Goal: Use online tool/utility: Utilize a website feature to perform a specific function

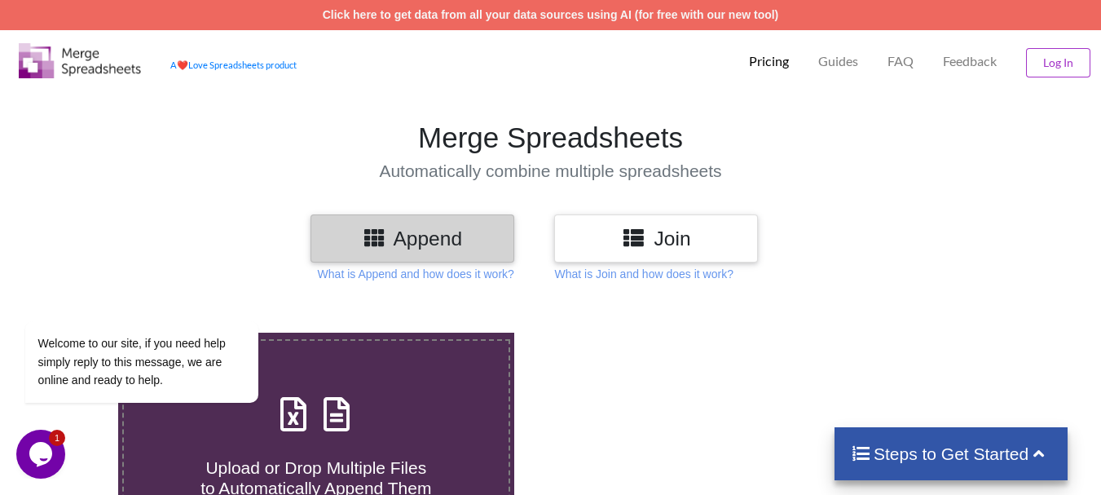
click at [411, 379] on label "Upload or Drop Multiple Files to Automatically Append Them" at bounding box center [316, 443] width 388 height 209
click at [73, 333] on input "Upload or Drop Multiple Files to Automatically Append Them" at bounding box center [73, 333] width 0 height 0
type input "C:\fakepath\DT_02_A488cenpc_670jockey3_P14_R3D_PRJ_PLY_STATS.csv"
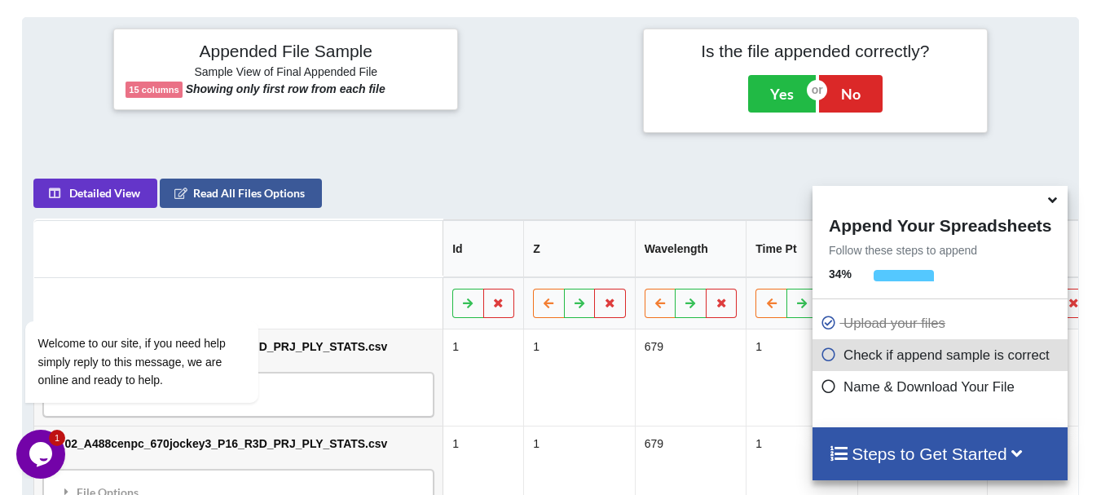
scroll to position [201, 0]
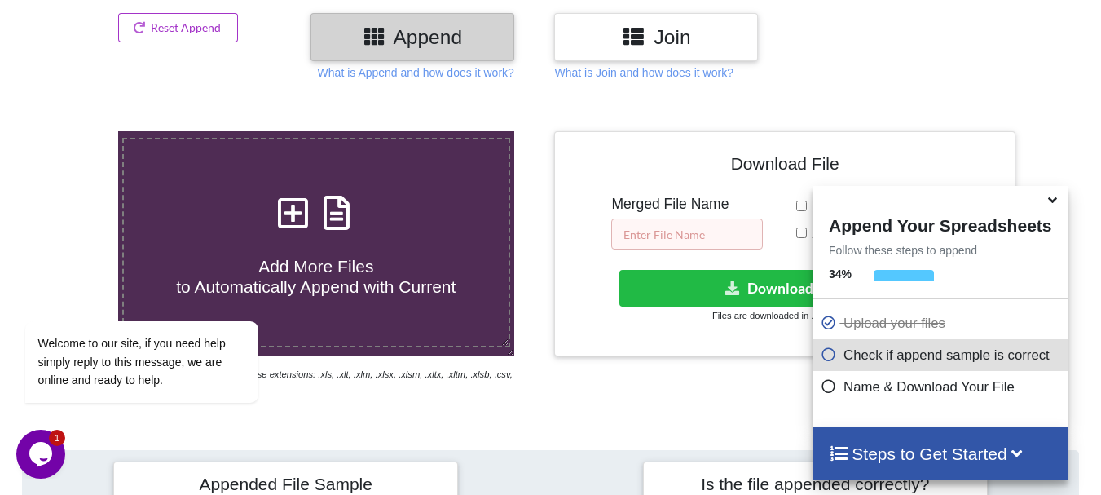
click at [718, 249] on input "text" at bounding box center [687, 233] width 152 height 31
click at [1054, 205] on icon at bounding box center [1052, 197] width 17 height 15
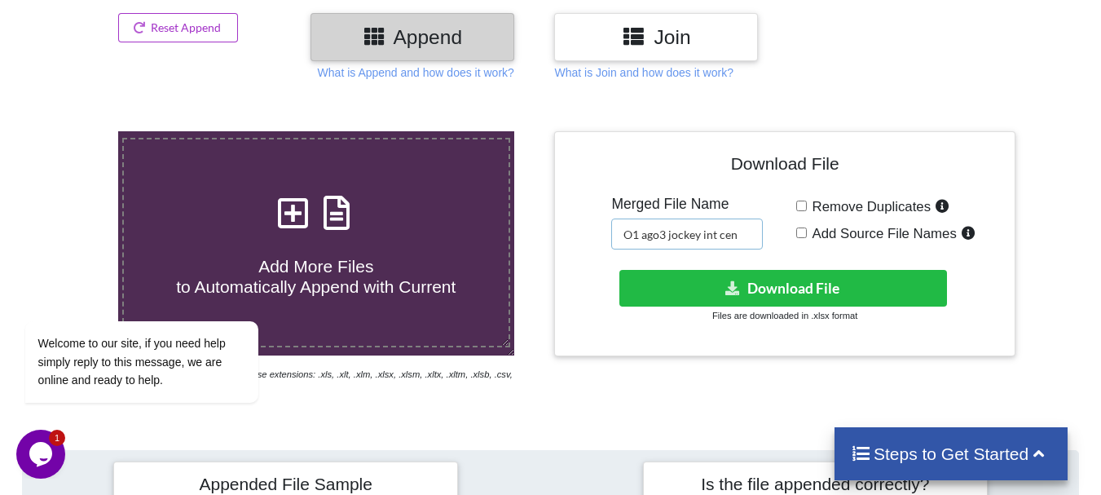
click at [743, 229] on input "O1 ago3 jockey int cen" at bounding box center [687, 233] width 152 height 31
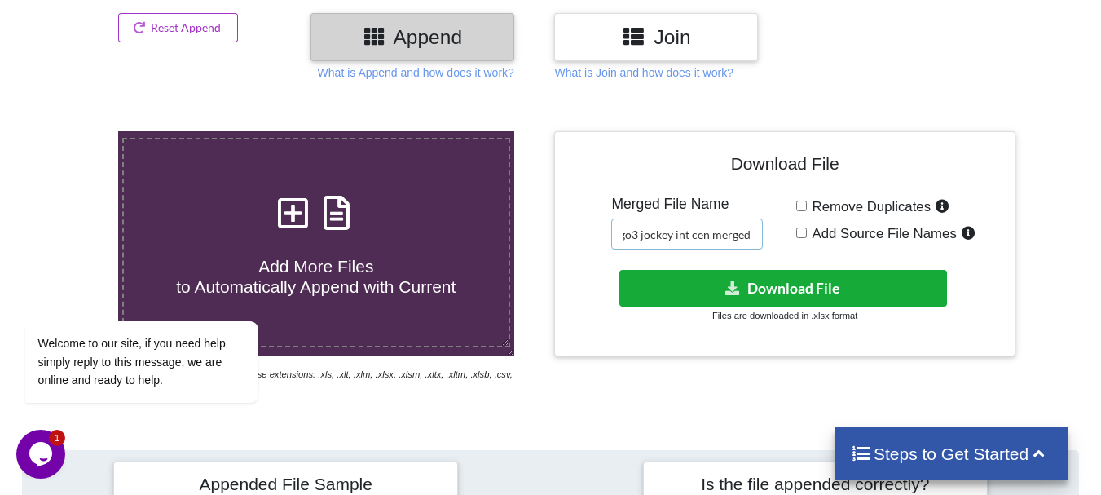
type input "O1 ago3 jockey int cen merged"
click at [725, 290] on icon at bounding box center [733, 287] width 17 height 12
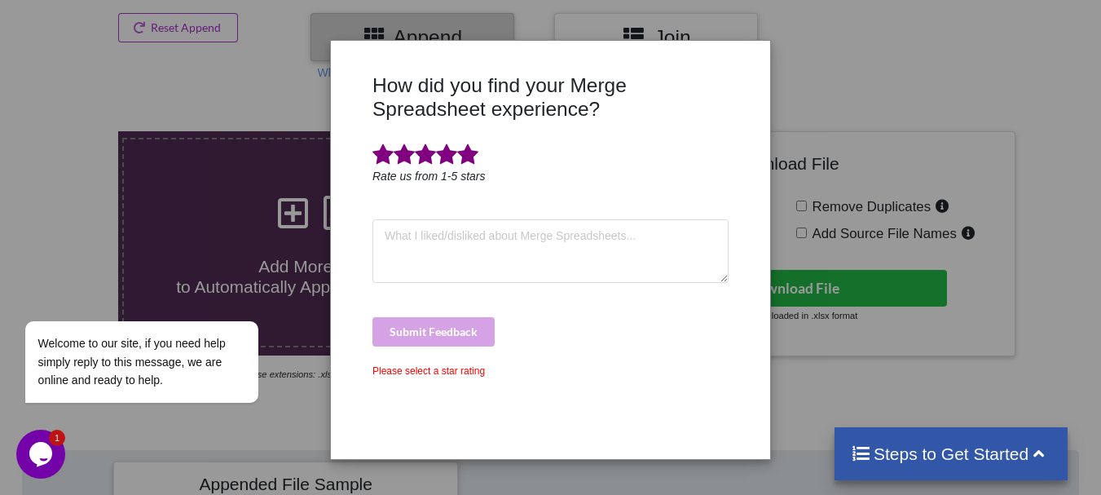
click at [468, 151] on span at bounding box center [467, 154] width 21 height 23
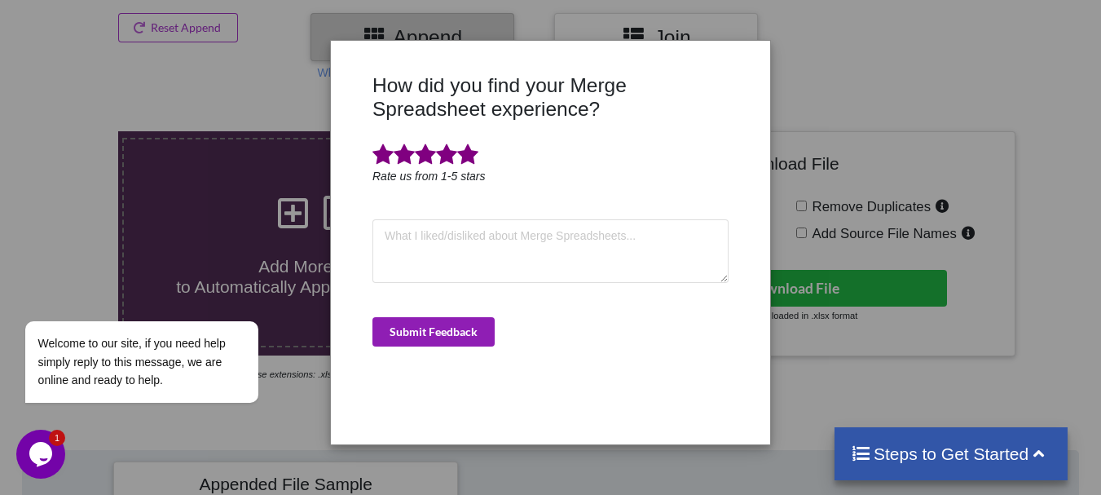
click at [461, 323] on button "Submit Feedback" at bounding box center [434, 331] width 122 height 29
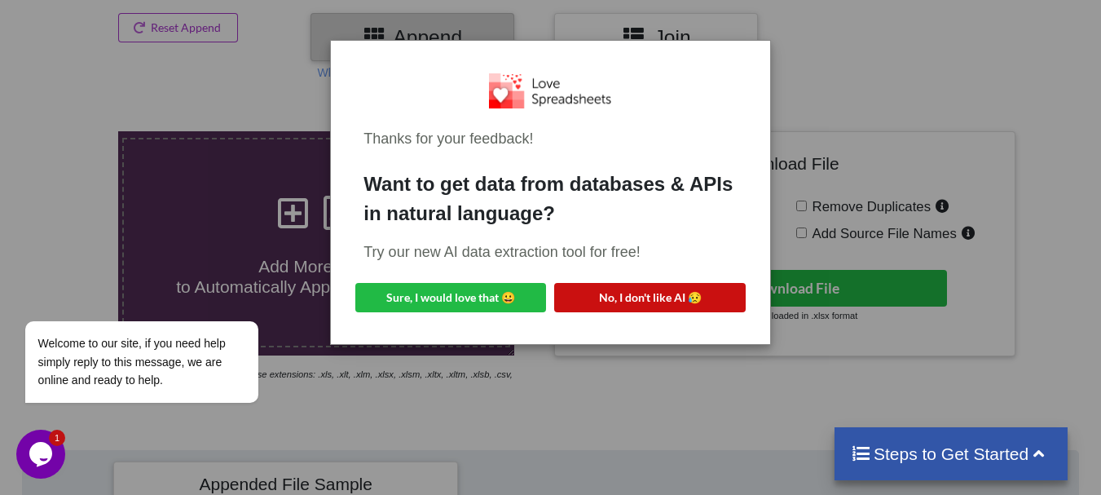
click at [616, 294] on button "No, I don't like AI 😥" at bounding box center [649, 297] width 191 height 29
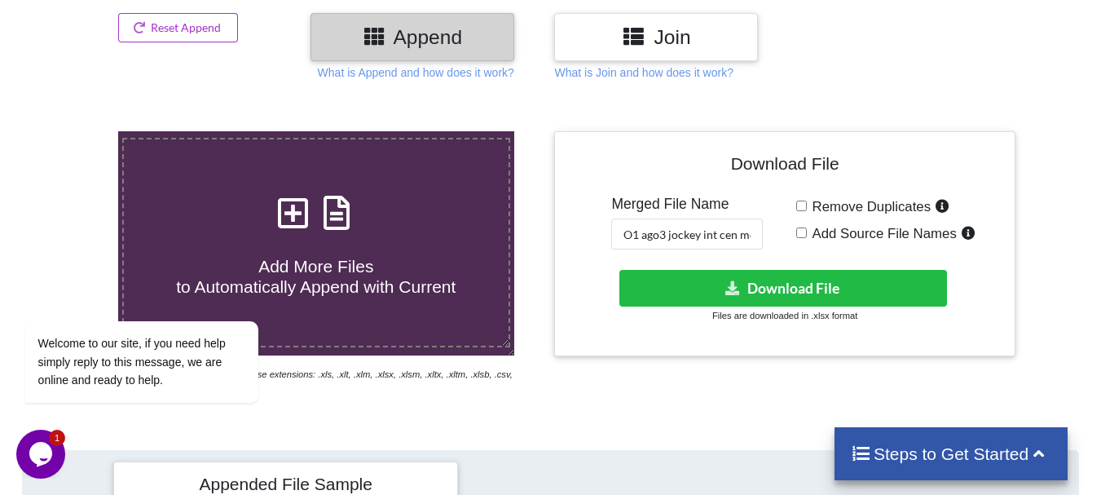
click at [395, 241] on h4 "Add More Files to Automatically Append with Current" at bounding box center [316, 267] width 385 height 62
click at [73, 131] on input "Add More Files to Automatically Append with Current" at bounding box center [73, 131] width 0 height 0
click at [225, 22] on button "Reset Append" at bounding box center [178, 27] width 121 height 29
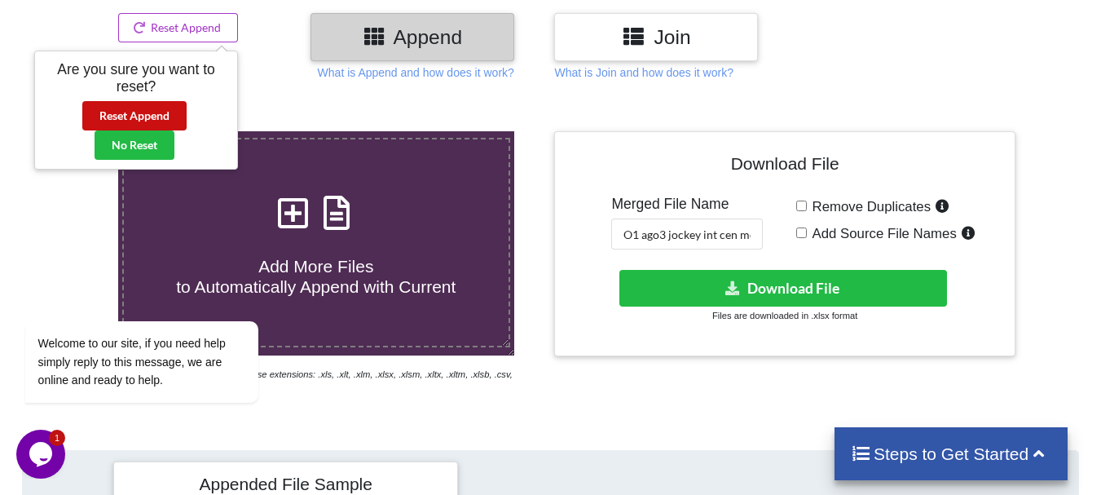
click at [157, 117] on button "Reset Append" at bounding box center [134, 115] width 104 height 29
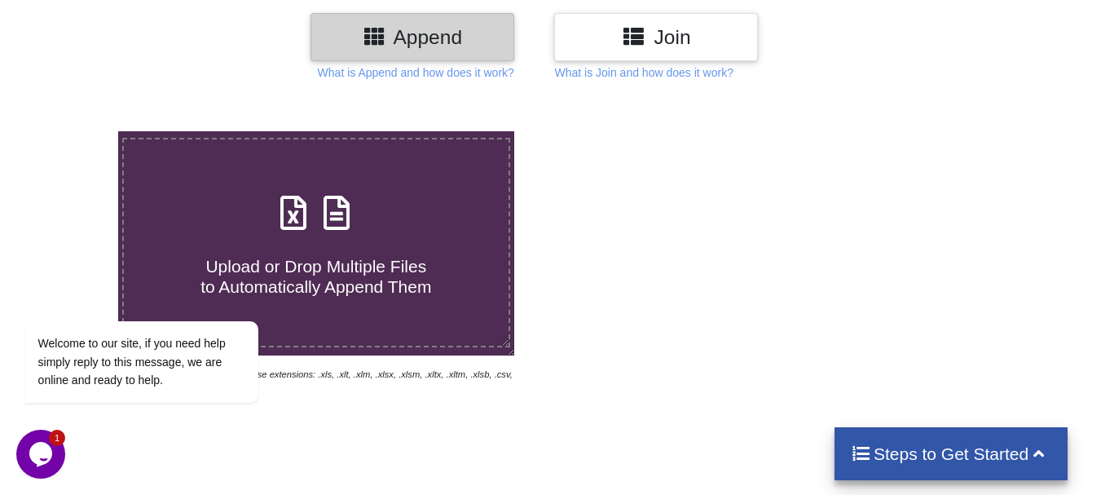
click at [359, 232] on span at bounding box center [316, 214] width 86 height 38
click at [73, 131] on input "Upload or Drop Multiple Files to Automatically Append Them" at bounding box center [73, 131] width 0 height 0
type input "C:\fakepath\DT_02_A488cenpc_670jockey3_P20_R3D_PRJ_PLY_STATS.csv"
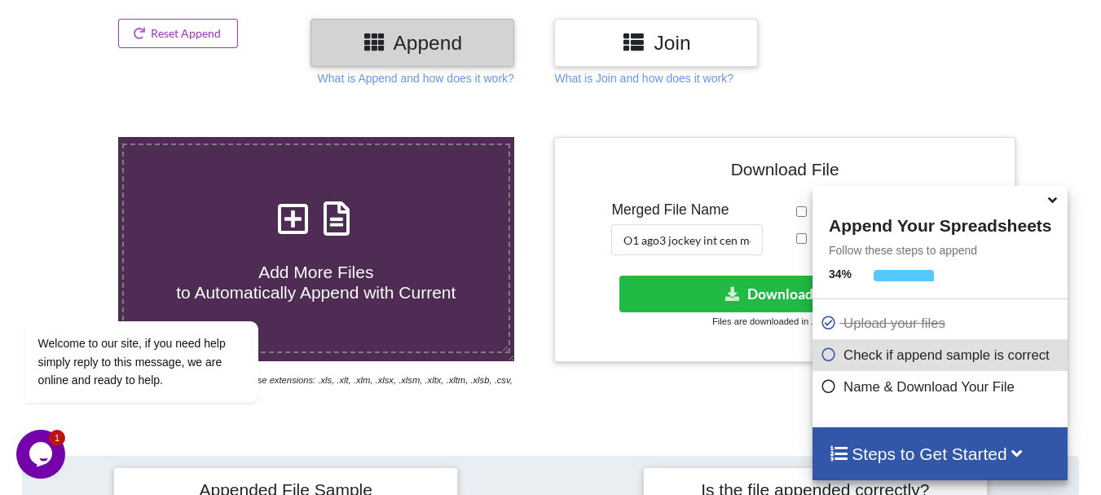
scroll to position [240, 0]
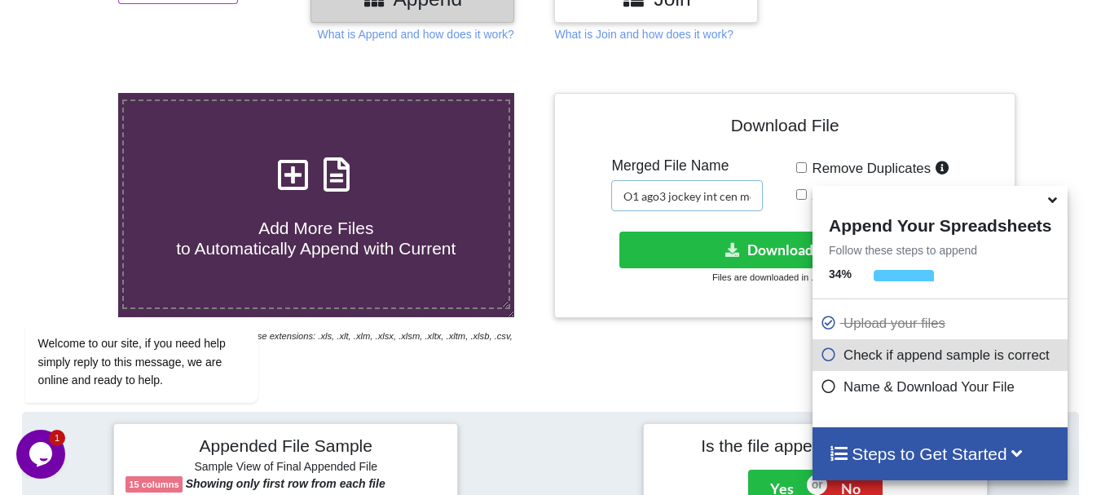
click at [723, 196] on input "O1 ago3 jockey int cen merged" at bounding box center [687, 195] width 152 height 31
type input "O1 ago3 jockey int non cen merged"
click at [706, 249] on button "Download File" at bounding box center [784, 249] width 328 height 37
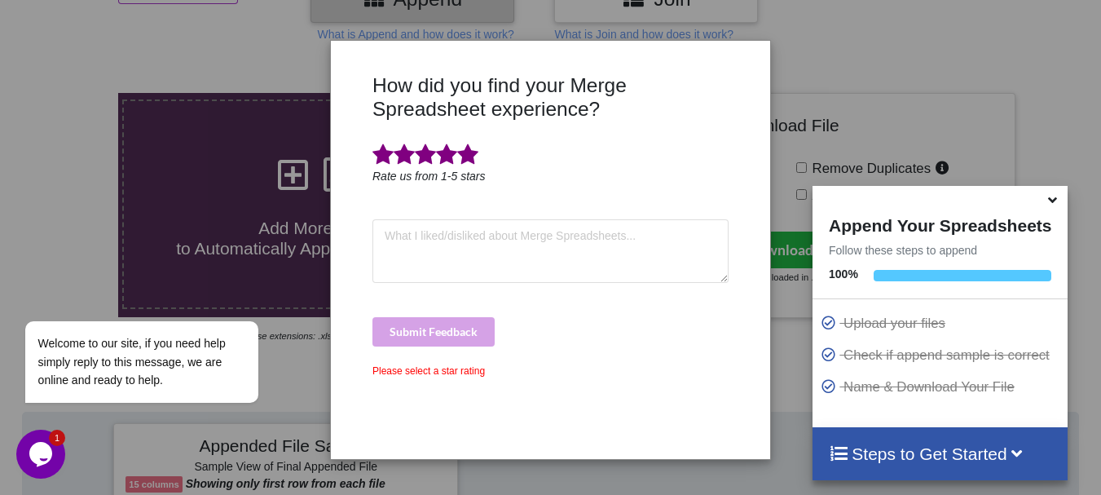
click at [470, 160] on span at bounding box center [467, 154] width 21 height 23
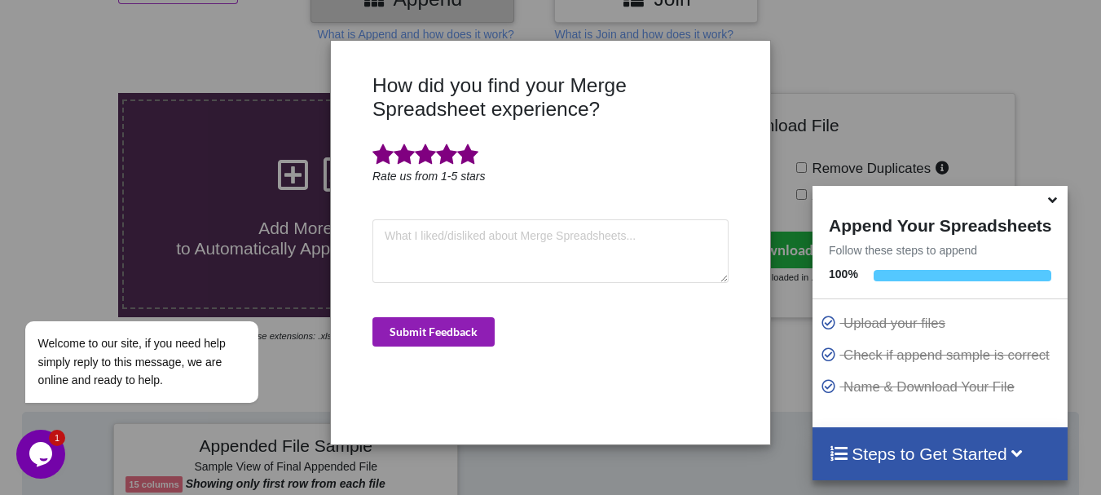
click at [454, 329] on button "Submit Feedback" at bounding box center [434, 331] width 122 height 29
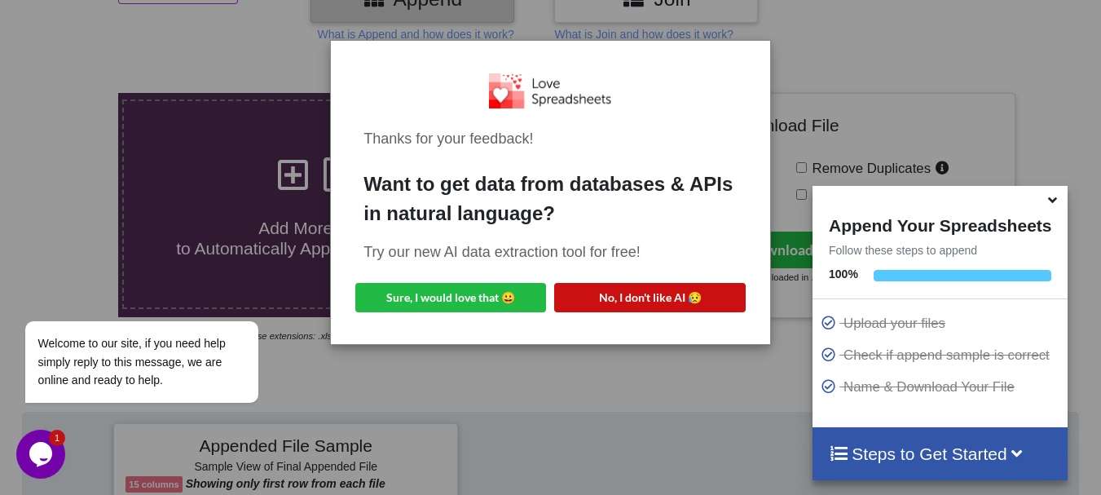
click at [696, 302] on button "No, I don't like AI 😥" at bounding box center [649, 297] width 191 height 29
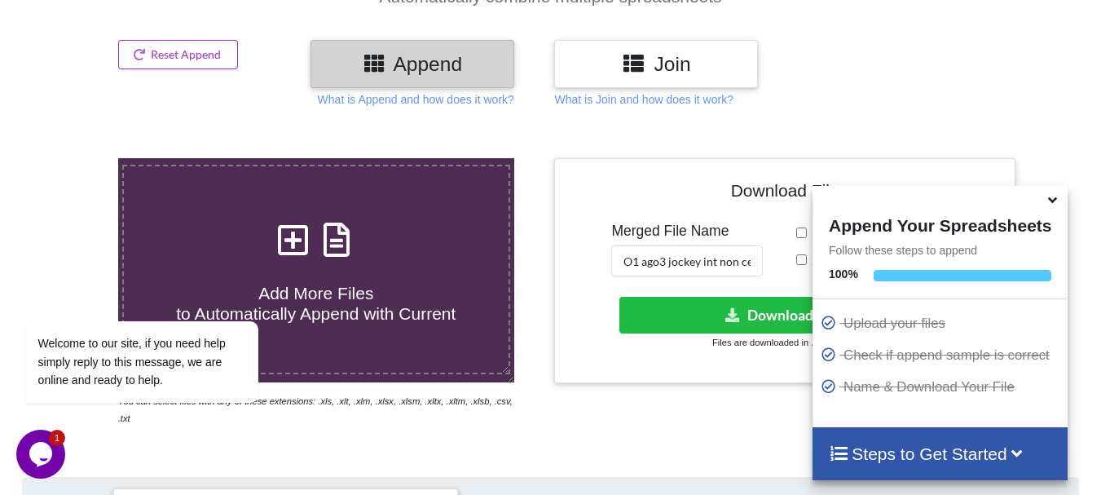
scroll to position [142, 0]
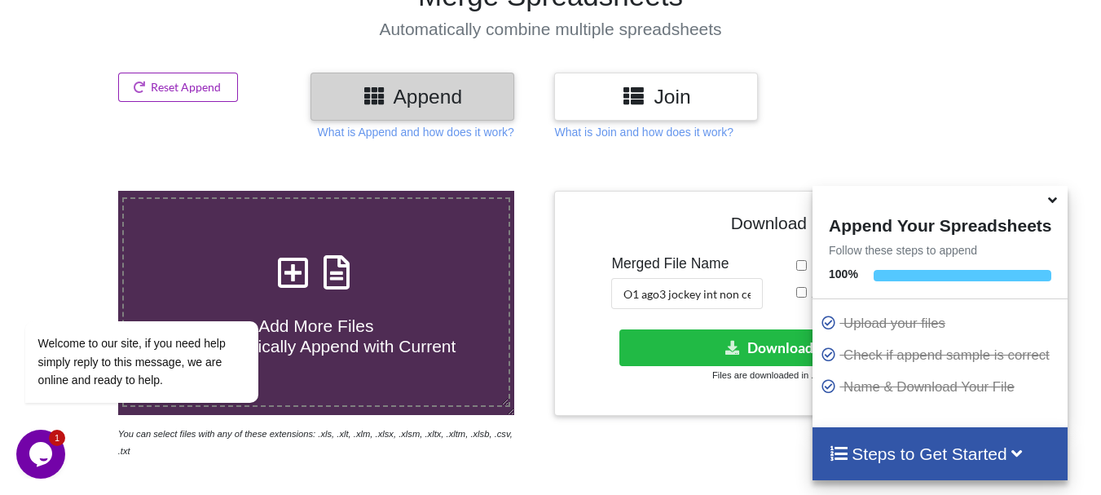
click at [207, 96] on button "Reset Append" at bounding box center [178, 87] width 121 height 29
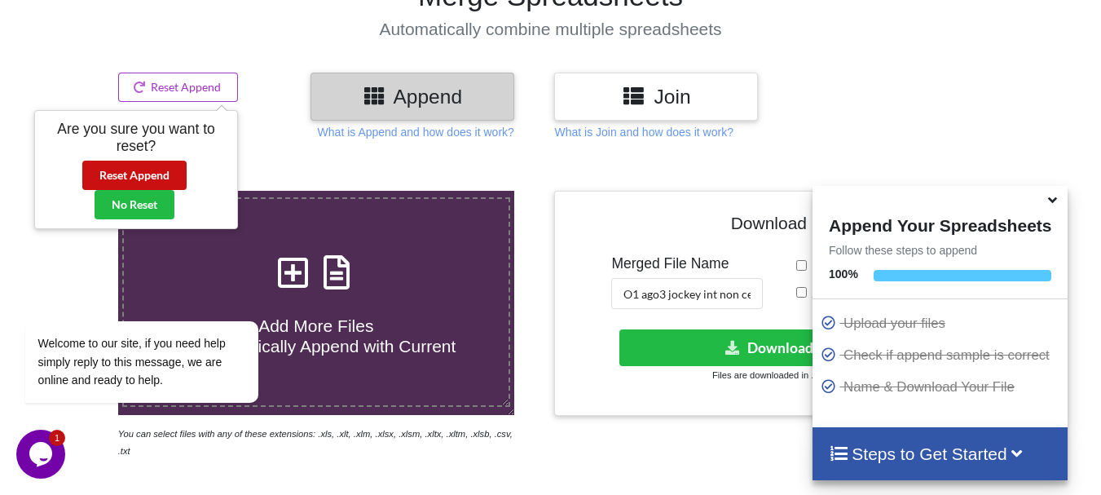
click at [182, 163] on button "Reset Append" at bounding box center [134, 175] width 104 height 29
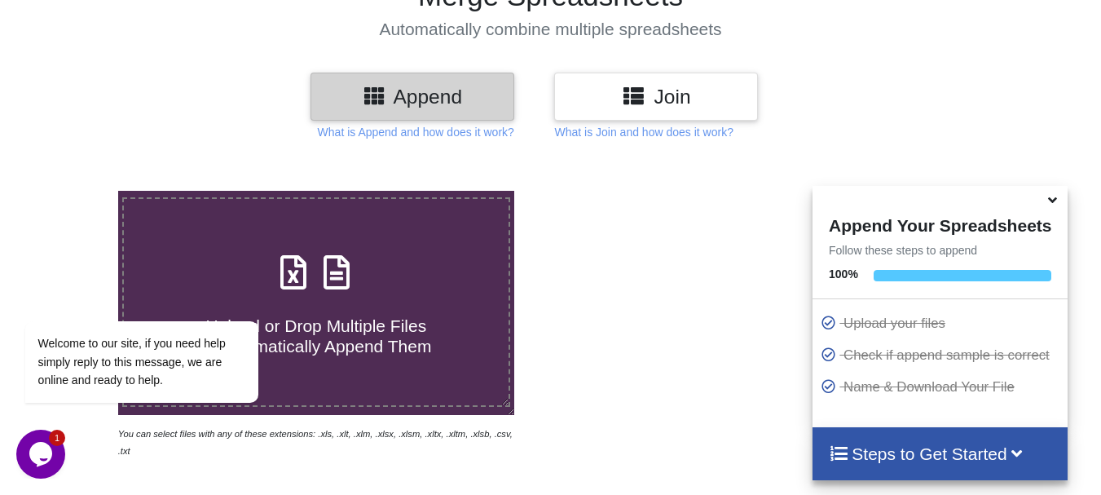
click at [458, 112] on div "Append" at bounding box center [413, 97] width 204 height 48
click at [400, 240] on label "Upload or Drop Multiple Files to Automatically Append Them" at bounding box center [316, 301] width 388 height 209
click at [73, 191] on input "Upload or Drop Multiple Files to Automatically Append Them" at bounding box center [73, 191] width 0 height 0
type input "C:\fakepath\DT_02_A488cenpc_670jockey3_P3_R3D_PRJ_PLY_STATS.csv"
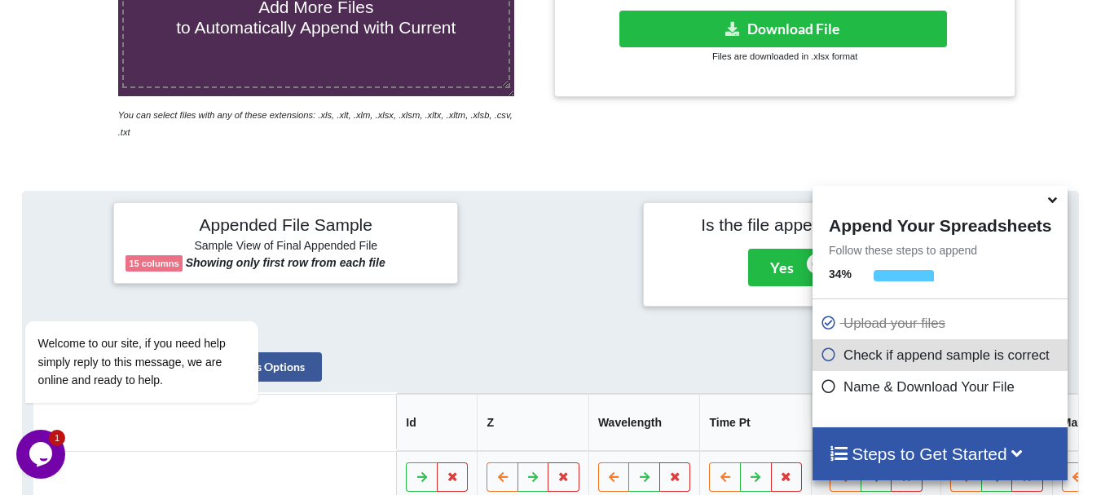
scroll to position [362, 0]
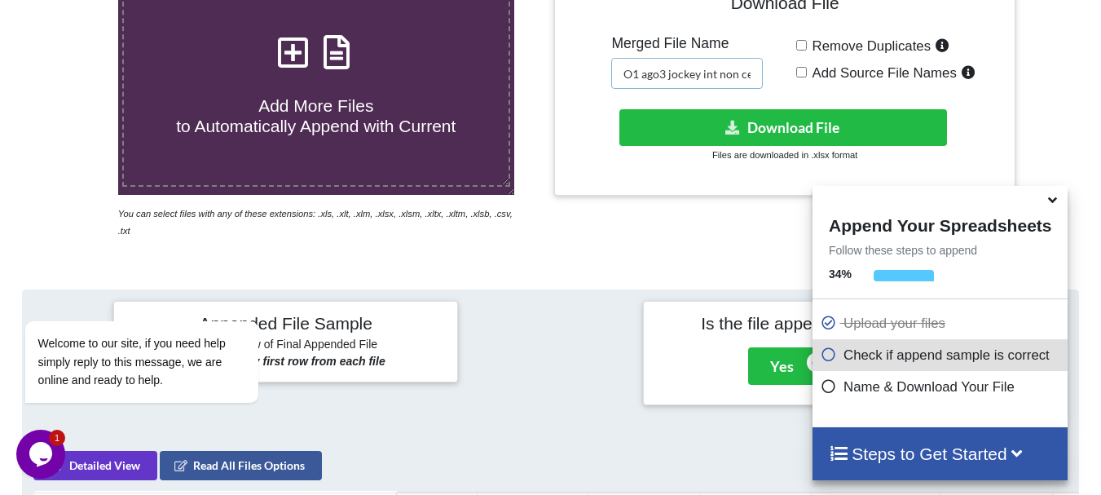
click at [718, 74] on input "O1 ago3 jockey int non cen merged" at bounding box center [687, 73] width 152 height 31
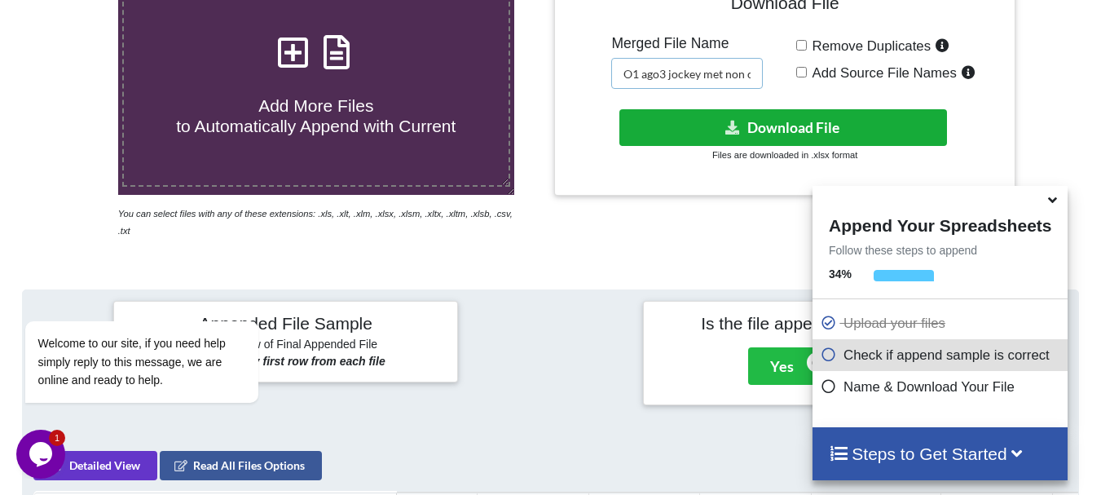
type input "O1 ago3 jockey met non cen merged"
click at [698, 130] on button "Download File" at bounding box center [784, 127] width 328 height 37
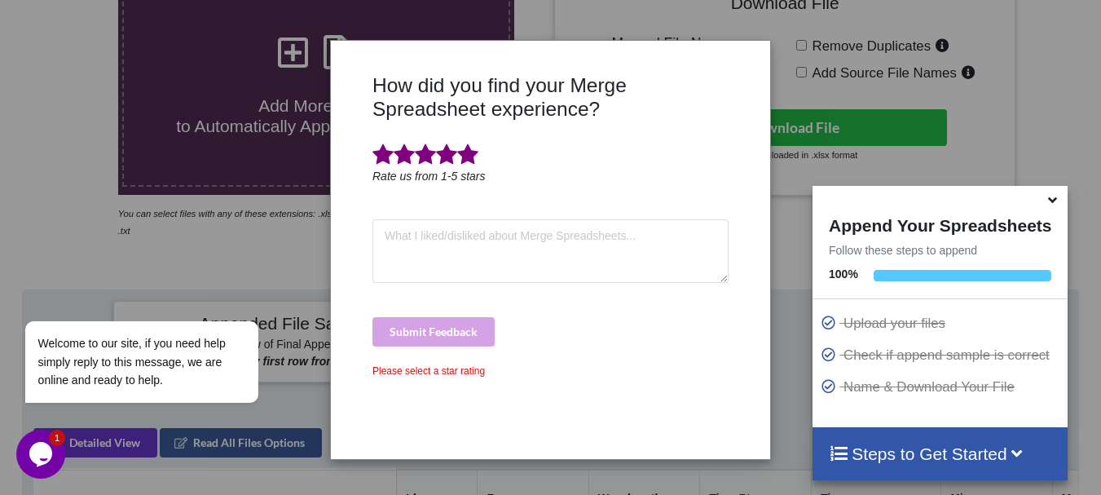
click at [464, 163] on span at bounding box center [467, 154] width 21 height 23
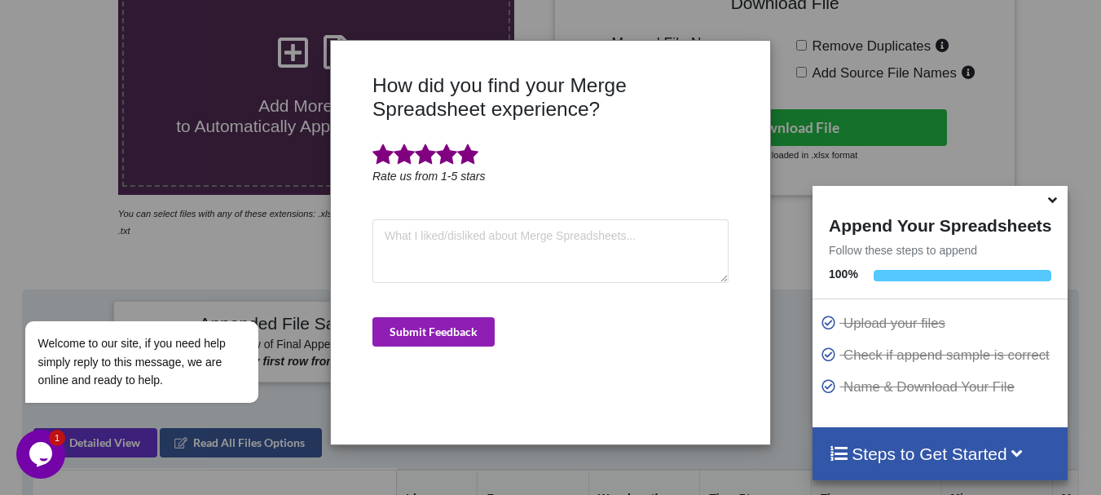
click at [442, 325] on button "Submit Feedback" at bounding box center [434, 331] width 122 height 29
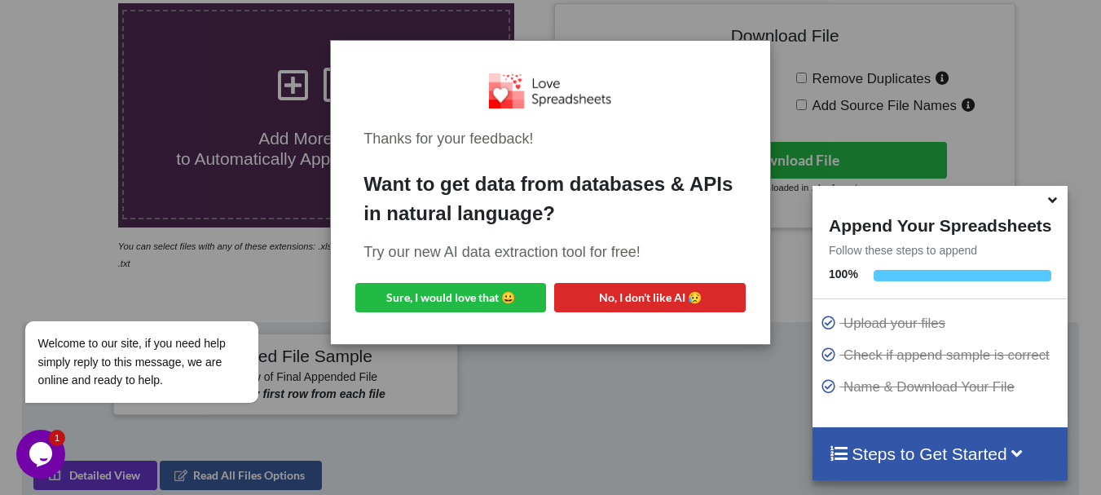
scroll to position [297, 0]
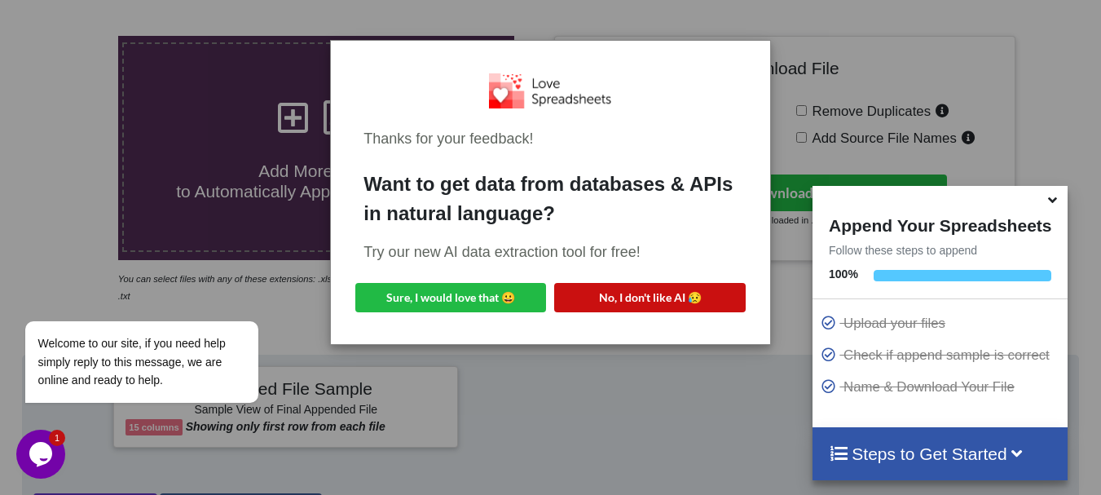
click at [653, 293] on button "No, I don't like AI 😥" at bounding box center [649, 297] width 191 height 29
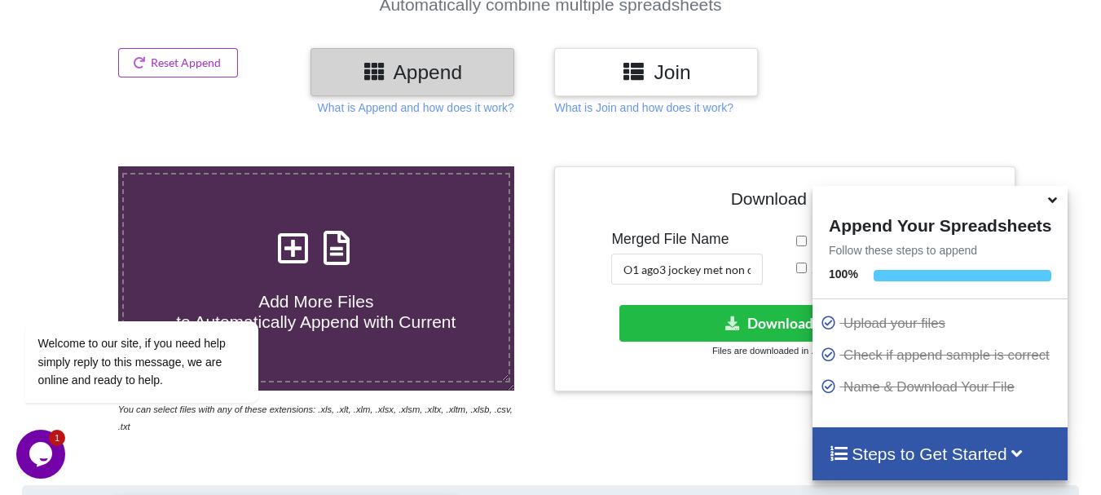
scroll to position [134, 0]
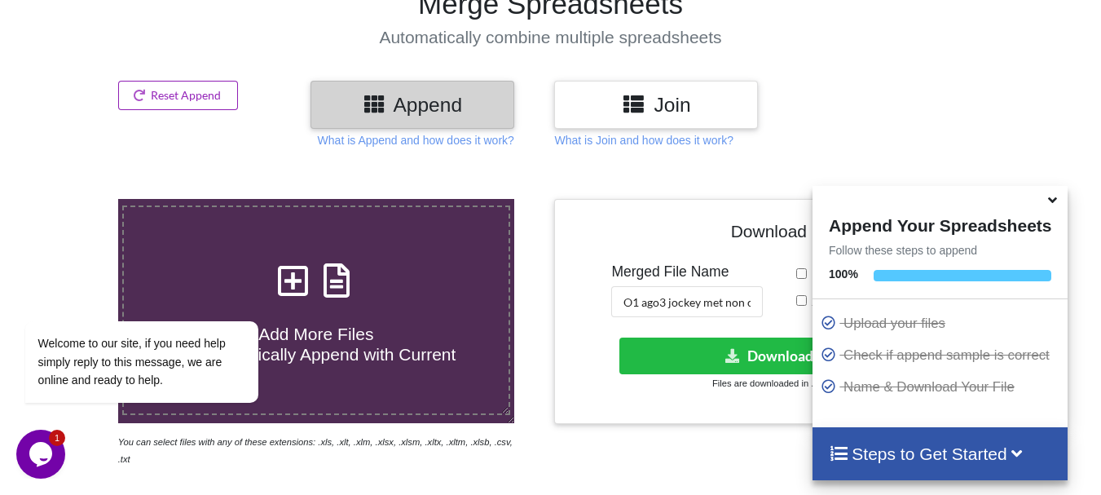
click at [157, 103] on button "Reset Append" at bounding box center [178, 95] width 121 height 29
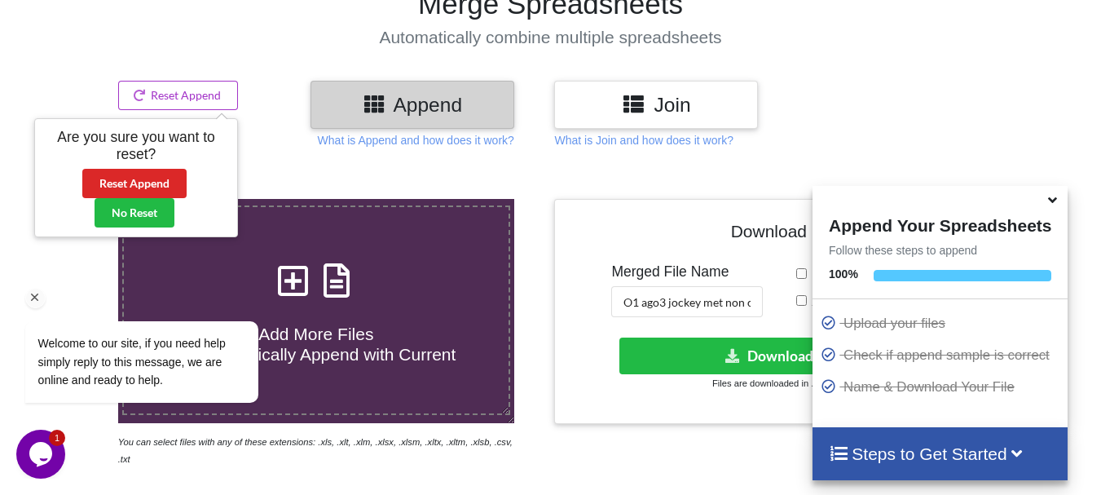
click at [146, 175] on div "Welcome to our site, if you need help simply reply to this message, we are onli…" at bounding box center [162, 294] width 293 height 248
click at [155, 181] on div "Welcome to our site, if you need help simply reply to this message, we are onli…" at bounding box center [162, 294] width 293 height 248
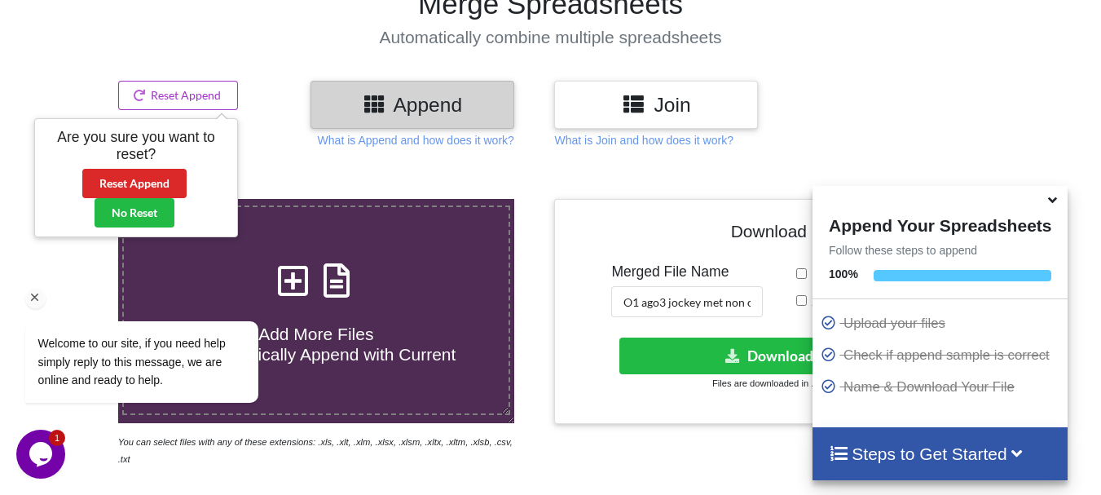
click at [35, 296] on icon "Chat attention grabber" at bounding box center [35, 297] width 15 height 15
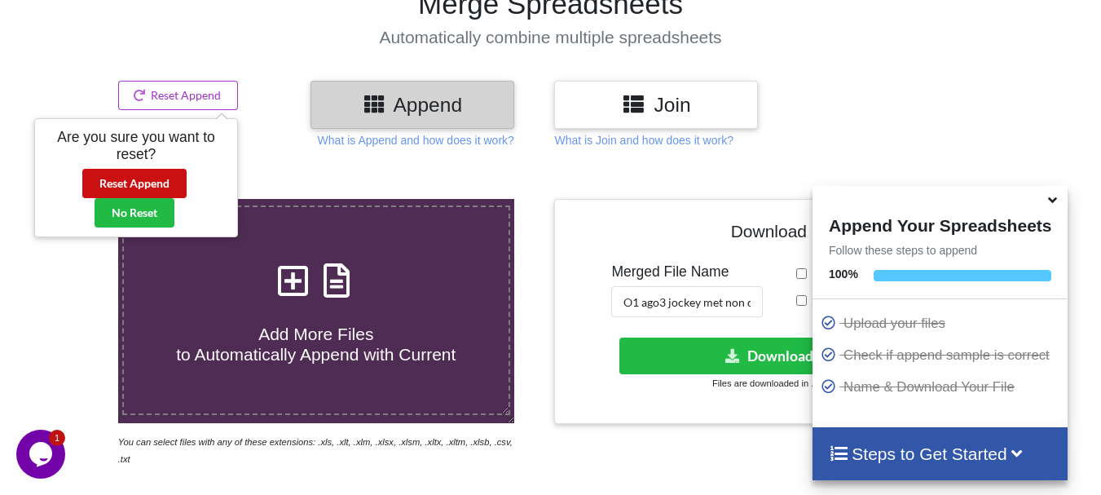
click at [170, 181] on button "Reset Append" at bounding box center [134, 183] width 104 height 29
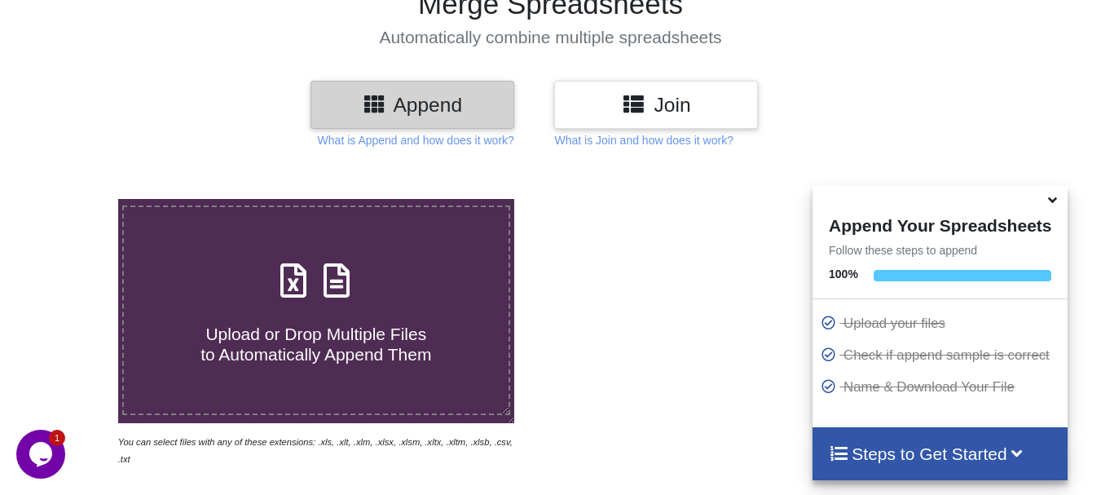
click at [260, 248] on label "Upload or Drop Multiple Files to Automatically Append Them" at bounding box center [316, 309] width 388 height 209
click at [73, 199] on input "Upload or Drop Multiple Files to Automatically Append Them" at bounding box center [73, 199] width 0 height 0
type input "C:\fakepath\DT_02_GFP_A488cenpc_670jockey_570burdock_P27_R3D_PRJ_PLY_STATS.csv"
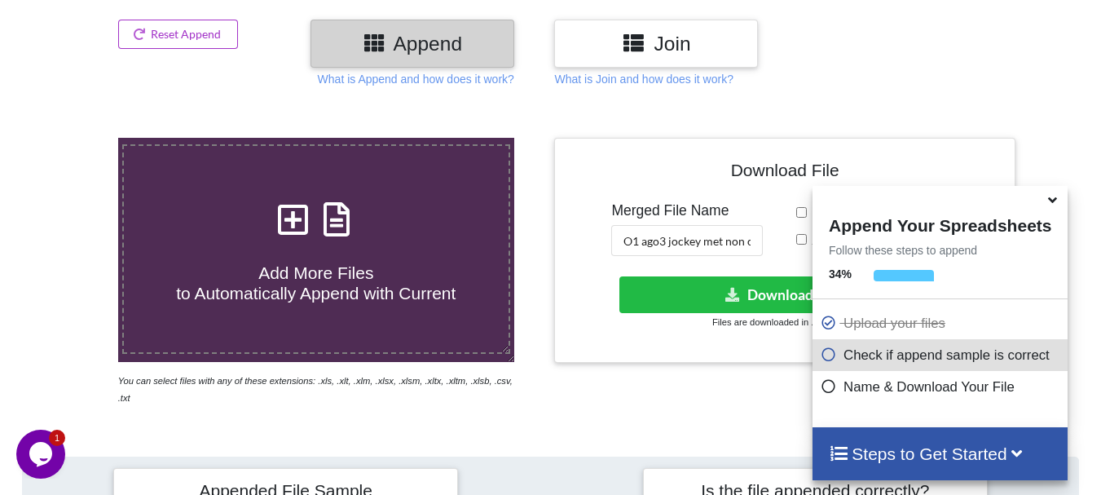
scroll to position [201, 0]
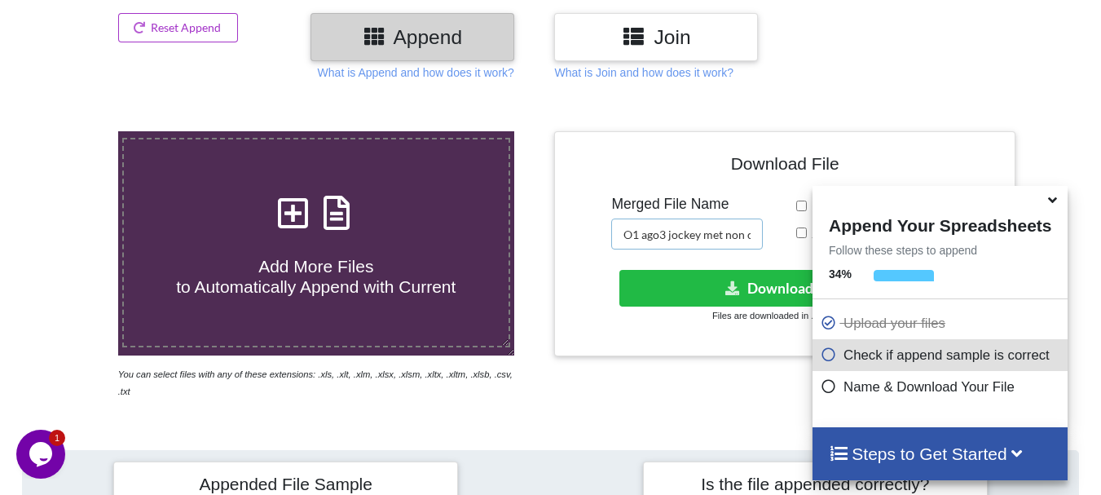
click at [668, 233] on input "O1 ago3 jockey met non cen merged" at bounding box center [687, 233] width 152 height 31
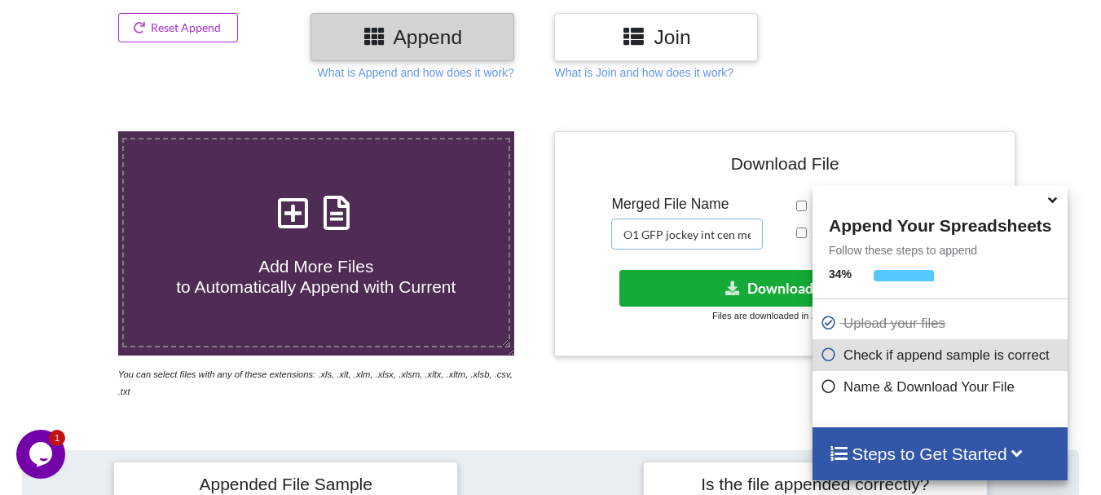
type input "O1 GFP jockey int cen merged"
click at [671, 278] on button "Download File" at bounding box center [784, 288] width 328 height 37
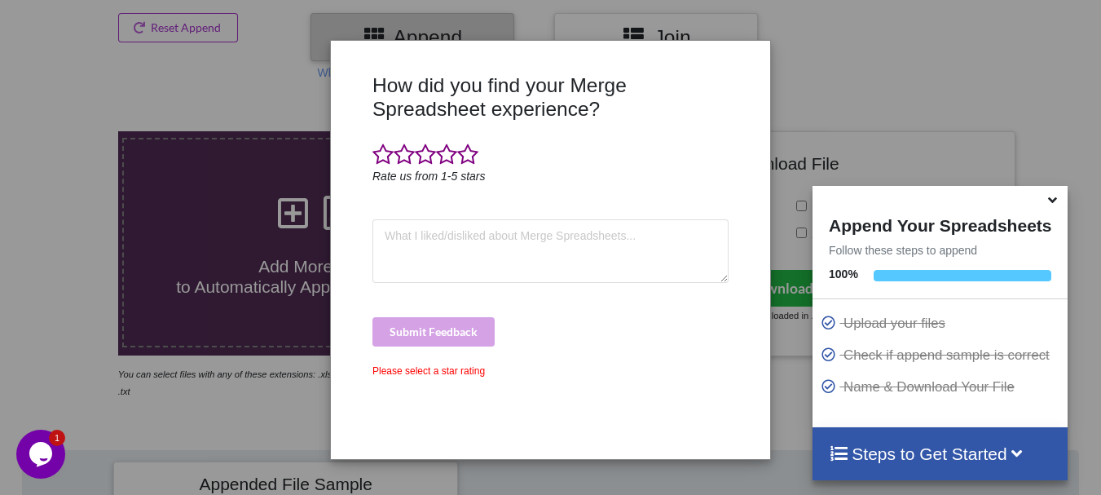
click at [187, 86] on div "How did you find your Merge Spreadsheet experience? Rate us from 1-5 stars Subm…" at bounding box center [550, 247] width 1101 height 495
click at [190, 76] on div "How did you find your Merge Spreadsheet experience? Rate us from 1-5 stars Subm…" at bounding box center [550, 247] width 1101 height 495
click at [465, 162] on span at bounding box center [467, 154] width 21 height 23
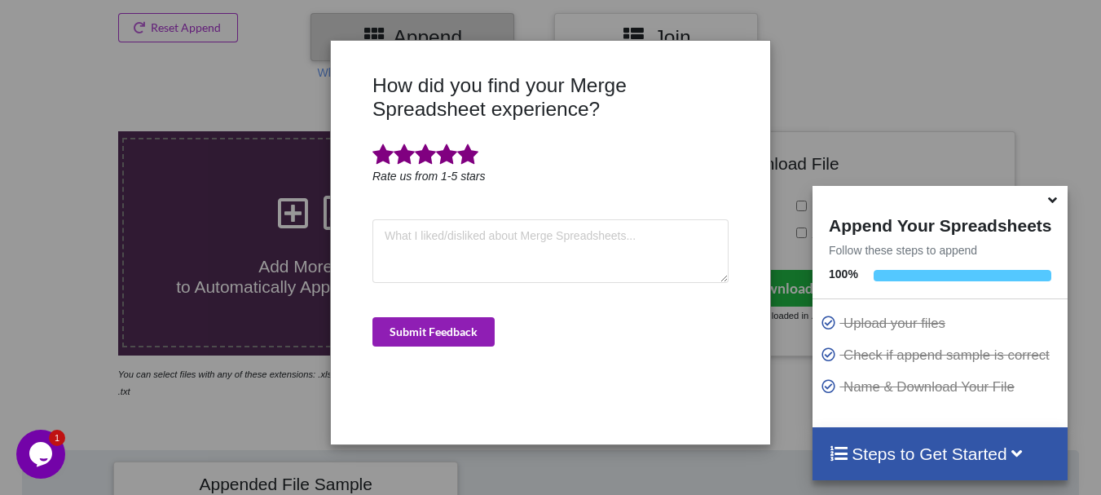
click at [426, 345] on button "Submit Feedback" at bounding box center [434, 331] width 122 height 29
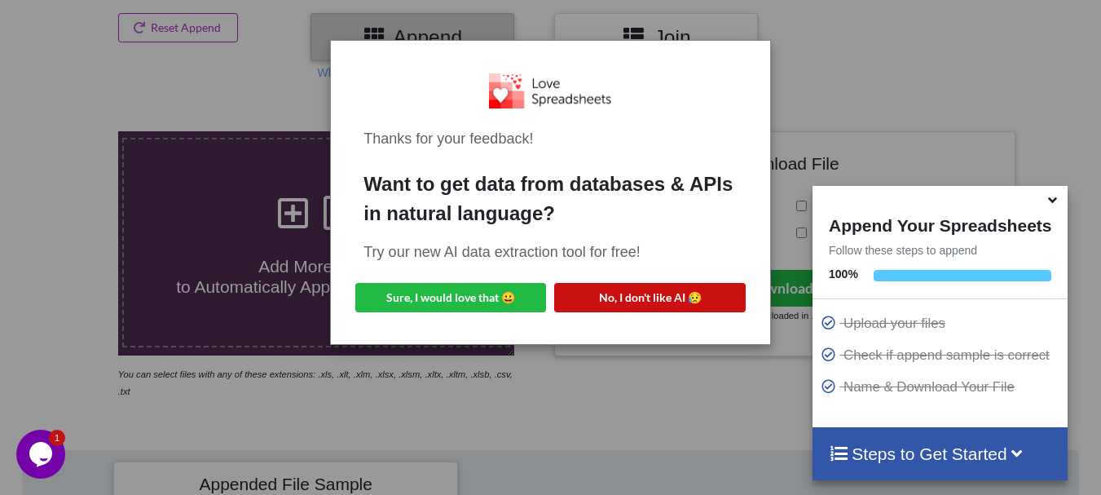
click at [603, 293] on button "No, I don't like AI 😥" at bounding box center [649, 297] width 191 height 29
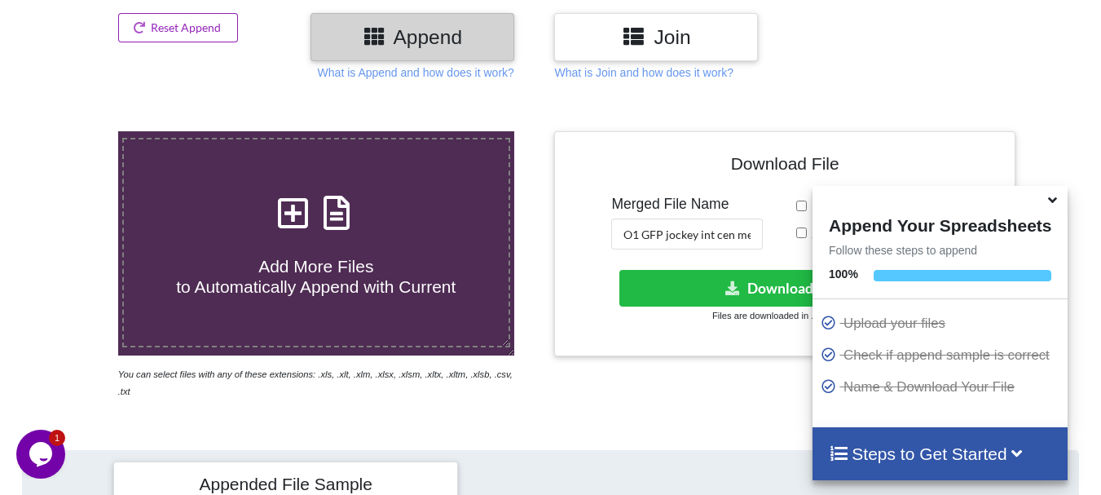
click at [195, 20] on button "Reset Append" at bounding box center [178, 27] width 121 height 29
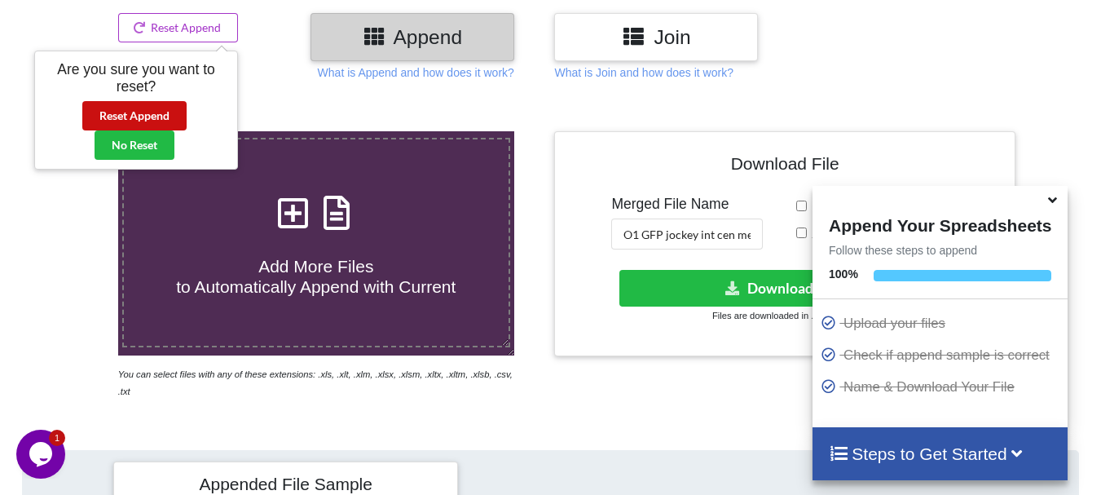
click at [159, 105] on button "Reset Append" at bounding box center [134, 115] width 104 height 29
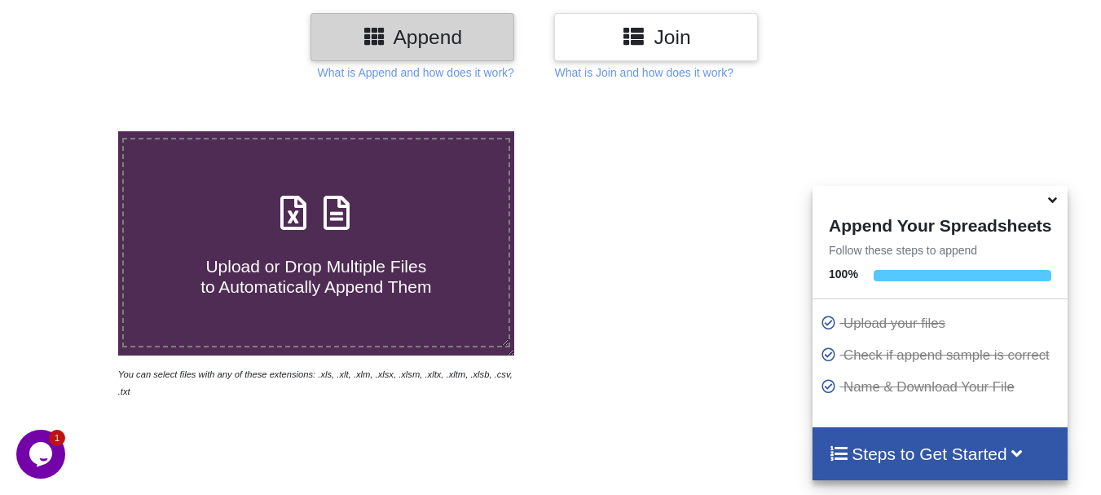
click at [223, 172] on label "Upload or Drop Multiple Files to Automatically Append Them" at bounding box center [316, 242] width 388 height 209
click at [73, 131] on input "Upload or Drop Multiple Files to Automatically Append Them" at bounding box center [73, 131] width 0 height 0
type input "C:\fakepath\DT_02_GFP_A488cenpc_670jockey_570burdock_P5_R3D_PRJ_PLY_STATS.csv"
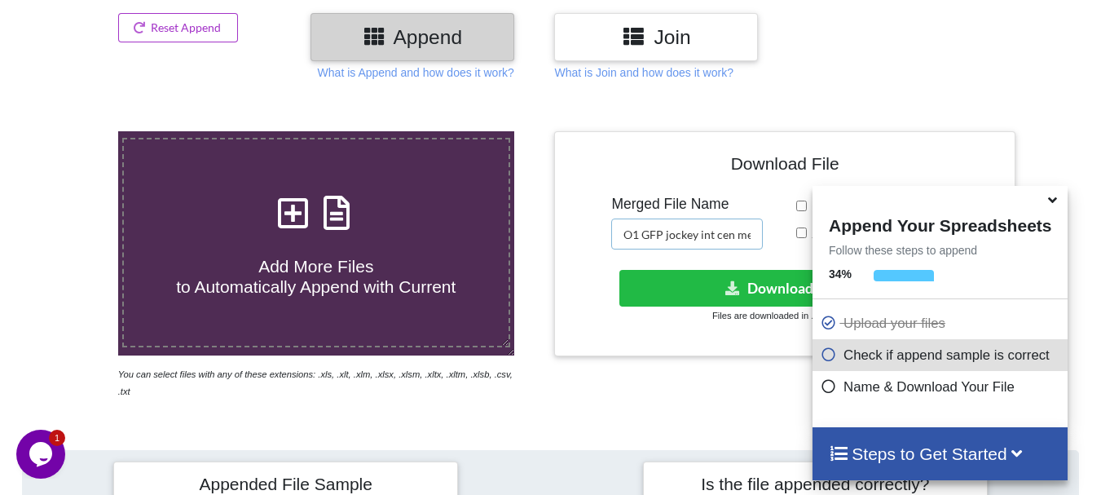
click at [721, 235] on input "O1 GFP jockey int cen merged" at bounding box center [687, 233] width 152 height 31
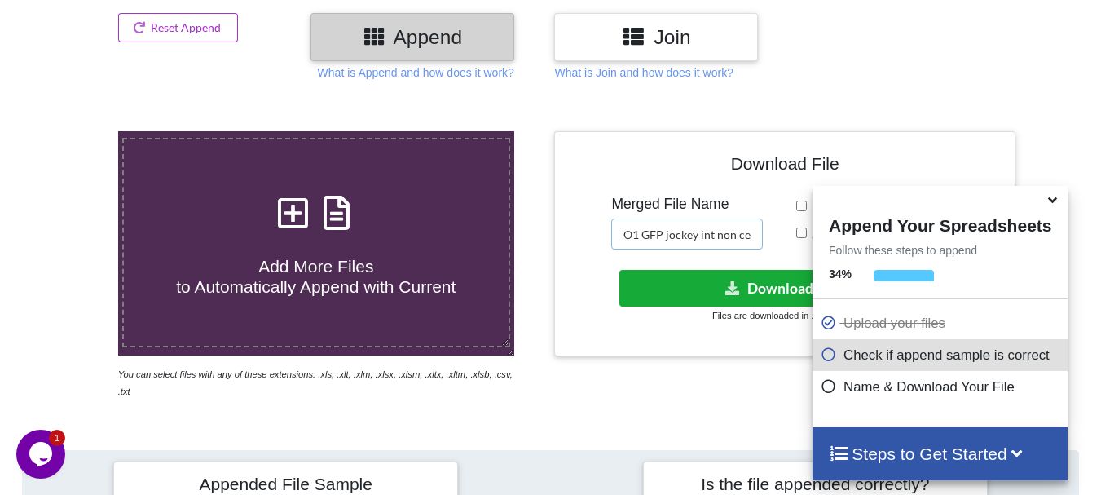
type input "O1 GFP jockey int non cen merged"
click at [718, 293] on button "Download File" at bounding box center [784, 288] width 328 height 37
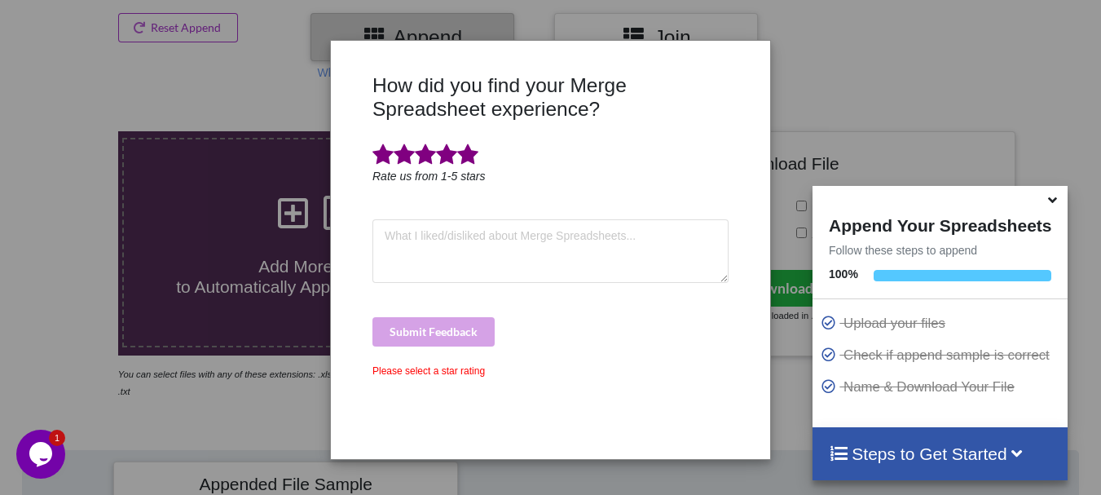
click at [472, 157] on span at bounding box center [467, 154] width 21 height 23
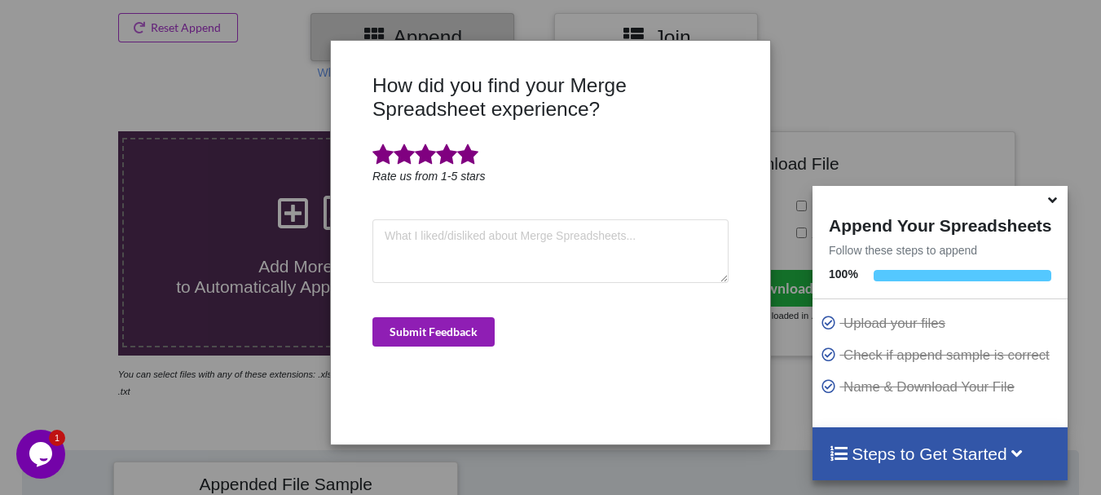
click at [450, 323] on button "Submit Feedback" at bounding box center [434, 331] width 122 height 29
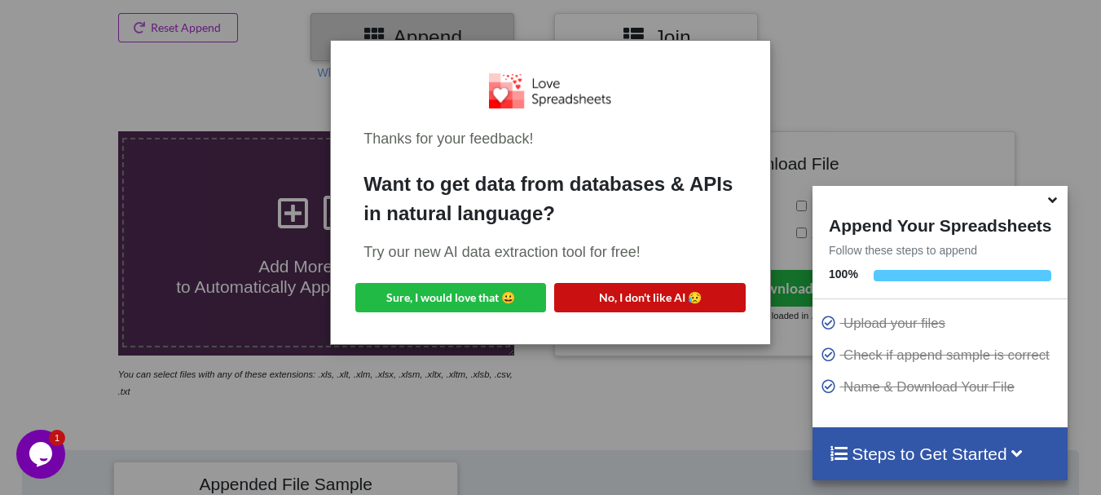
click at [613, 306] on button "No, I don't like AI 😥" at bounding box center [649, 297] width 191 height 29
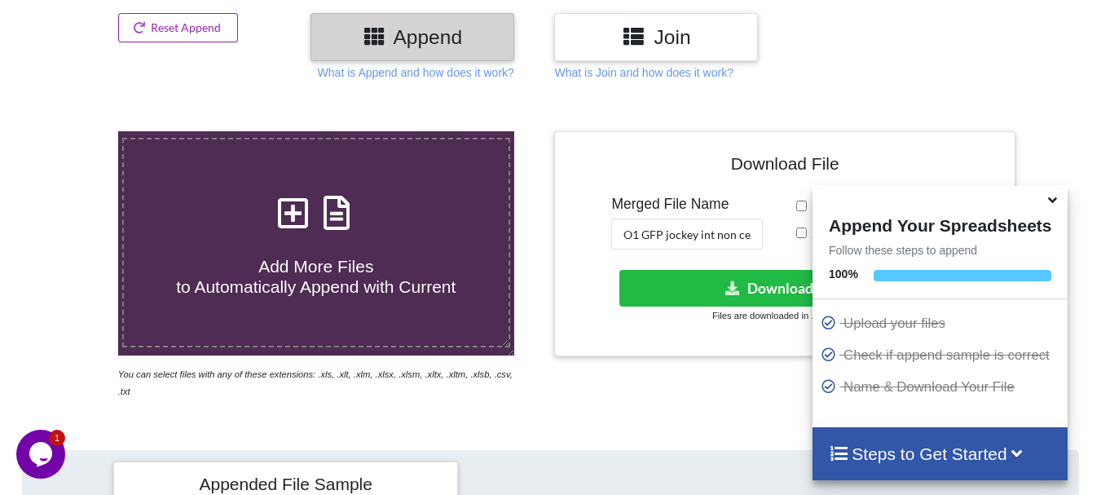
click at [178, 36] on button "Reset Append" at bounding box center [178, 27] width 121 height 29
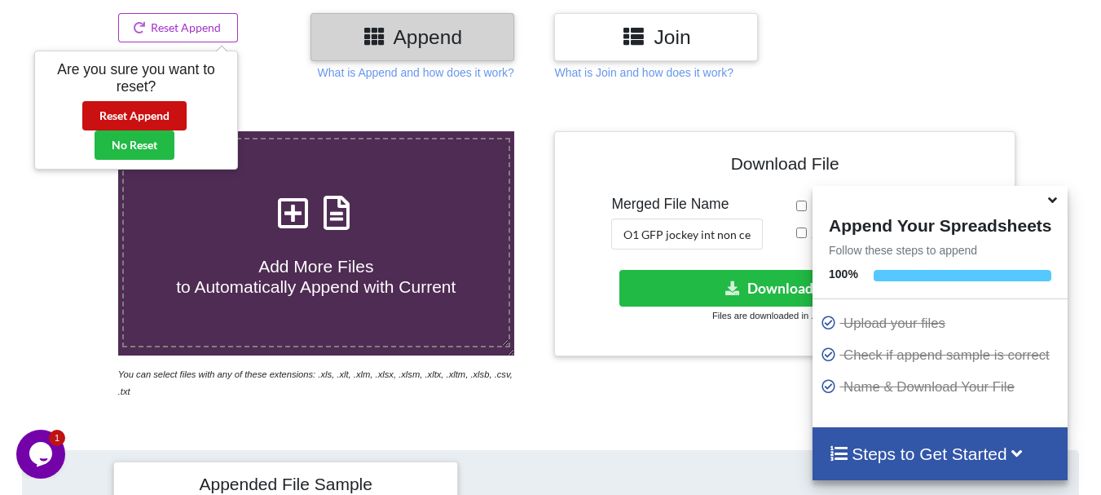
click at [166, 106] on button "Reset Append" at bounding box center [134, 115] width 104 height 29
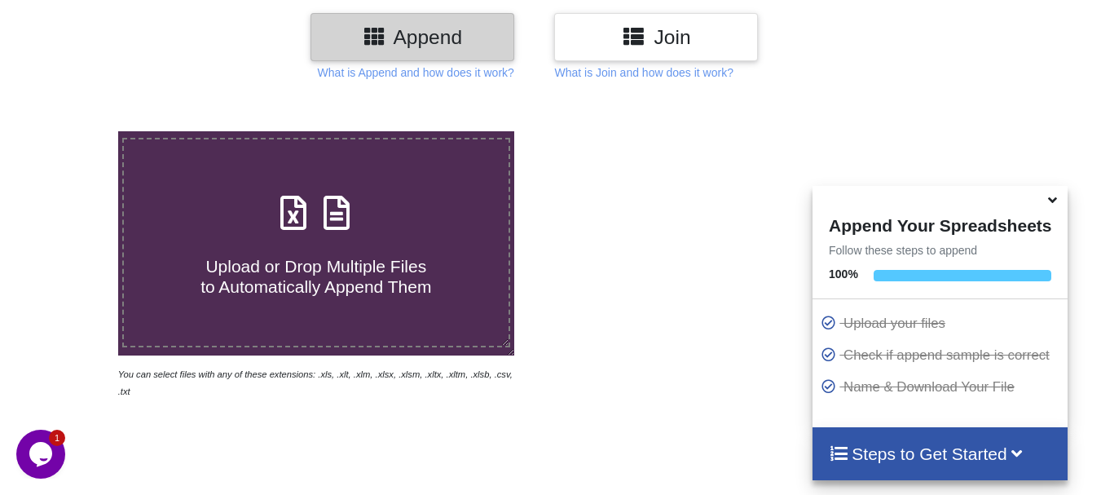
click at [362, 214] on div "Upload or Drop Multiple Files to Automatically Append Them" at bounding box center [316, 242] width 385 height 110
click at [73, 131] on input "Upload or Drop Multiple Files to Automatically Append Them" at bounding box center [73, 131] width 0 height 0
type input "C:\fakepath\DT_02_GFP_A488cenpc_670jockey_570burdock_P2_PRJ_PLY_STATS.csv"
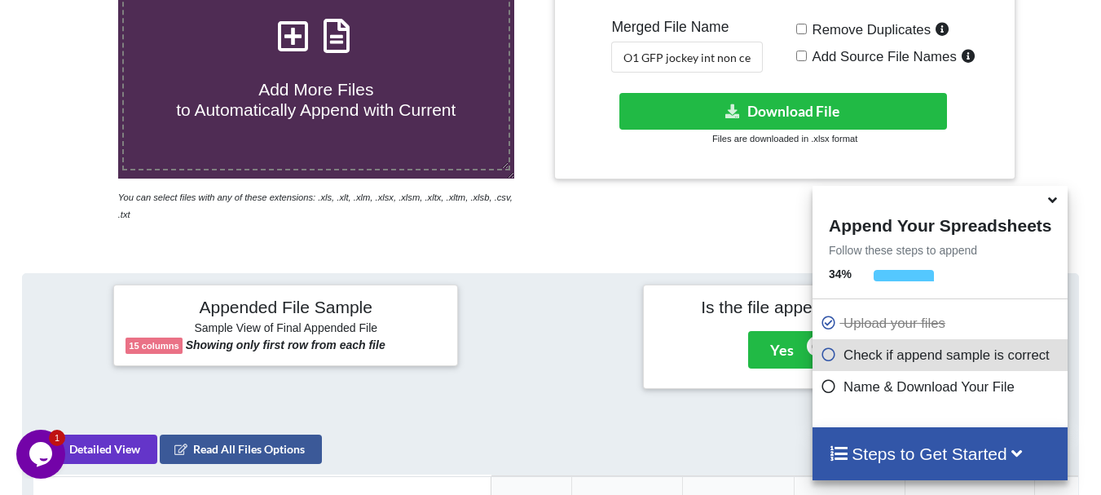
scroll to position [365, 0]
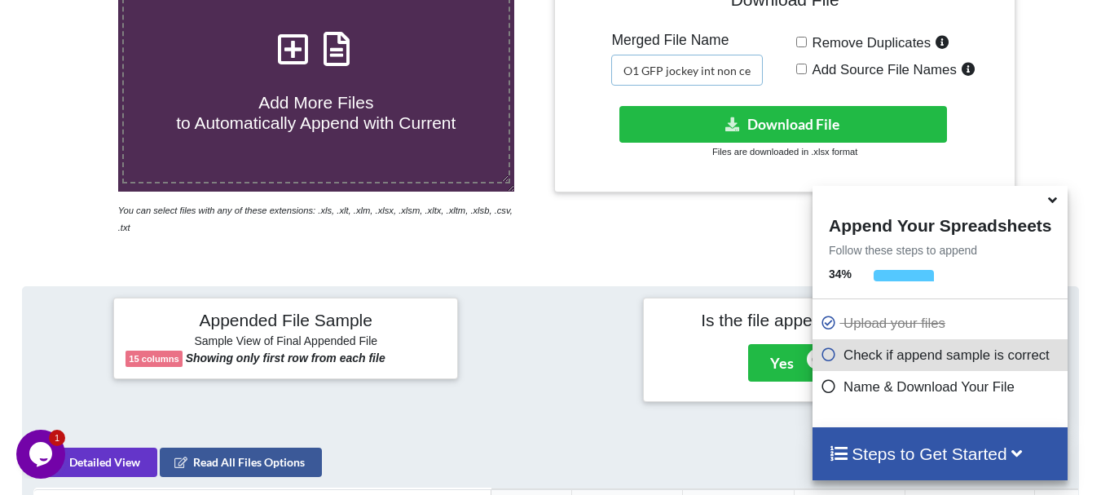
click at [716, 69] on input "O1 GFP jockey int non cen merged" at bounding box center [687, 70] width 152 height 31
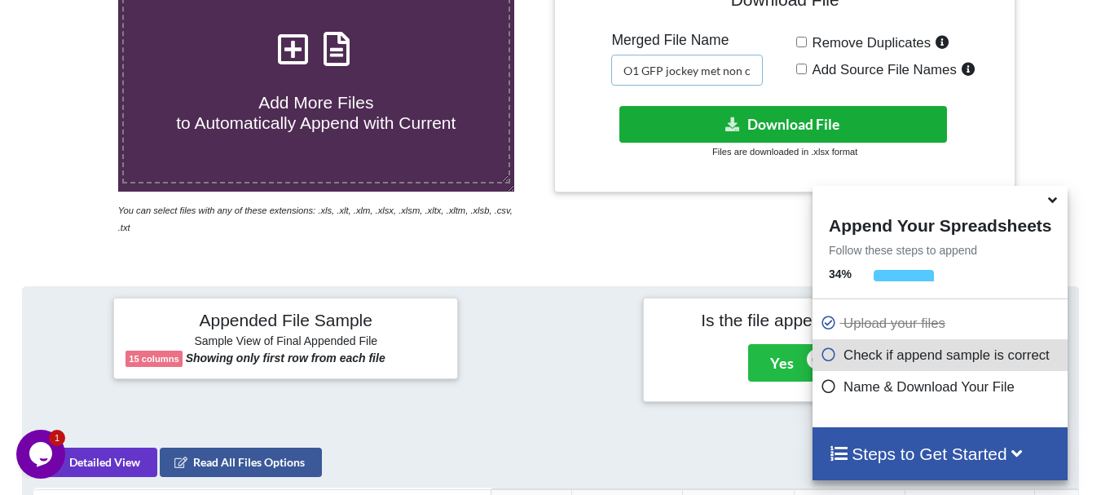
type input "O1 GFP jockey met non cen merged"
click at [711, 112] on button "Download File" at bounding box center [784, 124] width 328 height 37
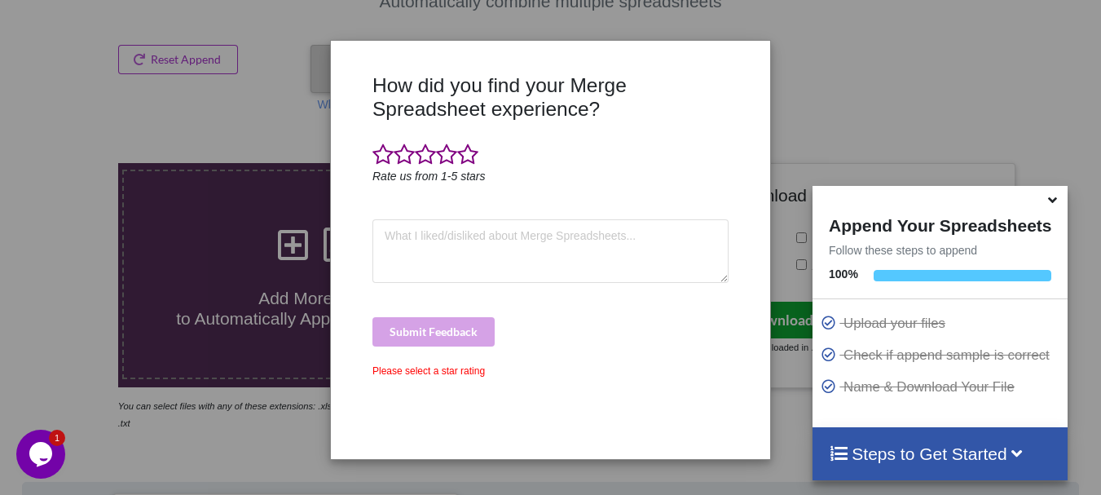
scroll to position [0, 0]
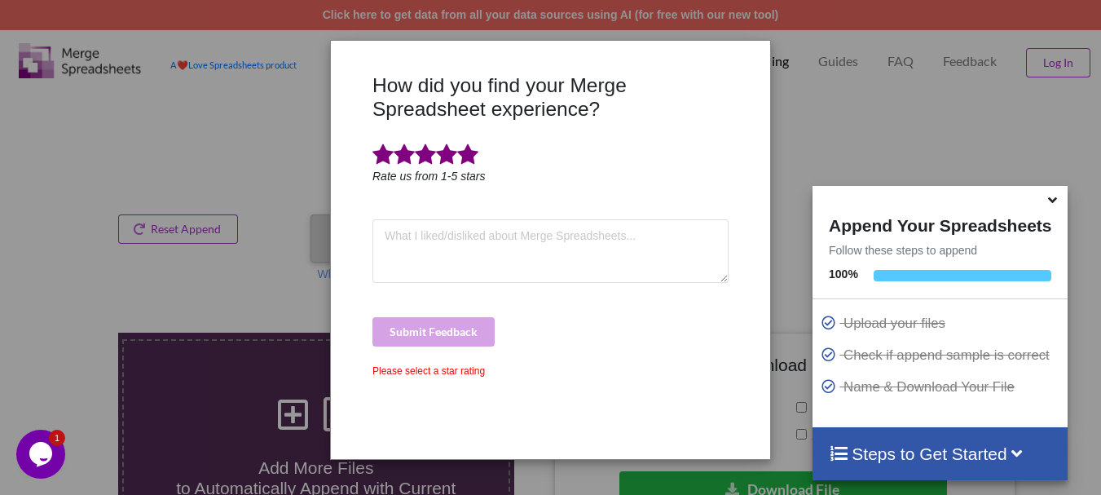
click at [471, 159] on span at bounding box center [467, 154] width 21 height 23
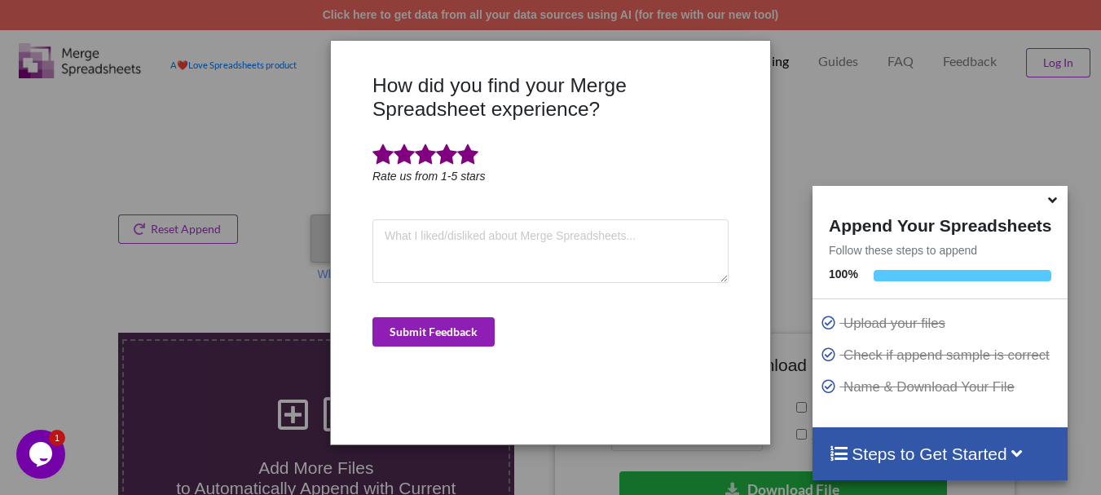
click at [437, 322] on button "Submit Feedback" at bounding box center [434, 331] width 122 height 29
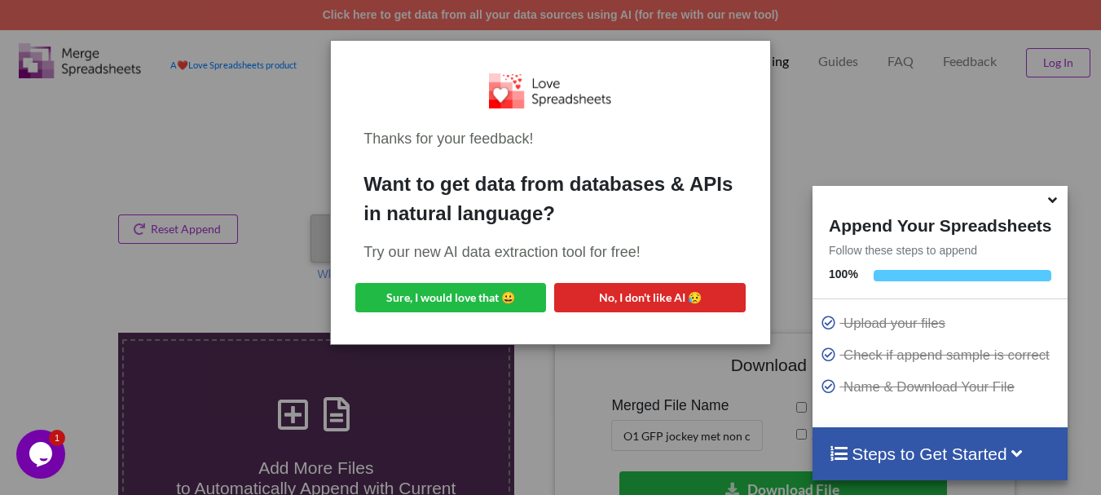
click at [204, 232] on div "Thanks for your feedback! Want to get data from databases & APIs in natural lan…" at bounding box center [550, 247] width 1101 height 495
click at [655, 312] on div "Thanks for your feedback! Want to get data from databases & APIs in natural lan…" at bounding box center [550, 193] width 412 height 278
click at [638, 301] on button "No, I don't like AI 😥" at bounding box center [649, 297] width 191 height 29
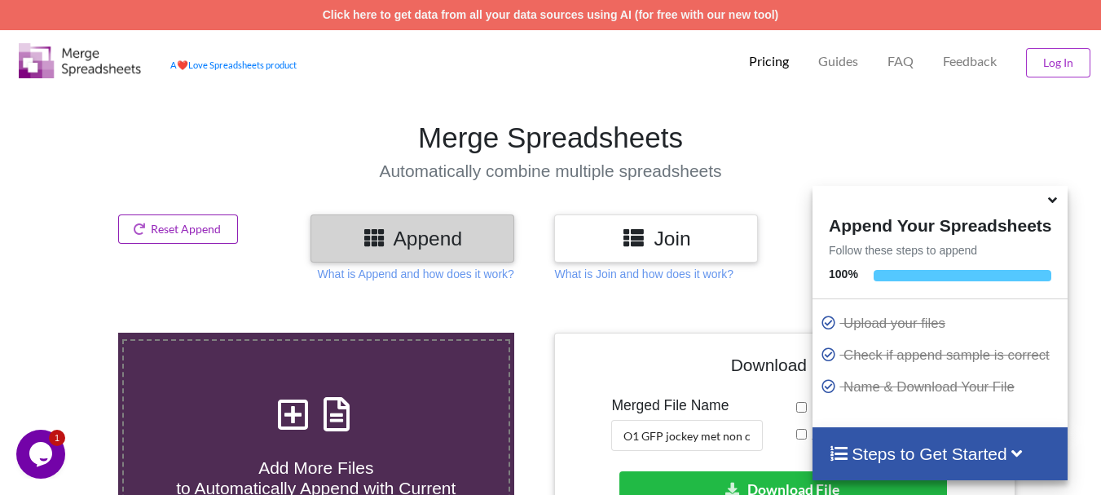
click at [173, 228] on button "Reset Append" at bounding box center [178, 228] width 121 height 29
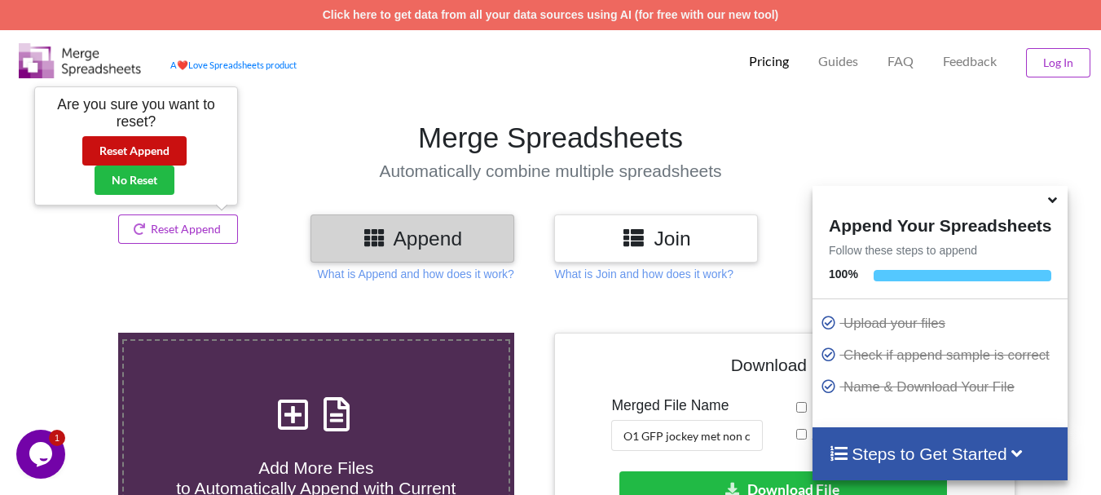
click at [163, 155] on button "Reset Append" at bounding box center [134, 150] width 104 height 29
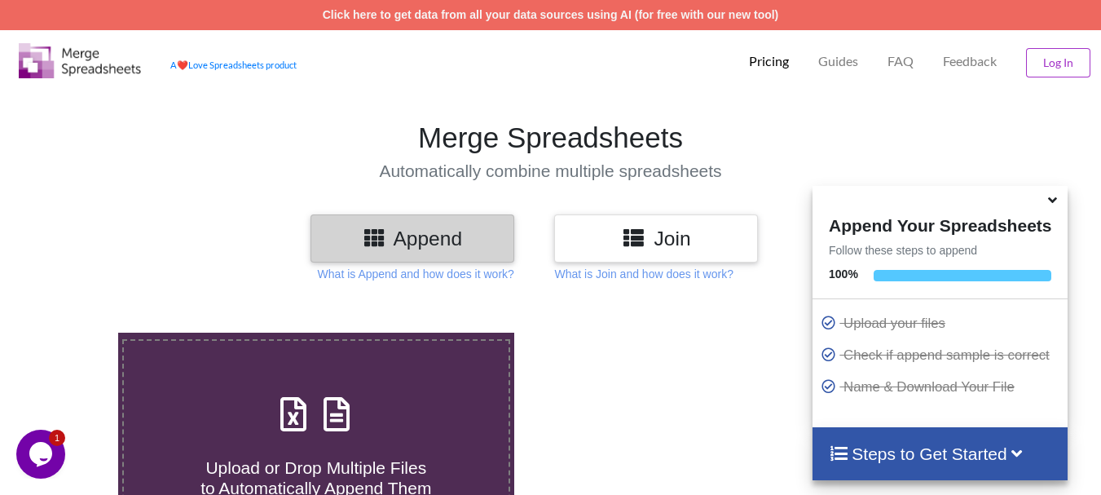
click at [344, 399] on icon at bounding box center [336, 406] width 41 height 34
click at [73, 333] on input "Upload or Drop Multiple Files to Automatically Append Them" at bounding box center [73, 333] width 0 height 0
type input "C:\fakepath\DT_02_mcherrykd_a488cenpc_670jockey_570burdock_P1_R3D_PRJ_PLY_STATS…"
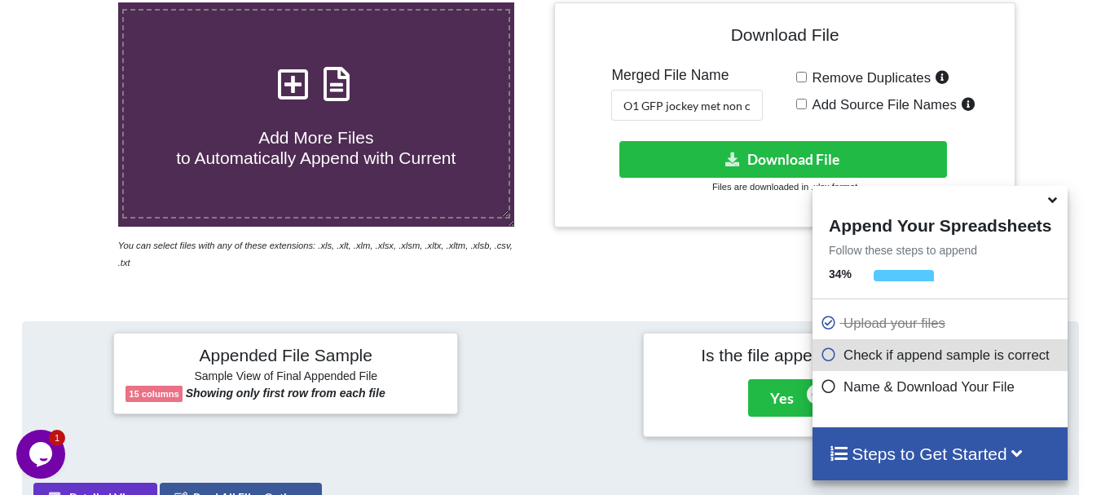
scroll to position [321, 0]
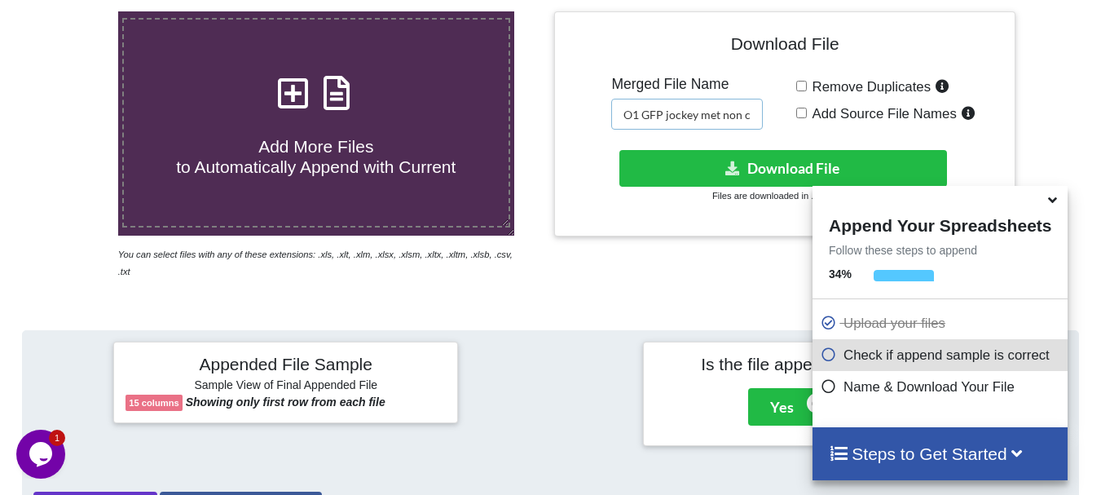
click at [668, 112] on input "O1 GFP jockey met non cen merged" at bounding box center [687, 114] width 152 height 31
click at [744, 115] on input "O1 [PERSON_NAME] jockey met non cen merged" at bounding box center [687, 114] width 152 height 31
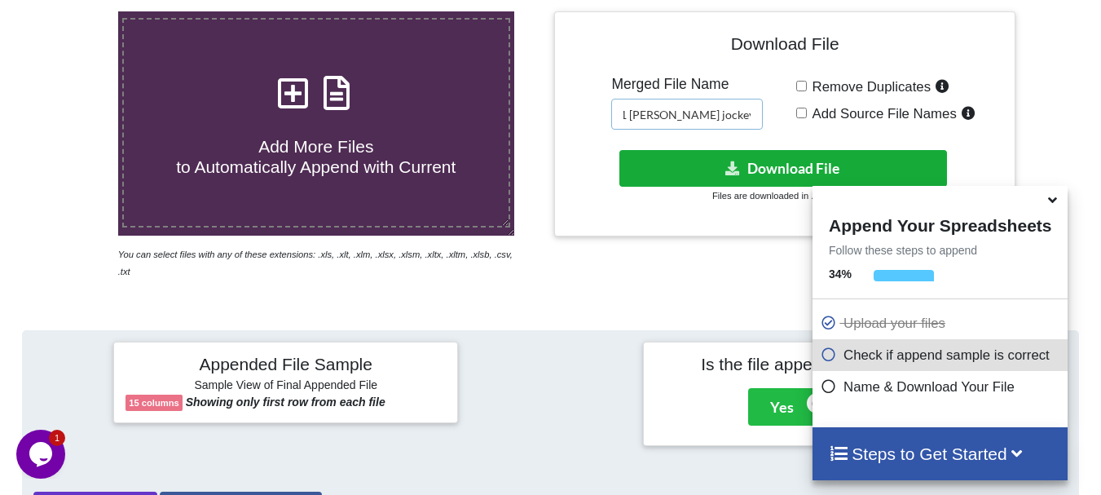
type input "O1 [PERSON_NAME] jockey int cen merged"
click at [752, 159] on button "Download File" at bounding box center [784, 168] width 328 height 37
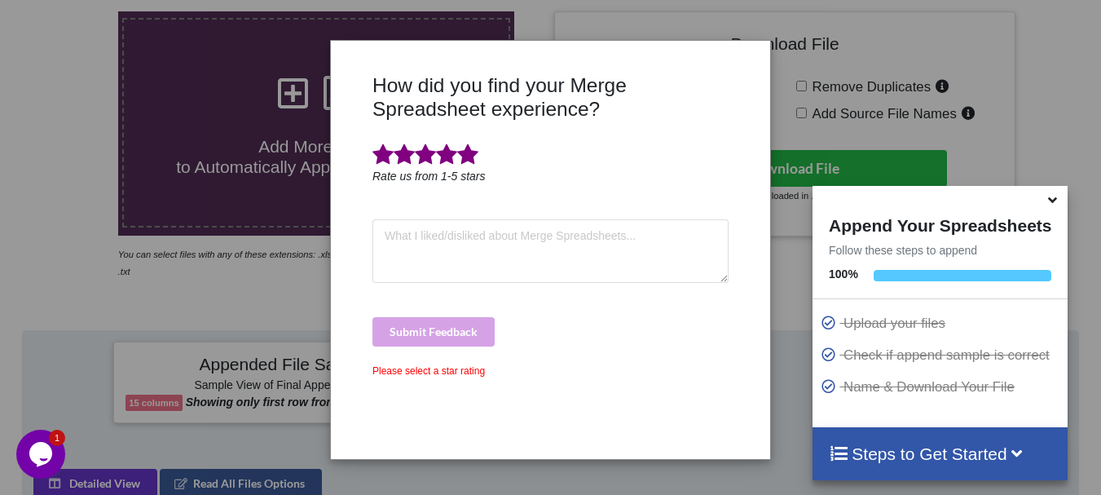
click at [463, 164] on span at bounding box center [467, 154] width 21 height 23
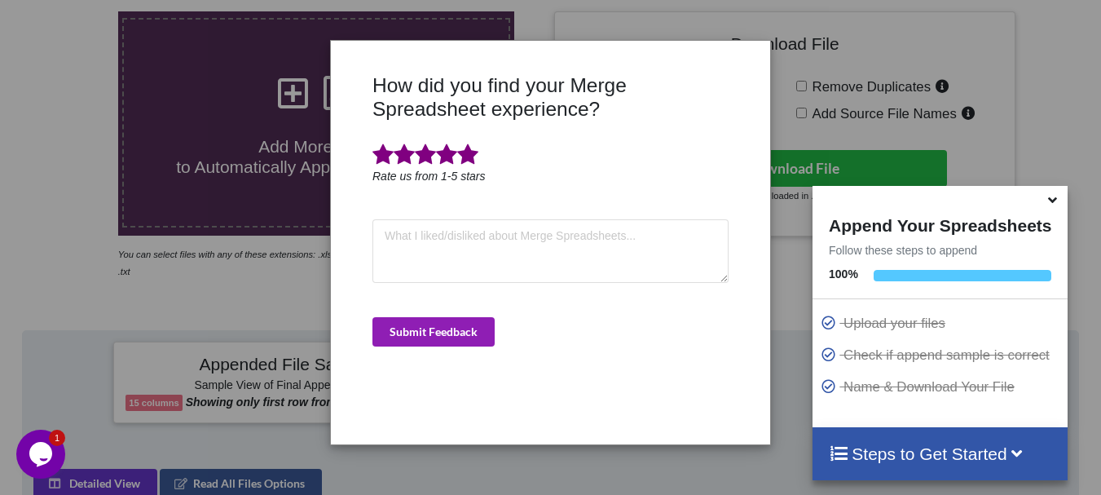
click at [436, 321] on button "Submit Feedback" at bounding box center [434, 331] width 122 height 29
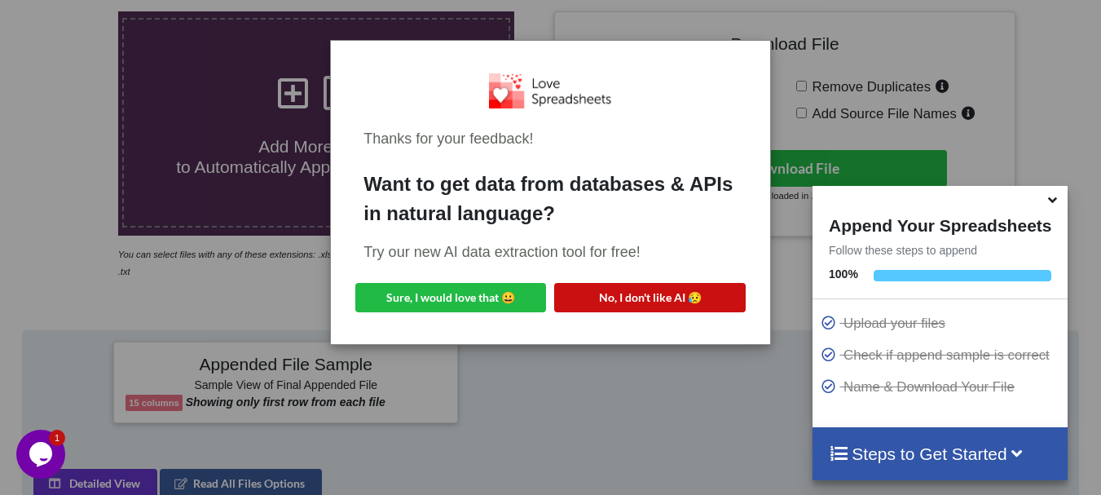
click at [603, 304] on button "No, I don't like AI 😥" at bounding box center [649, 297] width 191 height 29
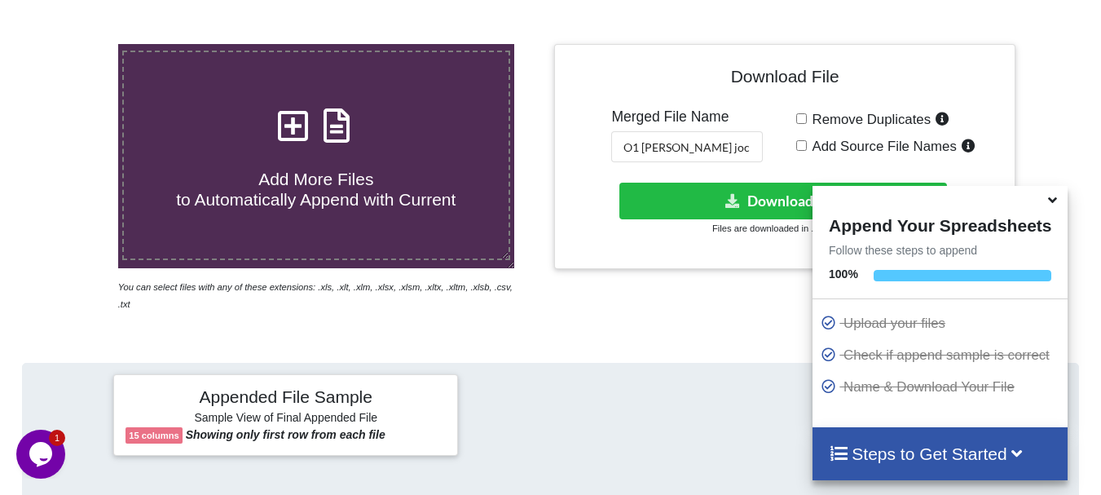
scroll to position [191, 0]
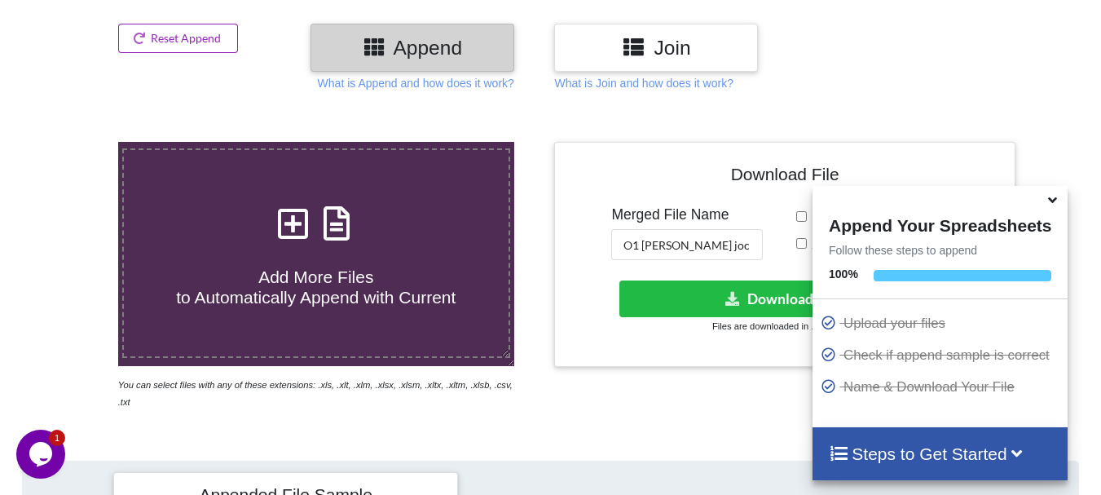
click at [206, 44] on button "Reset Append" at bounding box center [178, 38] width 121 height 29
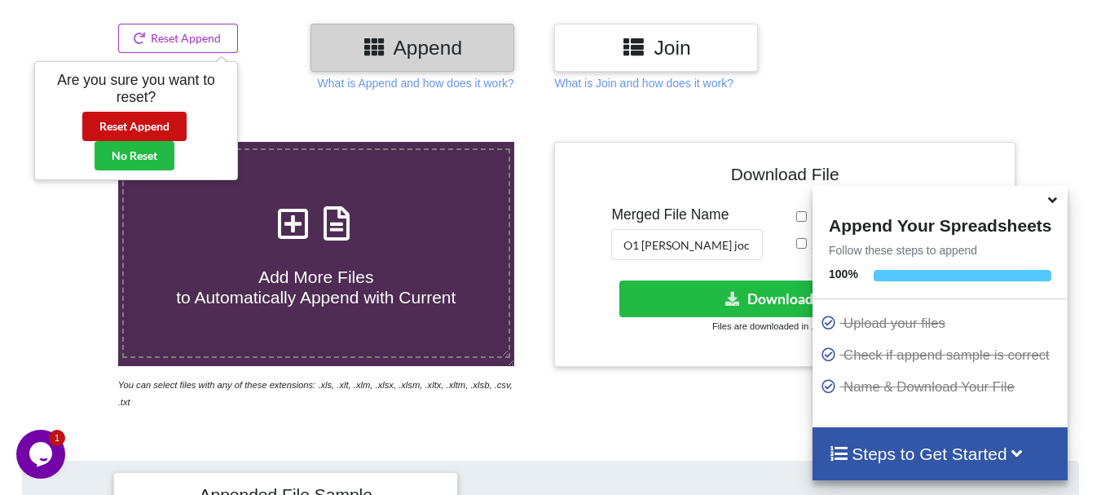
click at [150, 118] on button "Reset Append" at bounding box center [134, 126] width 104 height 29
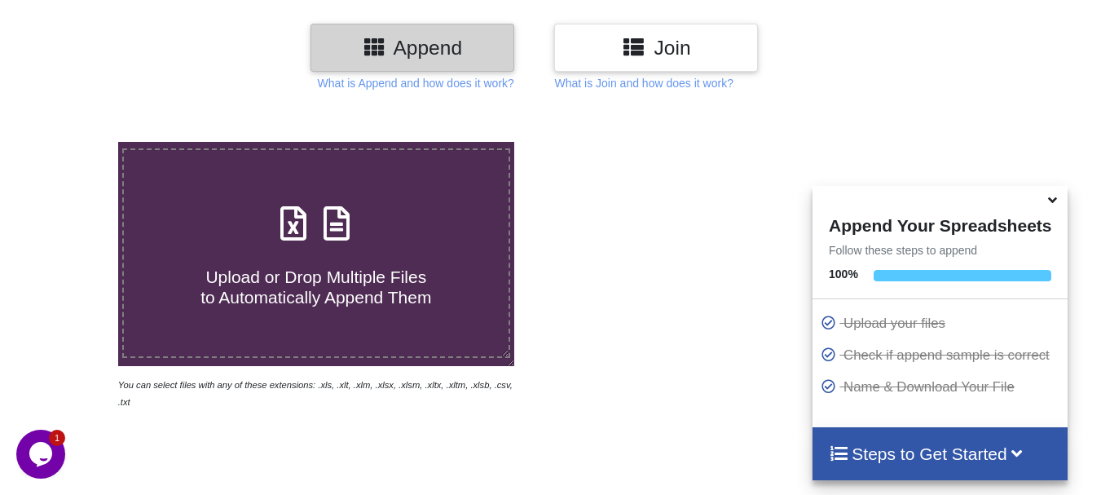
click at [270, 228] on div "Upload or Drop Multiple Files to Automatically Append Them" at bounding box center [316, 253] width 385 height 110
click at [73, 142] on input "Upload or Drop Multiple Files to Automatically Append Them" at bounding box center [73, 142] width 0 height 0
type input "C:\fakepath\DT_02_mcherrykd_a488cenpc_670jockey_570burdock_P1_R3D_PRJ_PLY_STATS…"
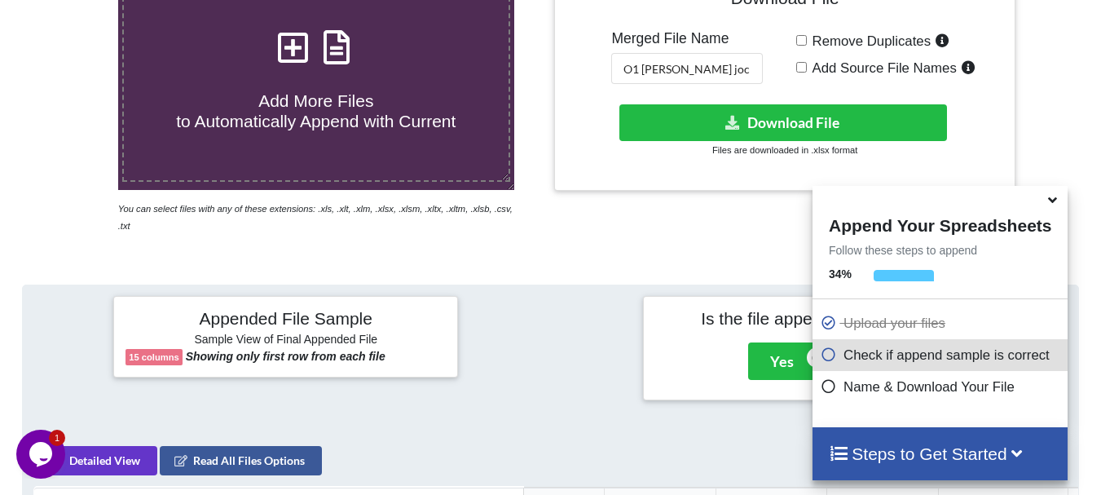
scroll to position [342, 0]
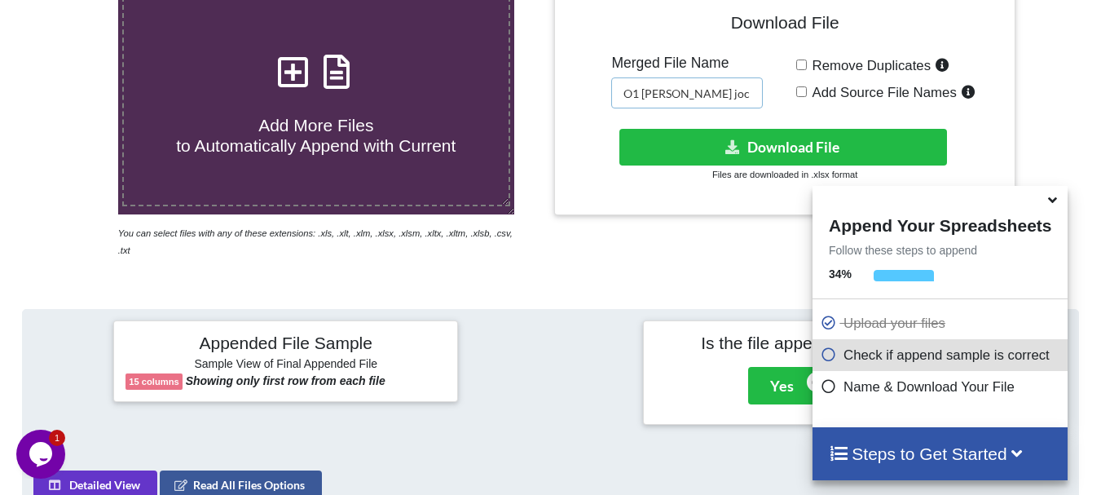
click at [739, 92] on input "O1 [PERSON_NAME] jockey int cen merged" at bounding box center [687, 92] width 152 height 31
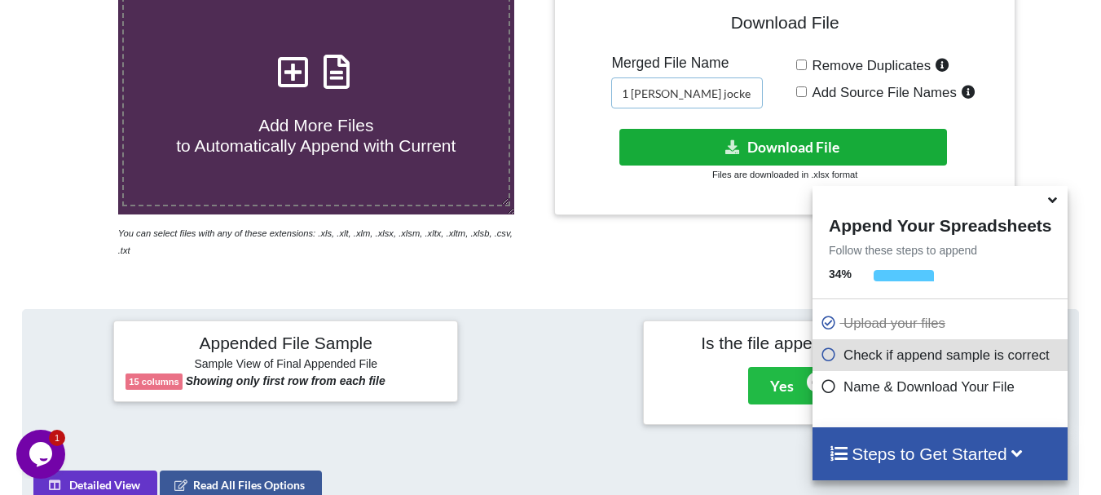
type input "O1 [PERSON_NAME] jockey int non cen merged"
click at [734, 131] on button "Download File" at bounding box center [784, 147] width 328 height 37
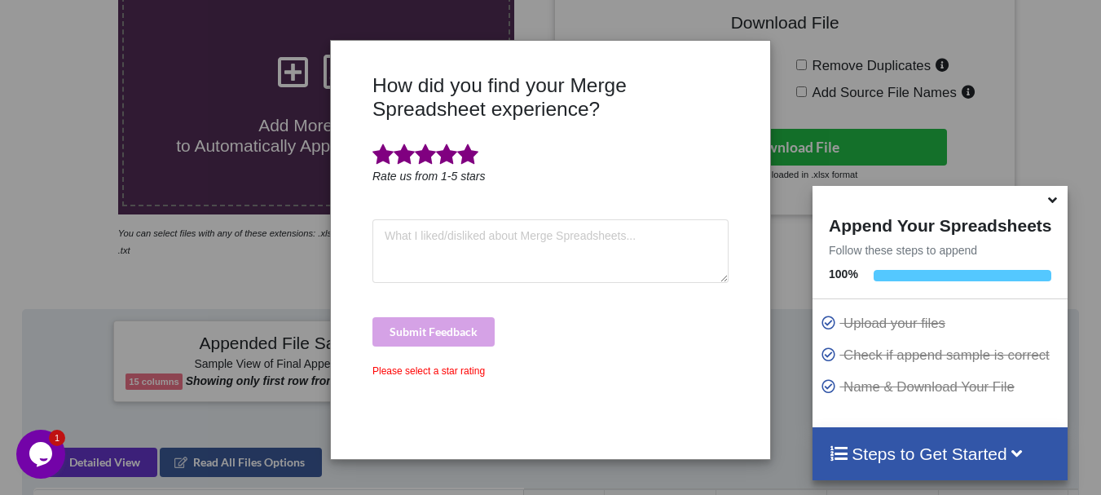
click at [474, 157] on span at bounding box center [467, 154] width 21 height 23
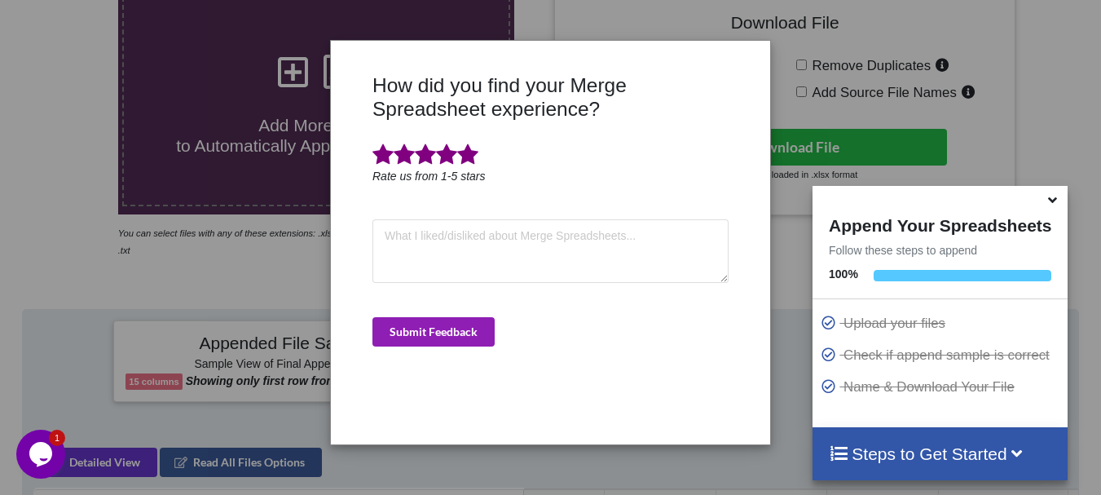
click at [452, 322] on button "Submit Feedback" at bounding box center [434, 331] width 122 height 29
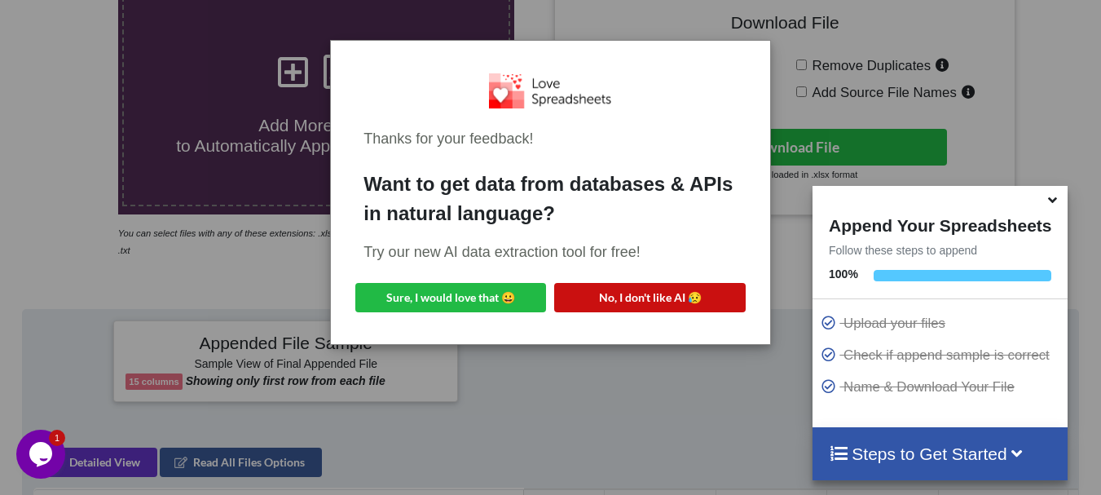
click at [646, 302] on button "No, I don't like AI 😥" at bounding box center [649, 297] width 191 height 29
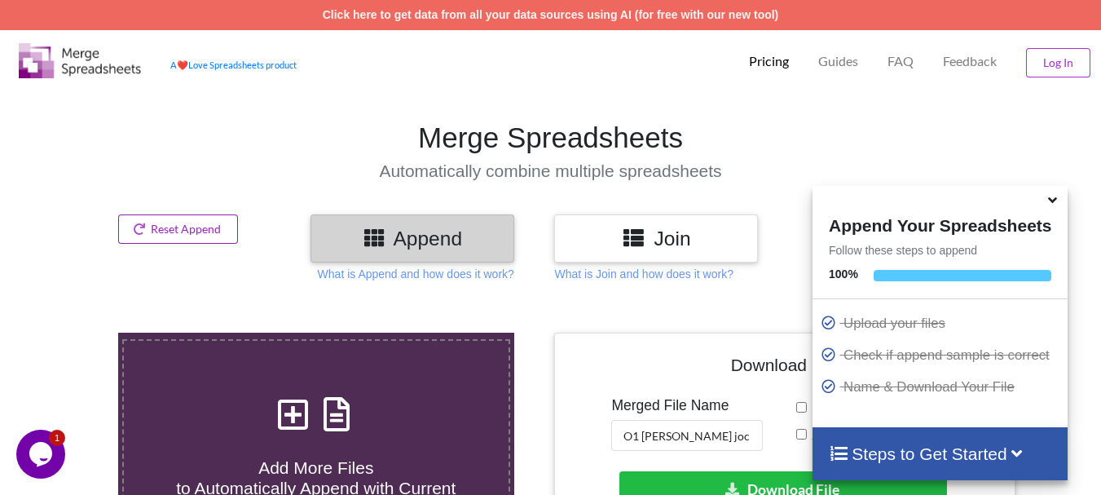
click at [213, 219] on button "Reset Append" at bounding box center [178, 228] width 121 height 29
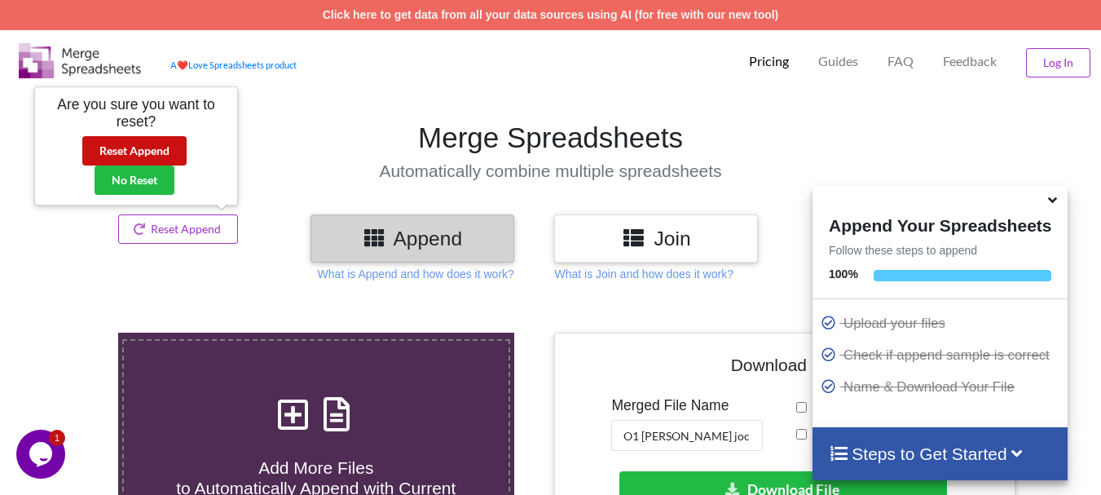
click at [159, 154] on button "Reset Append" at bounding box center [134, 150] width 104 height 29
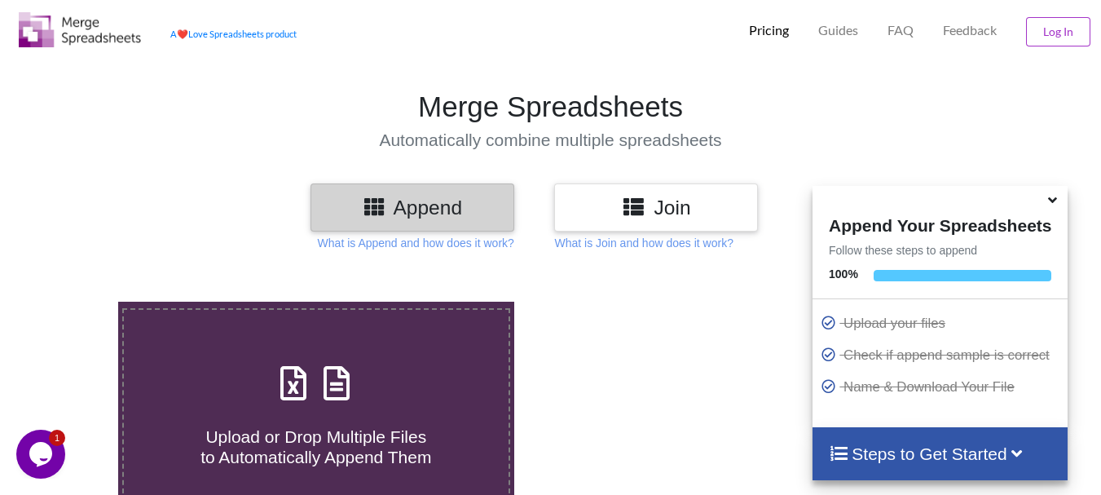
scroll to position [33, 0]
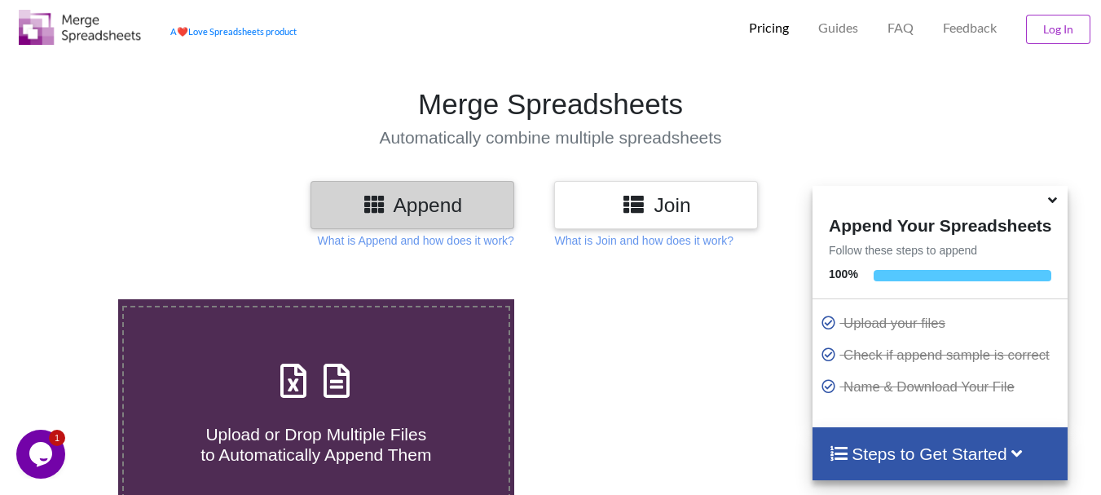
click at [359, 368] on div "Upload or Drop Multiple Files to Automatically Append Them" at bounding box center [316, 410] width 385 height 110
click at [73, 299] on input "Upload or Drop Multiple Files to Automatically Append Them" at bounding box center [73, 299] width 0 height 0
type input "C:\fakepath\DT_02_mcherrykd_a488cenpc_670jockey_570burdock_P1_R3D_PRJ_PLY_STATS…"
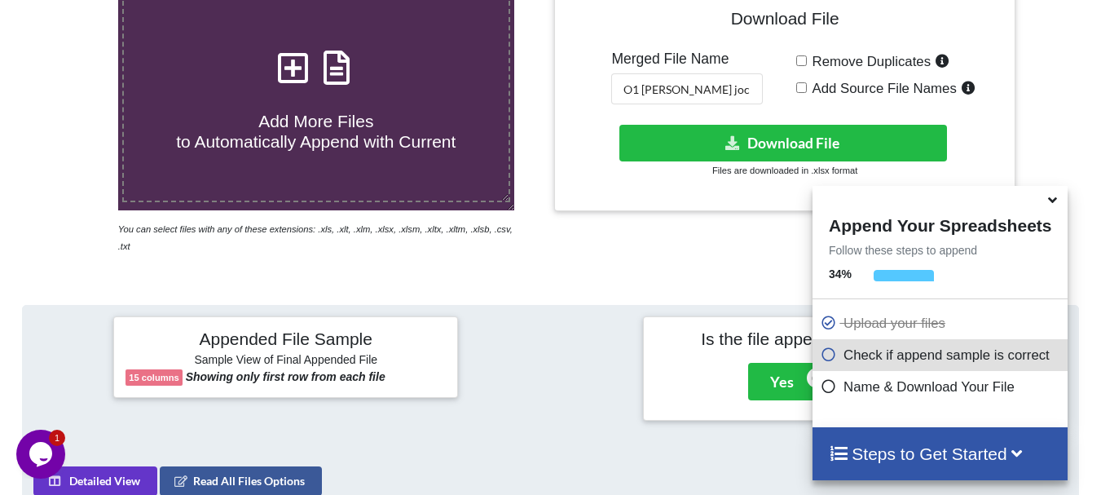
scroll to position [333, 0]
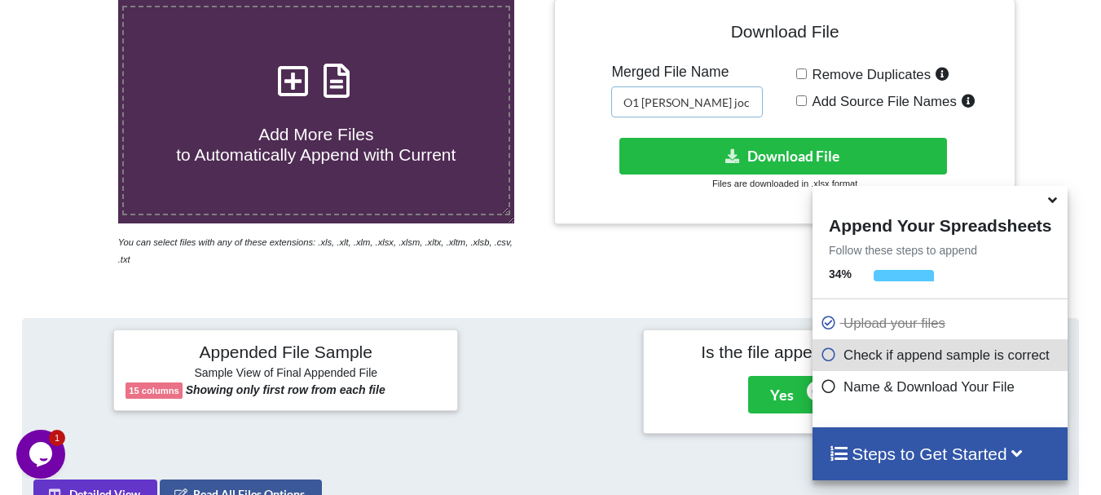
click at [734, 101] on input "O1 [PERSON_NAME] jockey int non cen merged" at bounding box center [687, 101] width 152 height 31
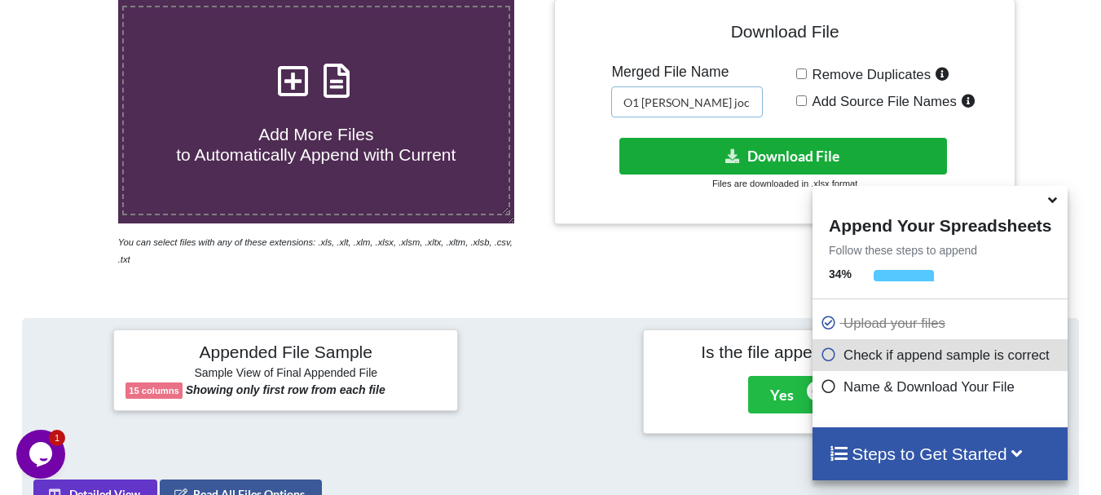
type input "O1 [PERSON_NAME] jockey met non cen merged"
click at [724, 146] on button "Download File" at bounding box center [784, 156] width 328 height 37
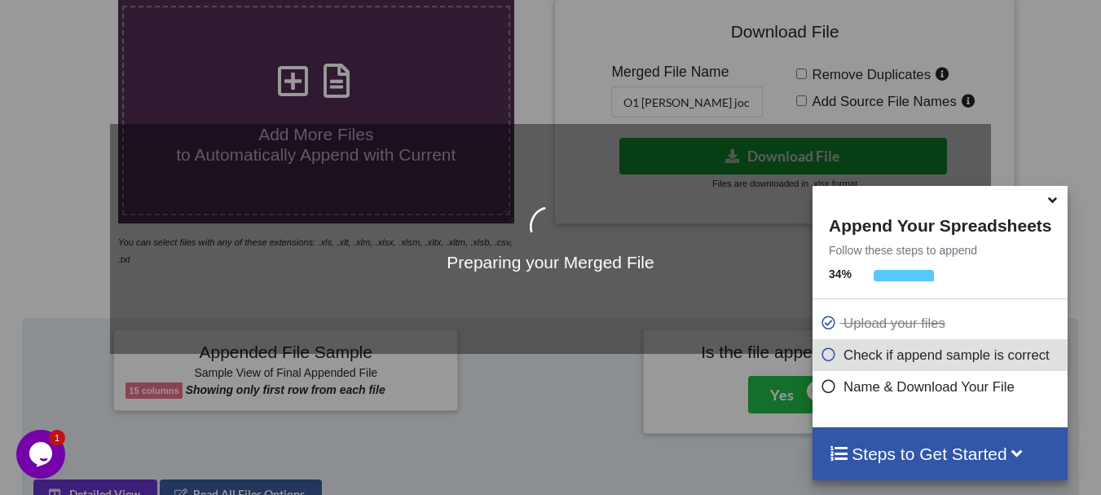
click at [724, 146] on div "Preparing your Merged File" at bounding box center [550, 239] width 881 height 229
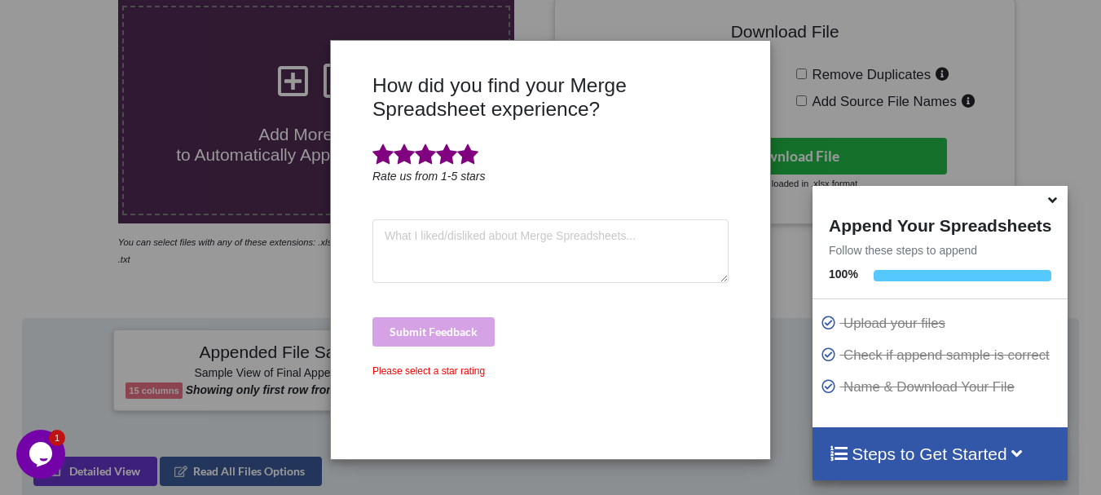
click at [470, 148] on span at bounding box center [467, 154] width 21 height 23
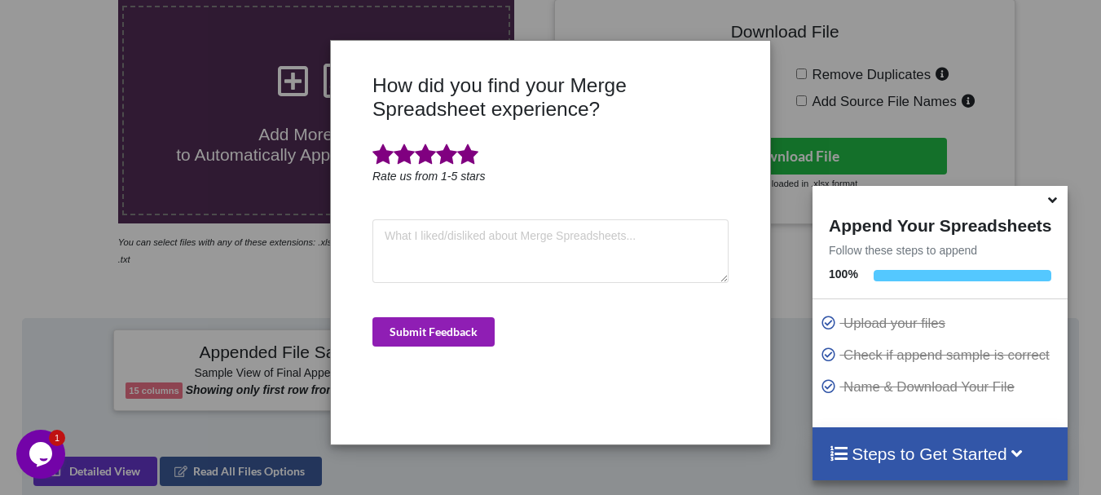
click at [460, 329] on button "Submit Feedback" at bounding box center [434, 331] width 122 height 29
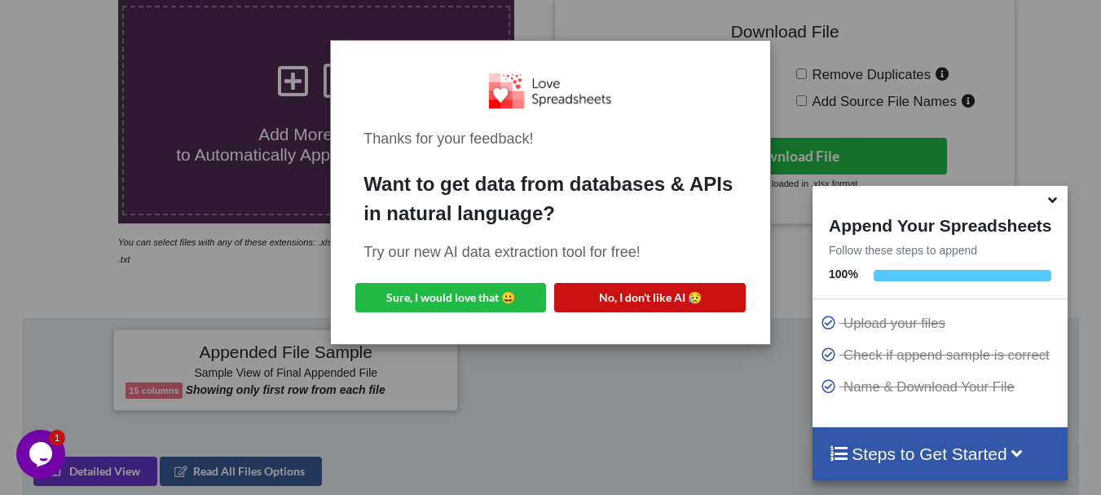
click at [595, 304] on button "No, I don't like AI 😥" at bounding box center [649, 297] width 191 height 29
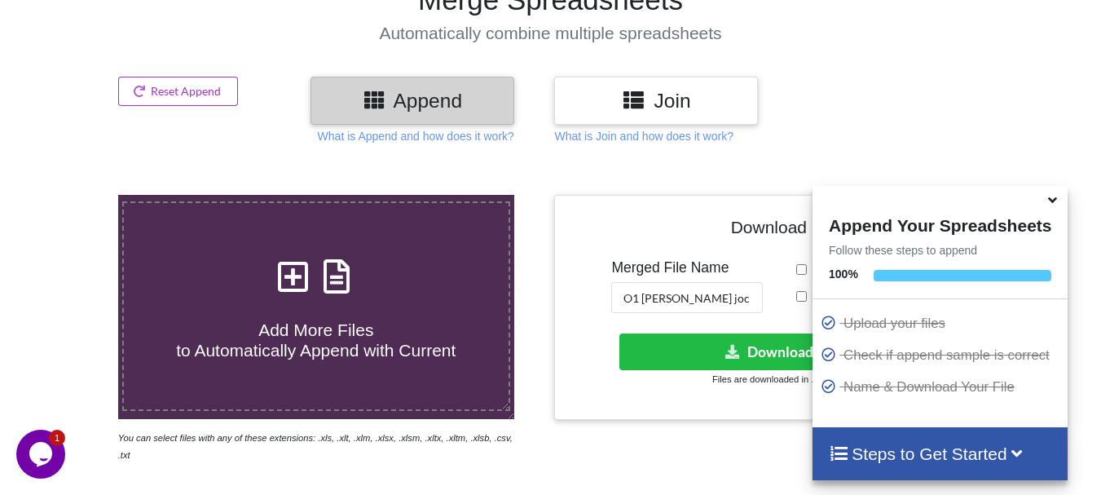
scroll to position [105, 0]
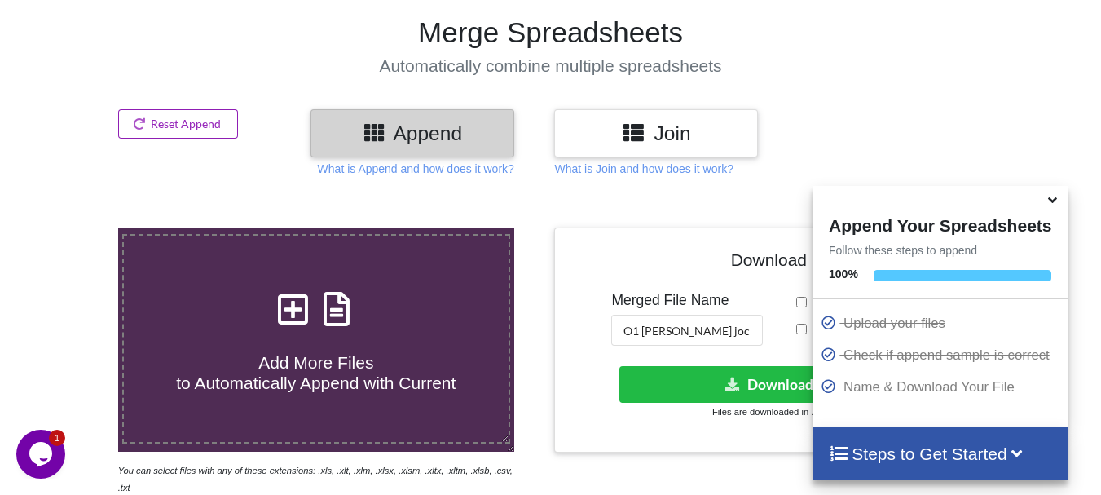
click at [229, 114] on button "Reset Append" at bounding box center [178, 123] width 121 height 29
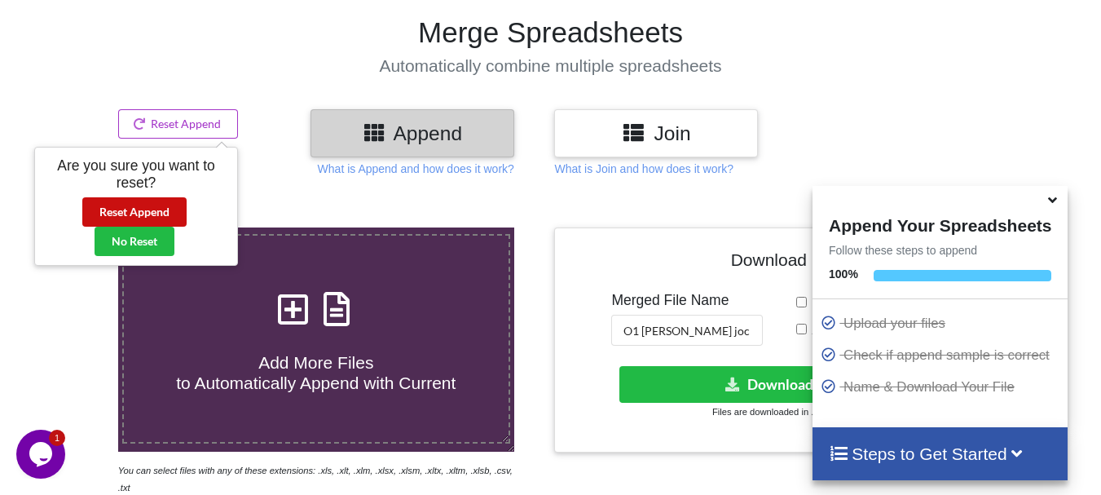
click at [165, 198] on button "Reset Append" at bounding box center [134, 211] width 104 height 29
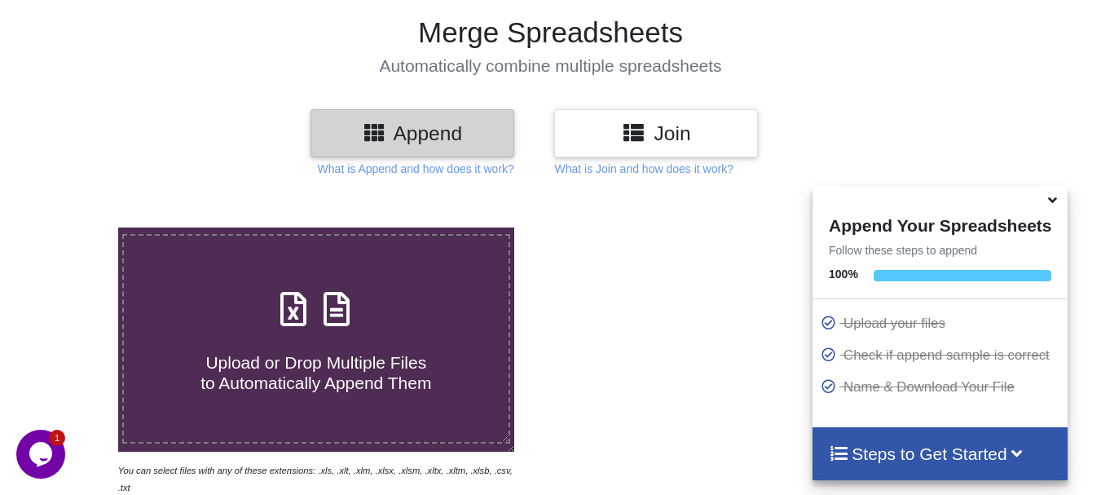
click at [241, 292] on div "Upload or Drop Multiple Files to Automatically Append Them" at bounding box center [316, 339] width 385 height 110
click at [73, 227] on input "Upload or Drop Multiple Files to Automatically Append Them" at bounding box center [73, 227] width 0 height 0
type input "C:\fakepath\DT_02_rhino_A488cenpc_670jockey_570burdock_P26_R3D_PRJ_PLY_STATS.csv"
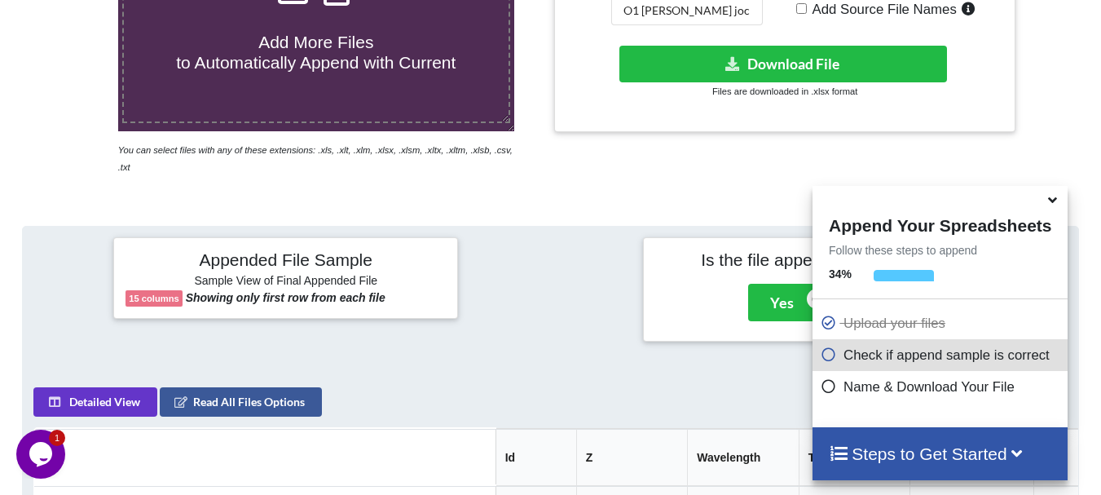
scroll to position [422, 0]
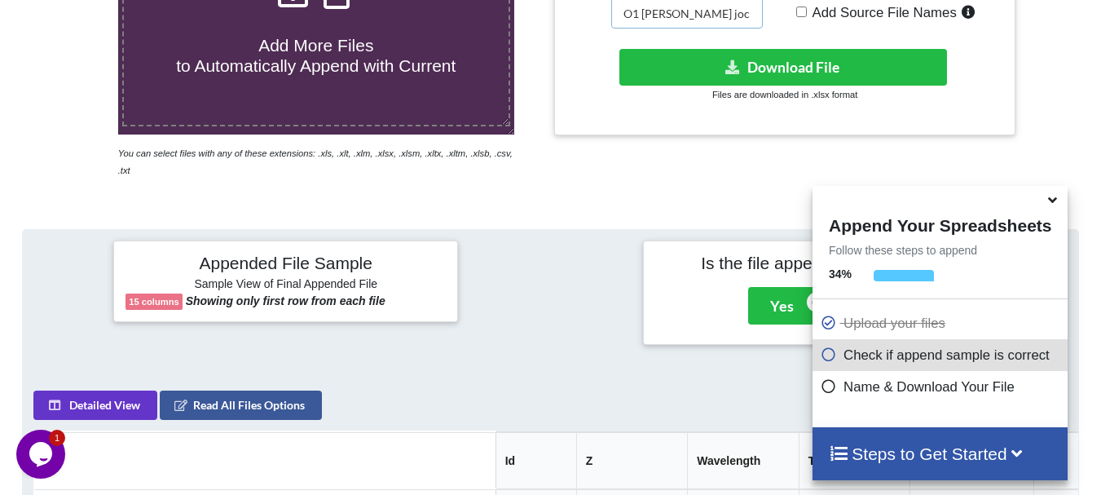
click at [686, 12] on input "O1 [PERSON_NAME] jockey met non cen merged" at bounding box center [687, 13] width 152 height 31
click at [686, 12] on input "O1 rhino jockey met non cen merged" at bounding box center [687, 13] width 152 height 31
click at [708, 19] on input "O1 rhino jockey int cen merged" at bounding box center [687, 13] width 152 height 31
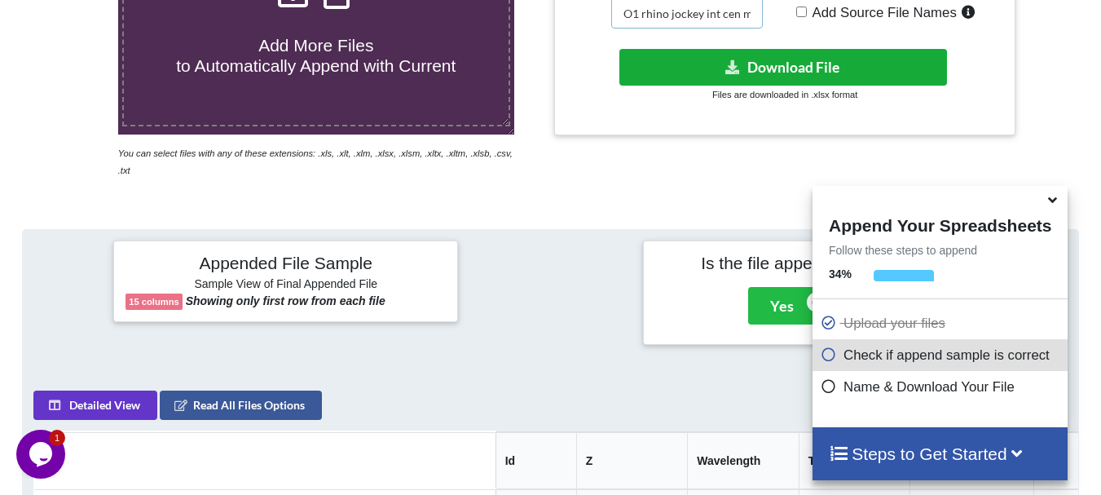
type input "O1 rhino jockey int cen merged"
click at [853, 73] on button "Download File" at bounding box center [784, 67] width 328 height 37
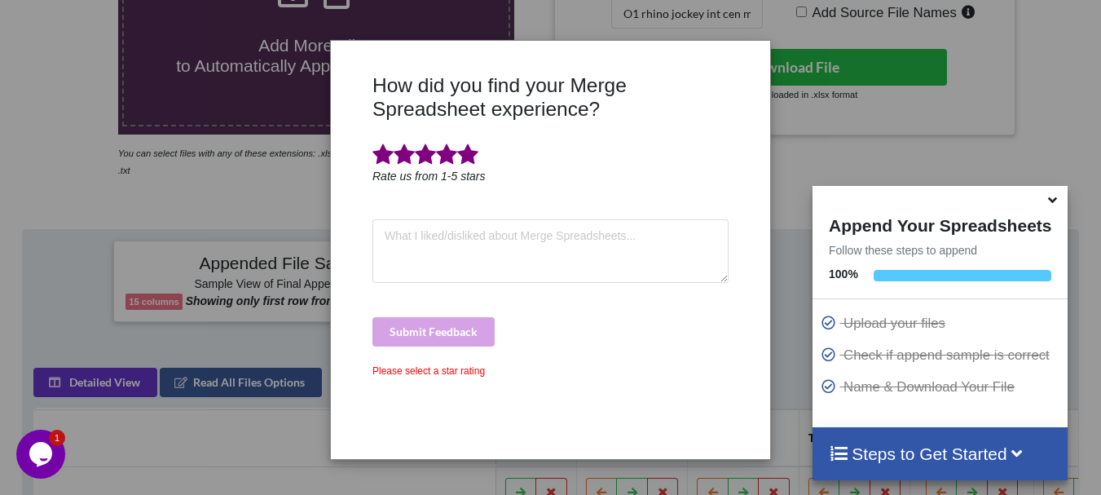
click at [462, 157] on span at bounding box center [467, 154] width 21 height 23
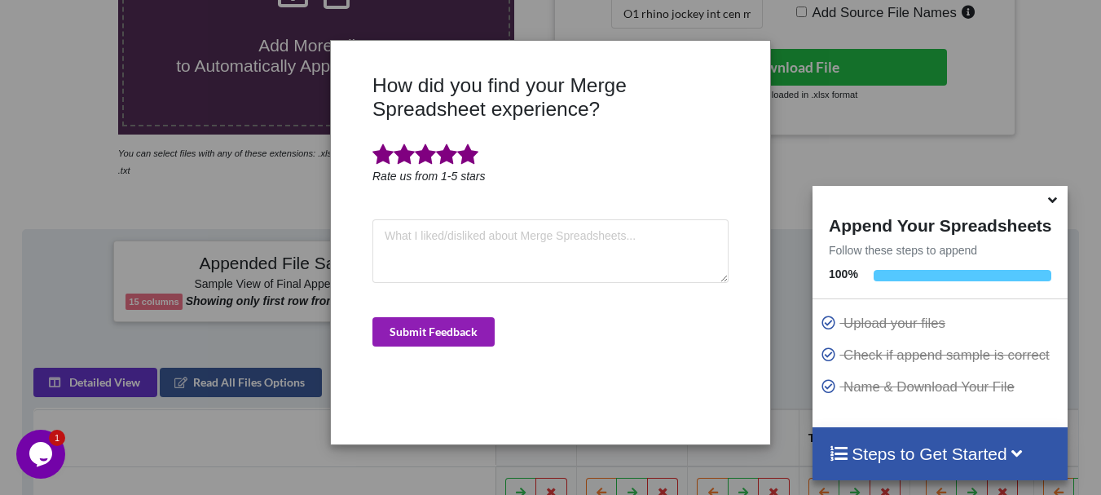
click at [452, 329] on button "Submit Feedback" at bounding box center [434, 331] width 122 height 29
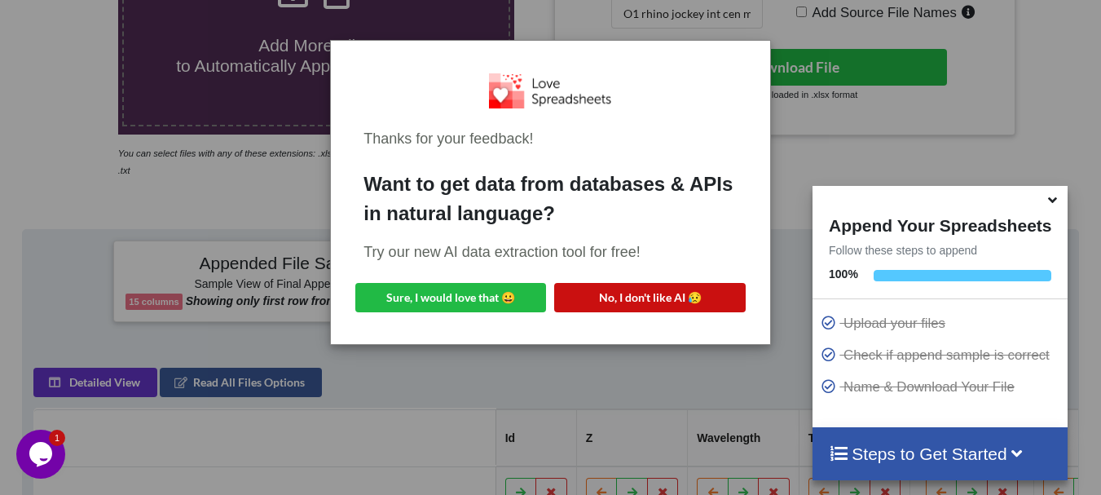
click at [587, 291] on button "No, I don't like AI 😥" at bounding box center [649, 297] width 191 height 29
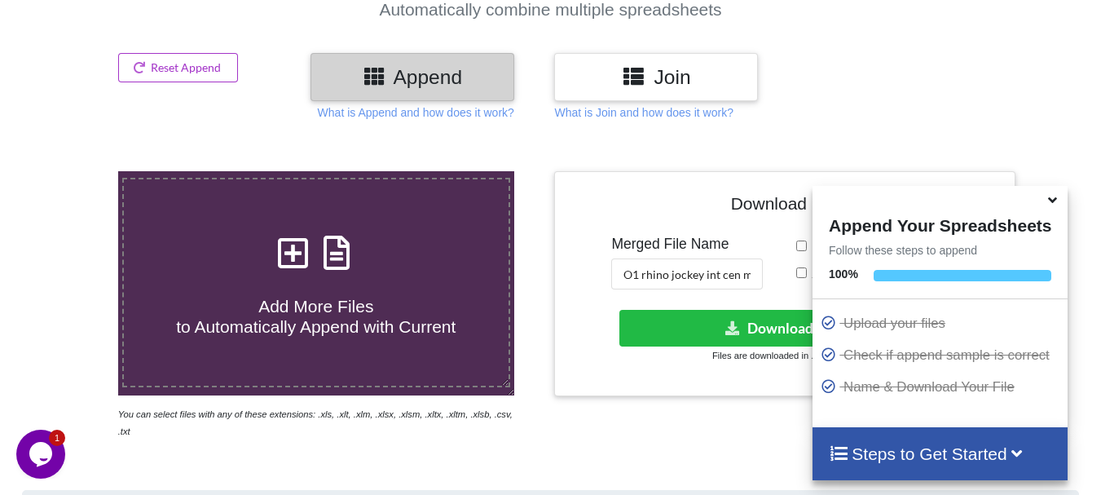
scroll to position [129, 0]
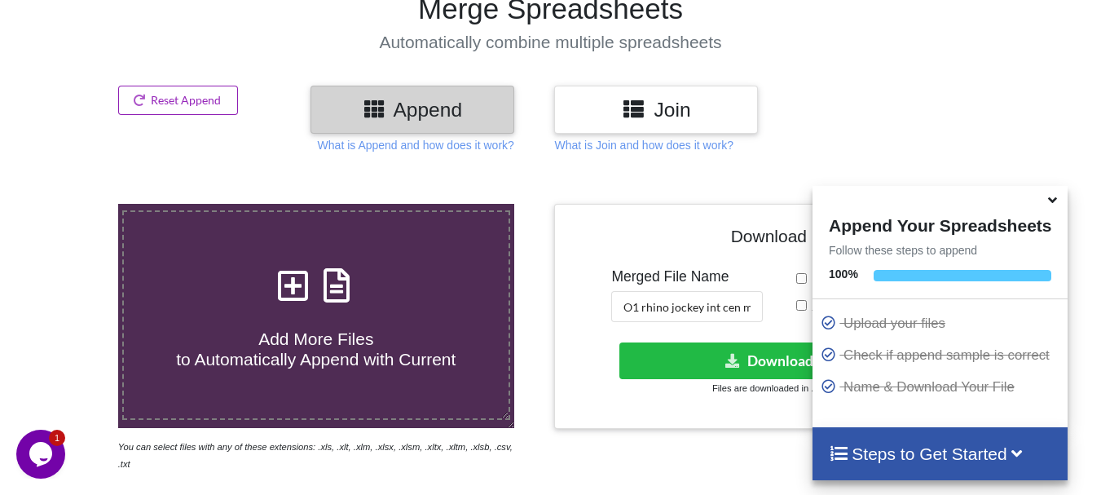
click at [196, 95] on button "Reset Append" at bounding box center [178, 100] width 121 height 29
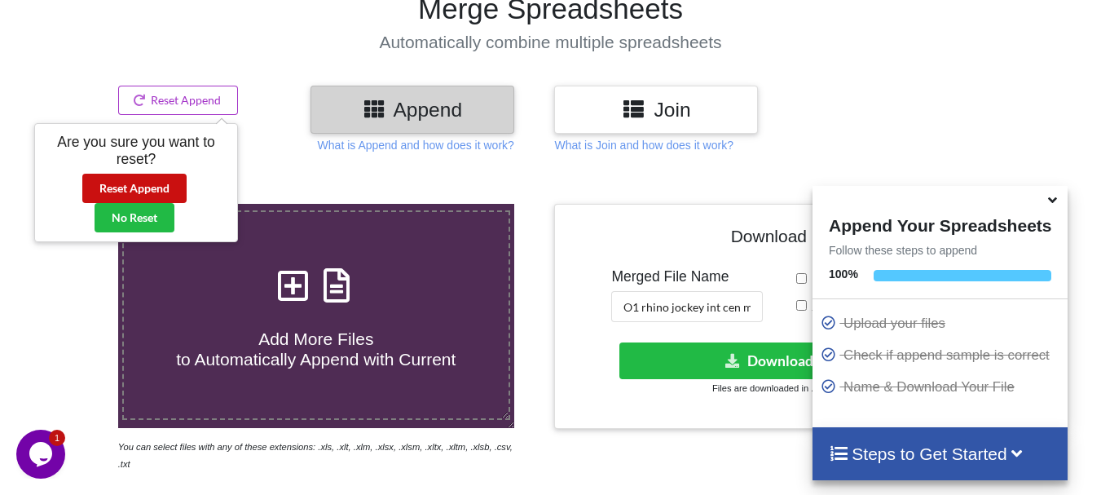
click at [138, 175] on button "Reset Append" at bounding box center [134, 188] width 104 height 29
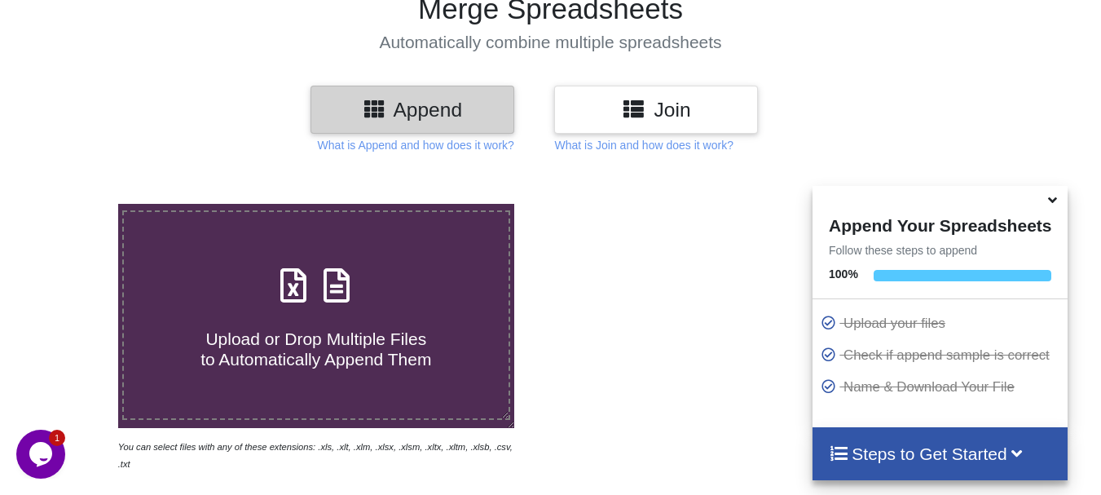
click at [244, 261] on div "Upload or Drop Multiple Files to Automatically Append Them" at bounding box center [316, 315] width 385 height 110
click at [73, 204] on input "Upload or Drop Multiple Files to Automatically Append Them" at bounding box center [73, 204] width 0 height 0
type input "C:\fakepath\DT_02_rhino_A488cenpc_670jockey_570burdock_P4_R3D_PRJ_PLY_STATS.csv"
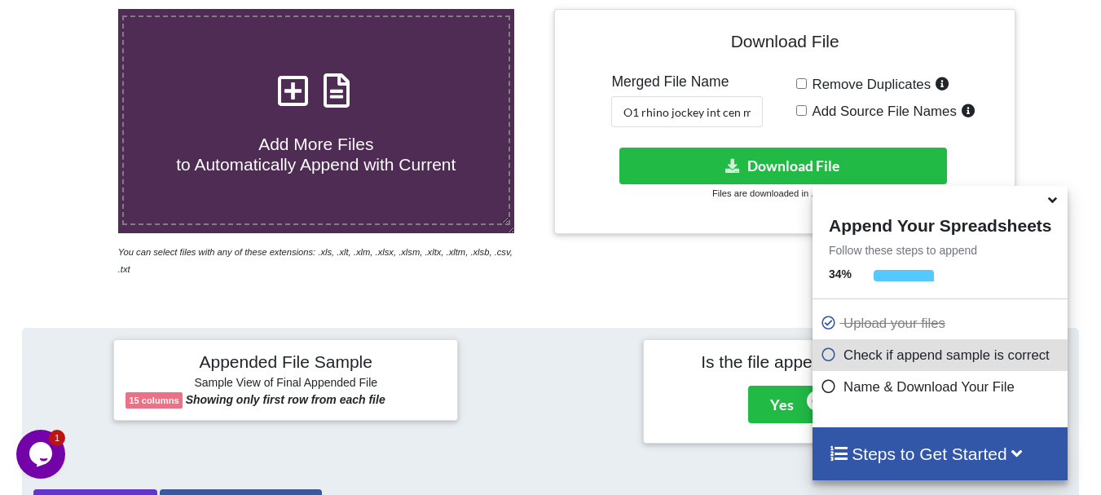
scroll to position [320, 0]
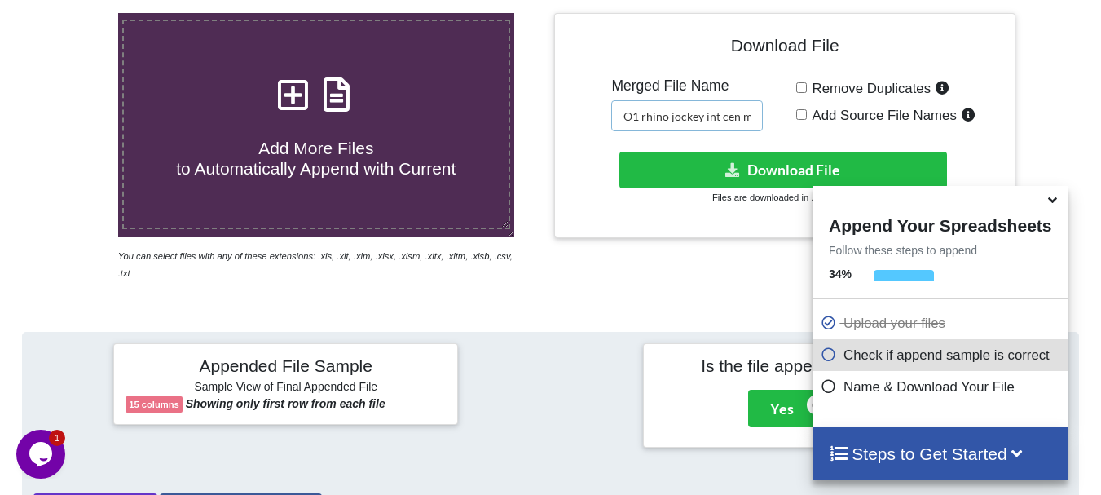
click at [723, 116] on input "O1 rhino jockey int cen merged" at bounding box center [687, 115] width 152 height 31
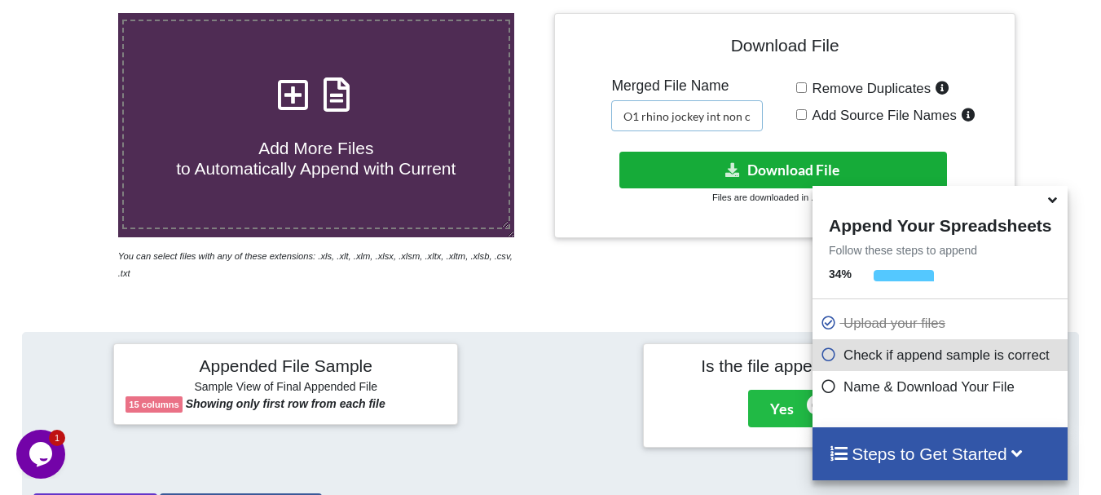
type input "O1 rhino jockey int non cen merged"
click at [721, 164] on button "Download File" at bounding box center [784, 170] width 328 height 37
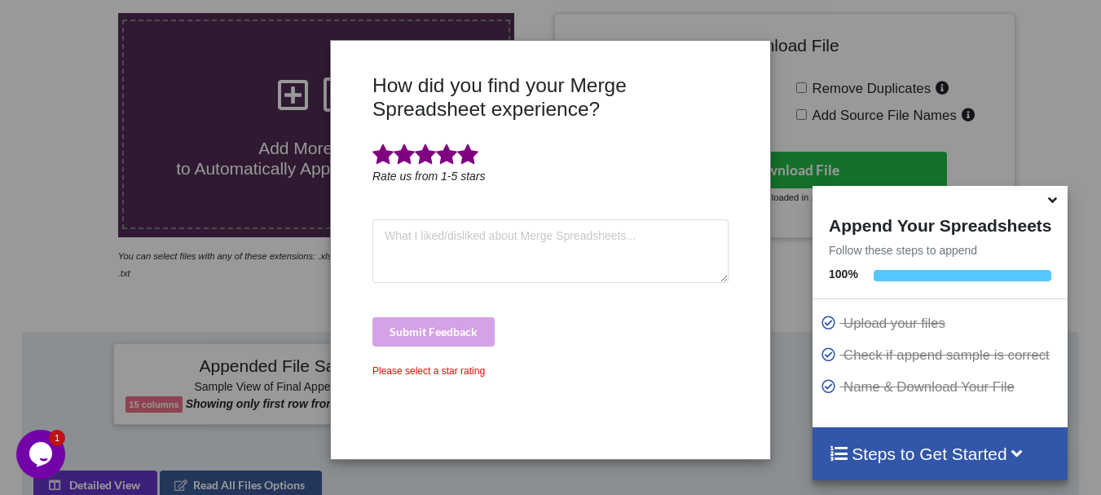
click at [478, 154] on span at bounding box center [467, 154] width 21 height 23
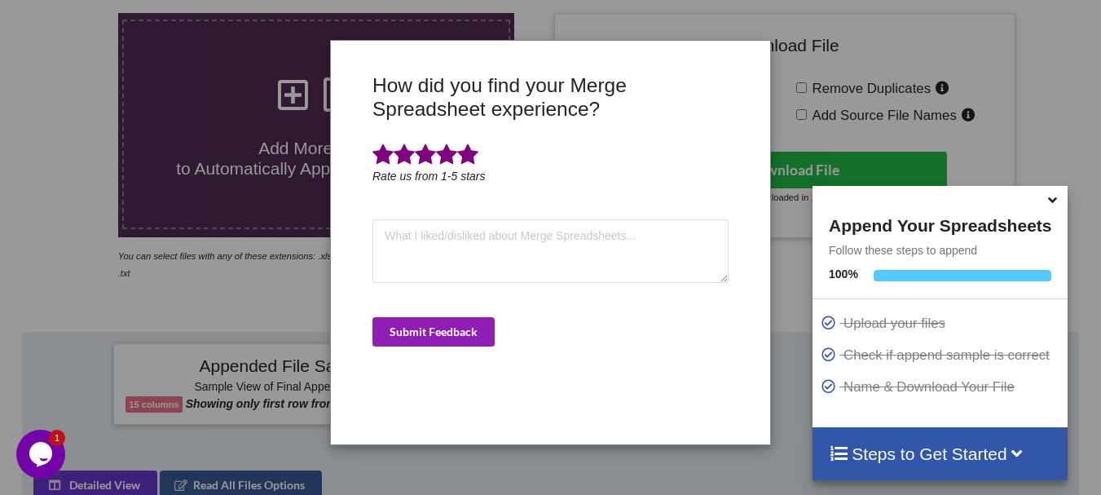
click at [444, 333] on button "Submit Feedback" at bounding box center [434, 331] width 122 height 29
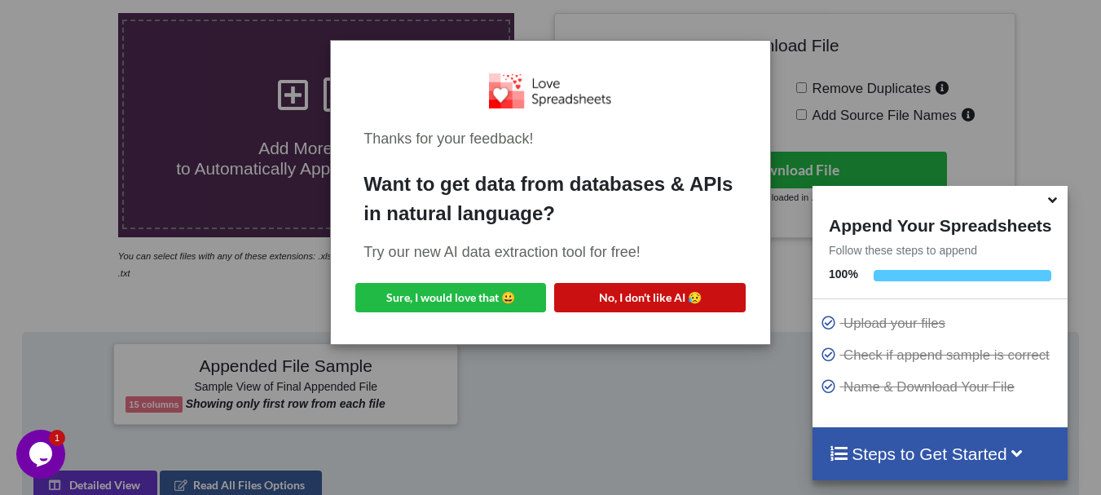
click at [604, 305] on button "No, I don't like AI 😥" at bounding box center [649, 297] width 191 height 29
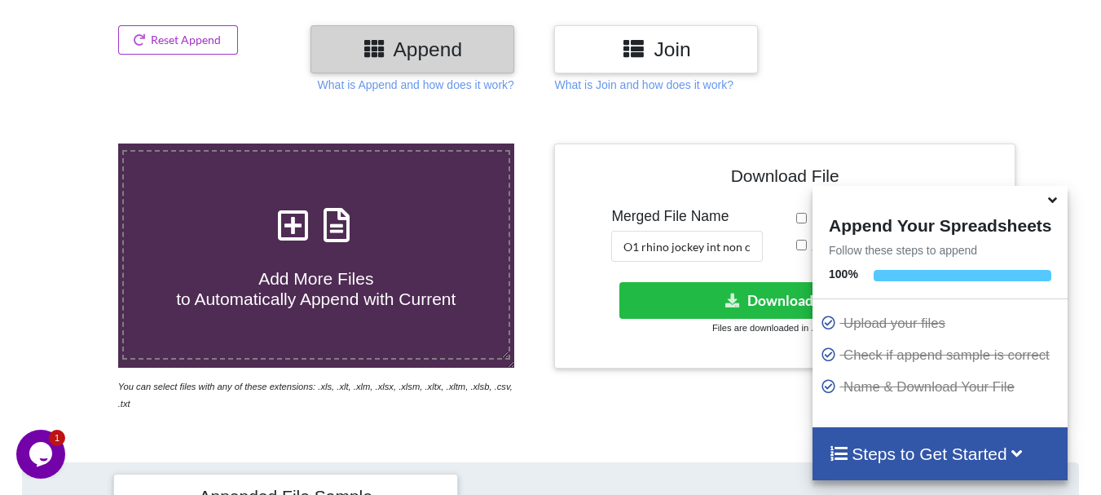
scroll to position [157, 0]
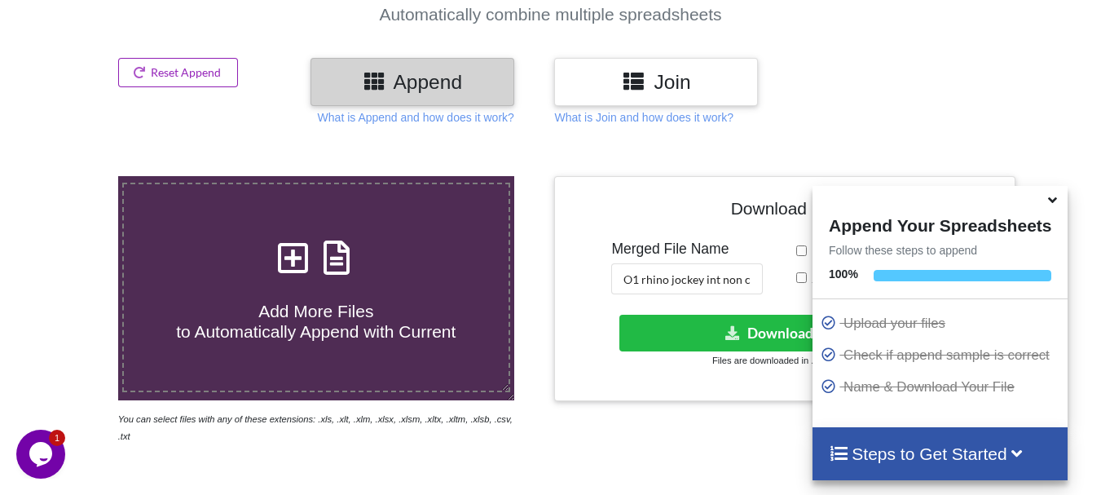
click at [214, 66] on button "Reset Append" at bounding box center [178, 72] width 121 height 29
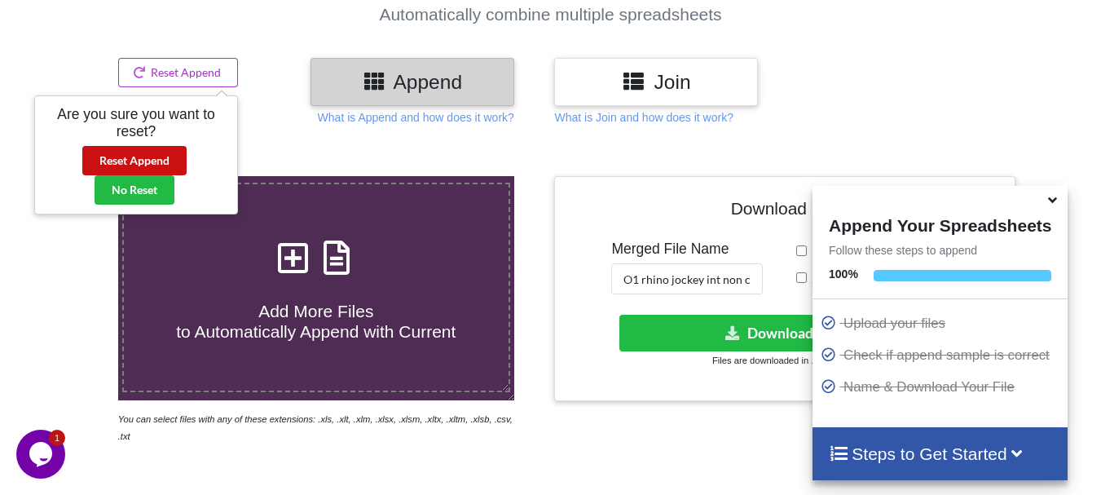
click at [168, 148] on button "Reset Append" at bounding box center [134, 160] width 104 height 29
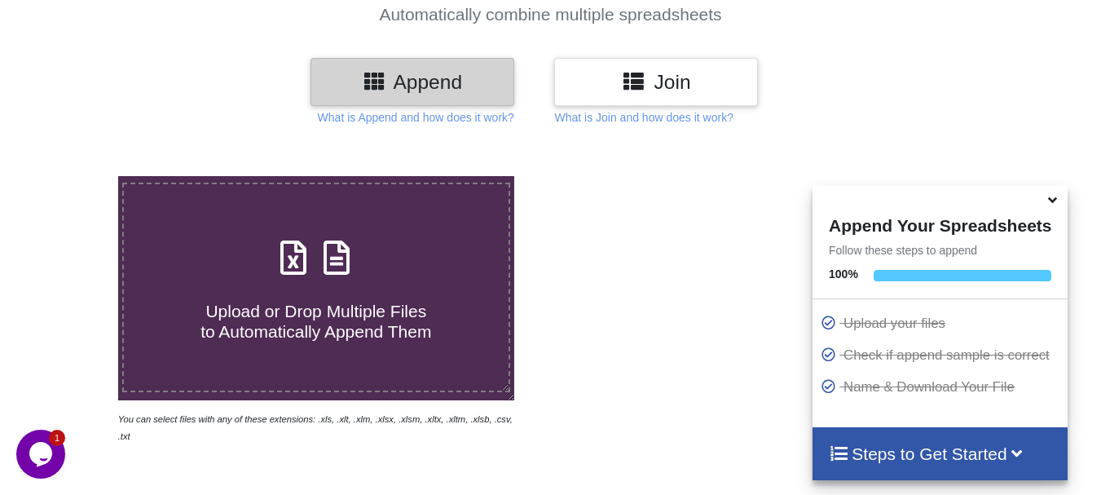
click at [239, 228] on label "Upload or Drop Multiple Files to Automatically Append Them" at bounding box center [316, 287] width 388 height 209
click at [73, 176] on input "Upload or Drop Multiple Files to Automatically Append Them" at bounding box center [73, 176] width 0 height 0
type input "C:\fakepath\DT_02_rhino_A488cenpc_670jockey_570burdock_P3_PRJ_PLY_STATS.csv"
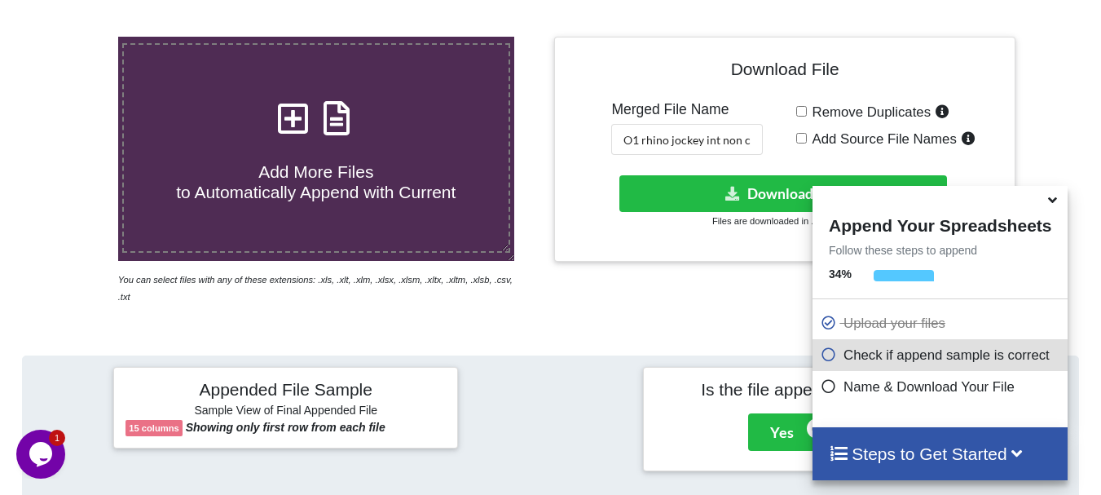
scroll to position [300, 0]
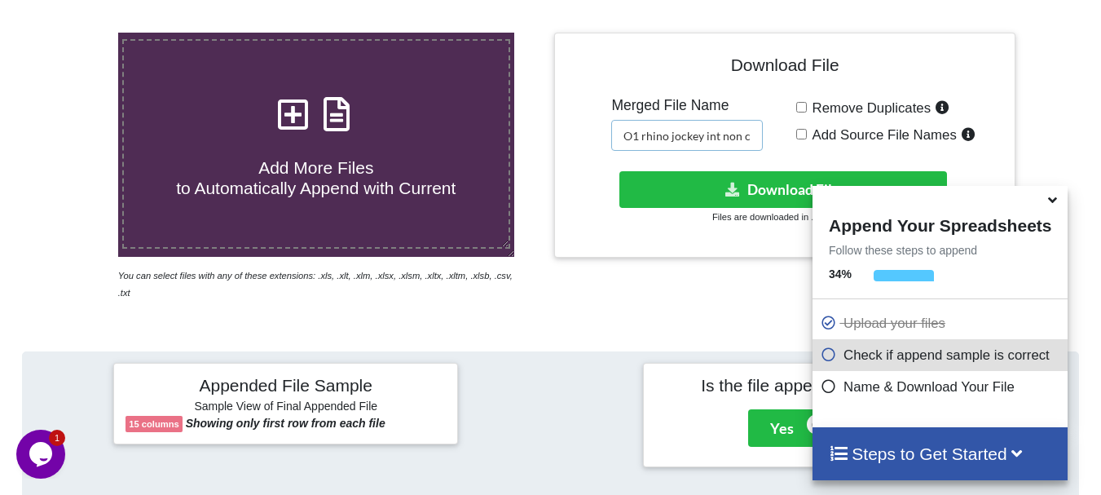
click at [742, 133] on input "O1 rhino jockey int non cen merged" at bounding box center [687, 135] width 152 height 31
type input "O1 rhino jockey met cen merged"
click at [400, 151] on h4 "Add More Files to Automatically Append with Current" at bounding box center [316, 168] width 385 height 62
click at [73, 33] on input "Add More Files to Automatically Append with Current" at bounding box center [73, 33] width 0 height 0
click at [733, 139] on input "O1 rhino jockey met cen merged" at bounding box center [687, 135] width 152 height 31
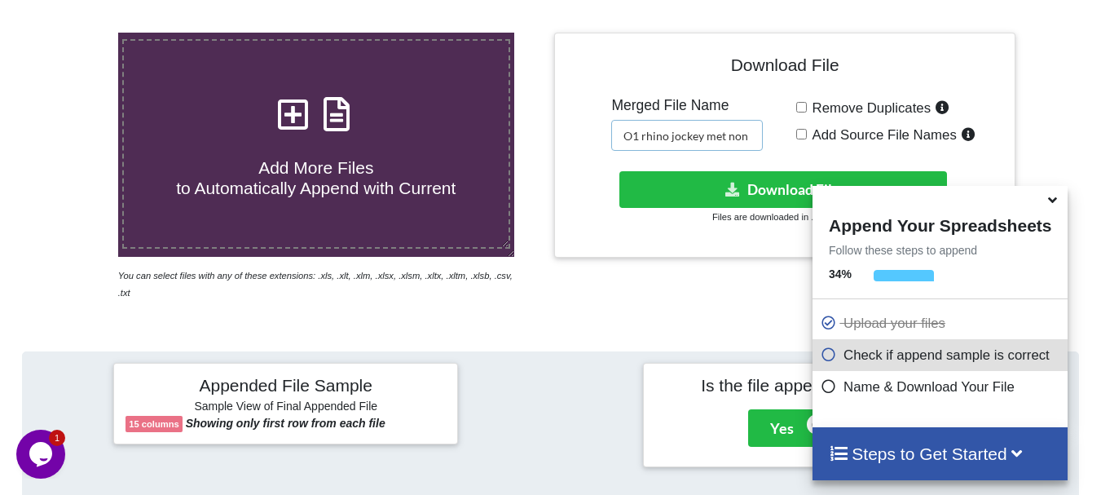
scroll to position [0, 1]
type input "O1 rhino jockey met non cen merged"
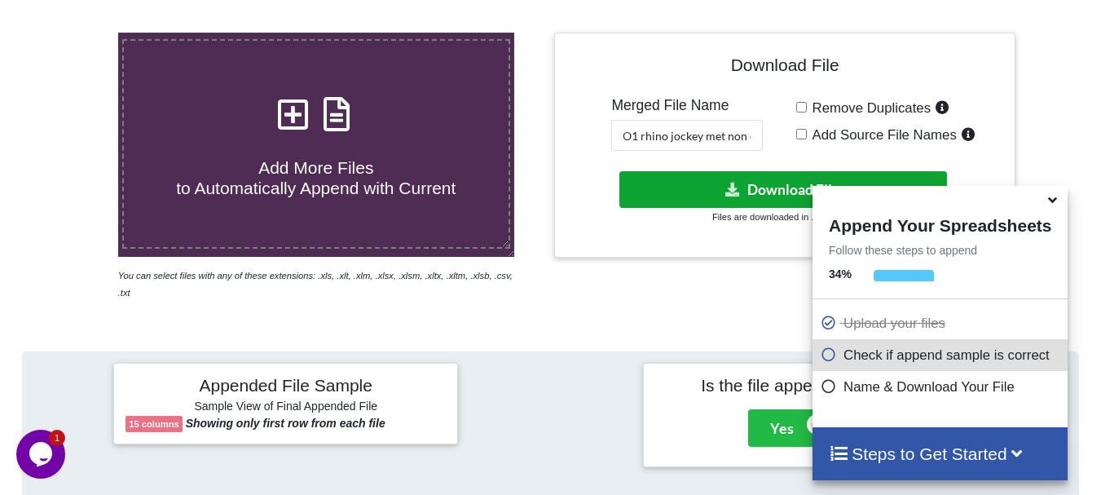
scroll to position [0, 0]
click at [727, 174] on button "Download File" at bounding box center [784, 189] width 328 height 37
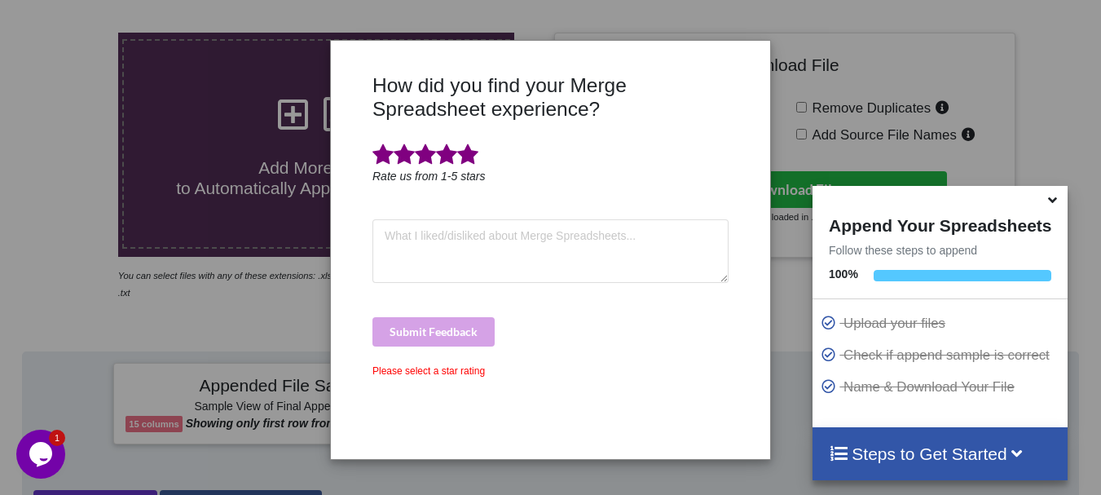
click at [473, 158] on span at bounding box center [467, 154] width 21 height 23
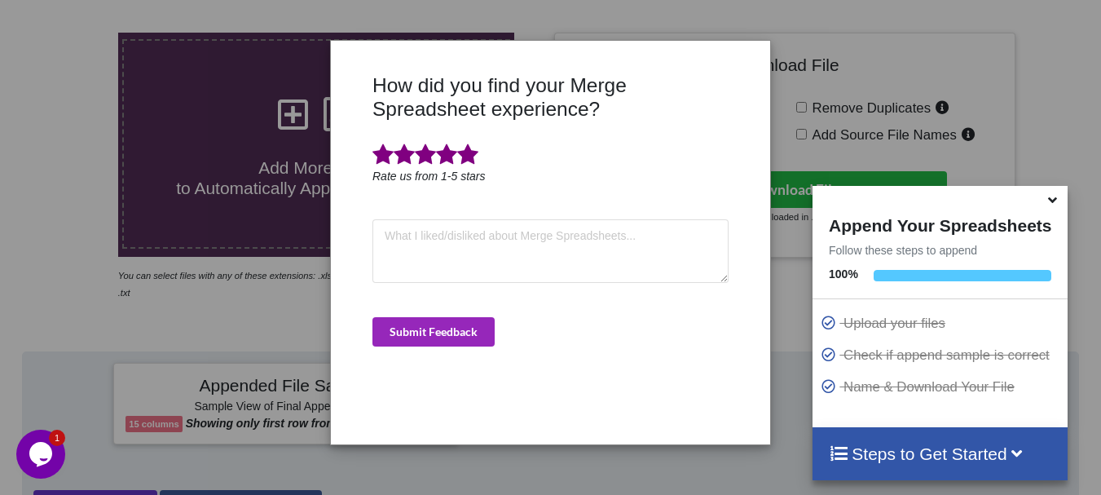
drag, startPoint x: 452, startPoint y: 352, endPoint x: 464, endPoint y: 342, distance: 15.6
click at [464, 342] on div "How did you find your Merge Spreadsheet experience? Rate us from 1-5 stars Subm…" at bounding box center [550, 252] width 364 height 359
click at [464, 342] on button "Submit Feedback" at bounding box center [434, 331] width 122 height 29
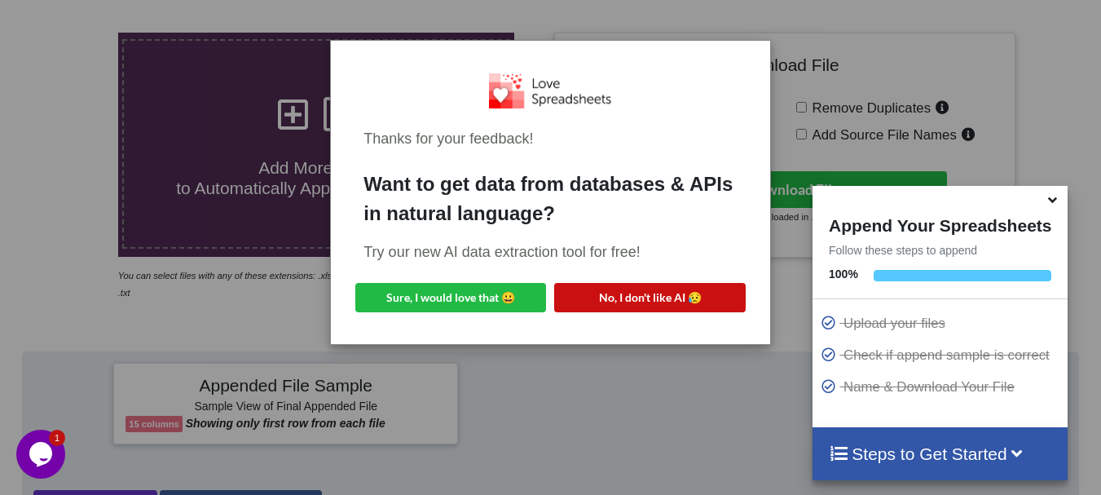
click at [582, 303] on button "No, I don't like AI 😥" at bounding box center [649, 297] width 191 height 29
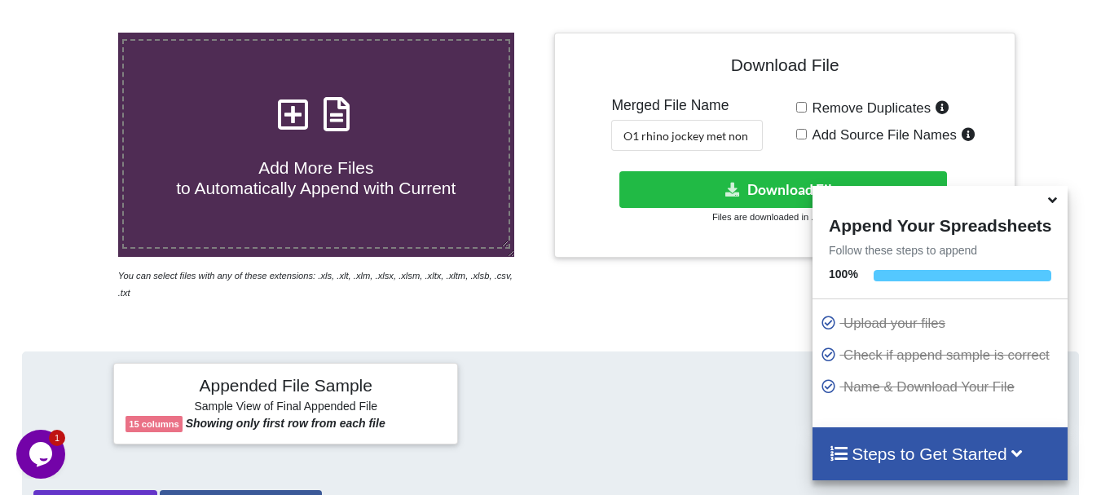
click at [1054, 211] on div at bounding box center [940, 198] width 255 height 25
click at [1054, 205] on icon at bounding box center [1052, 197] width 17 height 15
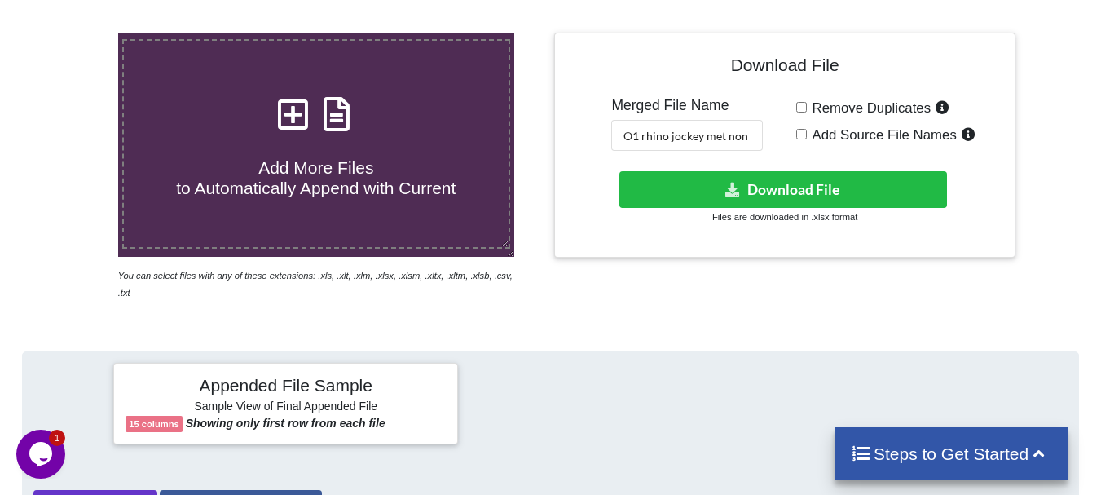
click at [469, 195] on h4 "Add More Files to Automatically Append with Current" at bounding box center [316, 168] width 385 height 62
click at [73, 33] on input "Add More Files to Automatically Append with Current" at bounding box center [73, 33] width 0 height 0
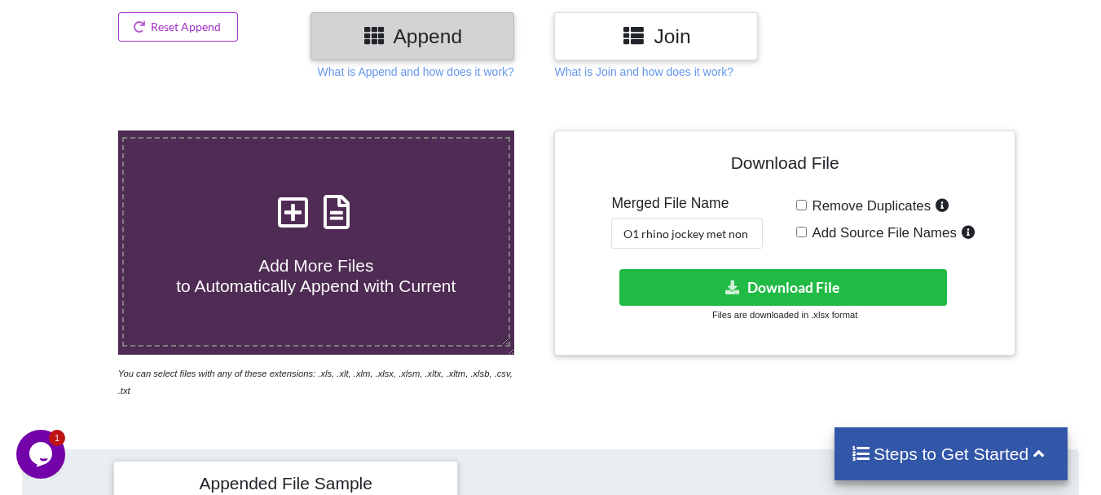
scroll to position [170, 0]
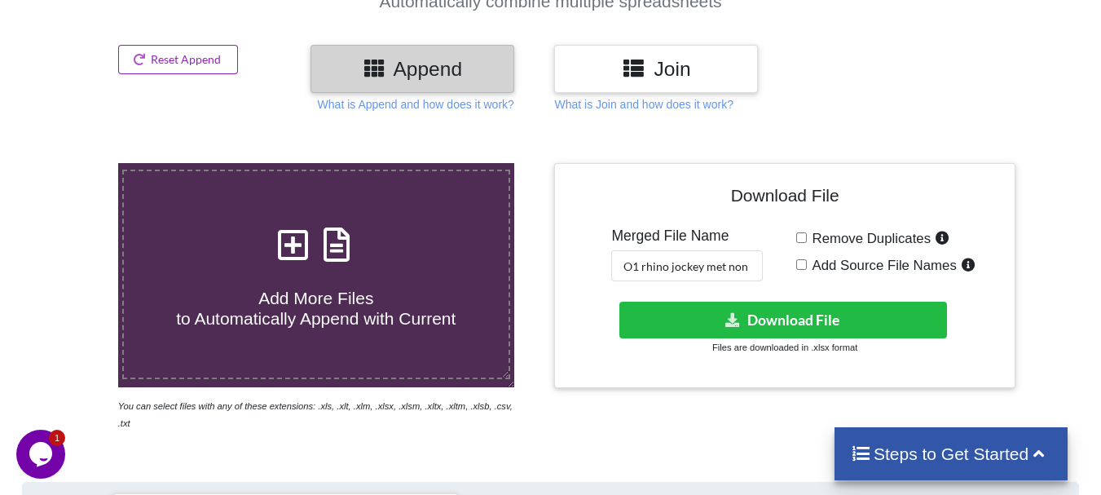
click at [193, 64] on button "Reset Append" at bounding box center [178, 59] width 121 height 29
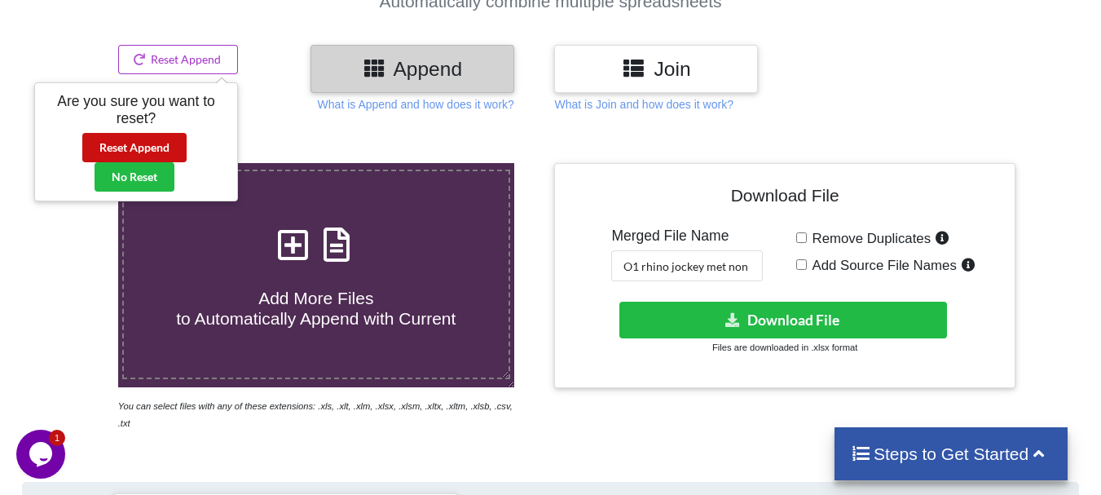
click at [148, 138] on button "Reset Append" at bounding box center [134, 147] width 104 height 29
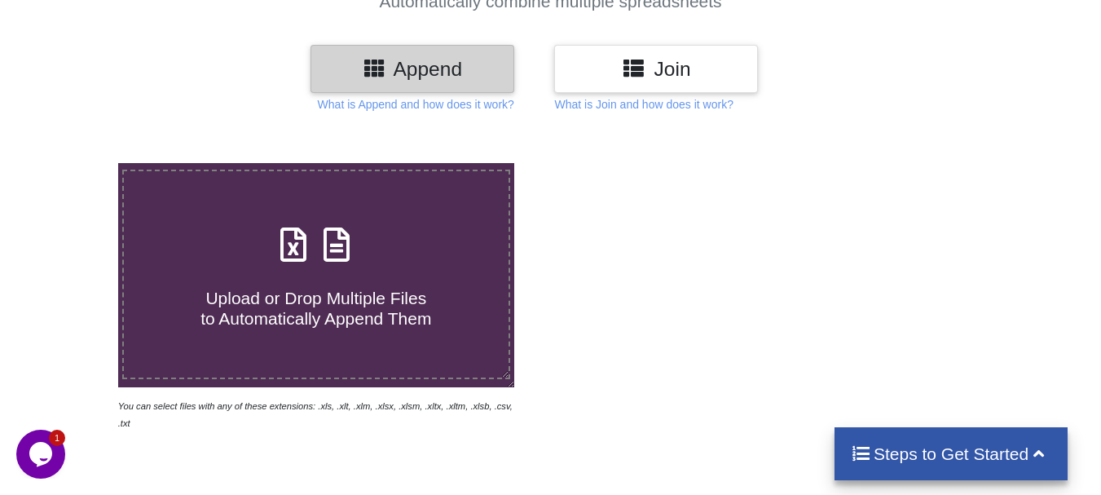
click at [292, 280] on h4 "Upload or Drop Multiple Files to Automatically Append Them" at bounding box center [316, 298] width 385 height 62
click at [73, 163] on input "Upload or Drop Multiple Files to Automatically Append Them" at bounding box center [73, 163] width 0 height 0
type input "C:\fakepath\DT_02_ago3kd_a488cenpc_670jockey_570burdock_P57_R3D_PRJ_PLY_STATS.c…"
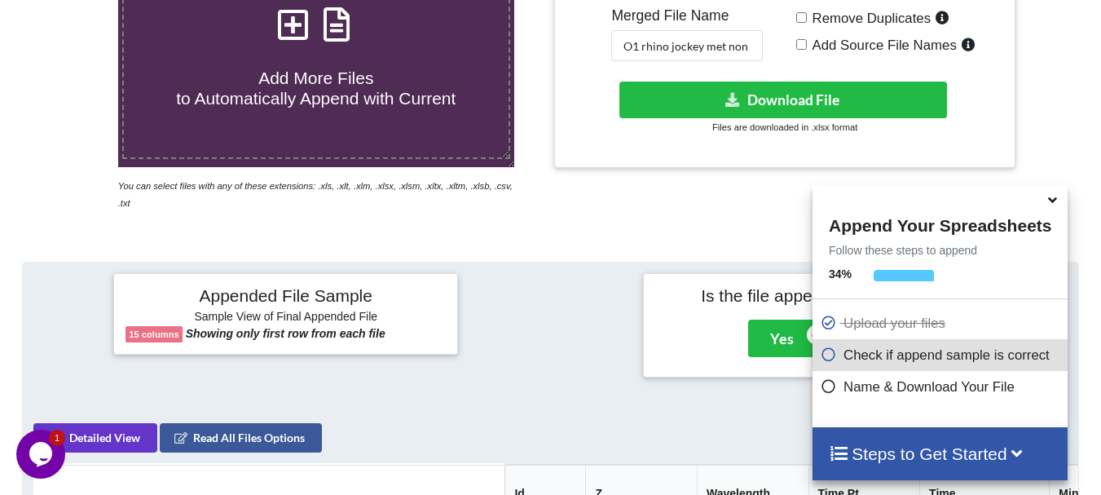
scroll to position [345, 0]
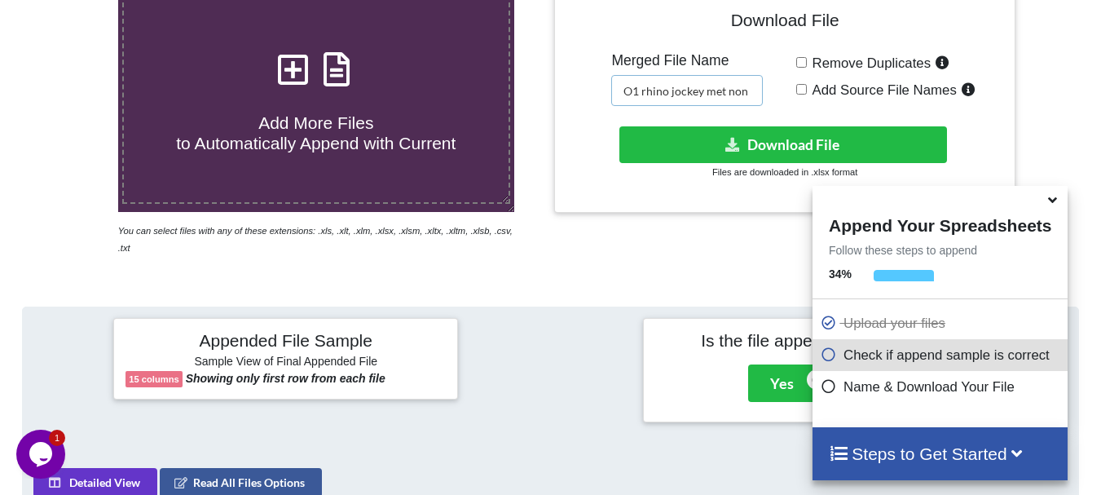
click at [672, 90] on input "O1 rhino jockey met non cen merged" at bounding box center [687, 90] width 152 height 31
click at [730, 95] on input "O2 ago3 jockey met non cen merged" at bounding box center [687, 90] width 152 height 31
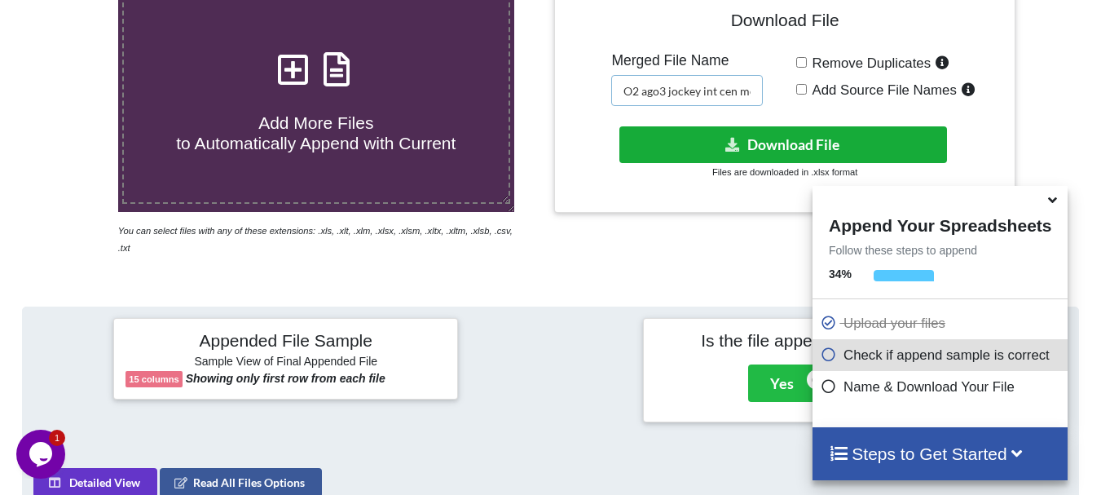
type input "O2 ago3 jockey int cen merged"
click at [727, 132] on button "Download File" at bounding box center [784, 144] width 328 height 37
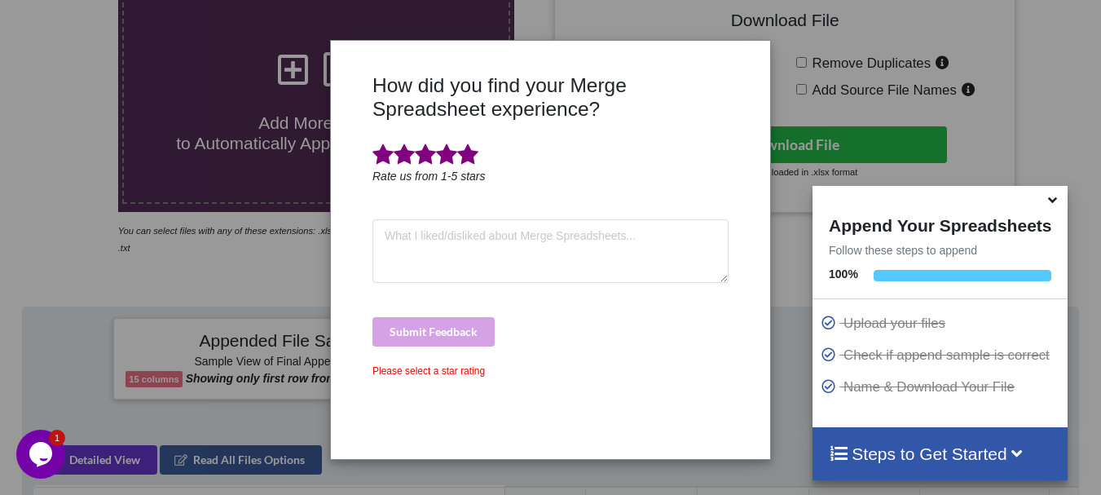
click at [469, 159] on span at bounding box center [467, 154] width 21 height 23
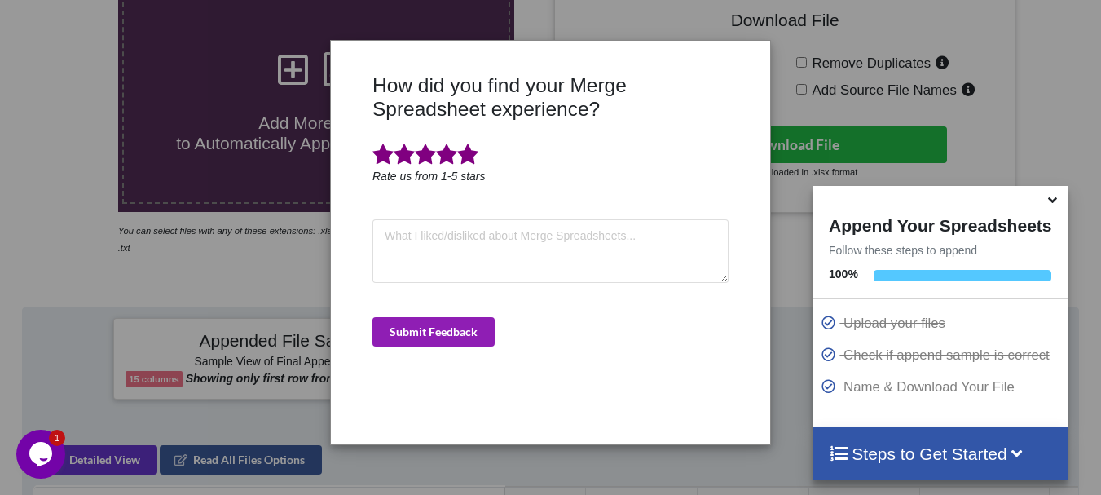
click at [462, 323] on button "Submit Feedback" at bounding box center [434, 331] width 122 height 29
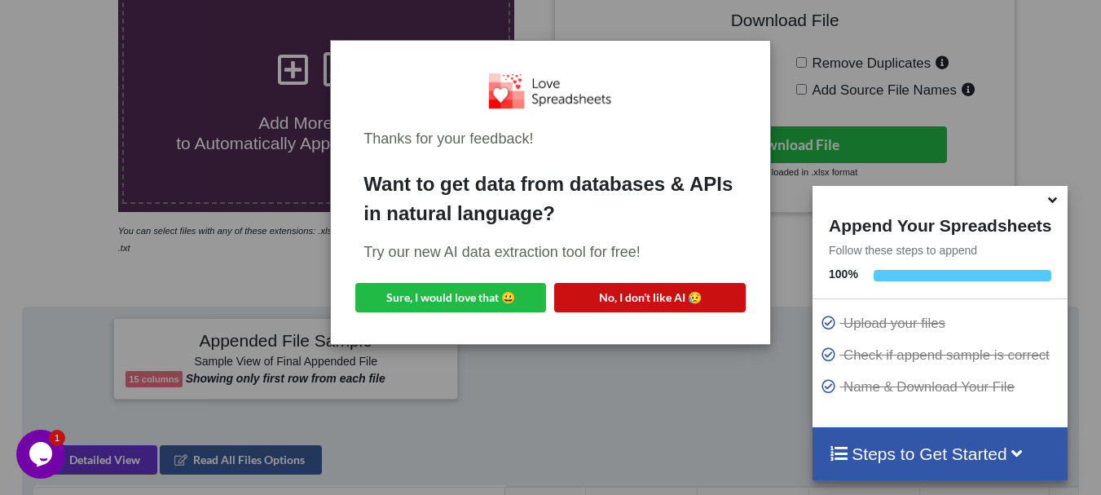
click at [580, 289] on button "No, I don't like AI 😥" at bounding box center [649, 297] width 191 height 29
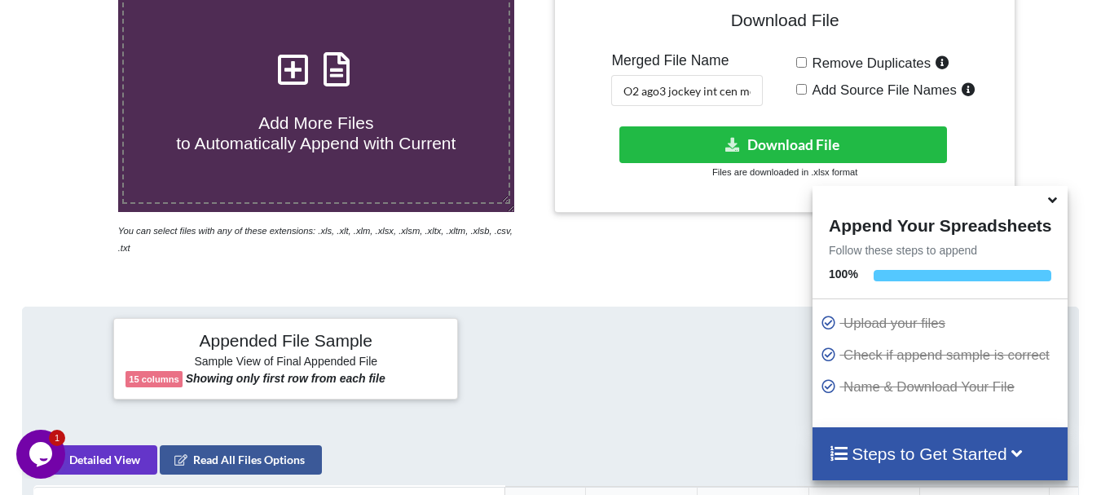
scroll to position [0, 0]
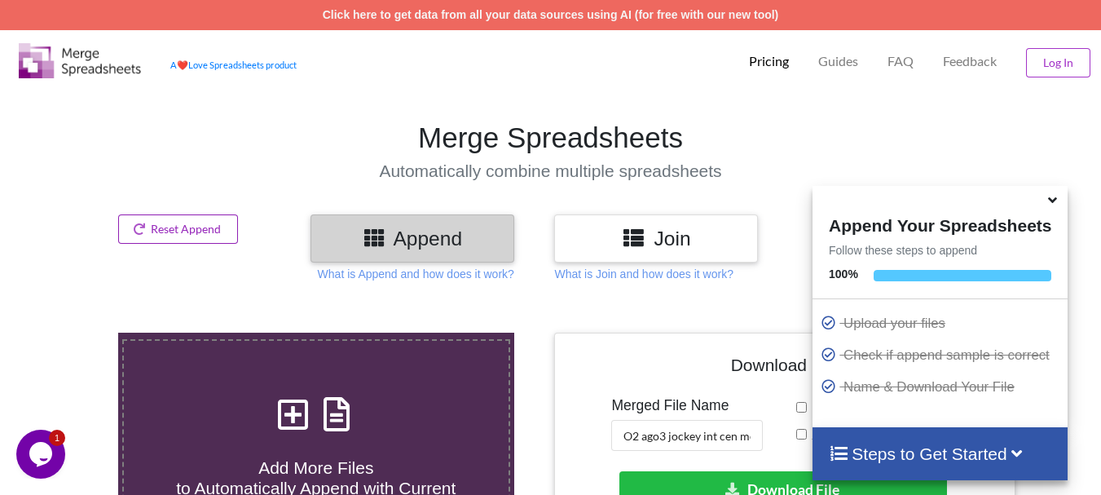
click at [220, 231] on button "Reset Append" at bounding box center [178, 228] width 121 height 29
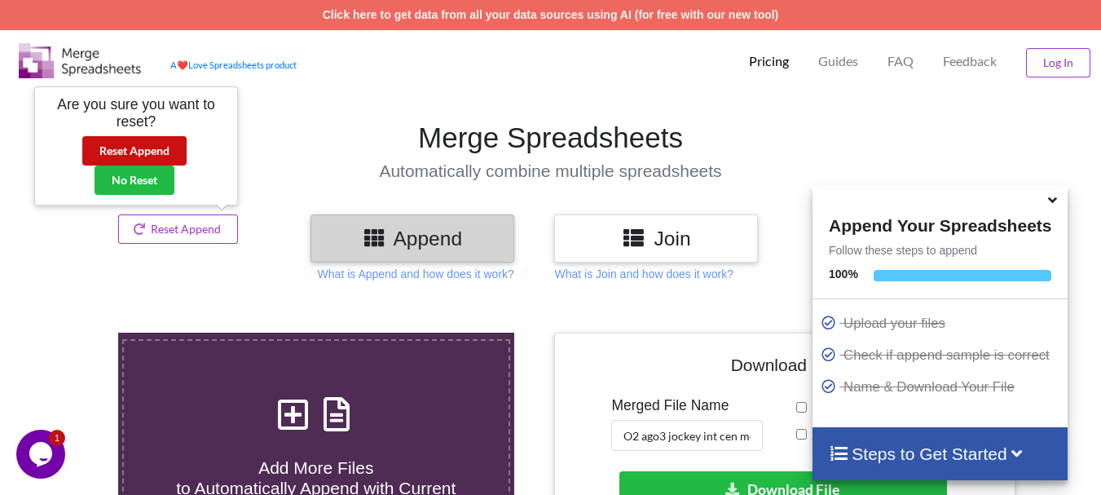
click at [166, 160] on button "Reset Append" at bounding box center [134, 150] width 104 height 29
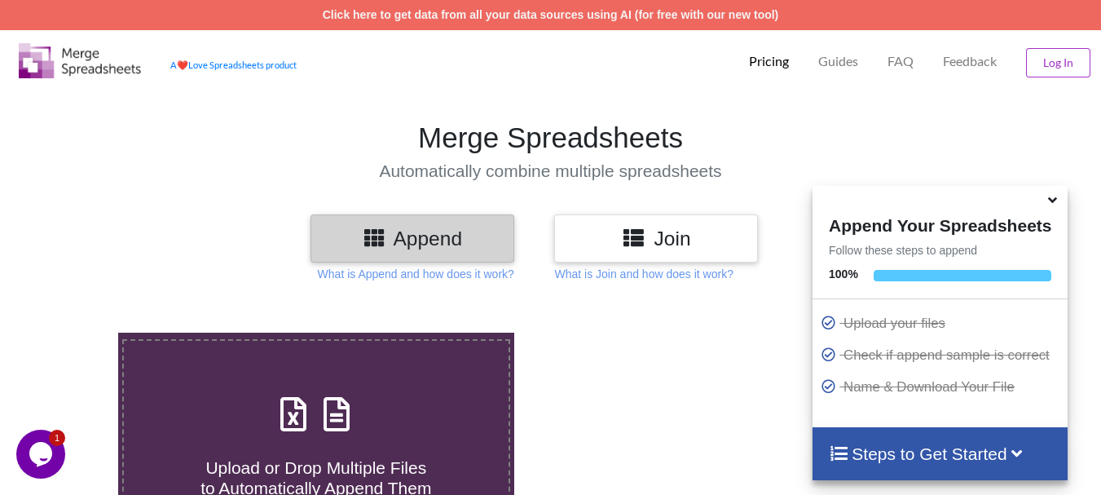
click at [249, 351] on label "Upload or Drop Multiple Files to Automatically Append Them" at bounding box center [316, 443] width 388 height 209
click at [73, 333] on input "Upload or Drop Multiple Files to Automatically Append Them" at bounding box center [73, 333] width 0 height 0
type input "C:\fakepath\DT_02_ago3kd_A488cenpc_670jockey3_P55_R3D_PRJ_PLY_STATS.csv"
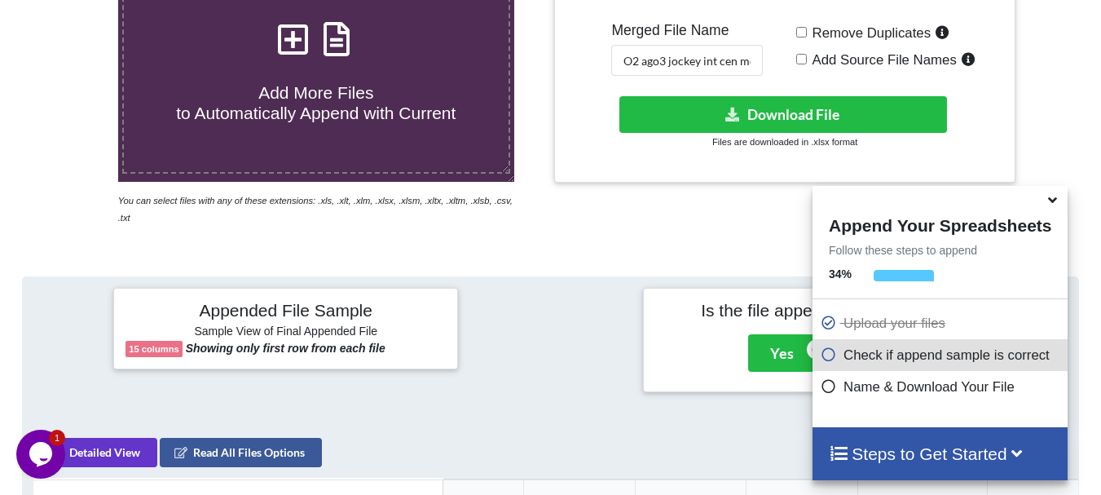
scroll to position [364, 0]
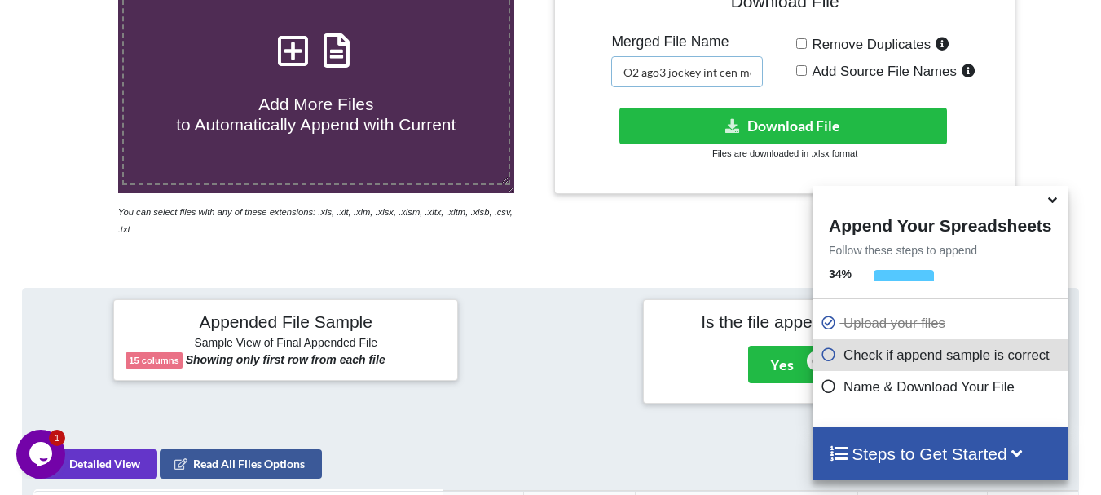
click at [724, 69] on input "O2 ago3 jockey int cen merged" at bounding box center [687, 71] width 152 height 31
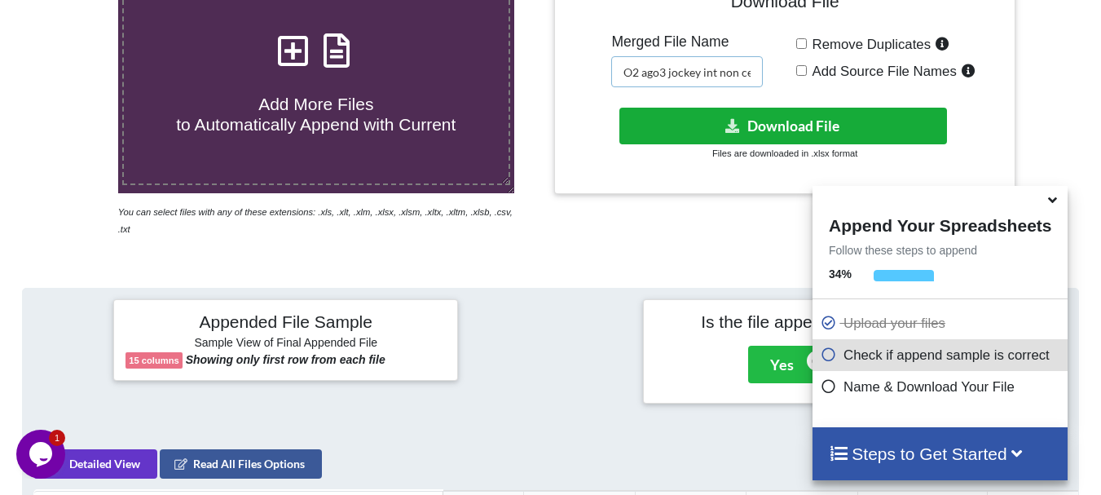
type input "O2 ago3 jockey int non cen merged"
click at [752, 115] on button "Download File" at bounding box center [784, 126] width 328 height 37
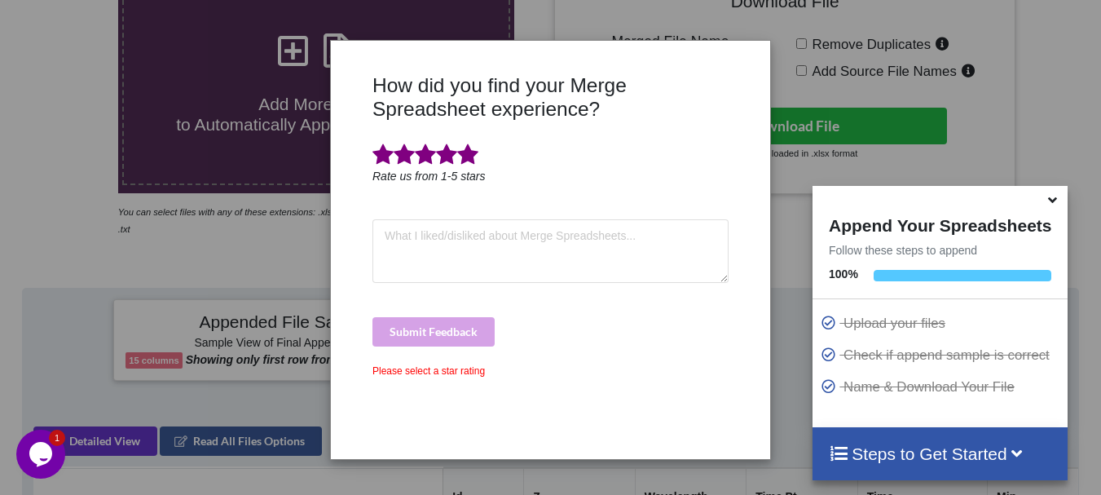
click at [472, 154] on span at bounding box center [467, 154] width 21 height 23
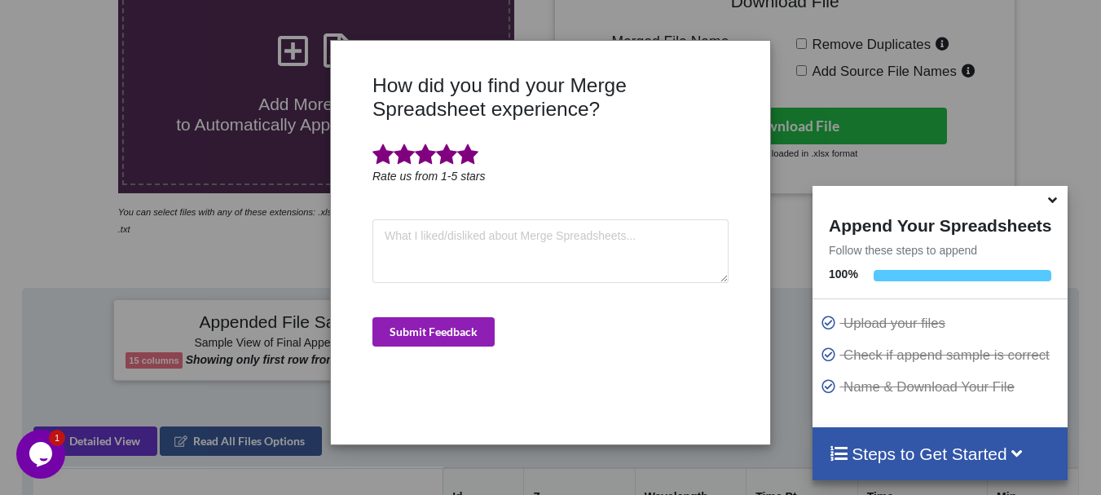
click at [461, 324] on button "Submit Feedback" at bounding box center [434, 331] width 122 height 29
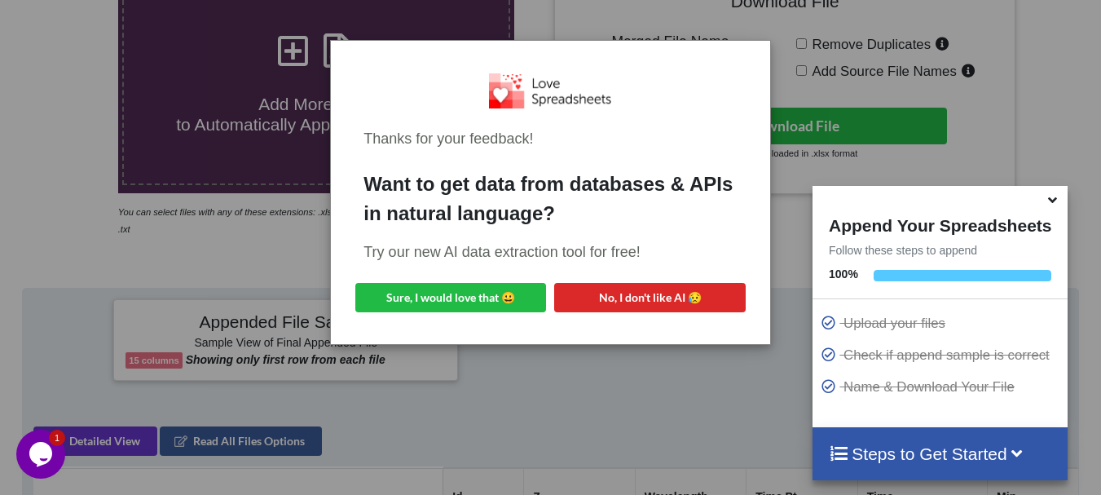
click at [461, 324] on div "Thanks for your feedback! Want to get data from databases & APIs in natural lan…" at bounding box center [550, 193] width 412 height 278
click at [606, 298] on button "No, I don't like AI 😥" at bounding box center [649, 297] width 191 height 29
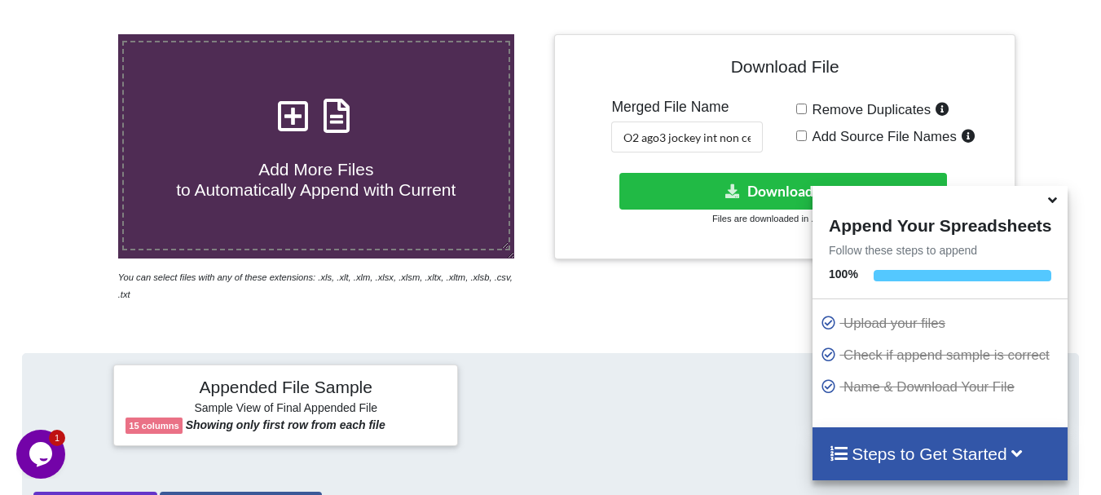
scroll to position [266, 0]
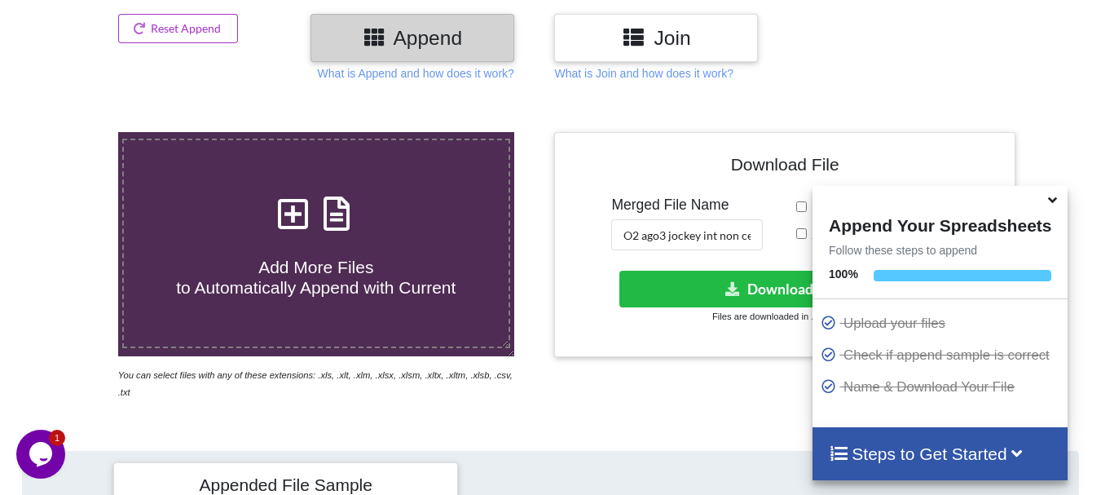
scroll to position [135, 0]
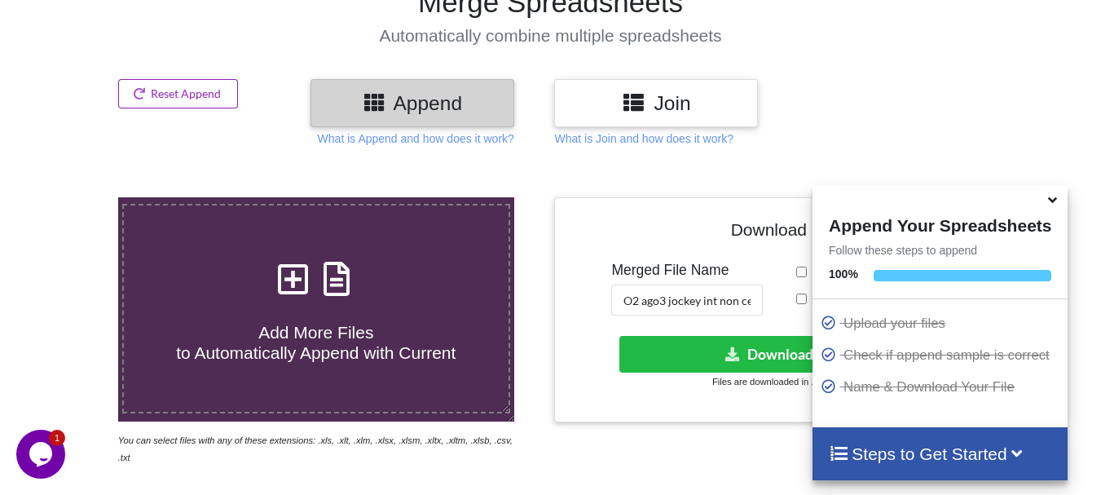
click at [174, 102] on button "Reset Append" at bounding box center [178, 93] width 121 height 29
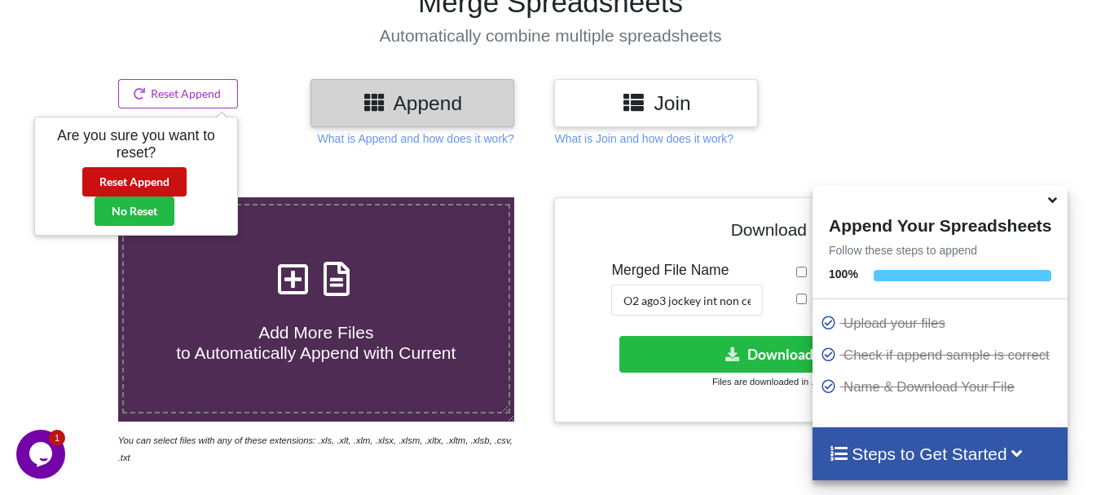
click at [133, 172] on button "Reset Append" at bounding box center [134, 181] width 104 height 29
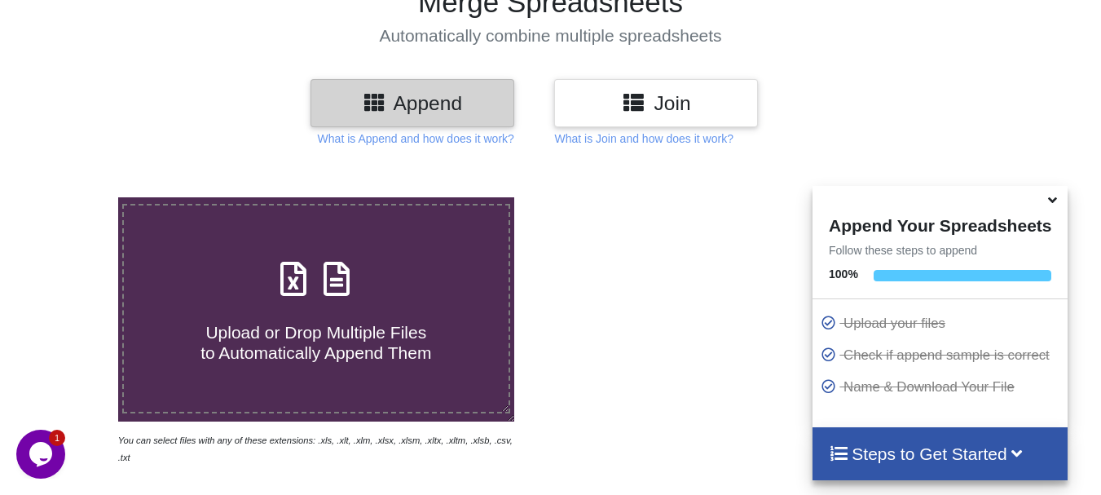
click at [248, 302] on h4 "Upload or Drop Multiple Files to Automatically Append Them" at bounding box center [316, 333] width 385 height 62
click at [73, 197] on input "Upload or Drop Multiple Files to Automatically Append Them" at bounding box center [73, 197] width 0 height 0
type input "C:\fakepath\DT_02_ago3kd_a488cenpc_670jockey_570burdock_P57_PRJ_PLY_STATS.csv"
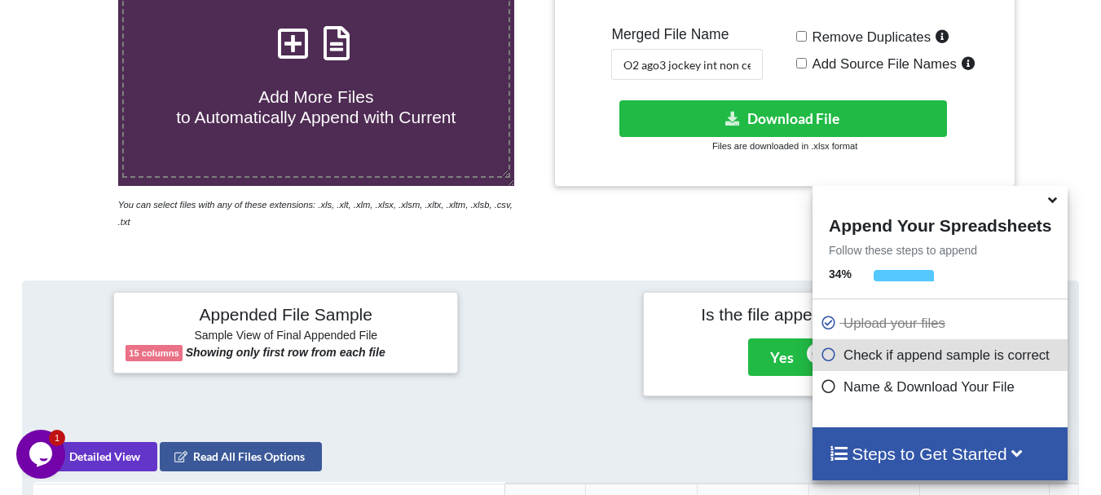
scroll to position [364, 0]
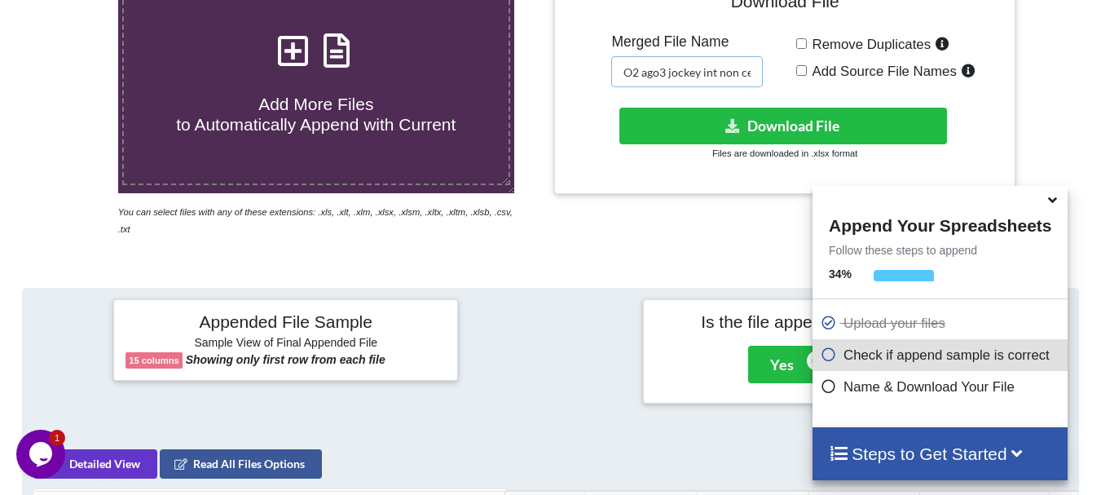
click at [719, 67] on input "O2 ago3 jockey int non cen merged" at bounding box center [687, 71] width 152 height 31
click at [752, 74] on input "O2 ago3 jockey met non cen merged" at bounding box center [687, 71] width 152 height 31
click at [745, 70] on input "O2 ago3 jockey met non cen merged" at bounding box center [687, 71] width 152 height 31
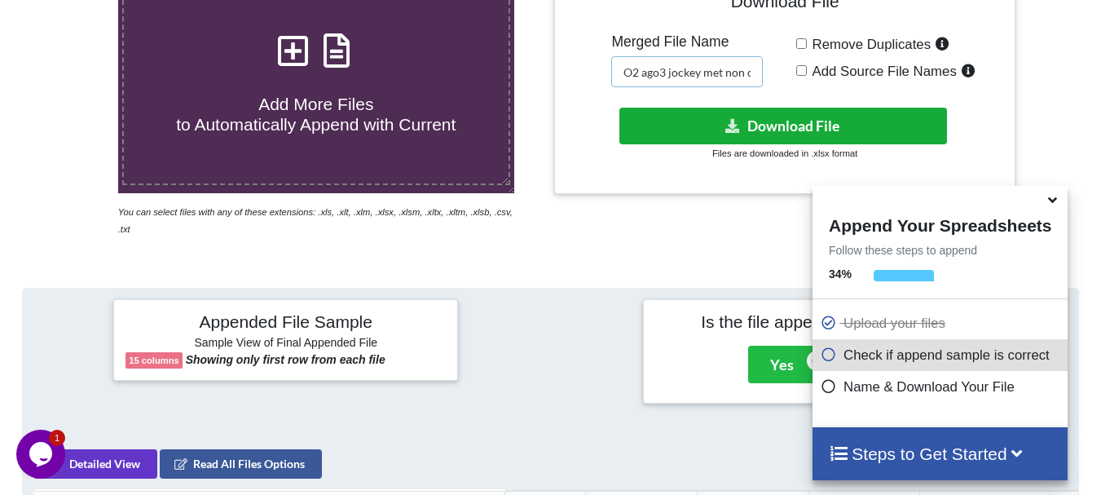
type input "O2 ago3 jockey met non cen merged"
click at [735, 114] on button "Download File" at bounding box center [784, 126] width 328 height 37
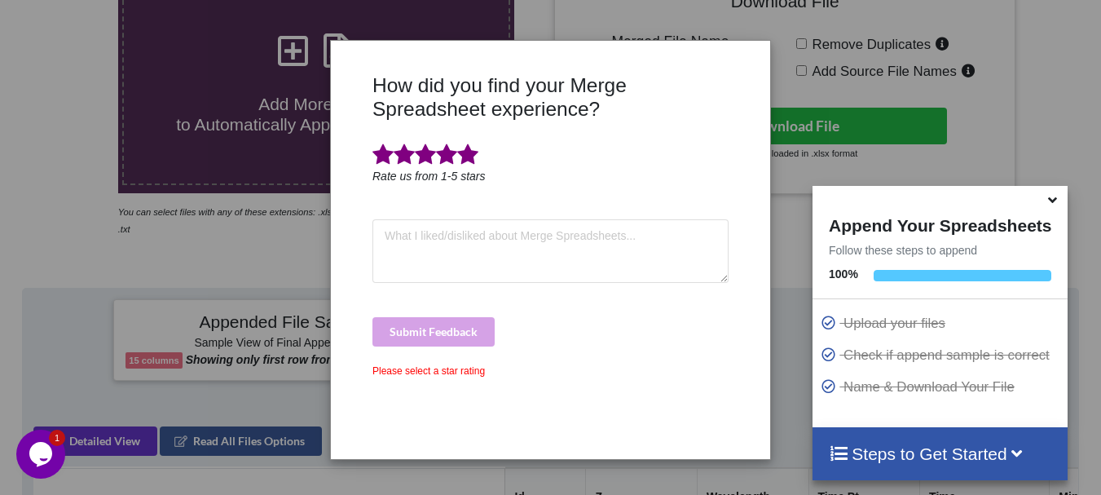
click at [470, 148] on span at bounding box center [467, 154] width 21 height 23
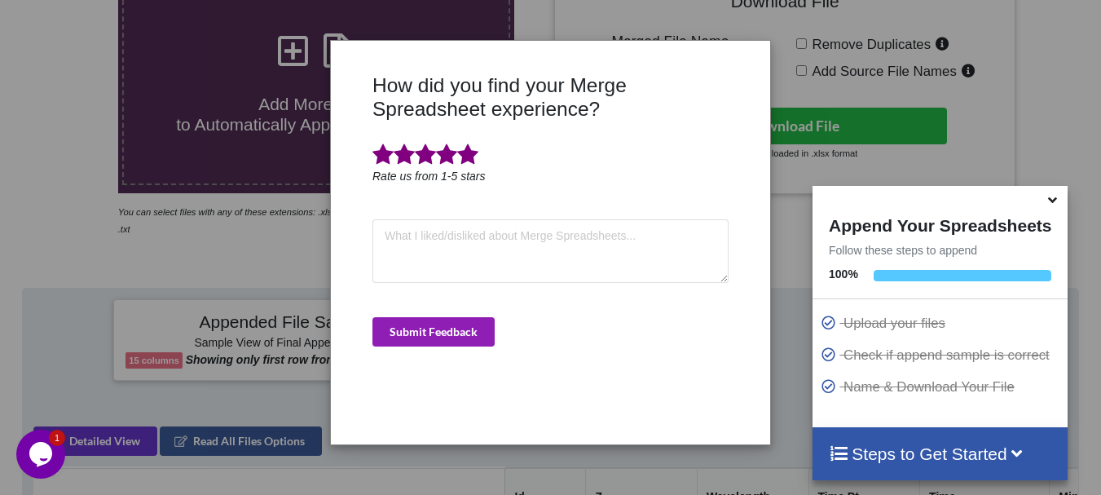
click at [449, 337] on button "Submit Feedback" at bounding box center [434, 331] width 122 height 29
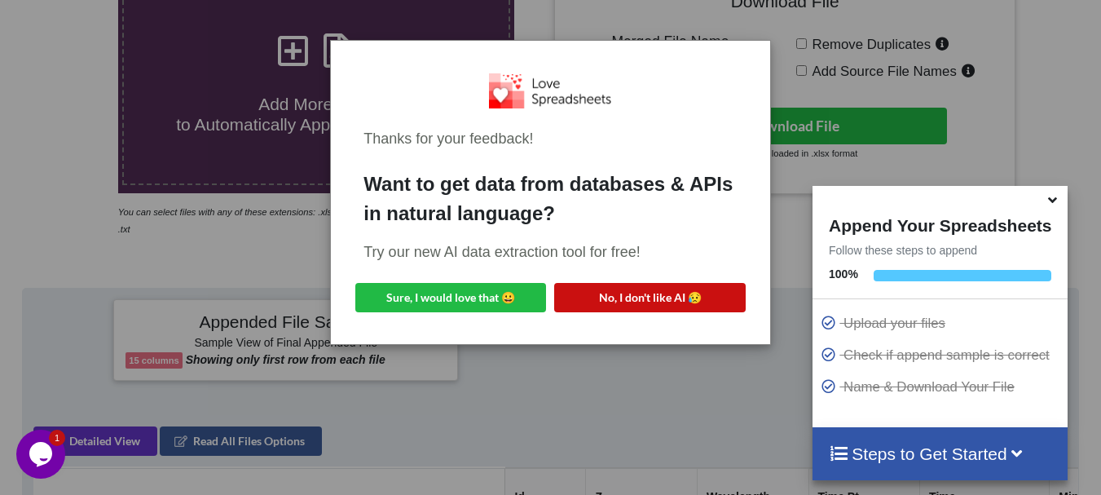
click at [578, 293] on button "No, I don't like AI 😥" at bounding box center [649, 297] width 191 height 29
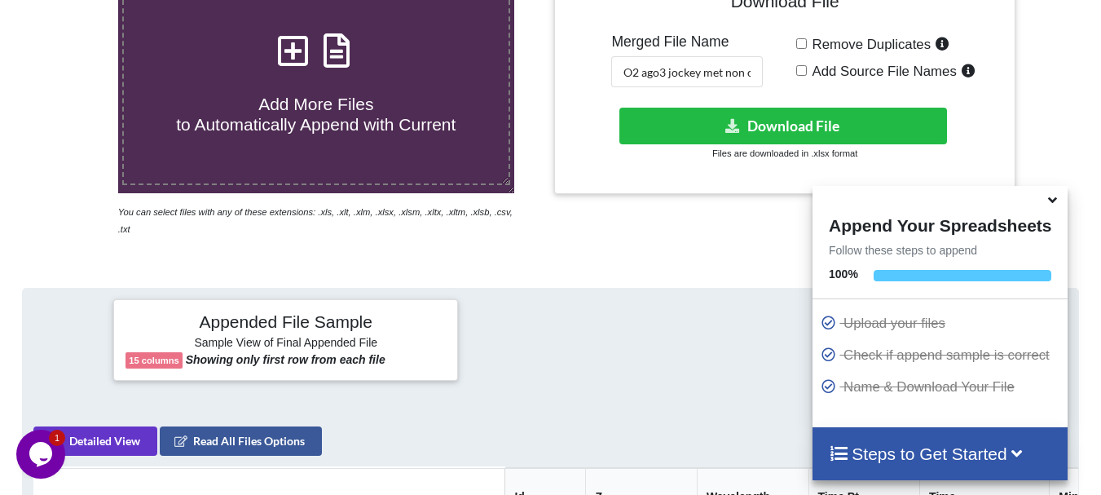
click at [578, 299] on div at bounding box center [550, 340] width 177 height 82
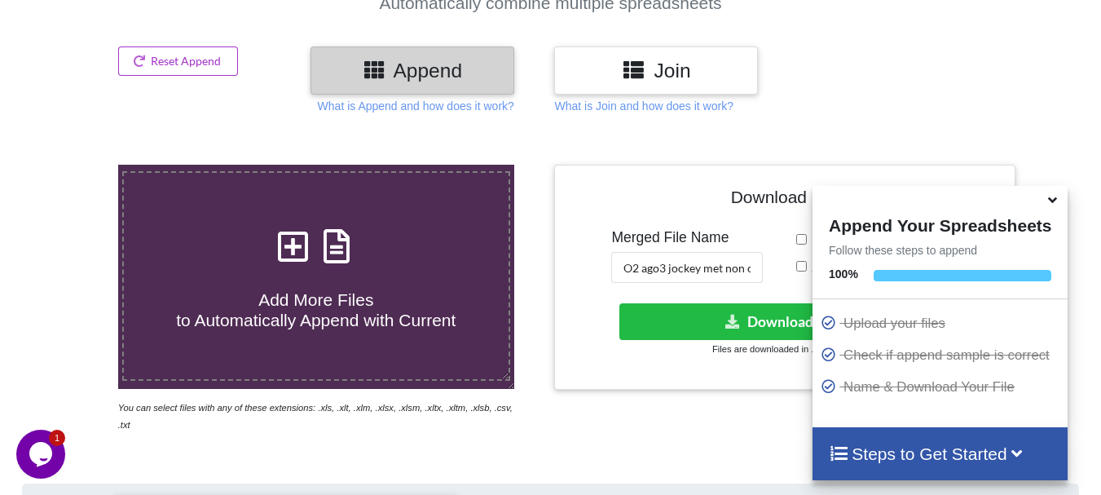
scroll to position [135, 0]
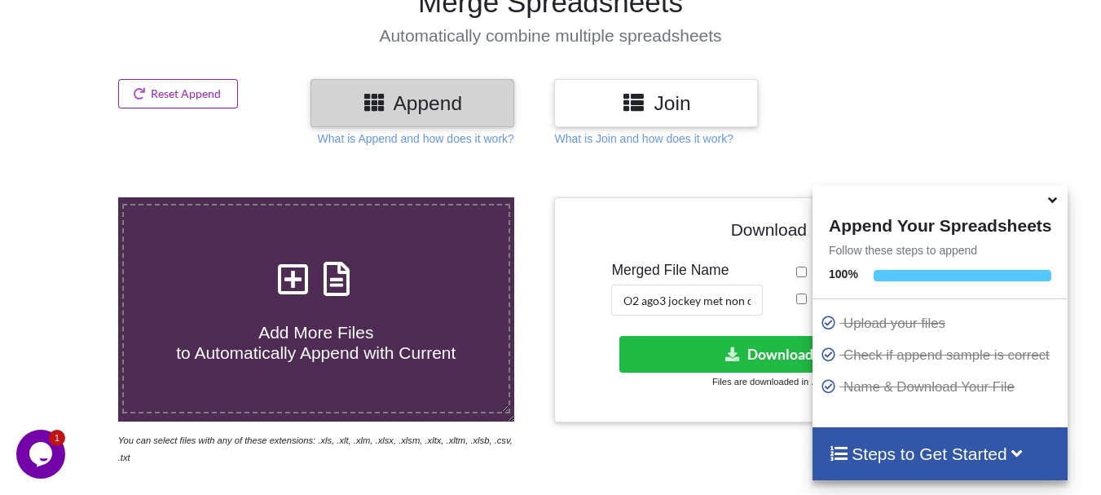
click at [197, 101] on button "Reset Append" at bounding box center [178, 93] width 121 height 29
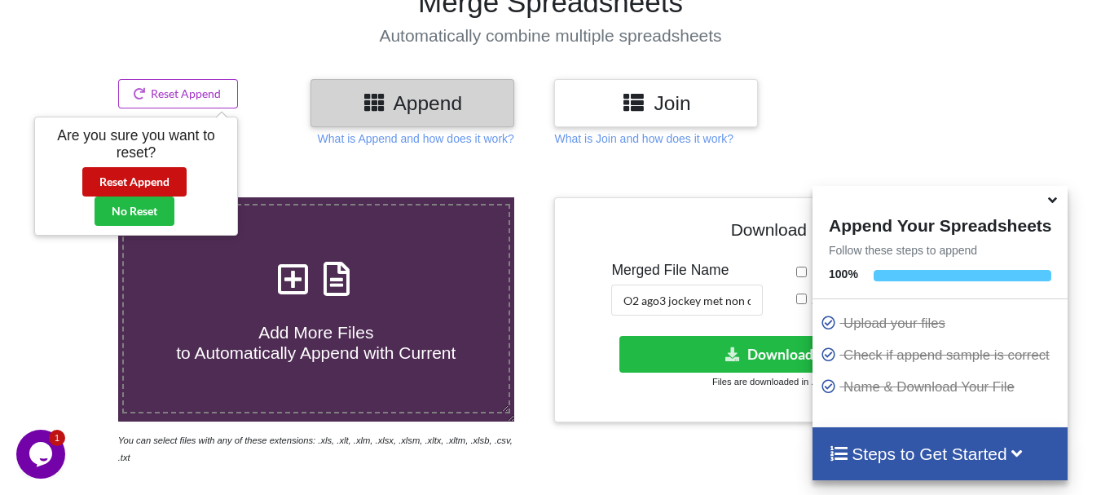
click at [171, 179] on button "Reset Append" at bounding box center [134, 181] width 104 height 29
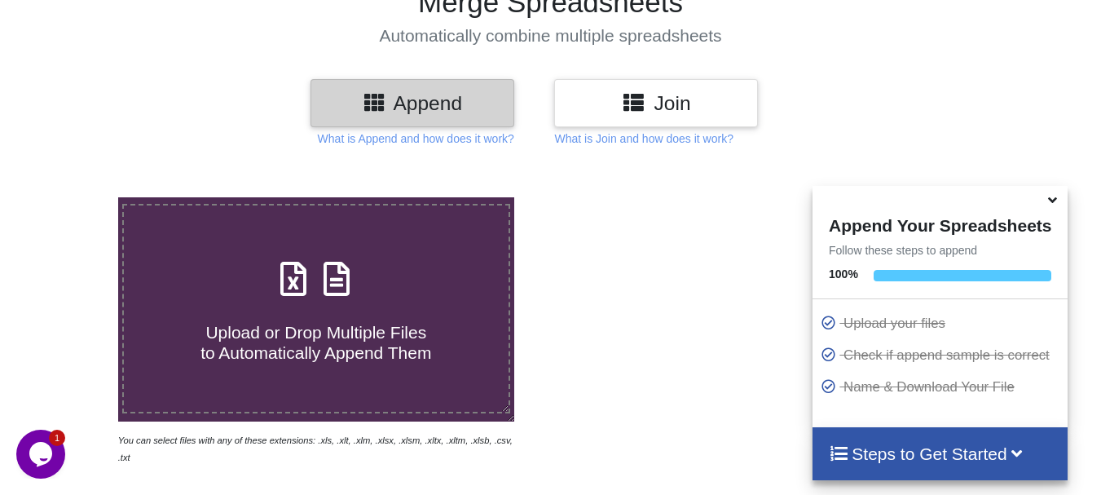
click at [214, 236] on label "Upload or Drop Multiple Files to Automatically Append Them" at bounding box center [316, 308] width 388 height 209
click at [73, 197] on input "Upload or Drop Multiple Files to Automatically Append Them" at bounding box center [73, 197] width 0 height 0
type input "C:\fakepath\DT_02_GFP_a488cenpc_570jockey_670burdock_P1_R3D_PRJ_PLY_STATS.csv"
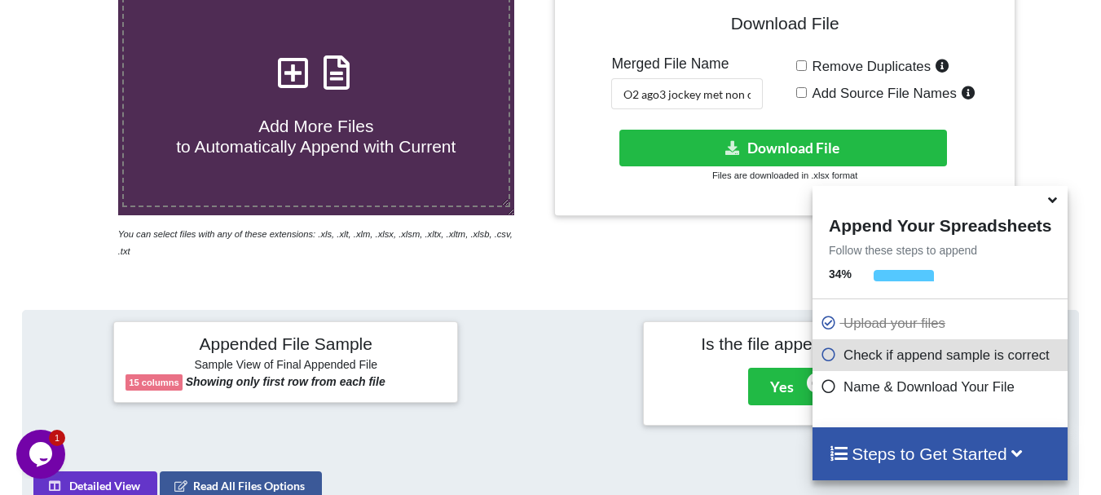
scroll to position [337, 0]
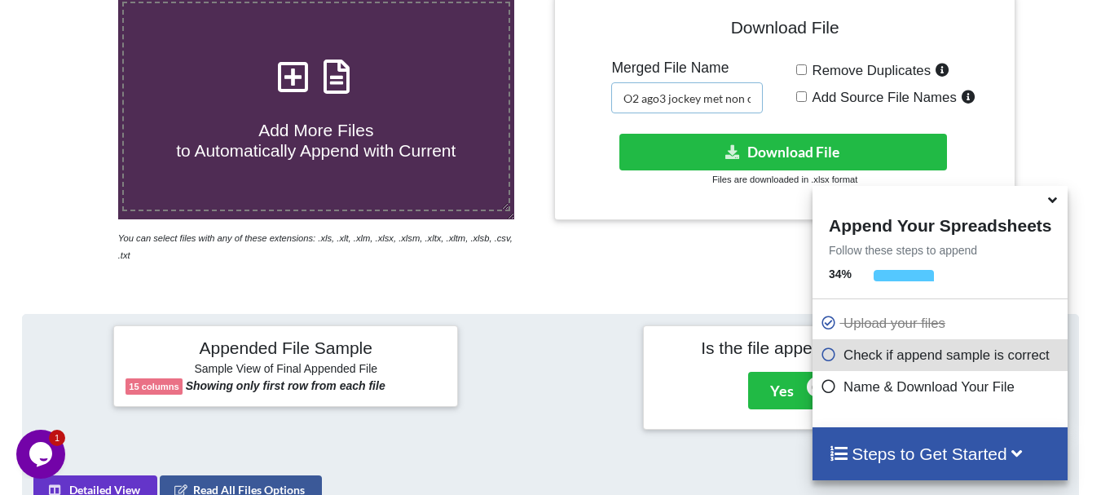
click at [668, 99] on input "O2 ago3 jockey met non cen merged" at bounding box center [687, 97] width 152 height 31
click at [722, 100] on input "O2 GFP jockey met non cen merged" at bounding box center [687, 97] width 152 height 31
click at [703, 99] on input "O2 GFP jockey int cen merged" at bounding box center [687, 97] width 152 height 31
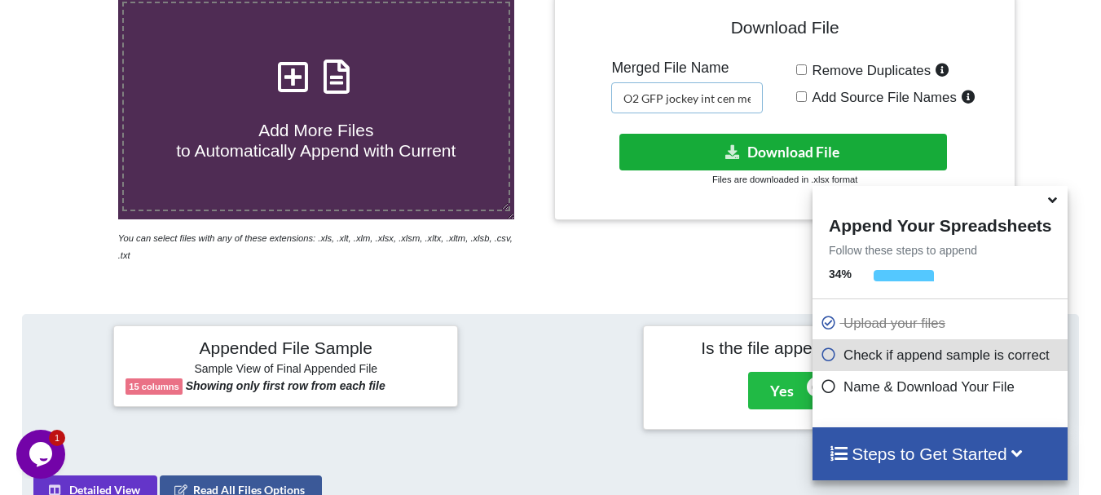
type input "O2 GFP jockey int cen merged"
click at [699, 139] on button "Download File" at bounding box center [784, 152] width 328 height 37
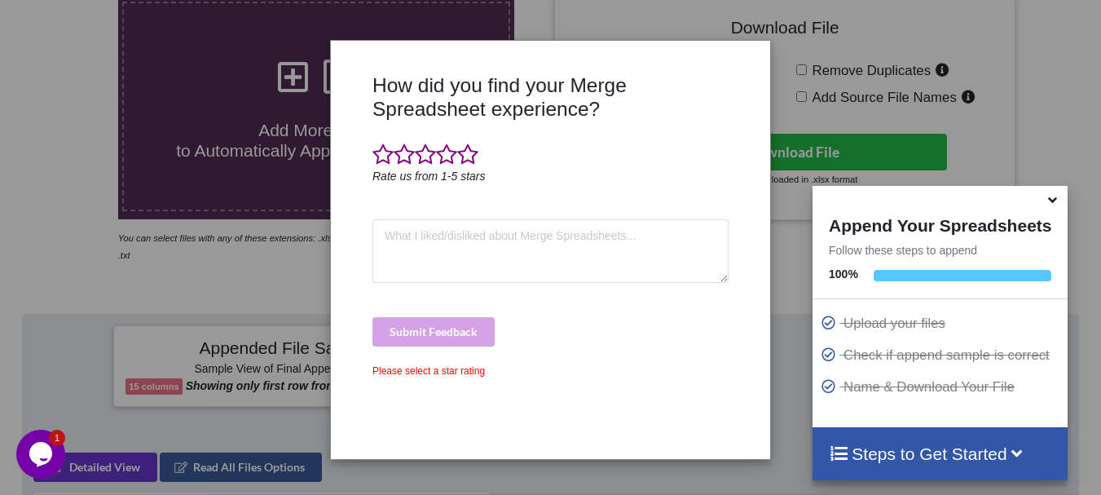
click at [478, 159] on div at bounding box center [551, 155] width 356 height 24
click at [470, 155] on span at bounding box center [467, 154] width 21 height 23
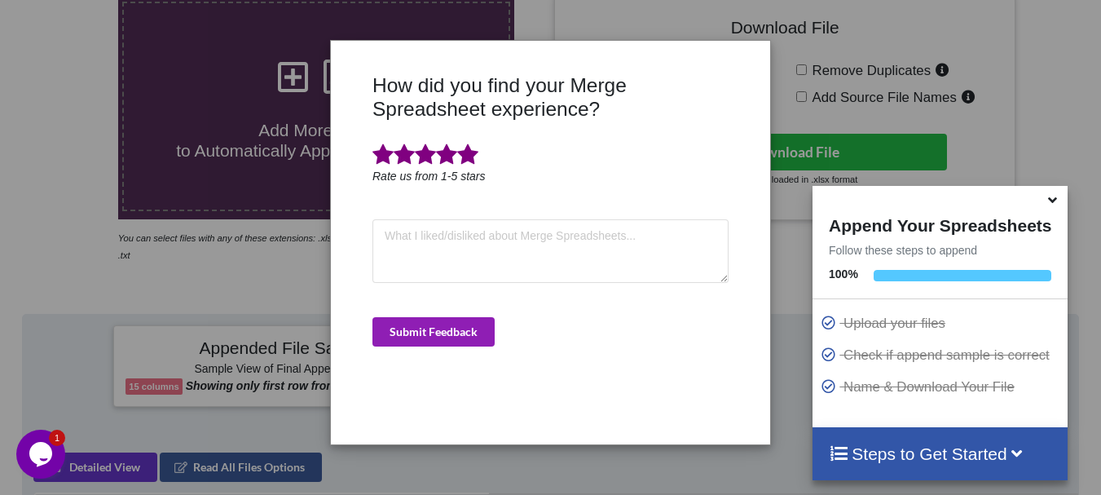
click at [468, 321] on button "Submit Feedback" at bounding box center [434, 331] width 122 height 29
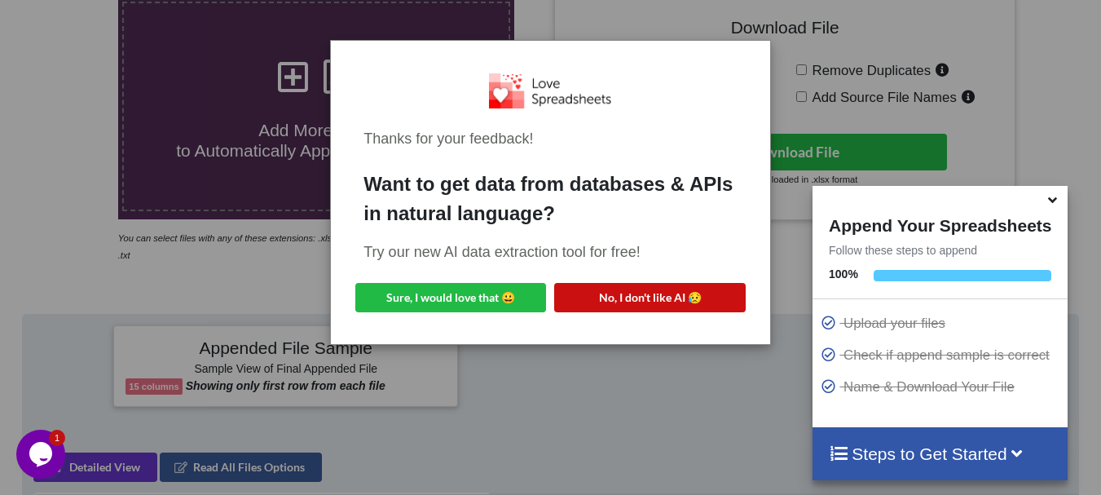
click at [569, 300] on button "No, I don't like AI 😥" at bounding box center [649, 297] width 191 height 29
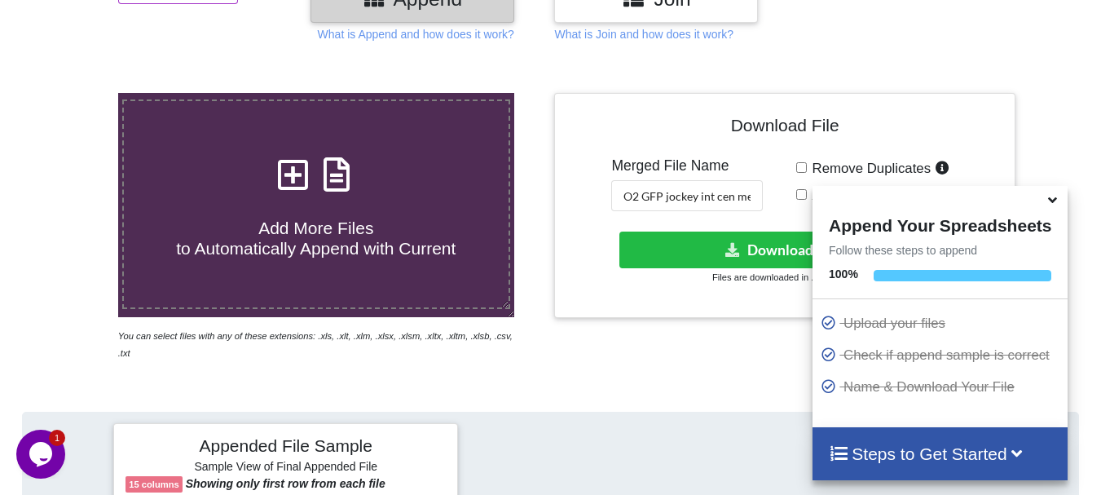
scroll to position [207, 0]
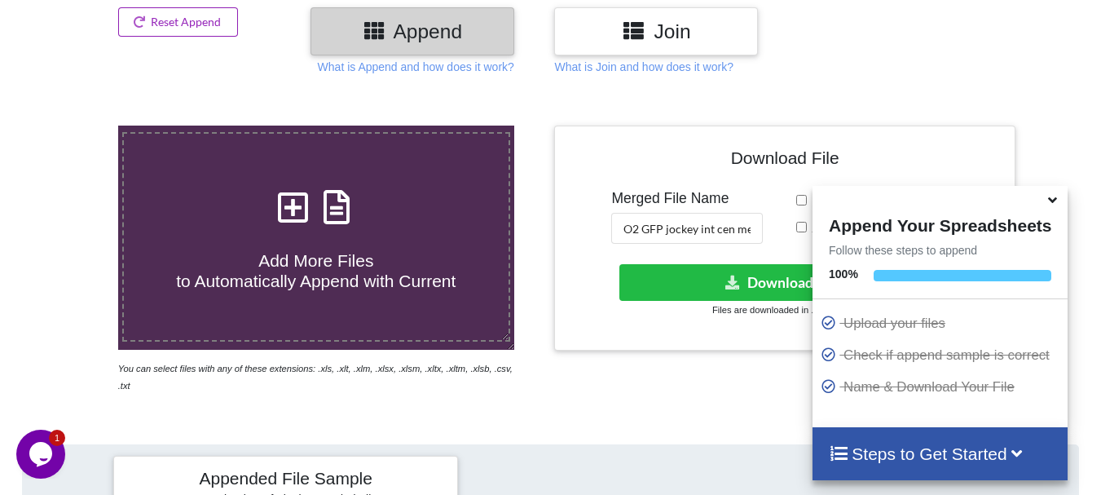
click at [160, 14] on button "Reset Append" at bounding box center [178, 21] width 121 height 29
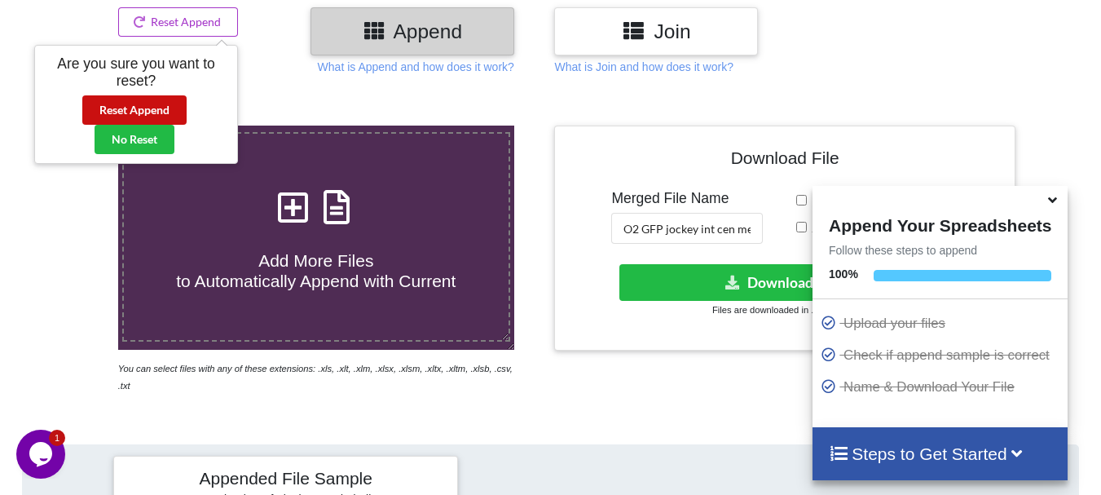
click at [154, 106] on button "Reset Append" at bounding box center [134, 109] width 104 height 29
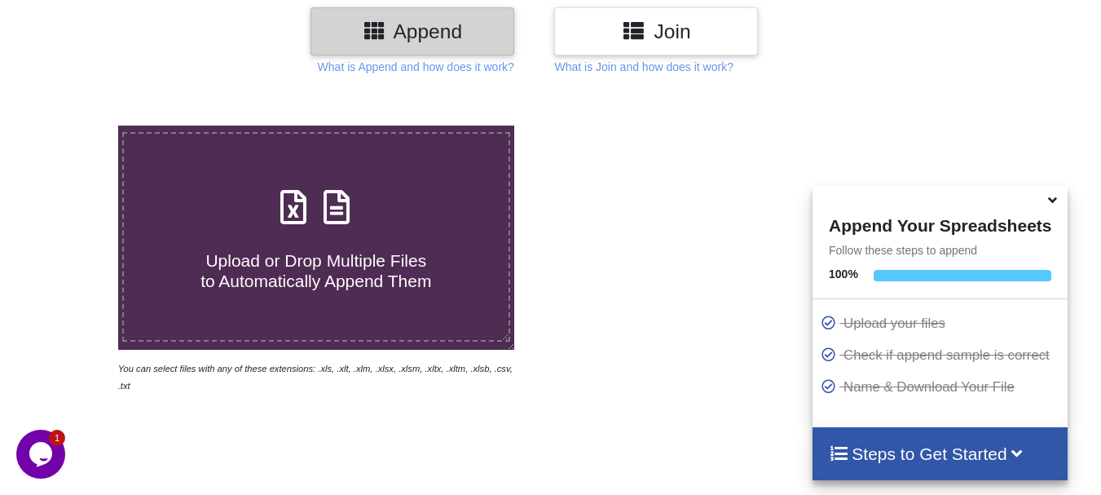
click at [200, 184] on div "Upload or Drop Multiple Files to Automatically Append Them" at bounding box center [316, 237] width 385 height 110
click at [73, 126] on input "Upload or Drop Multiple Files to Automatically Append Them" at bounding box center [73, 126] width 0 height 0
type input "C:\fakepath\DT_02_GFP_a488cenpc_570jockey_670burdock_P18_R3D_PRJ_PLY_STATS.csv"
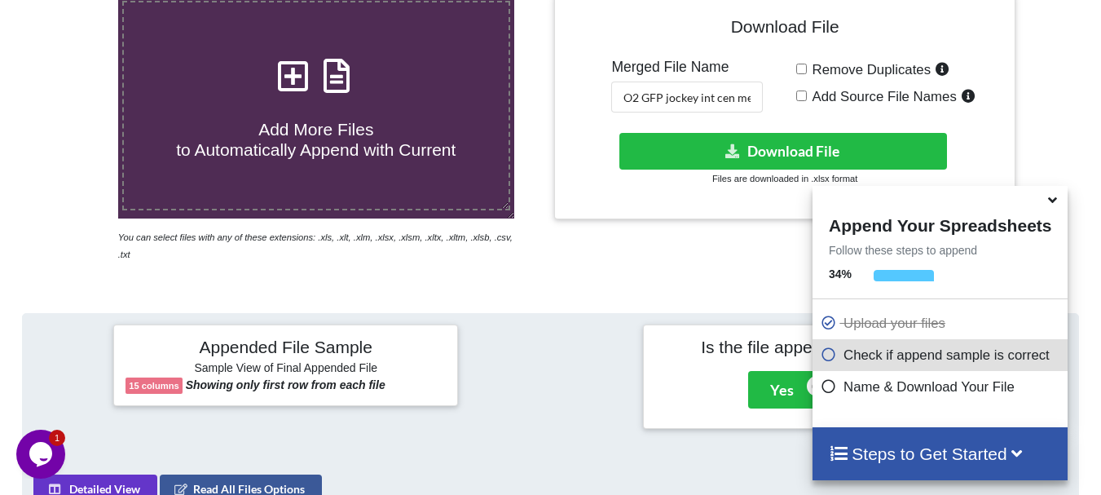
scroll to position [324, 0]
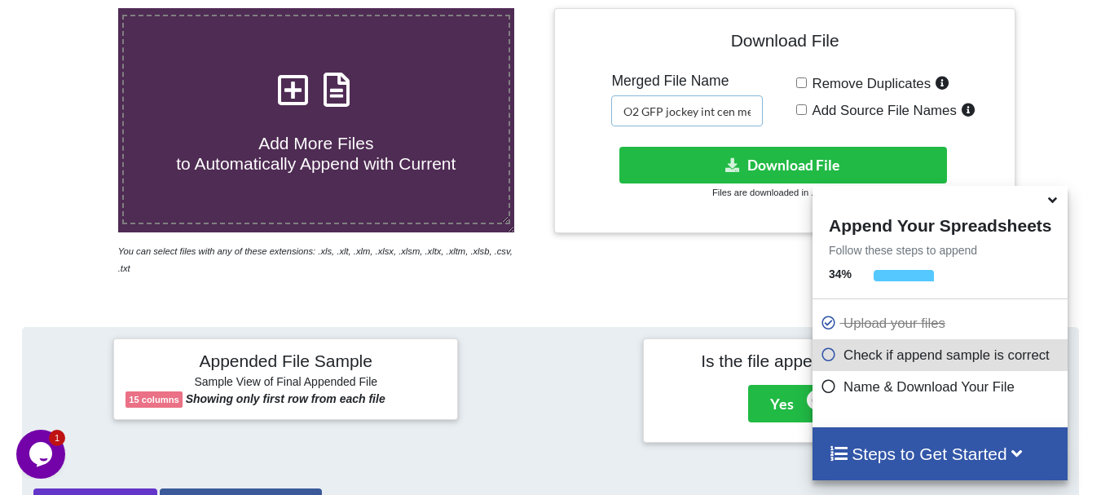
click at [719, 116] on input "O2 GFP jockey int cen merged" at bounding box center [687, 110] width 152 height 31
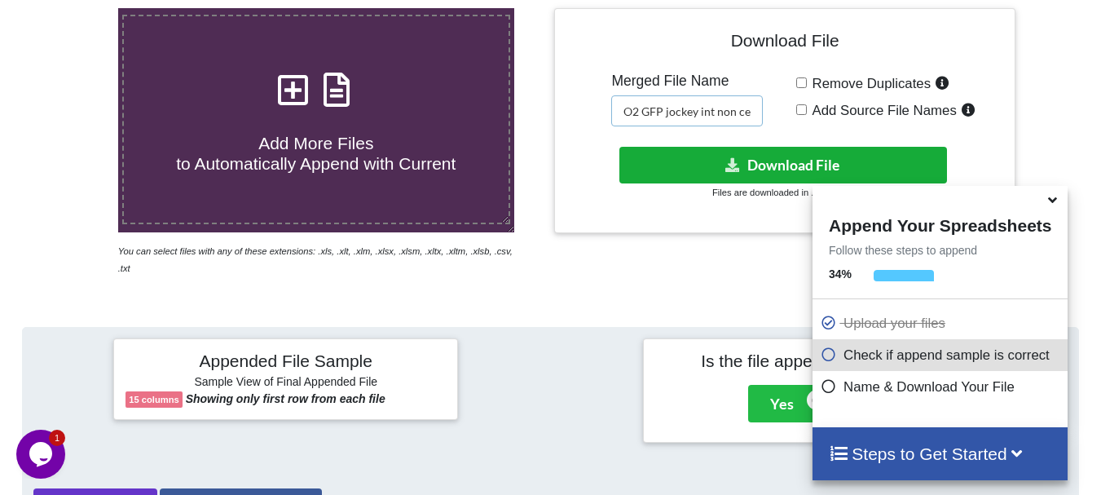
type input "O2 GFP jockey int non cen merged"
click at [719, 152] on button "Download File" at bounding box center [784, 165] width 328 height 37
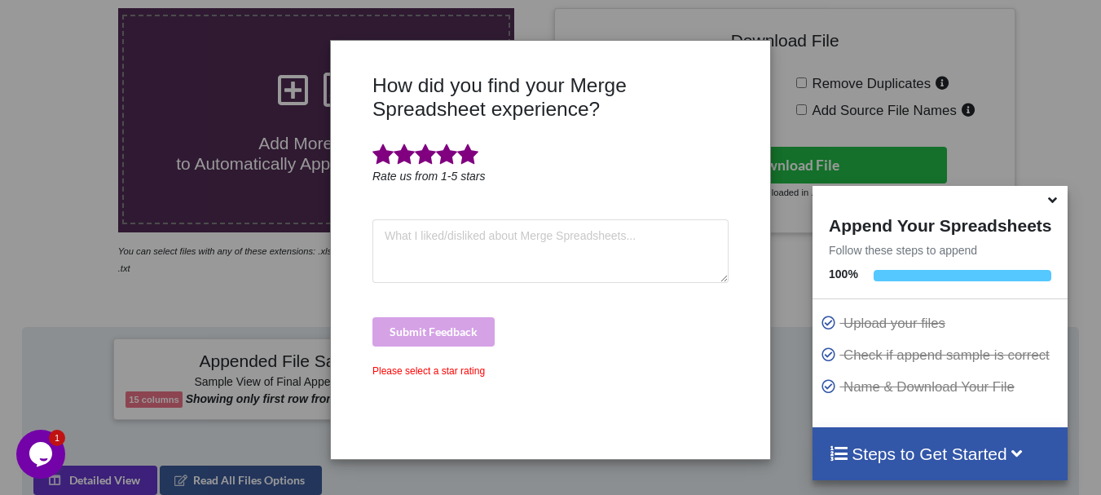
click at [466, 153] on span at bounding box center [467, 154] width 21 height 23
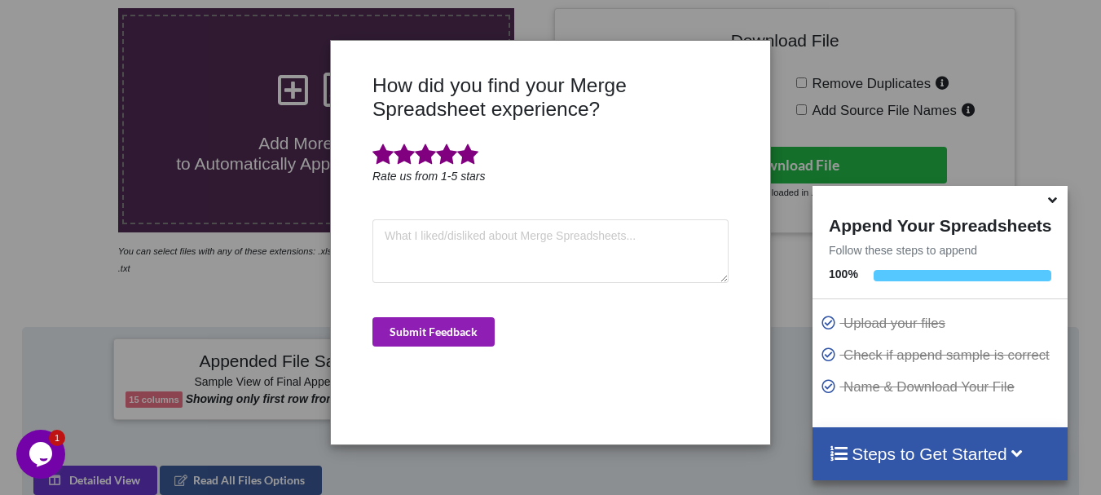
click at [456, 320] on button "Submit Feedback" at bounding box center [434, 331] width 122 height 29
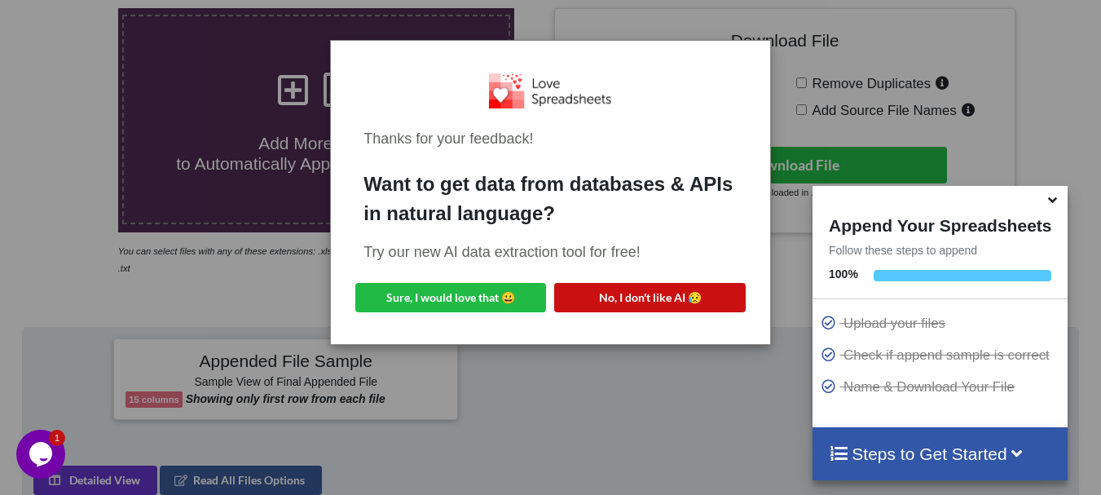
click at [605, 309] on button "No, I don't like AI 😥" at bounding box center [649, 297] width 191 height 29
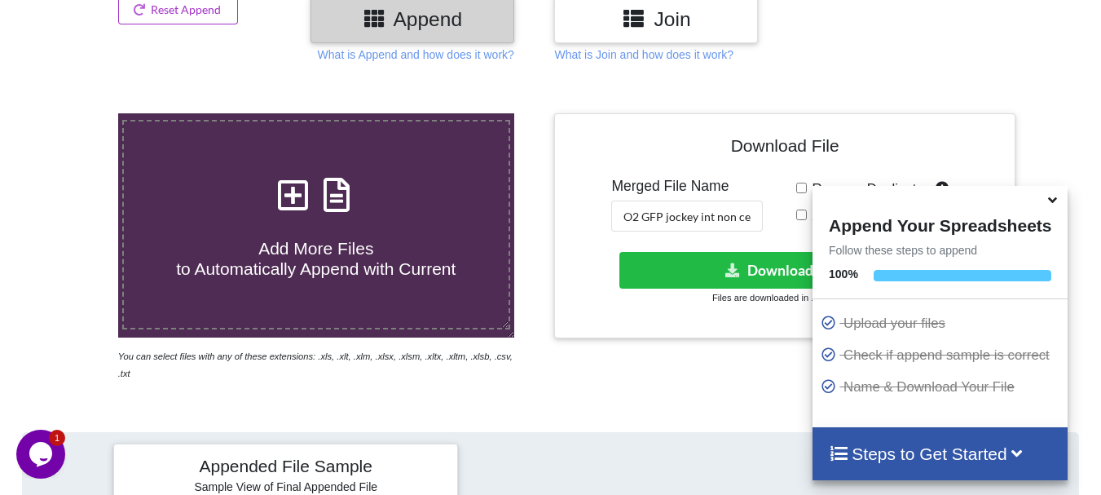
scroll to position [197, 0]
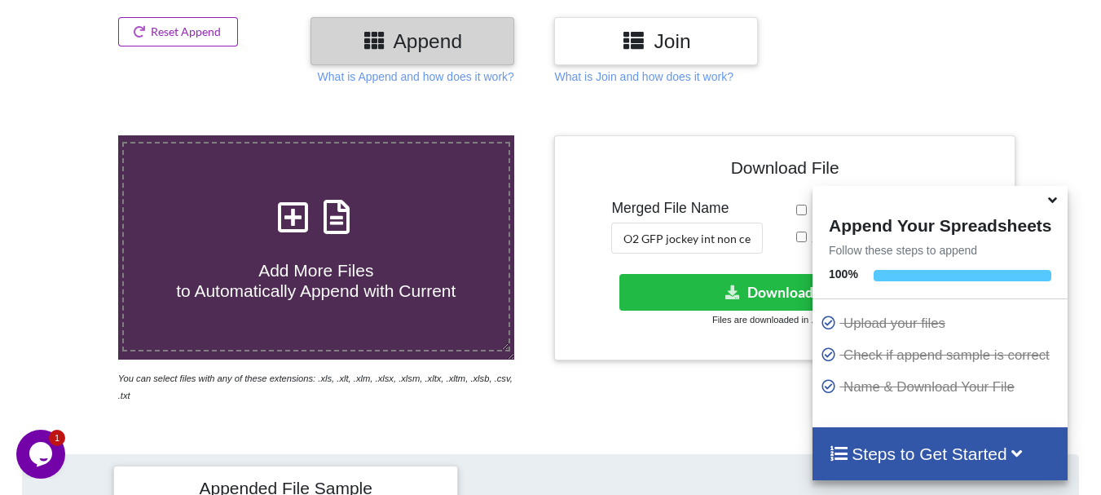
click at [230, 21] on button "Reset Append" at bounding box center [178, 31] width 121 height 29
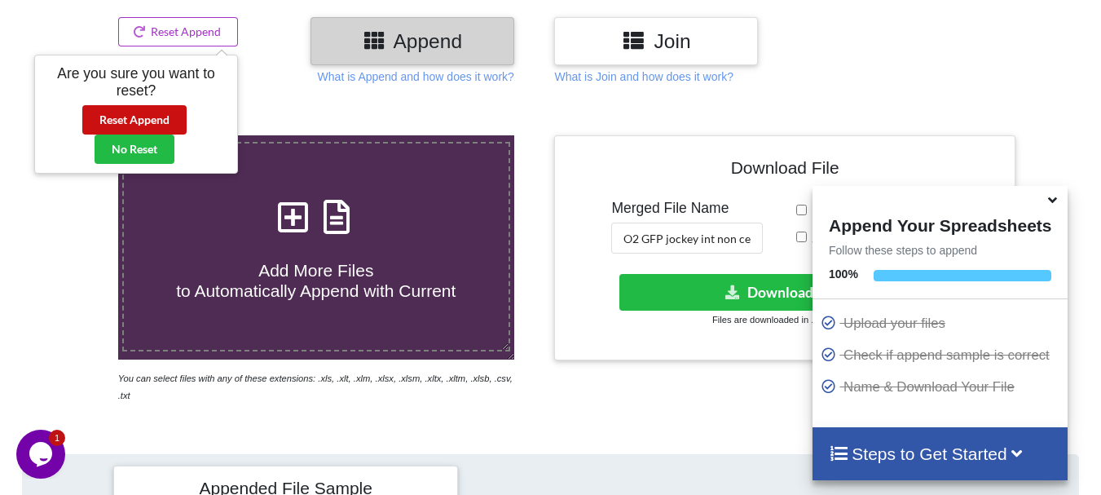
click at [174, 111] on button "Reset Append" at bounding box center [134, 119] width 104 height 29
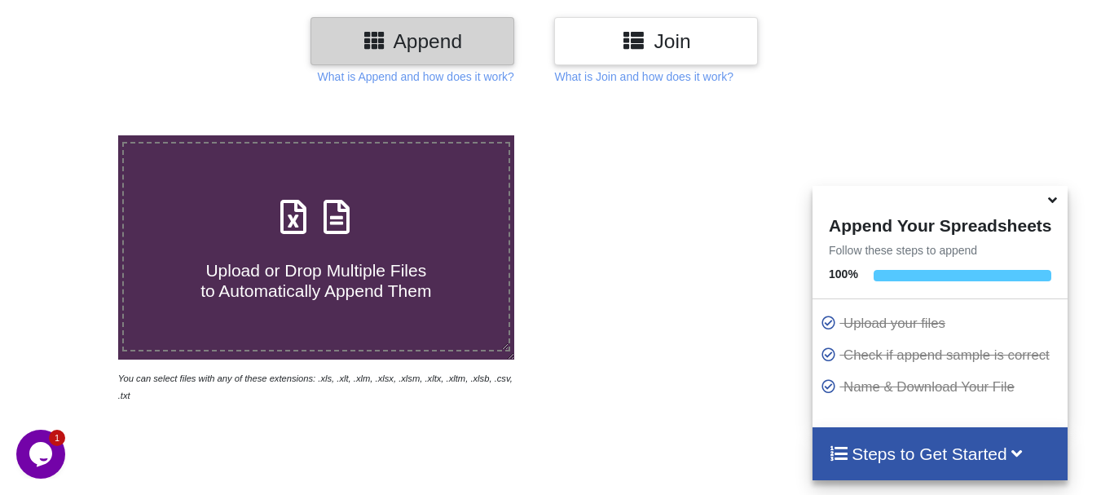
click at [259, 242] on h4 "Upload or Drop Multiple Files to Automatically Append Them" at bounding box center [316, 271] width 385 height 62
click at [73, 135] on input "Upload or Drop Multiple Files to Automatically Append Them" at bounding box center [73, 135] width 0 height 0
type input "C:\fakepath\DT_02_GFP_a488cenpc_570jockey_670burdock_P17_R3D_PRJ_PLY_STATS.csv"
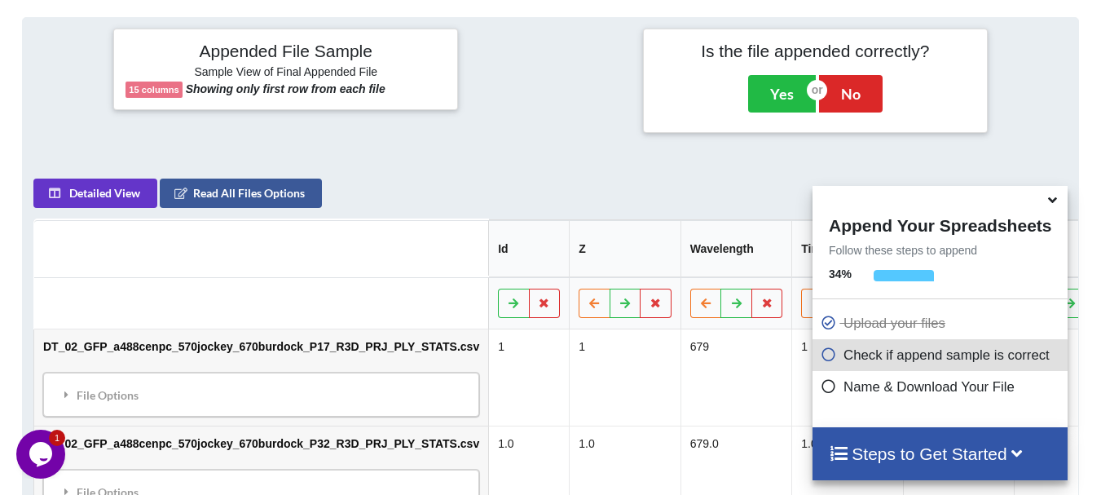
scroll to position [201, 0]
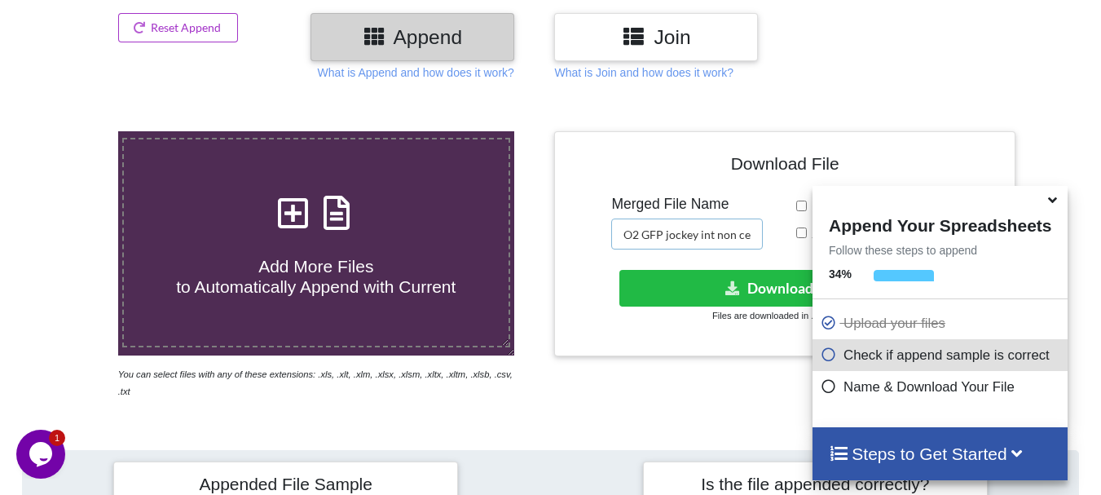
click at [718, 236] on input "O2 GFP jockey int non cen merged" at bounding box center [687, 233] width 152 height 31
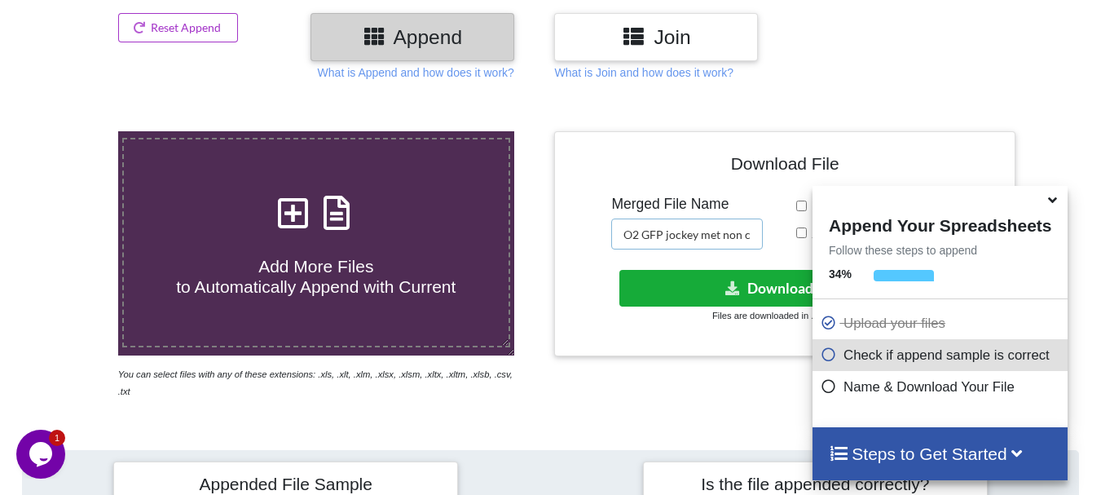
type input "O2 GFP jockey met non cen merged"
click at [710, 289] on button "Download File" at bounding box center [784, 288] width 328 height 37
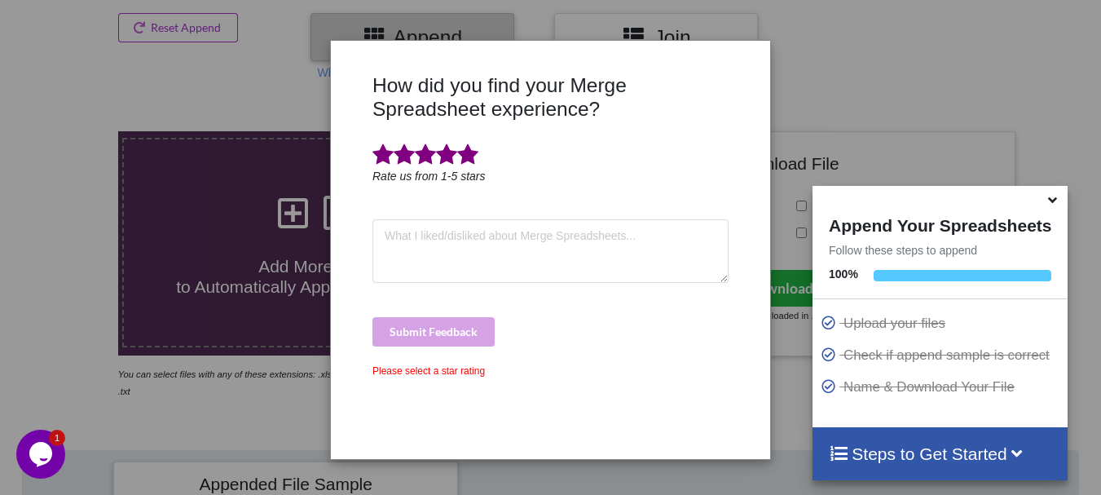
click at [465, 160] on span at bounding box center [467, 154] width 21 height 23
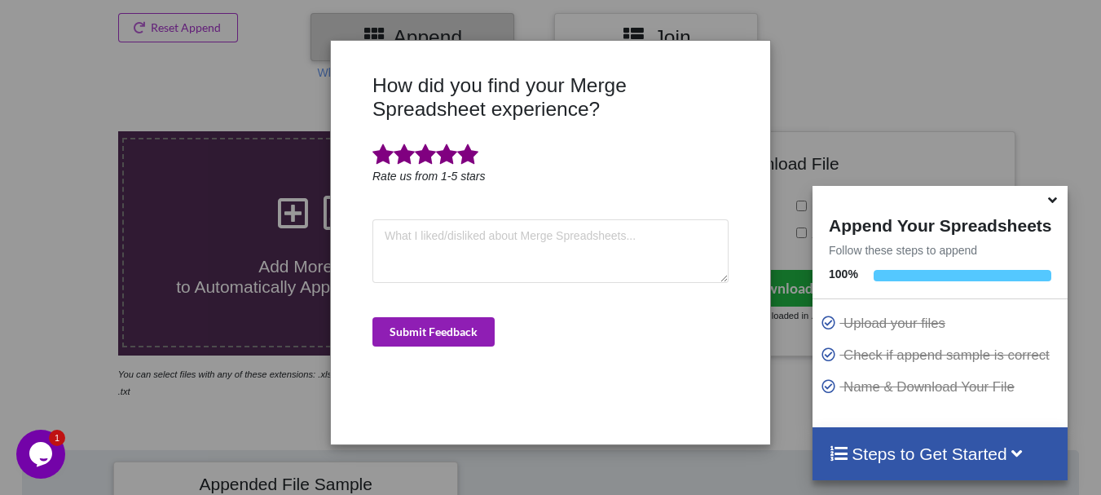
click at [452, 337] on button "Submit Feedback" at bounding box center [434, 331] width 122 height 29
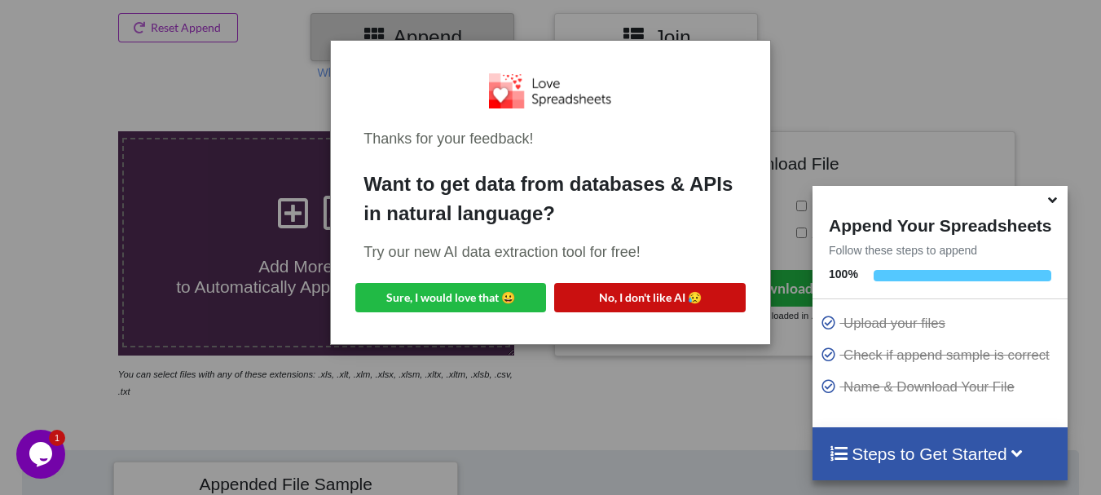
click at [580, 302] on button "No, I don't like AI 😥" at bounding box center [649, 297] width 191 height 29
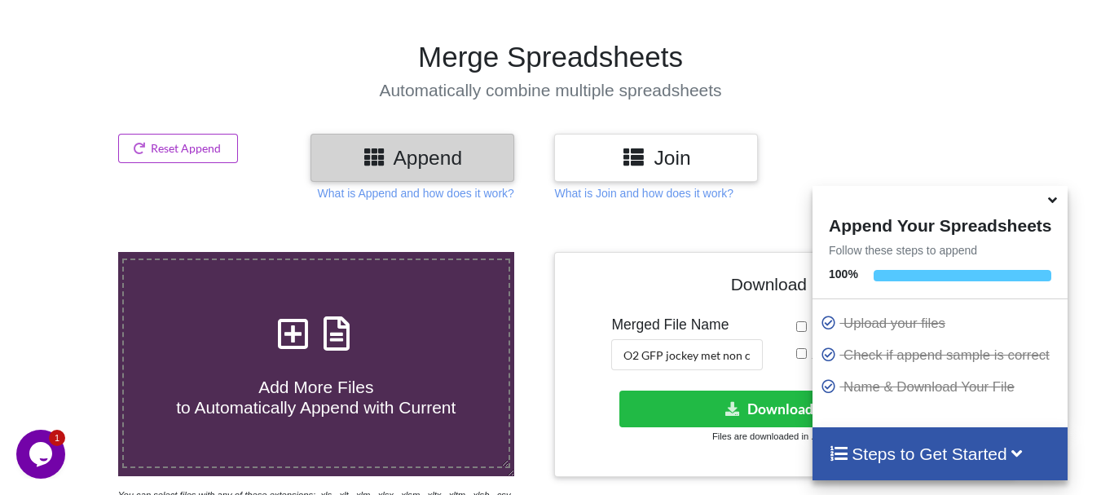
scroll to position [77, 0]
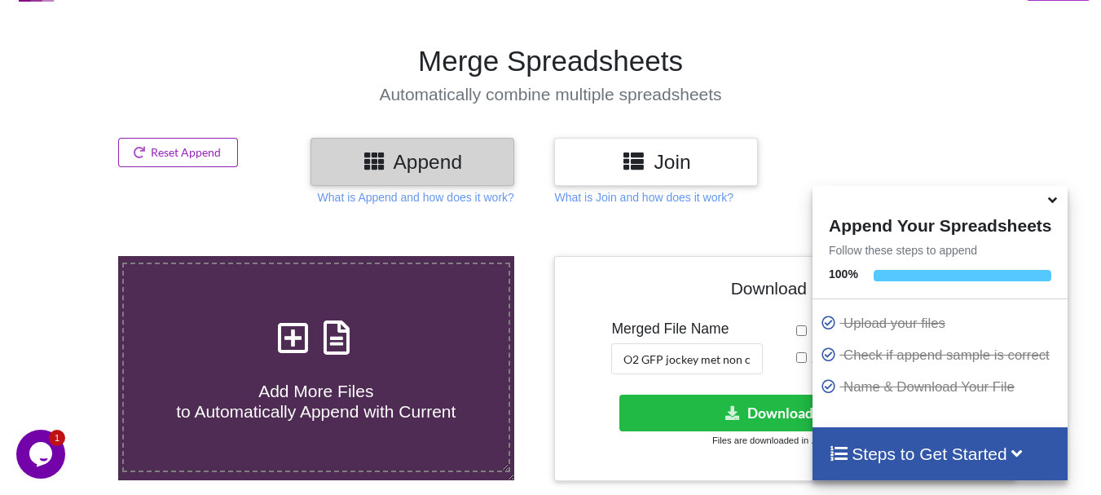
click at [174, 144] on button "Reset Append" at bounding box center [178, 152] width 121 height 29
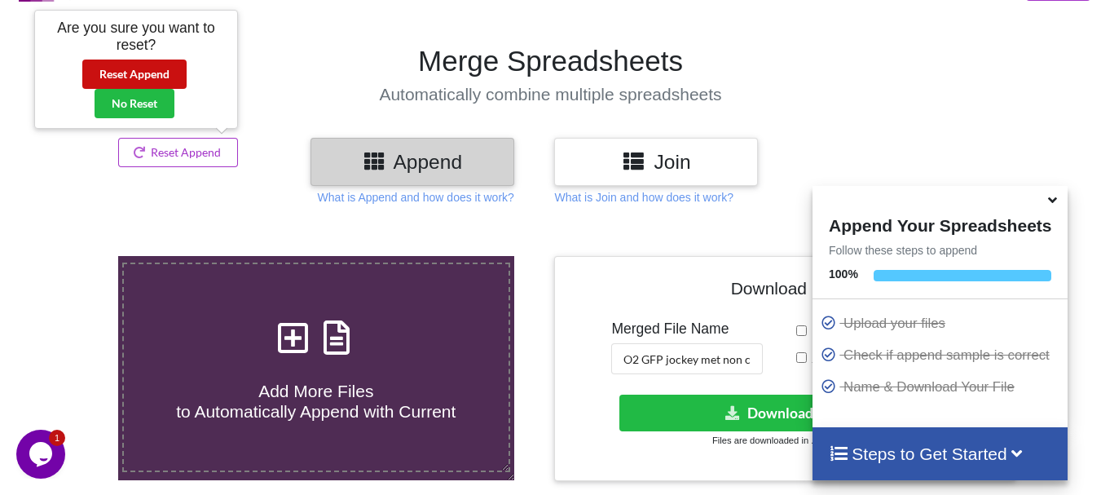
click at [148, 76] on button "Reset Append" at bounding box center [134, 74] width 104 height 29
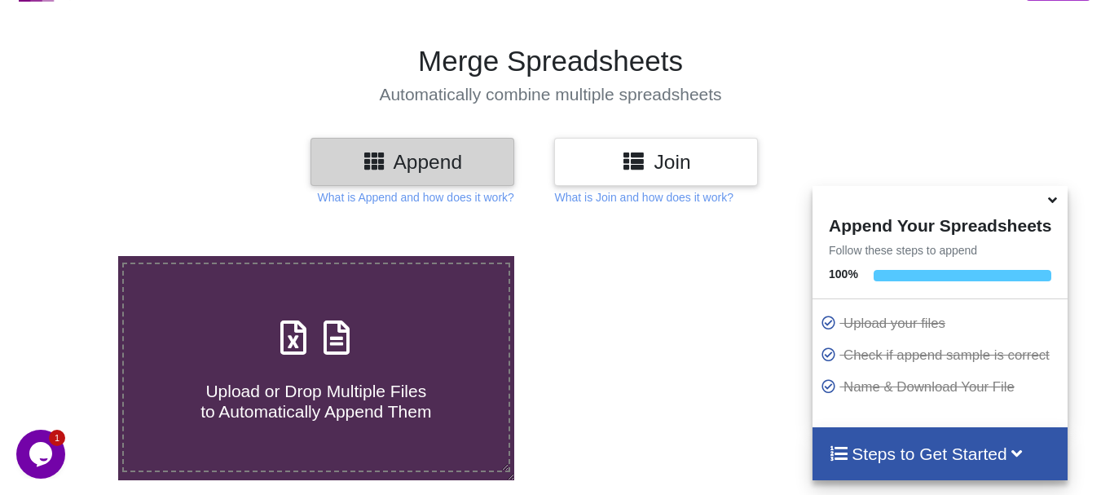
click at [219, 284] on label "Upload or Drop Multiple Files to Automatically Append Them" at bounding box center [316, 366] width 388 height 209
click at [73, 256] on input "Upload or Drop Multiple Files to Automatically Append Them" at bounding box center [73, 256] width 0 height 0
type input "C:\fakepath\DT_02_mcherrykd_a488cenpc_670jockey_570burdock_P53_R3D_PRJ_PLY_STAT…"
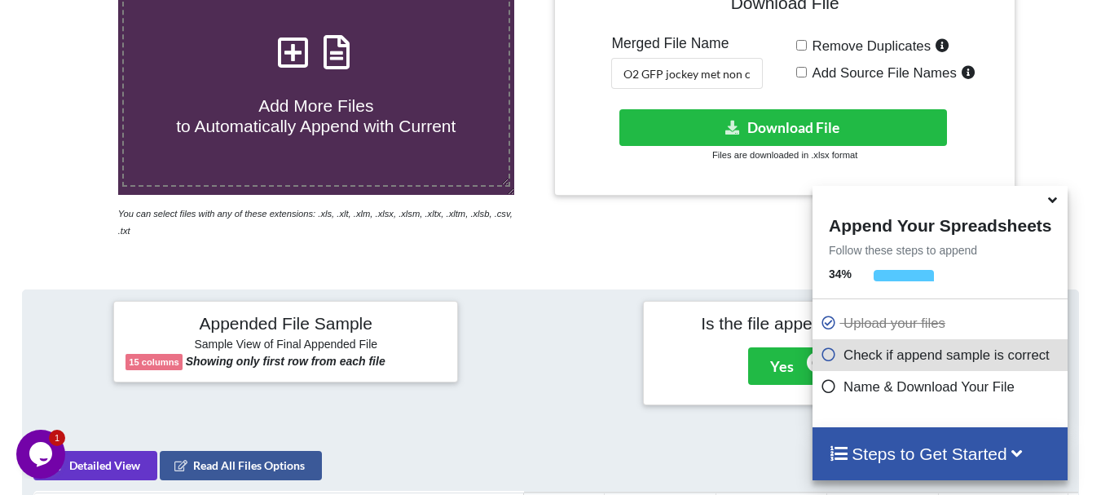
scroll to position [359, 0]
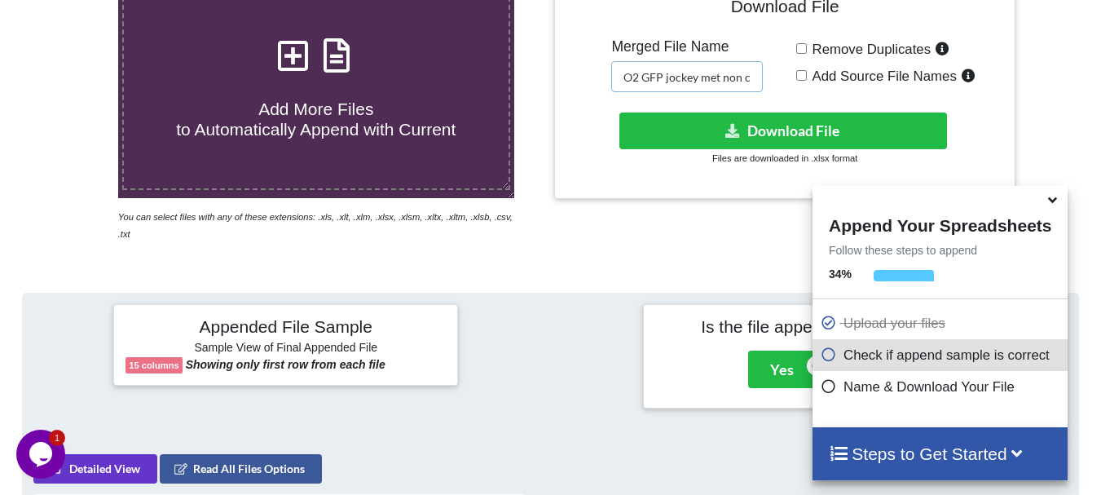
click at [667, 75] on input "O2 GFP jockey met non cen merged" at bounding box center [687, 76] width 152 height 31
click at [744, 75] on input "O2 mcherry jockey met non cen merged" at bounding box center [687, 76] width 152 height 31
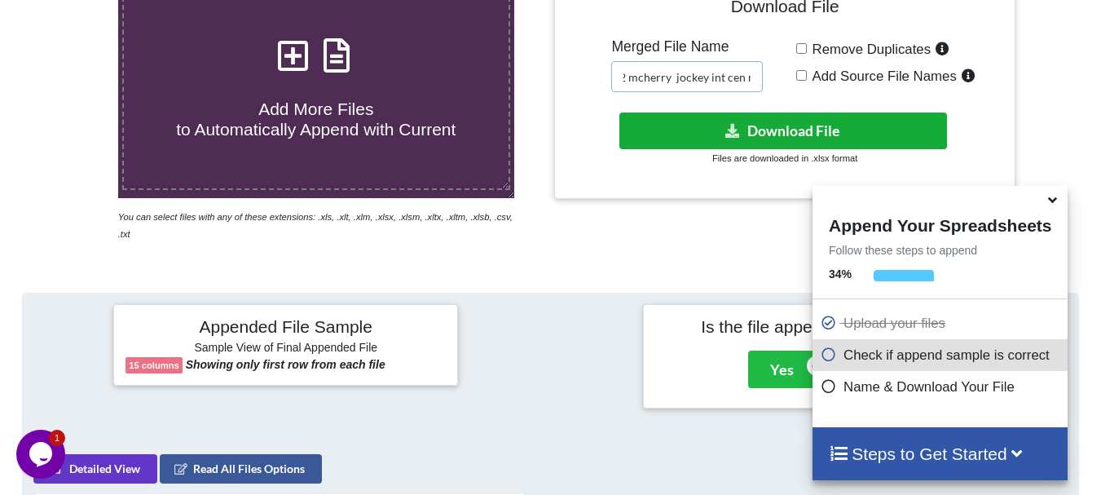
type input "O2 mcherry jockey int cen merged"
click at [744, 120] on button "Download File" at bounding box center [784, 130] width 328 height 37
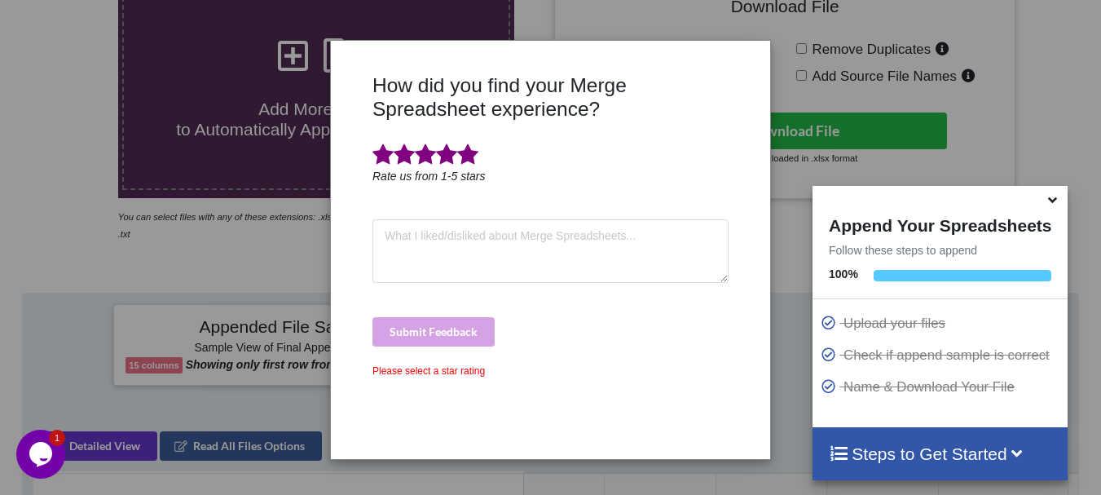
click at [472, 159] on span at bounding box center [467, 154] width 21 height 23
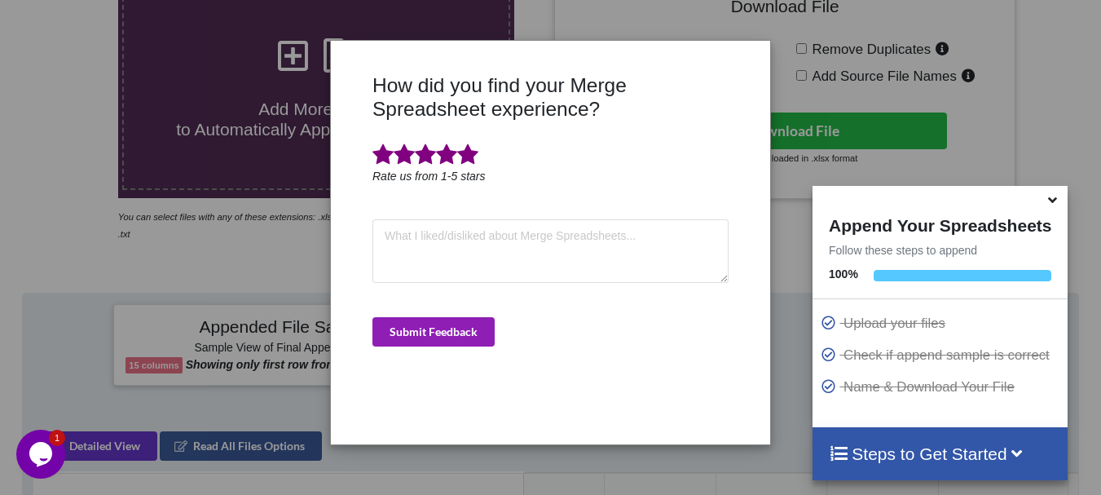
click at [465, 325] on button "Submit Feedback" at bounding box center [434, 331] width 122 height 29
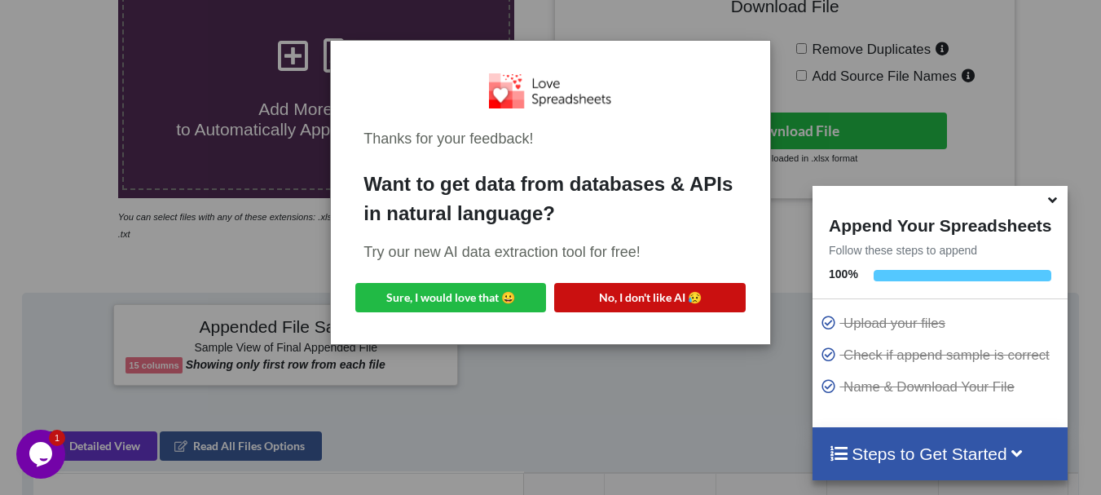
click at [650, 311] on button "No, I don't like AI 😥" at bounding box center [649, 297] width 191 height 29
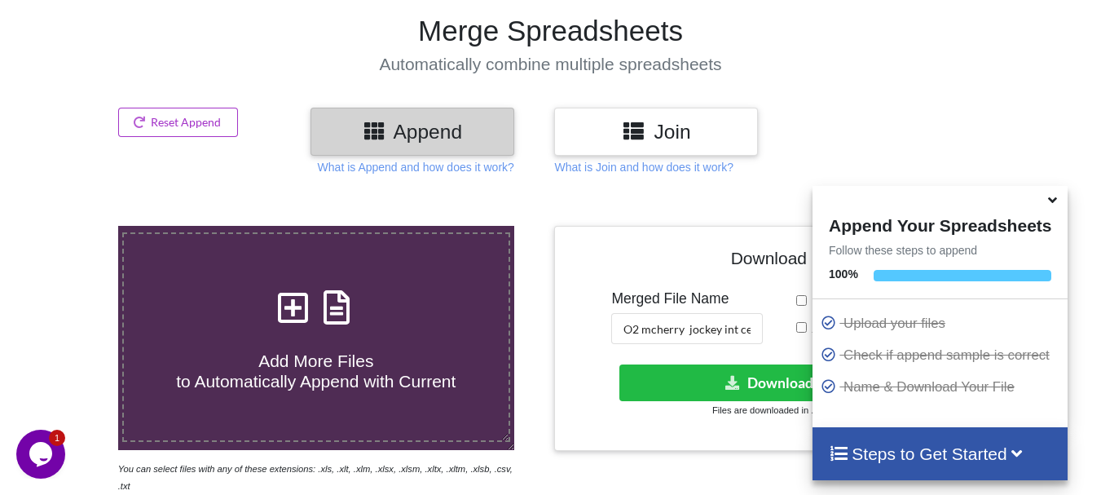
scroll to position [96, 0]
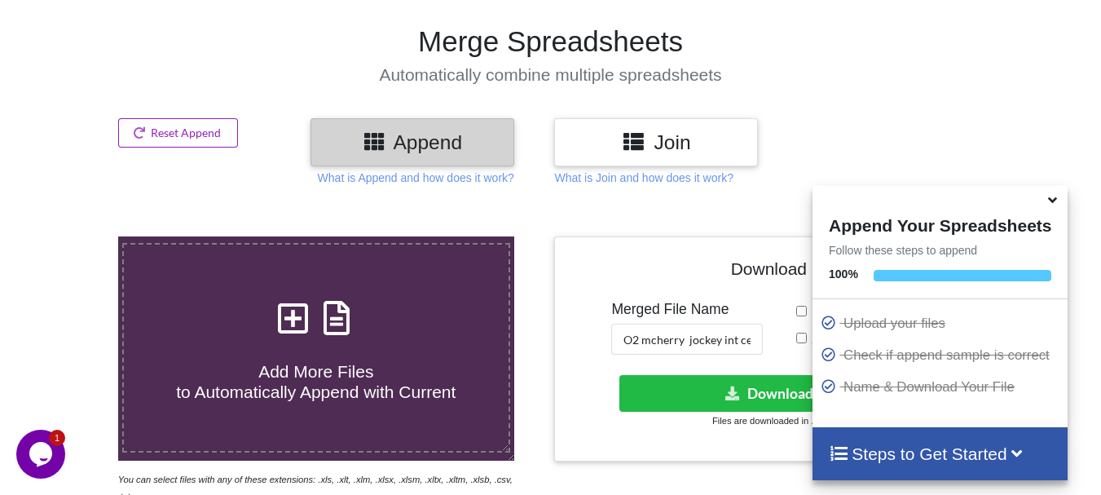
click at [198, 131] on button "Reset Append" at bounding box center [178, 132] width 121 height 29
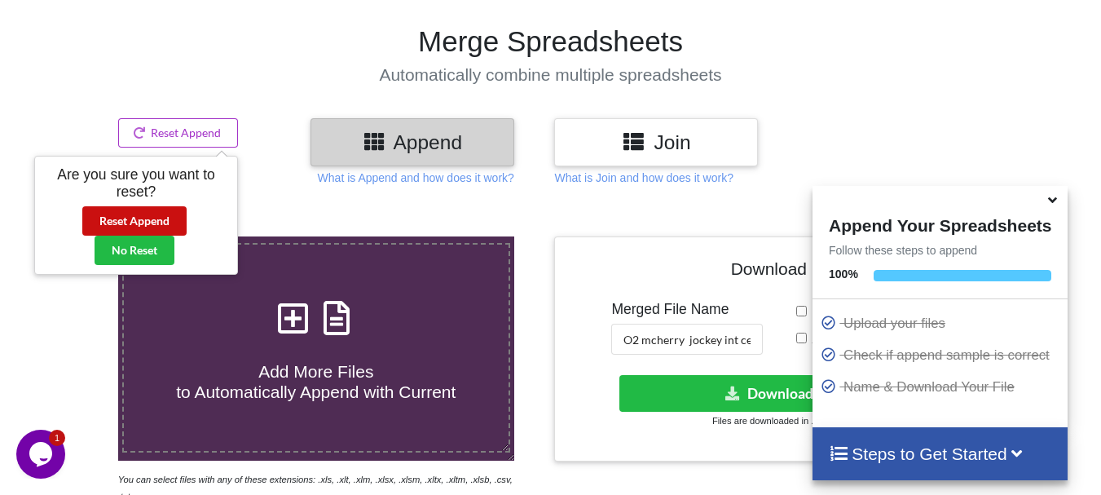
click at [143, 217] on button "Reset Append" at bounding box center [134, 220] width 104 height 29
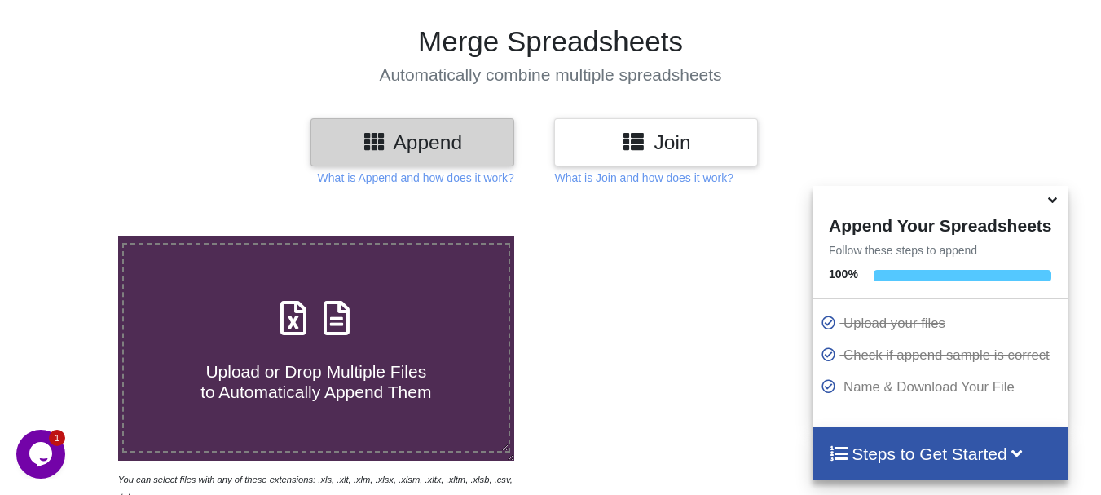
click at [229, 333] on div "Upload or Drop Multiple Files to Automatically Append Them" at bounding box center [316, 348] width 385 height 110
click at [73, 236] on input "Upload or Drop Multiple Files to Automatically Append Them" at bounding box center [73, 236] width 0 height 0
type input "C:\fakepath\DT_02_mcherrykd_a488cenpc_670jockey_570burdock_P53_R3D_PRJ_PLY_STAT…"
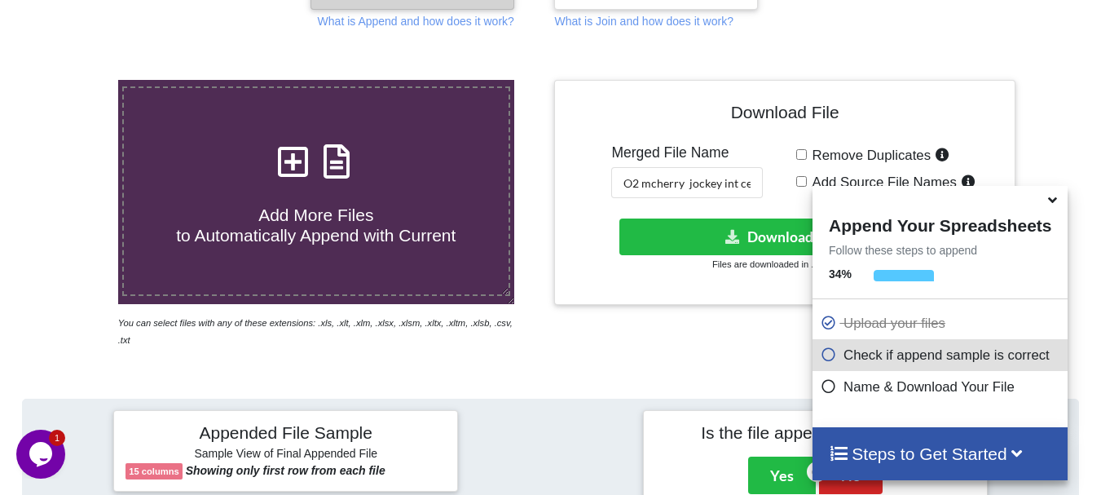
scroll to position [249, 0]
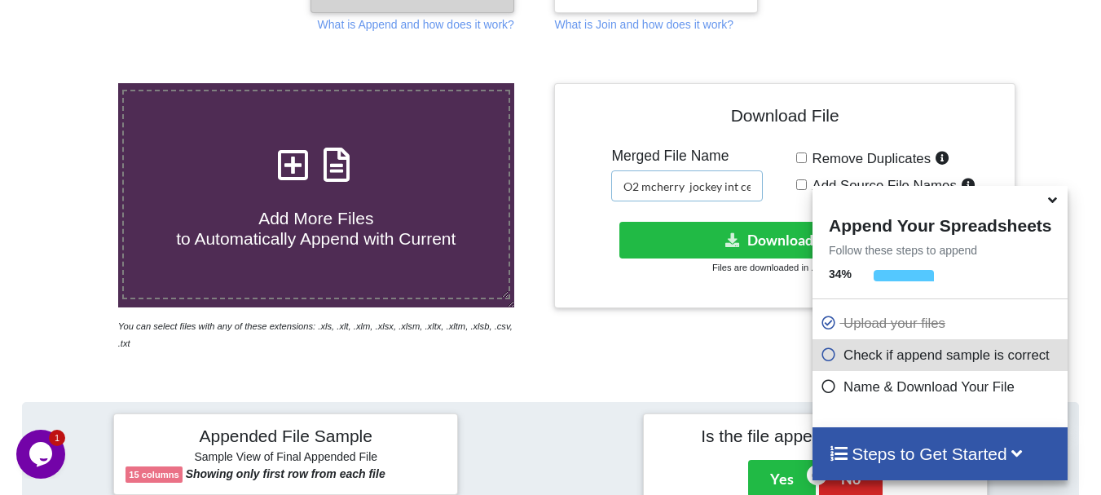
click at [739, 187] on input "O2 mcherry jockey int cen merged" at bounding box center [687, 185] width 152 height 31
type input "O2 mcherry jockey int non cen merged"
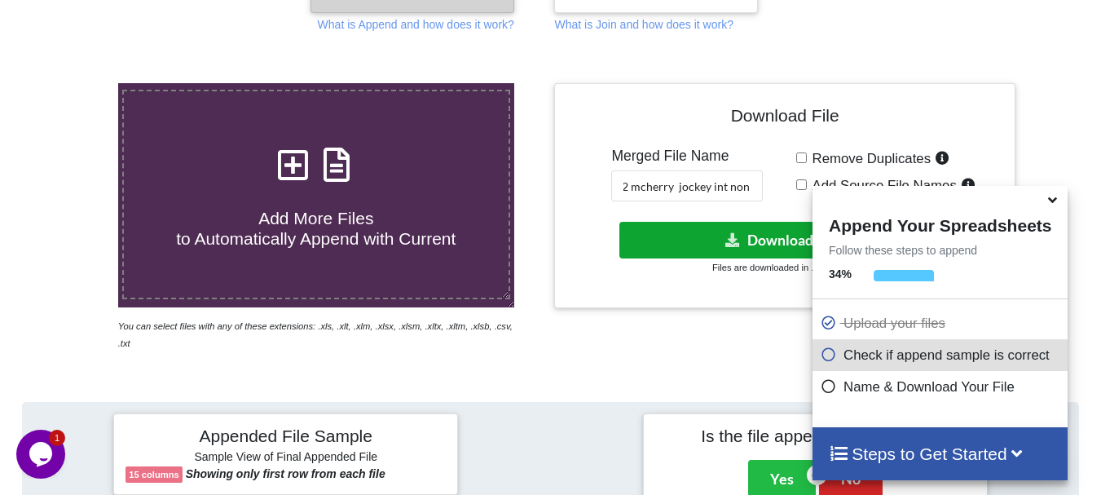
scroll to position [0, 0]
click at [724, 231] on button "Download File" at bounding box center [784, 240] width 328 height 37
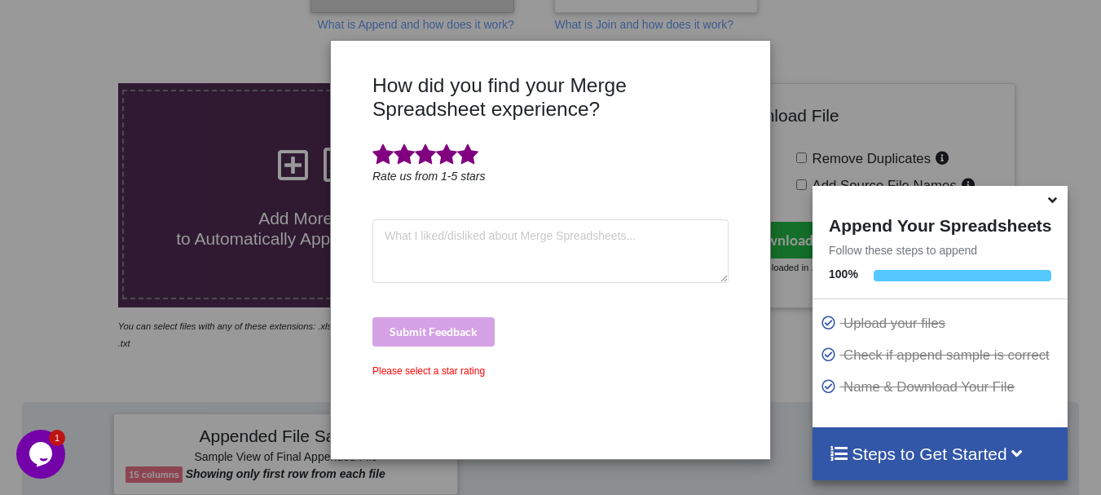
click at [470, 156] on span at bounding box center [467, 154] width 21 height 23
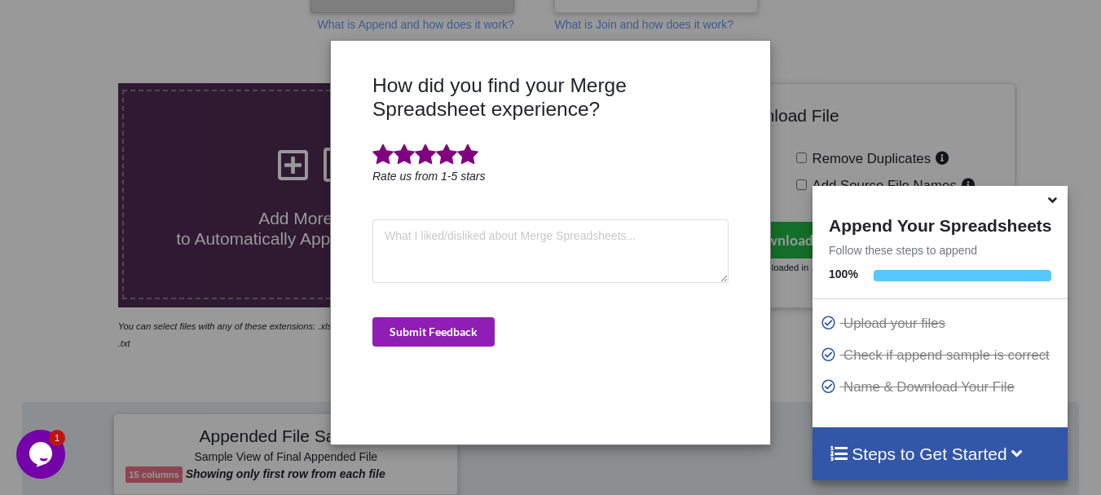
click at [452, 325] on button "Submit Feedback" at bounding box center [434, 331] width 122 height 29
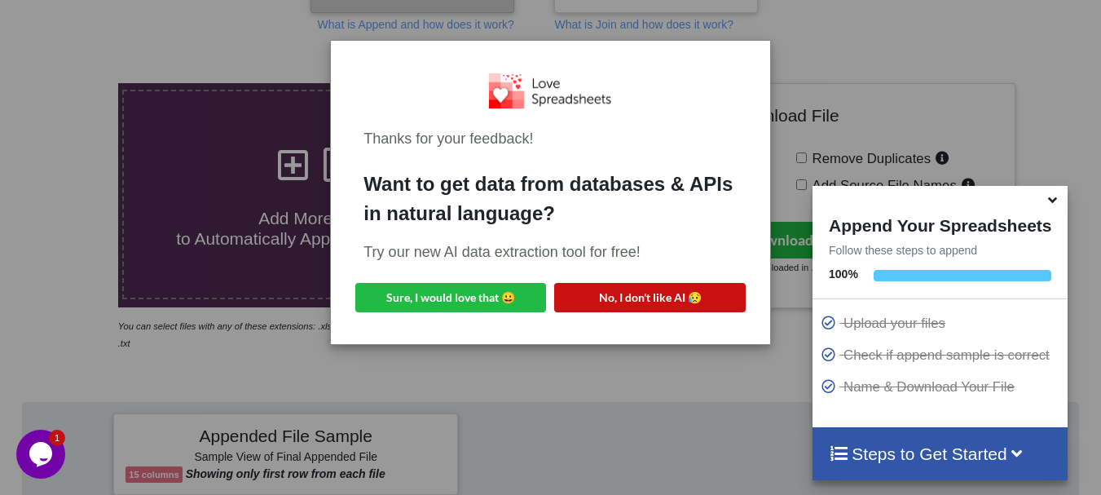
click at [568, 304] on button "No, I don't like AI 😥" at bounding box center [649, 297] width 191 height 29
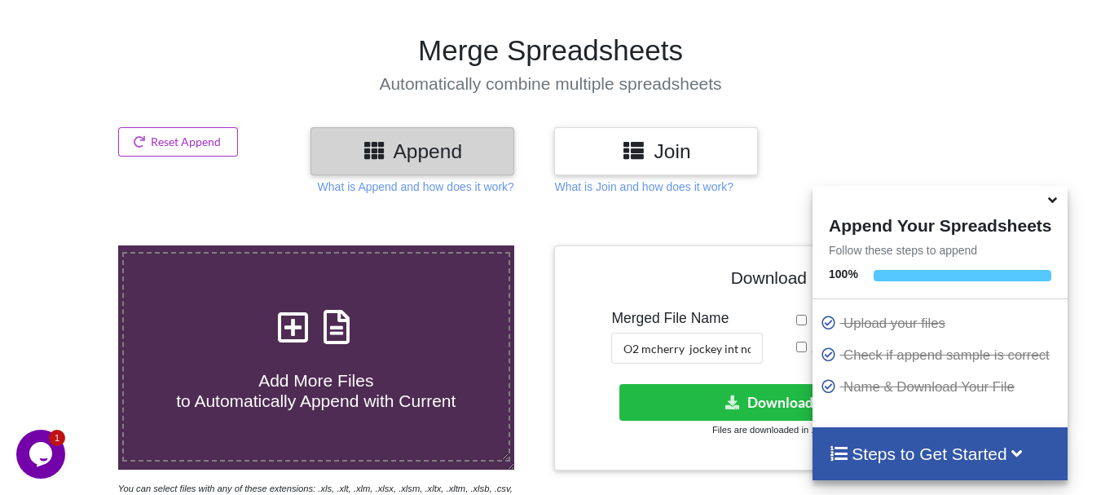
scroll to position [84, 0]
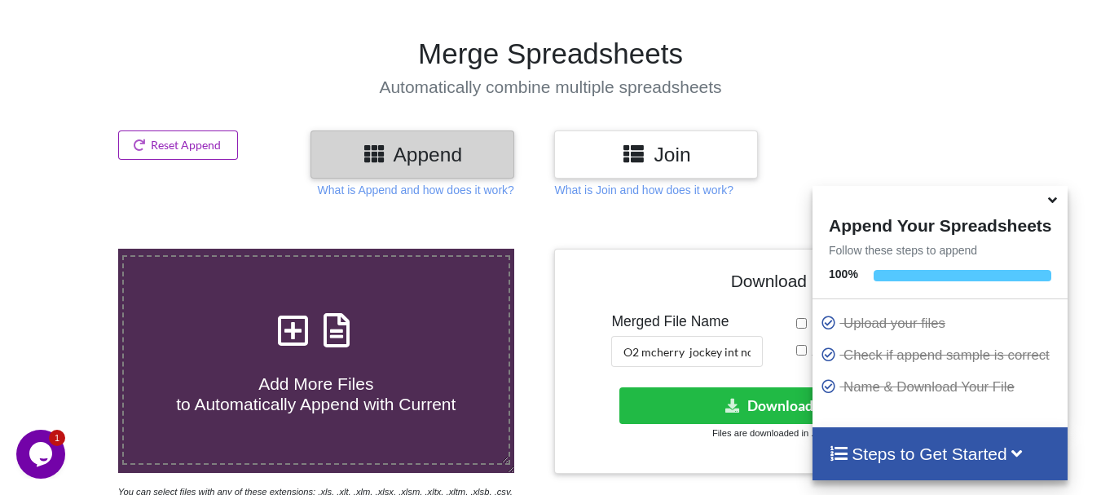
click at [213, 142] on button "Reset Append" at bounding box center [178, 144] width 121 height 29
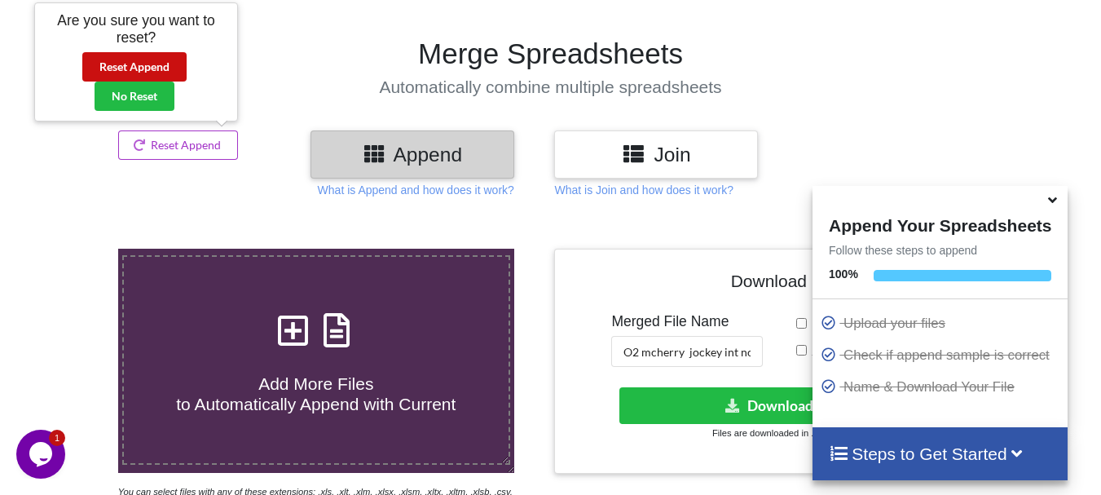
click at [170, 71] on button "Reset Append" at bounding box center [134, 66] width 104 height 29
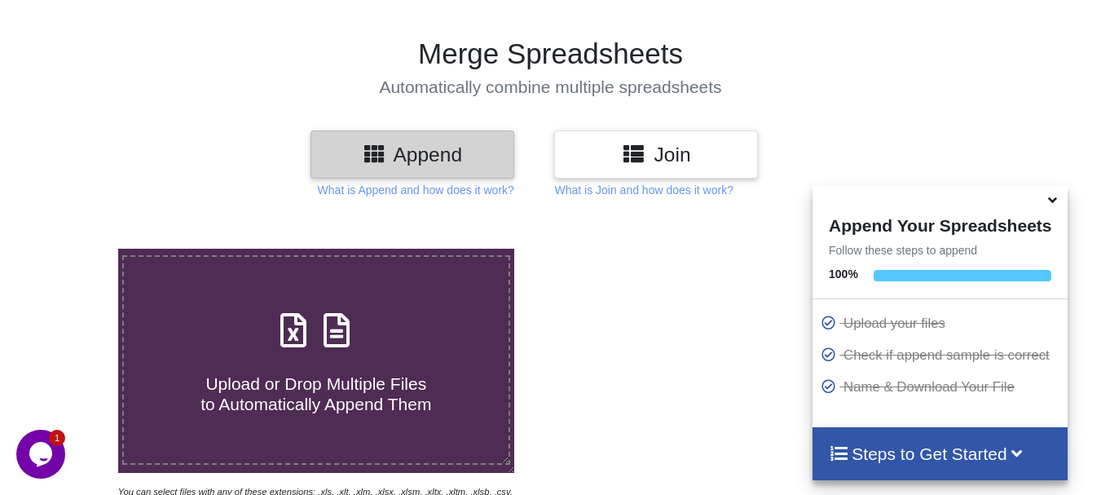
click at [295, 339] on icon at bounding box center [293, 322] width 41 height 34
click at [73, 249] on input "Upload or Drop Multiple Files to Automatically Append Them" at bounding box center [73, 249] width 0 height 0
type input "C:\fakepath\DT_02_mcherrykd_a488cenpc_670jockey_570burdock_P53_R3D_PRJ_PLY_STAT…"
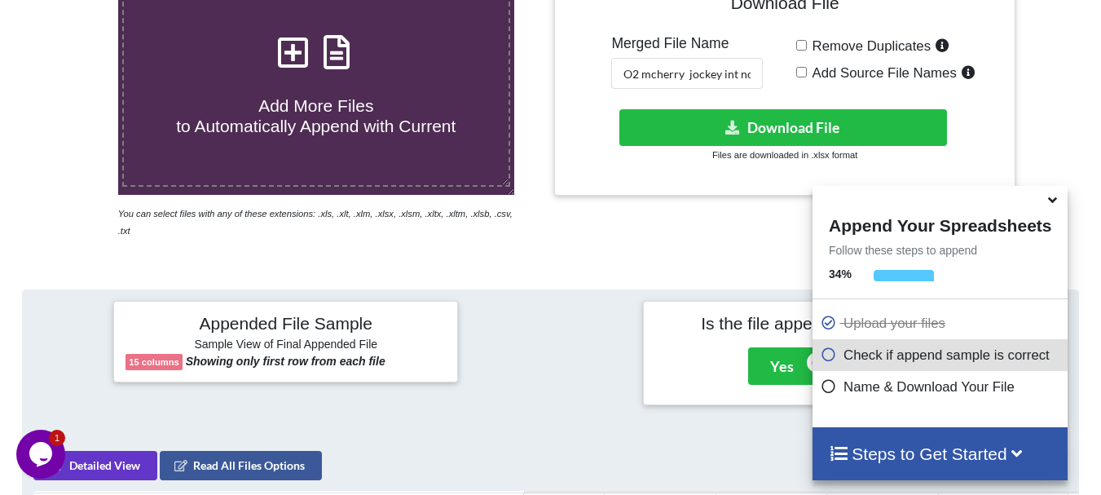
scroll to position [342, 0]
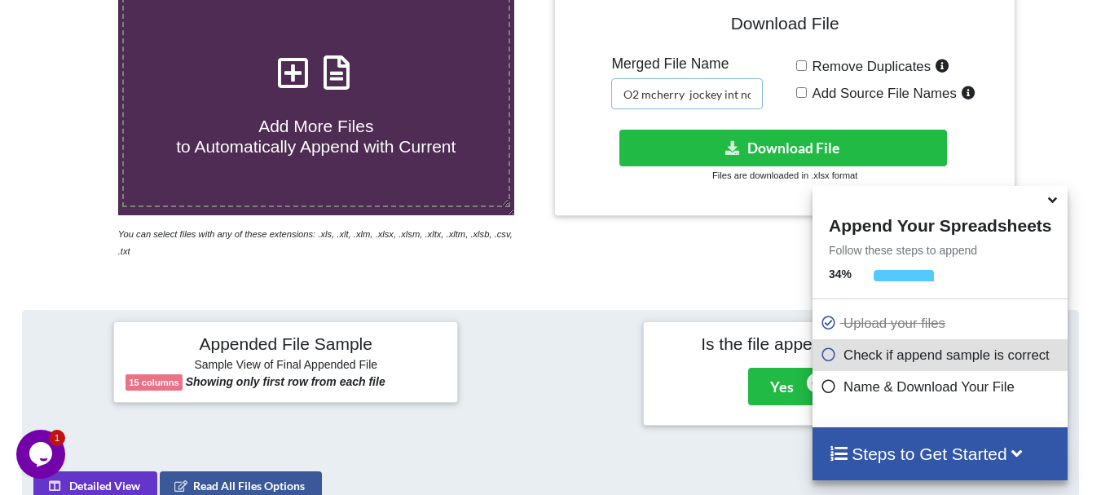
click at [741, 95] on input "O2 mcherry jockey int non cen merged" at bounding box center [687, 93] width 152 height 31
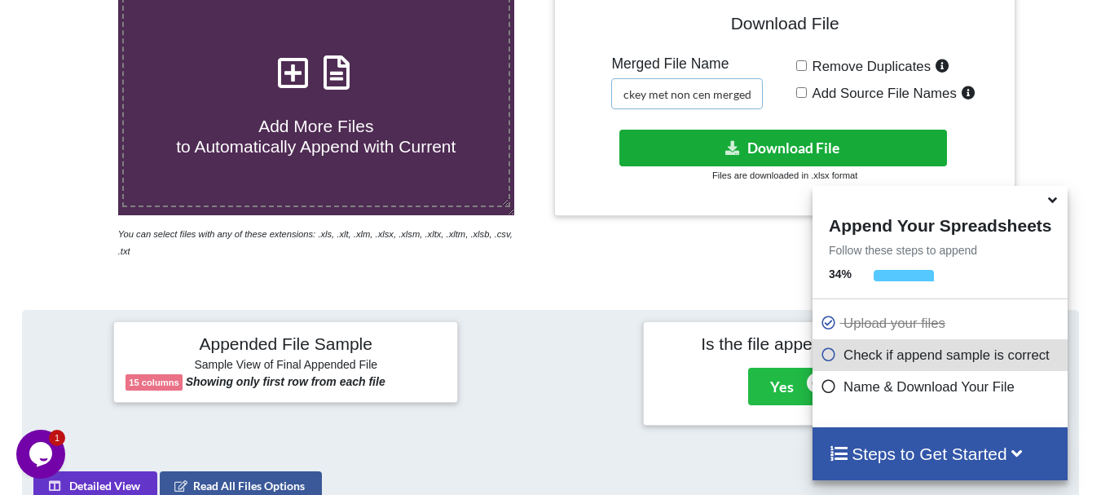
type input "O2 mcherry jockey met non cen merged"
click at [735, 146] on icon at bounding box center [733, 147] width 17 height 12
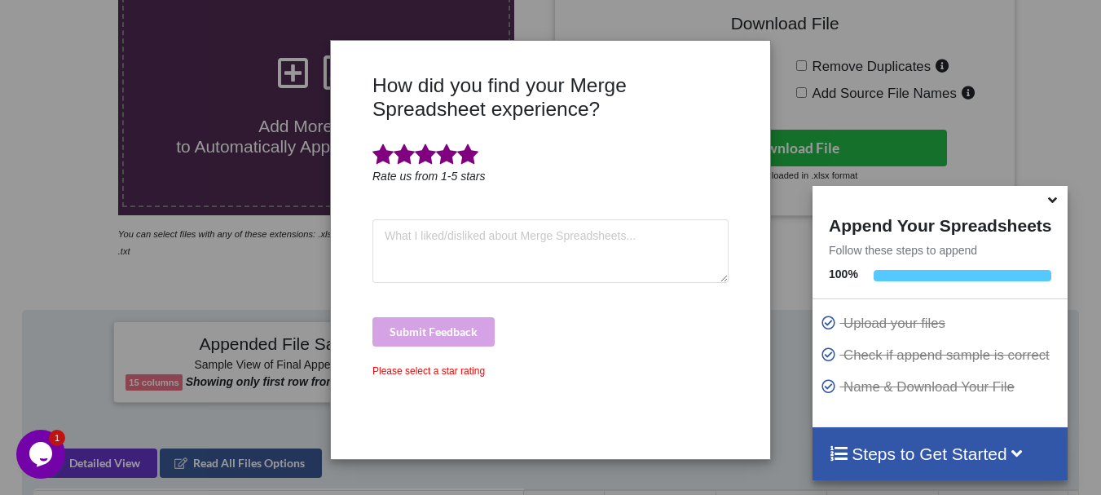
click at [467, 149] on span at bounding box center [467, 154] width 21 height 23
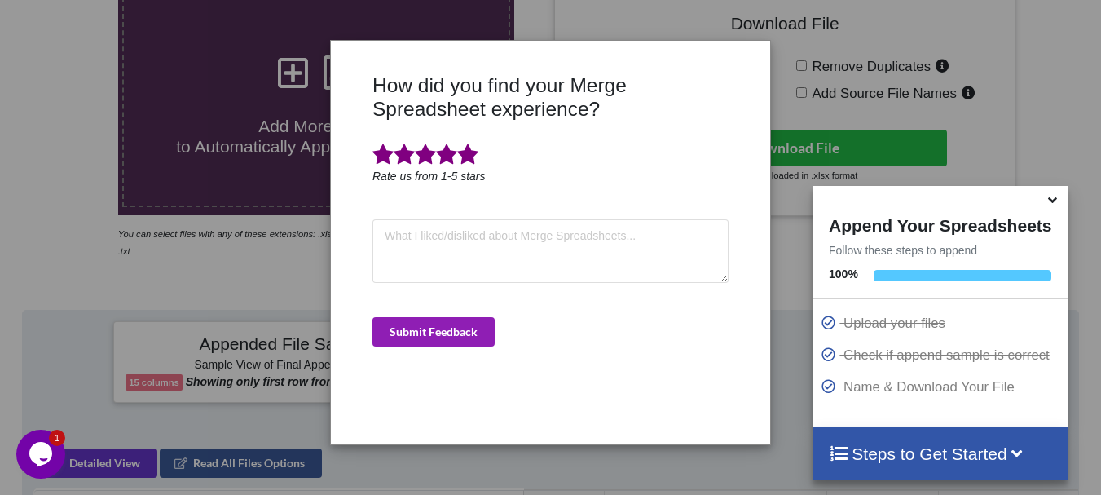
click at [443, 322] on button "Submit Feedback" at bounding box center [434, 331] width 122 height 29
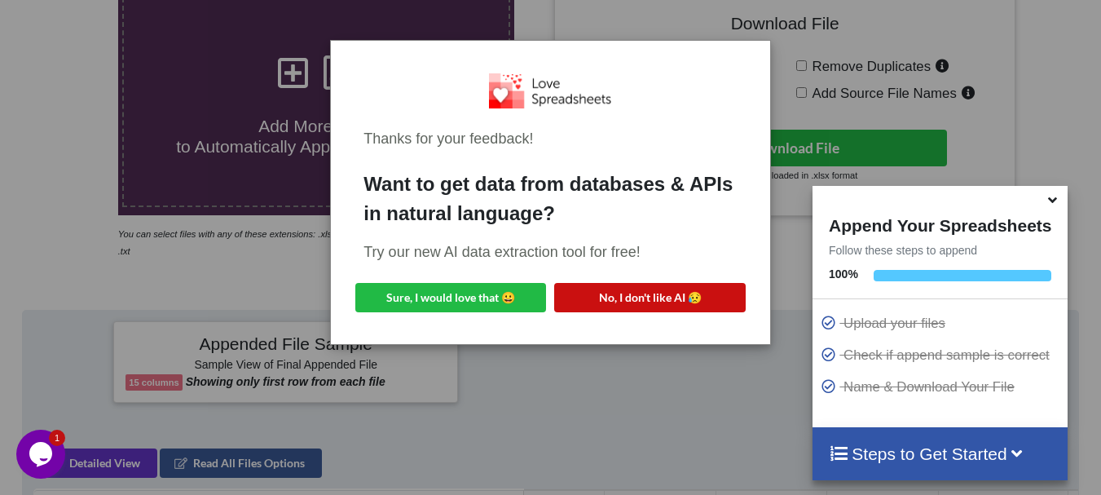
click at [593, 305] on button "No, I don't like AI 😥" at bounding box center [649, 297] width 191 height 29
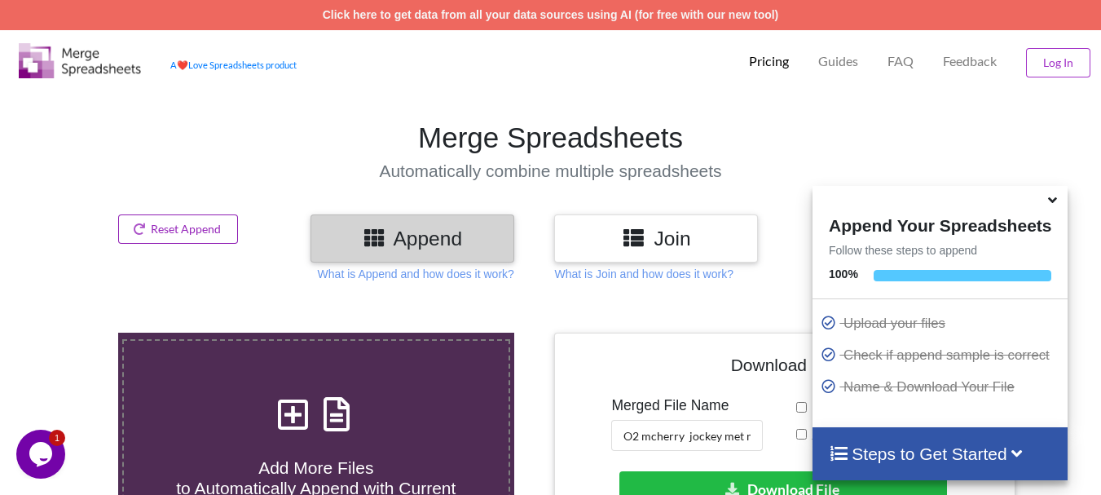
click at [193, 218] on button "Reset Append" at bounding box center [178, 228] width 121 height 29
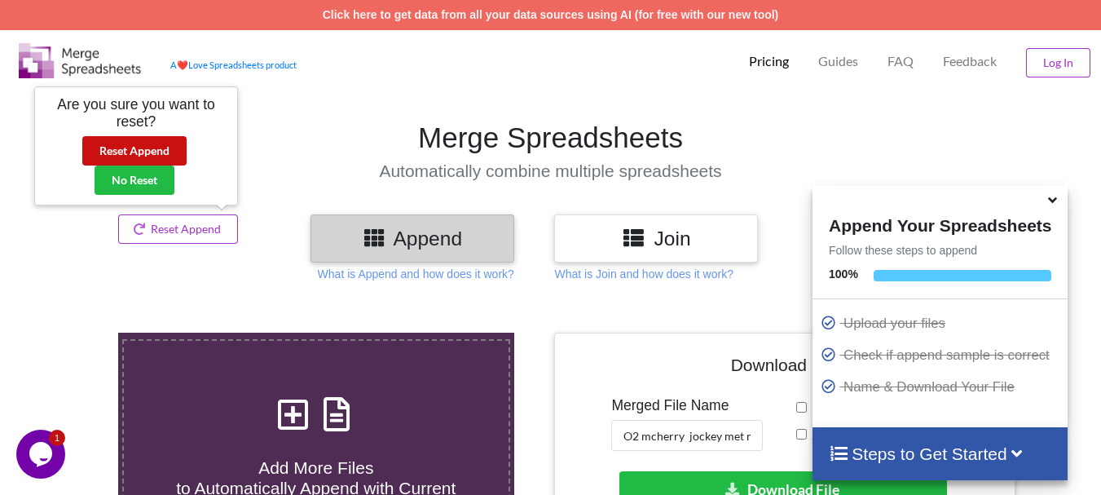
click at [142, 149] on button "Reset Append" at bounding box center [134, 150] width 104 height 29
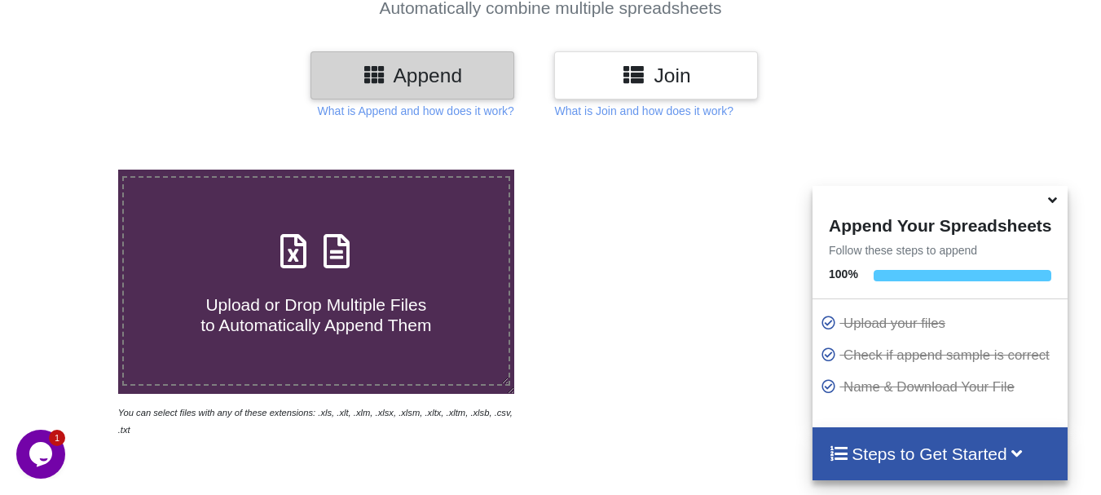
scroll to position [196, 0]
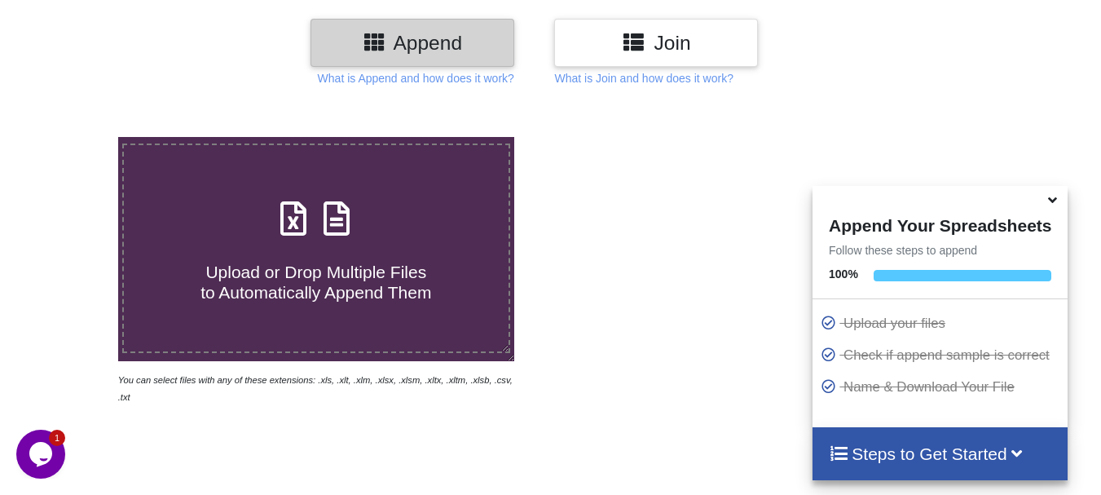
click at [223, 251] on h4 "Upload or Drop Multiple Files to Automatically Append Them" at bounding box center [316, 272] width 385 height 62
click at [73, 137] on input "Upload or Drop Multiple Files to Automatically Append Them" at bounding box center [73, 137] width 0 height 0
type input "C:\fakepath\DT_02_rhino_a488cenpc_670jockey_570burdock_P26_R3D_PRJ_PLY_STATS.csv"
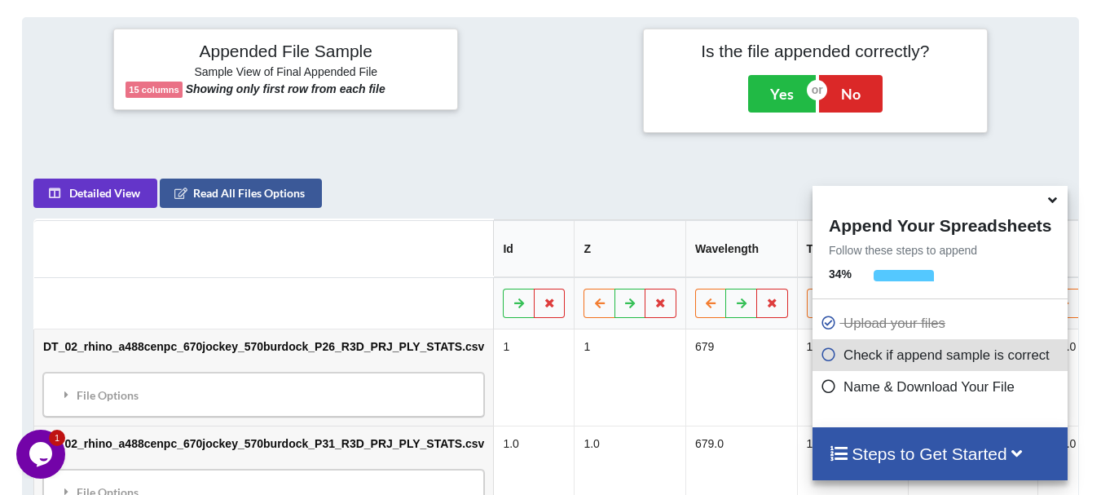
scroll to position [201, 0]
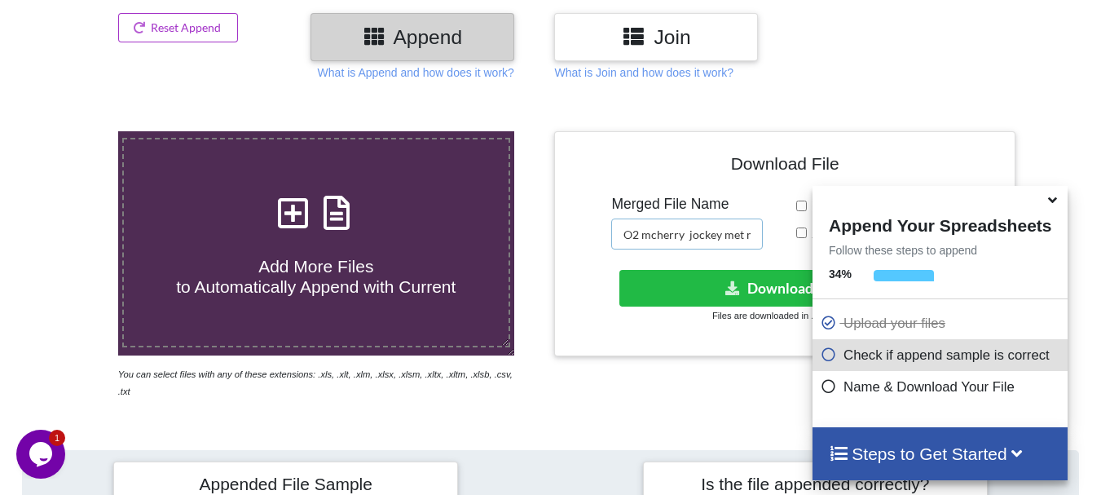
click at [686, 235] on input "O2 mcherry jockey met non cen merged" at bounding box center [687, 233] width 152 height 31
click at [733, 237] on input "O2 rhino jockey met non cen merged" at bounding box center [687, 233] width 152 height 31
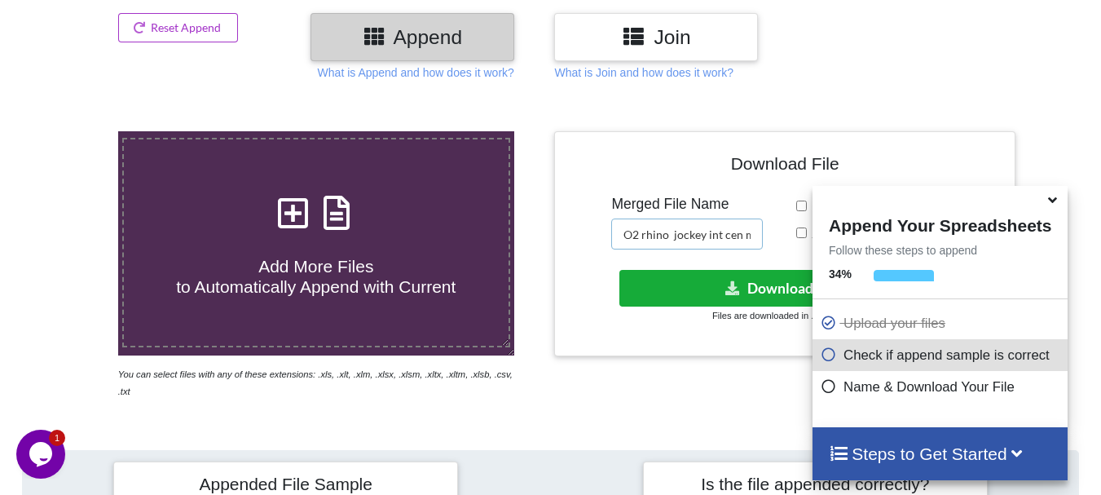
type input "O2 rhino jockey int cen merged"
click at [702, 290] on button "Download File" at bounding box center [784, 288] width 328 height 37
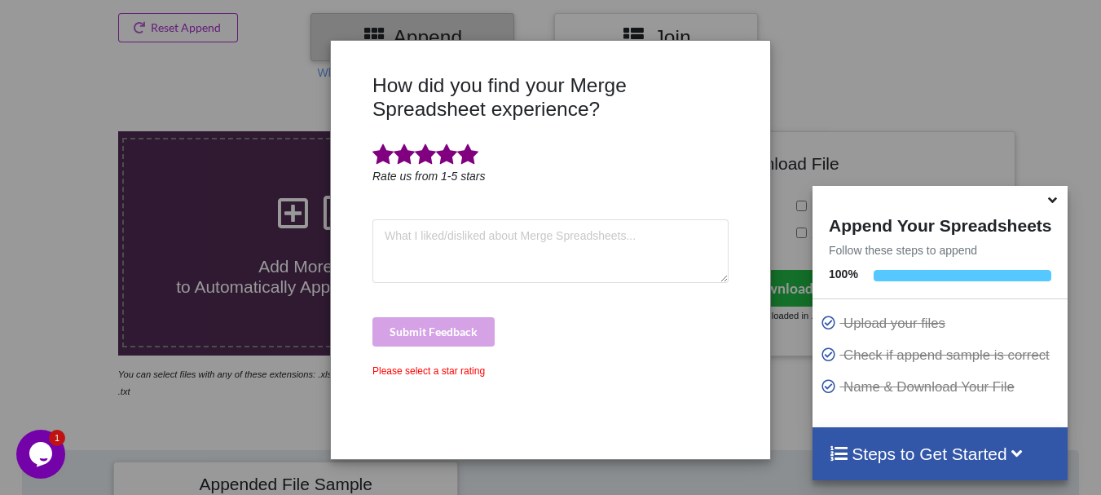
click at [468, 162] on span at bounding box center [467, 154] width 21 height 23
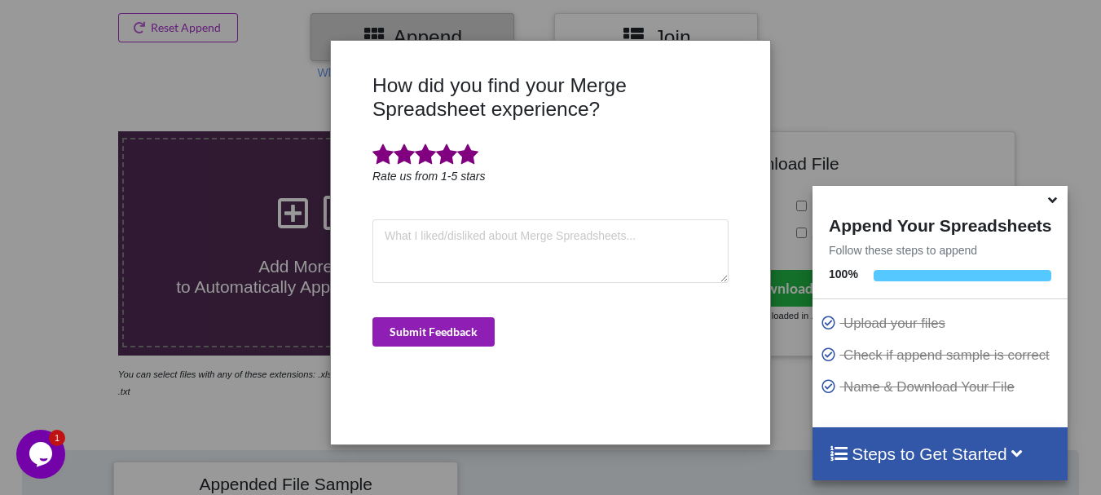
click at [439, 334] on button "Submit Feedback" at bounding box center [434, 331] width 122 height 29
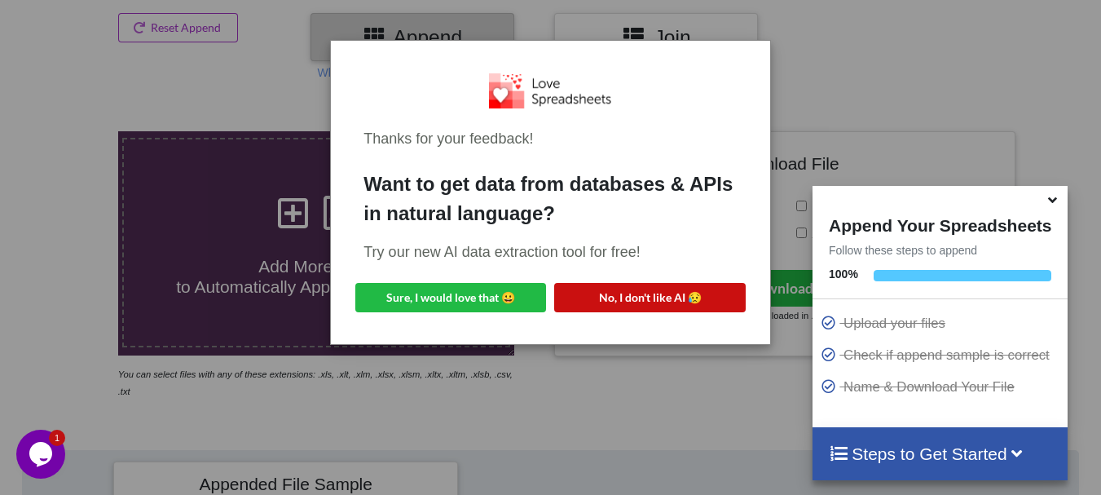
click at [615, 303] on button "No, I don't like AI 😥" at bounding box center [649, 297] width 191 height 29
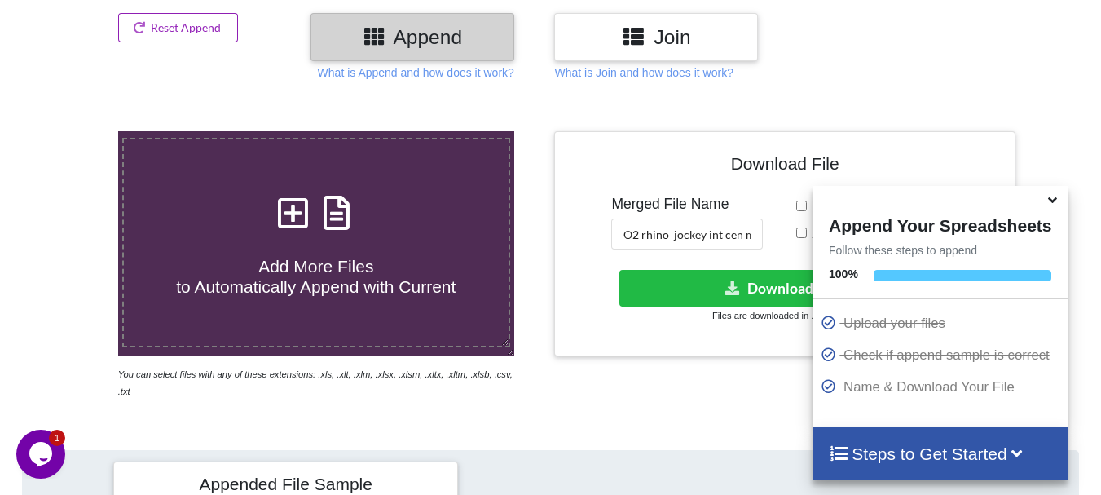
click at [216, 37] on button "Reset Append" at bounding box center [178, 27] width 121 height 29
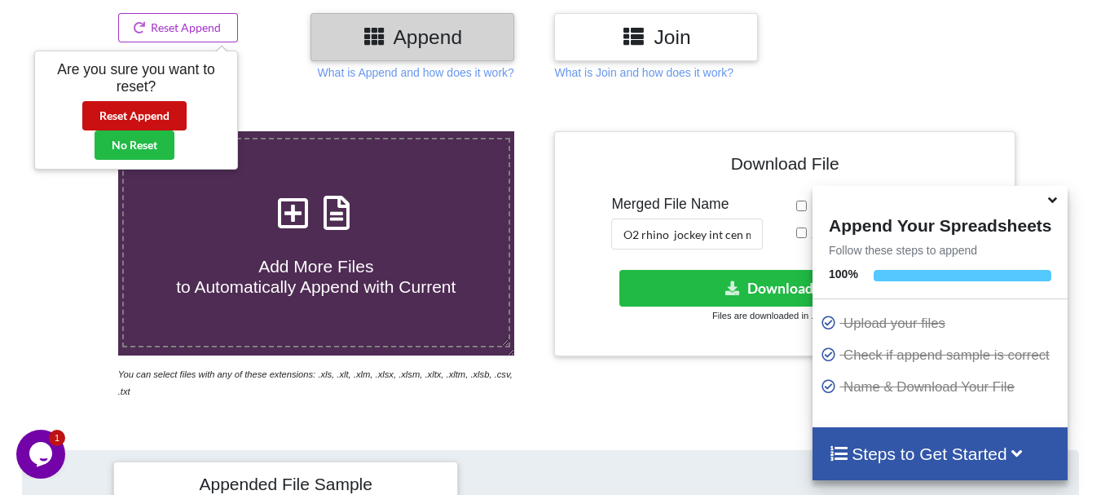
click at [157, 108] on button "Reset Append" at bounding box center [134, 115] width 104 height 29
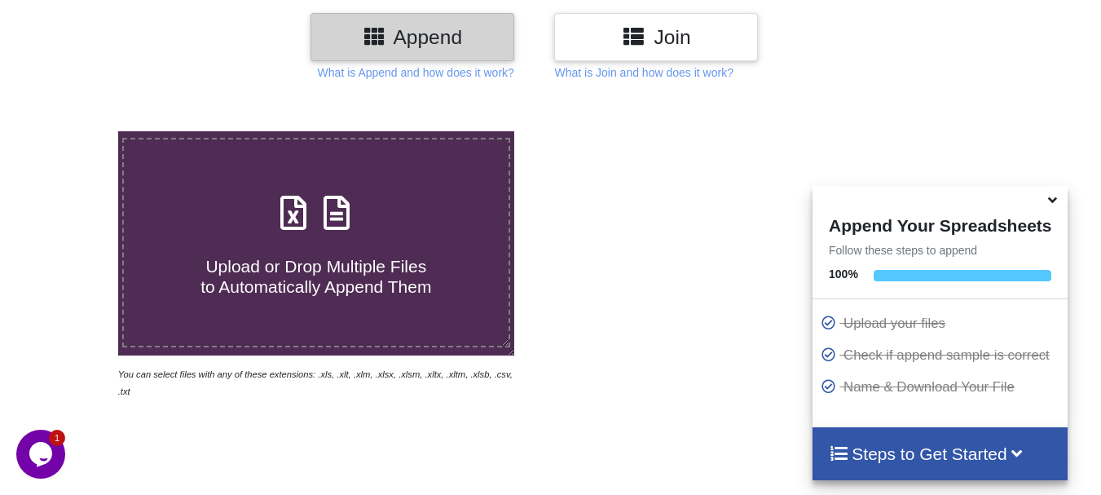
click at [257, 241] on h4 "Upload or Drop Multiple Files to Automatically Append Them" at bounding box center [316, 267] width 385 height 62
click at [73, 131] on input "Upload or Drop Multiple Files to Automatically Append Them" at bounding box center [73, 131] width 0 height 0
type input "C:\fakepath\DT_02_rhino_a488cenpc_670jockey_570burdock_P2_R3D_PRJ_PLY_STATS.csv"
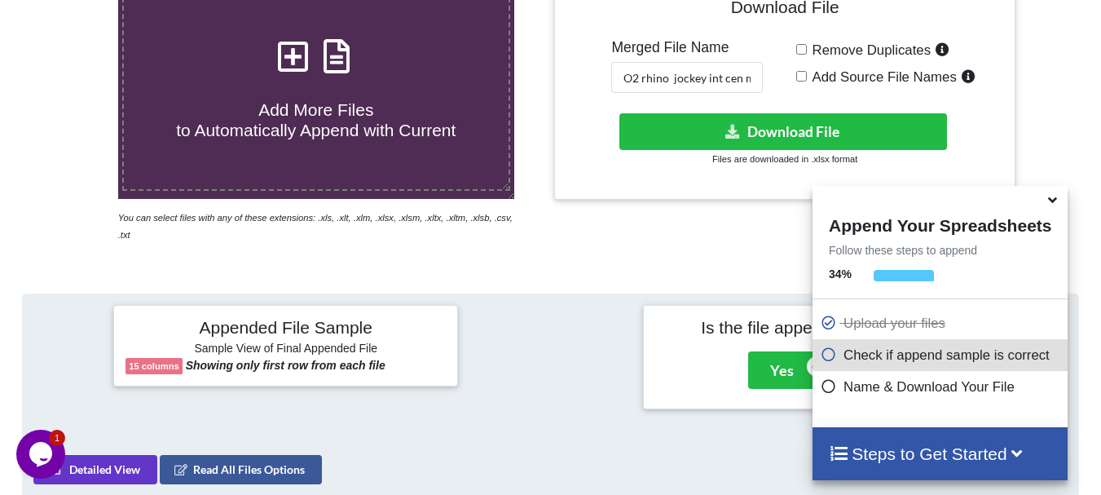
scroll to position [351, 0]
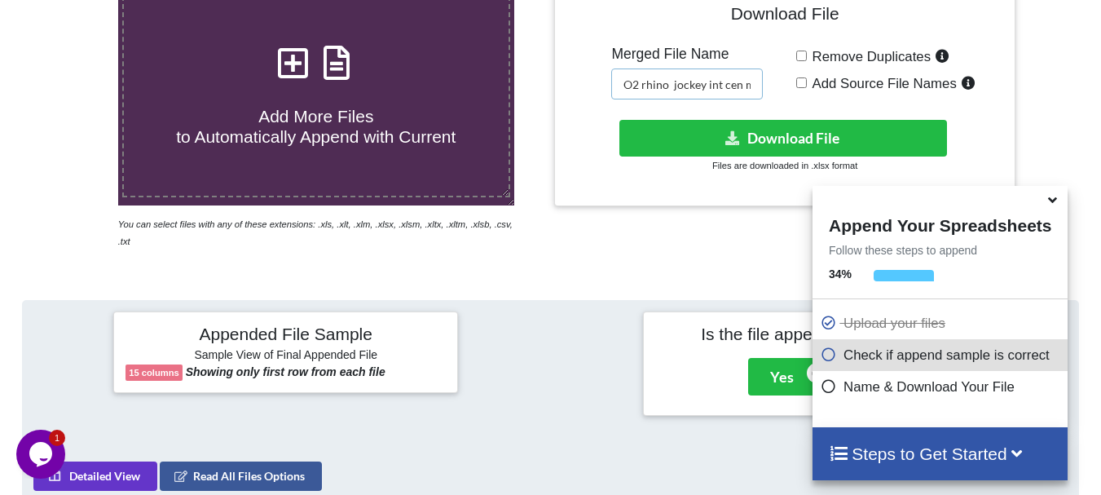
click at [726, 90] on input "O2 rhino jockey int cen merged" at bounding box center [687, 83] width 152 height 31
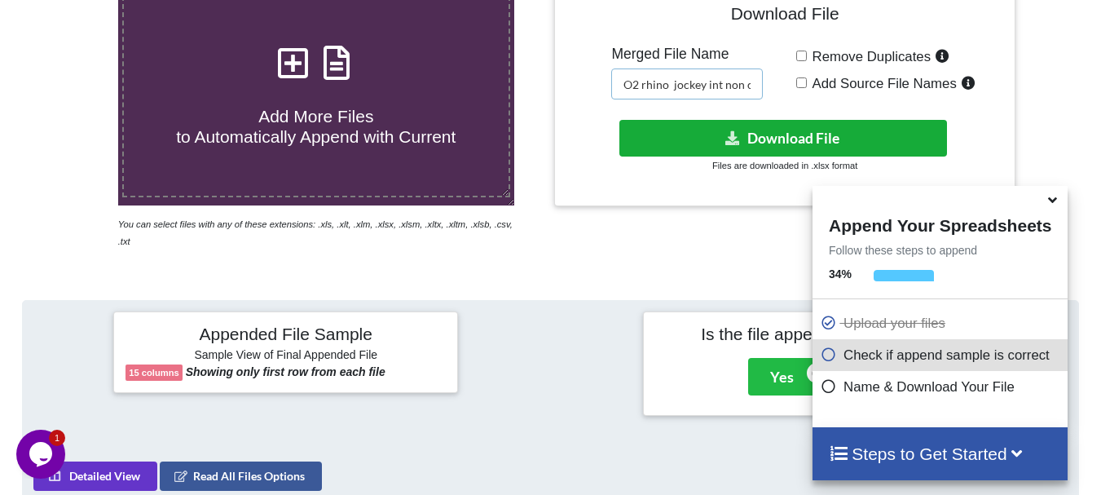
type input "O2 rhino jockey int non cen merged"
click at [726, 126] on button "Download File" at bounding box center [784, 138] width 328 height 37
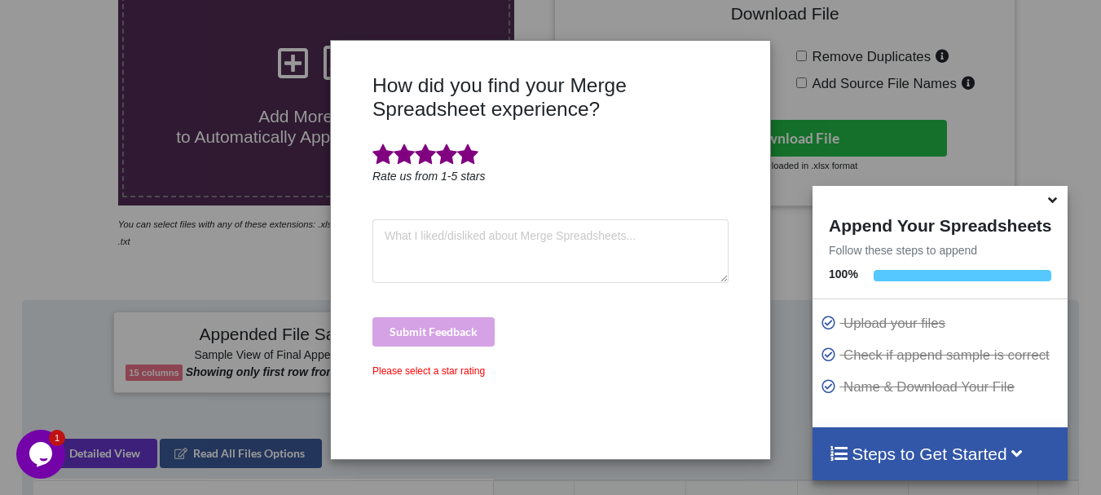
click at [473, 151] on span at bounding box center [467, 154] width 21 height 23
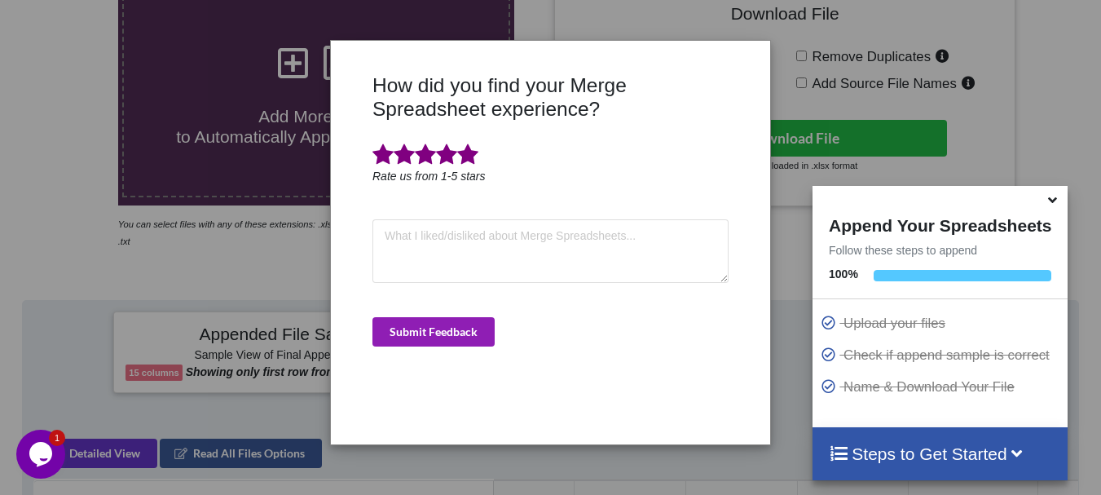
click at [426, 341] on button "Submit Feedback" at bounding box center [434, 331] width 122 height 29
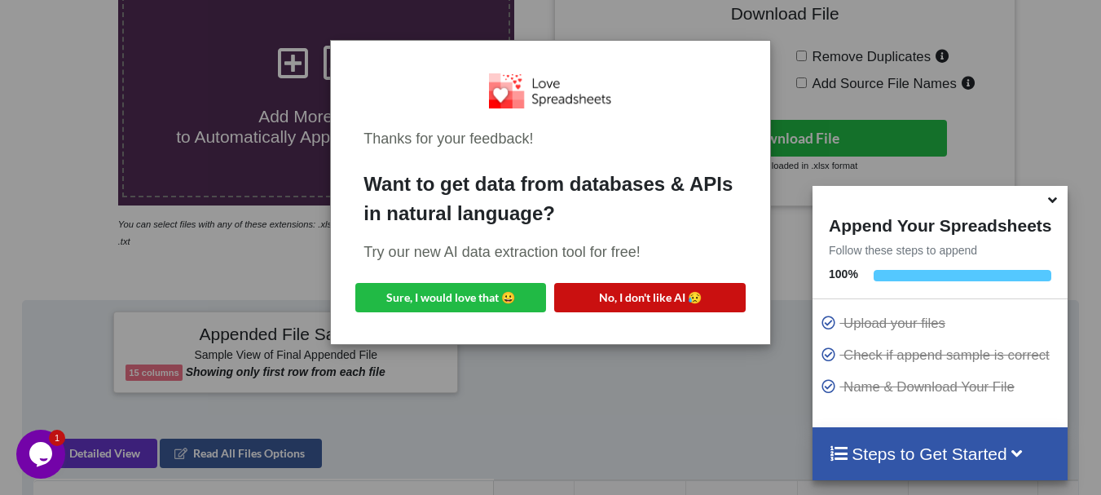
click at [626, 293] on button "No, I don't like AI 😥" at bounding box center [649, 297] width 191 height 29
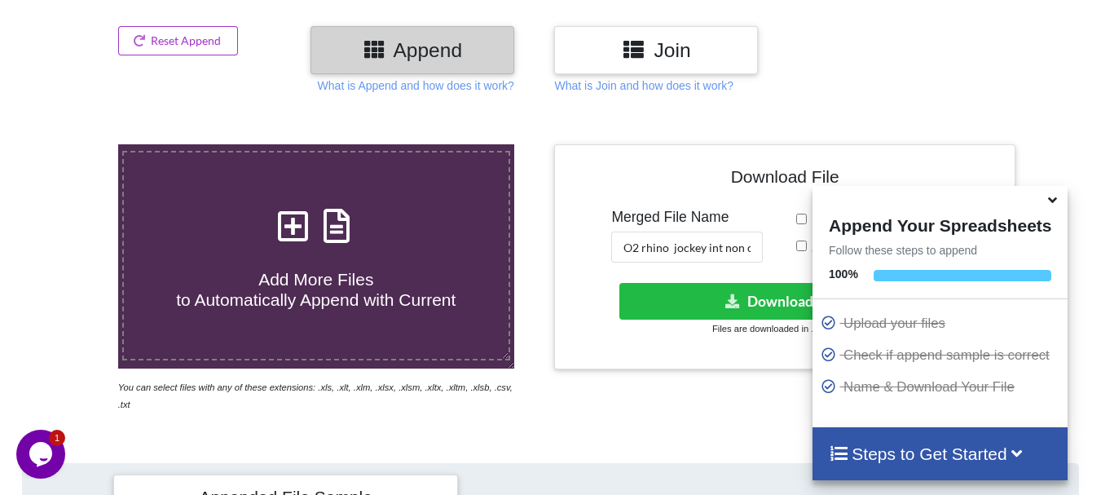
scroll to position [221, 0]
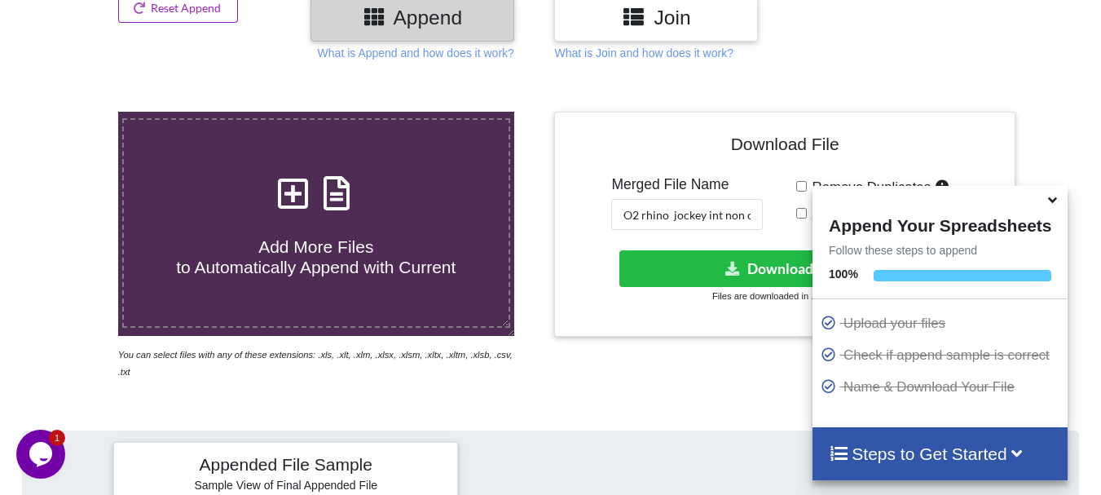
click at [190, 18] on button "Reset Append" at bounding box center [178, 7] width 121 height 29
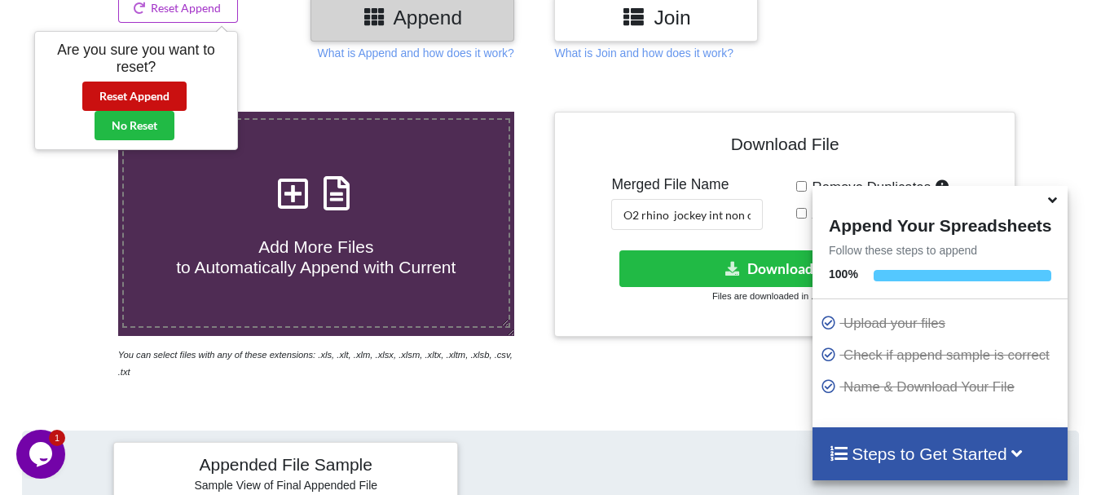
click at [152, 91] on button "Reset Append" at bounding box center [134, 96] width 104 height 29
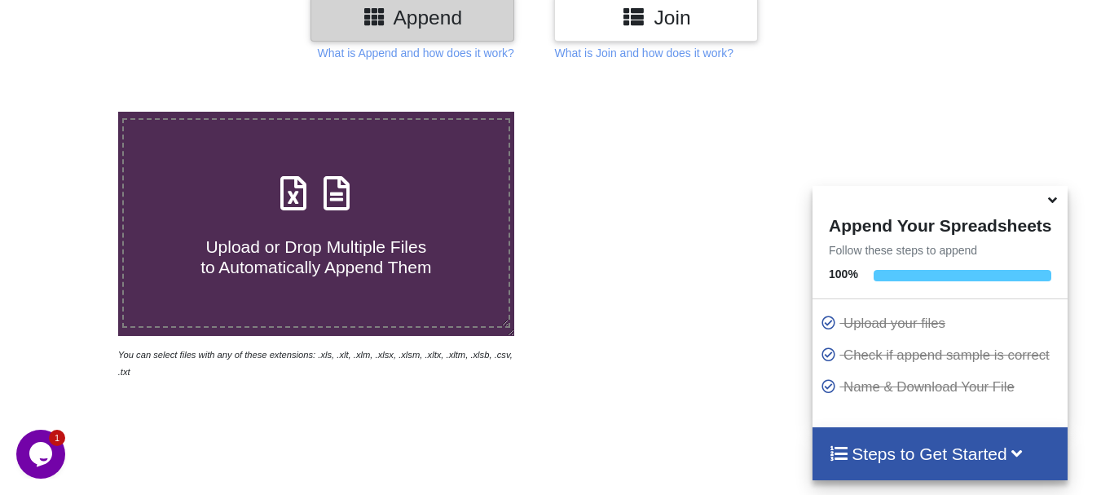
click at [237, 203] on div "Upload or Drop Multiple Files to Automatically Append Them" at bounding box center [316, 223] width 385 height 110
click at [73, 112] on input "Upload or Drop Multiple Files to Automatically Append Them" at bounding box center [73, 112] width 0 height 0
type input "C:\fakepath\DT_02_rhino_a488cenpc_670jockey_570burdock_P1_R3D_PRJ_PLY_STATS.csv"
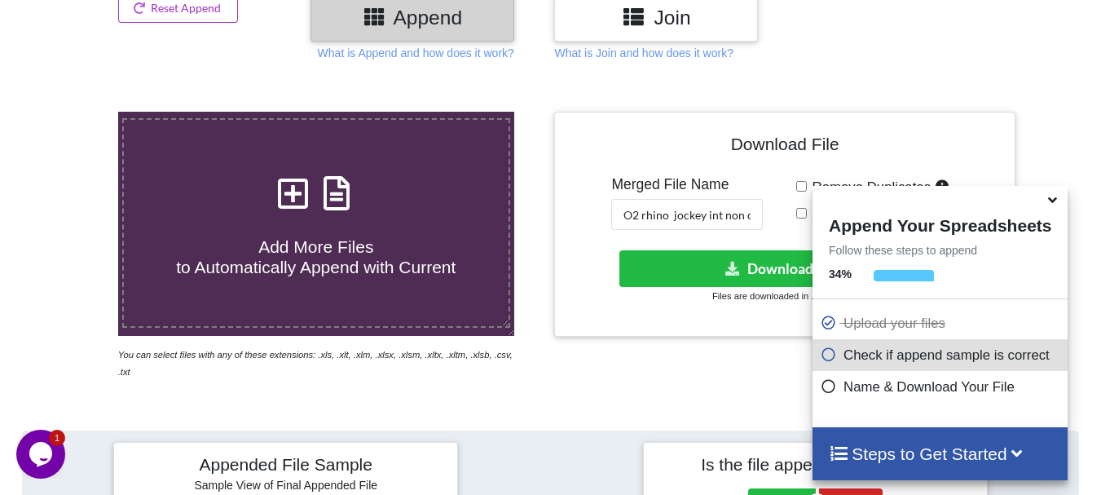
scroll to position [634, 0]
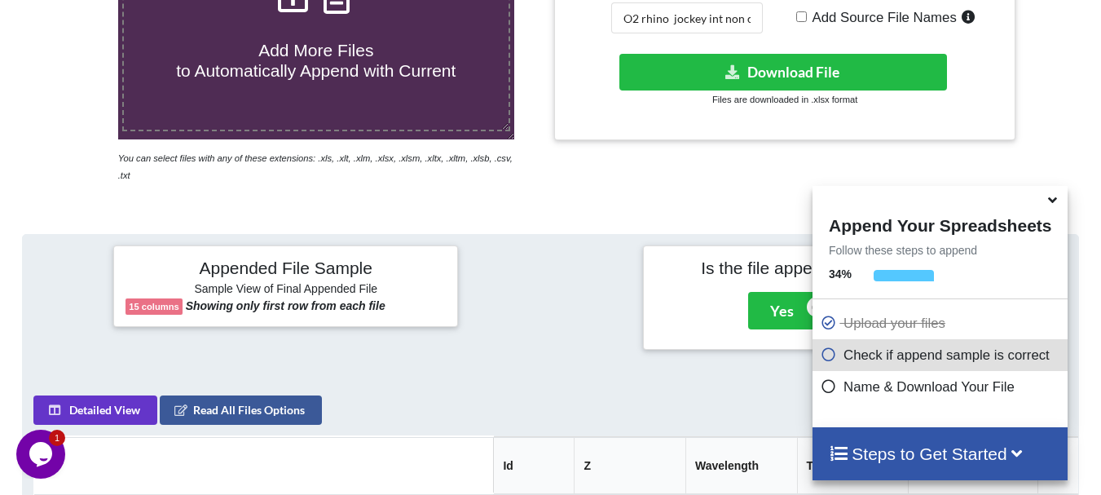
scroll to position [241, 0]
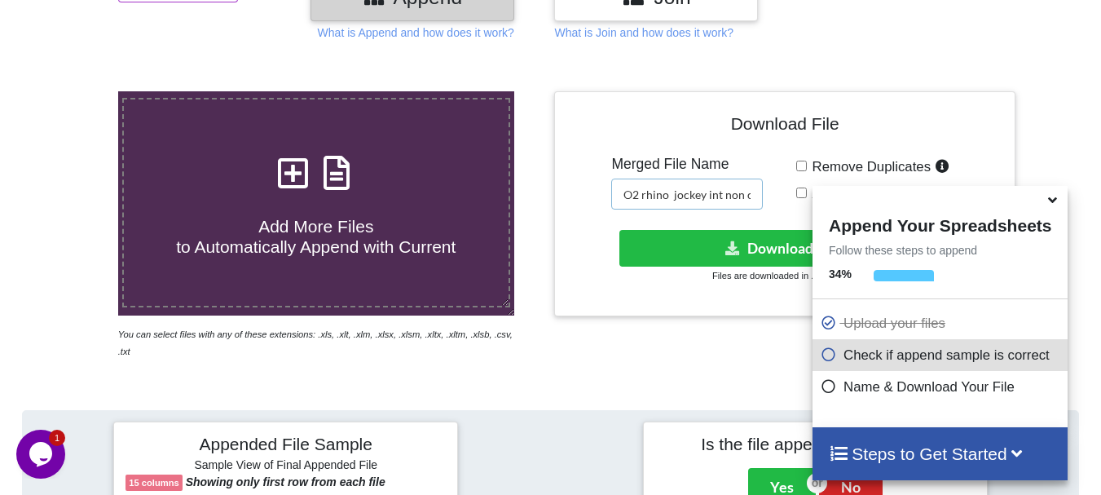
click at [725, 196] on input "O2 rhino jockey int non cen merged" at bounding box center [687, 194] width 152 height 31
type input "O2 rhino jockey met non cen merged"
click at [703, 240] on button "Download File" at bounding box center [784, 248] width 328 height 37
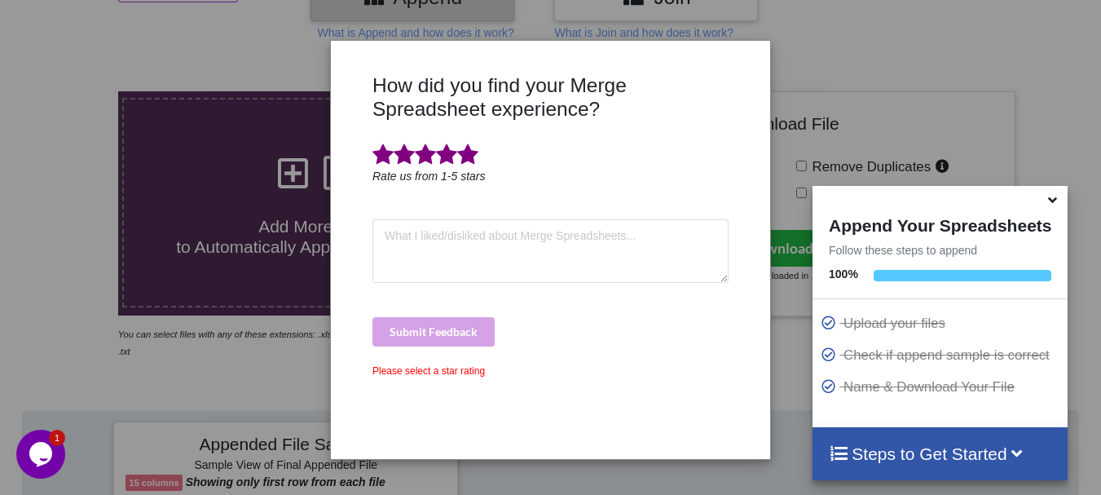
click at [467, 150] on span at bounding box center [467, 154] width 21 height 23
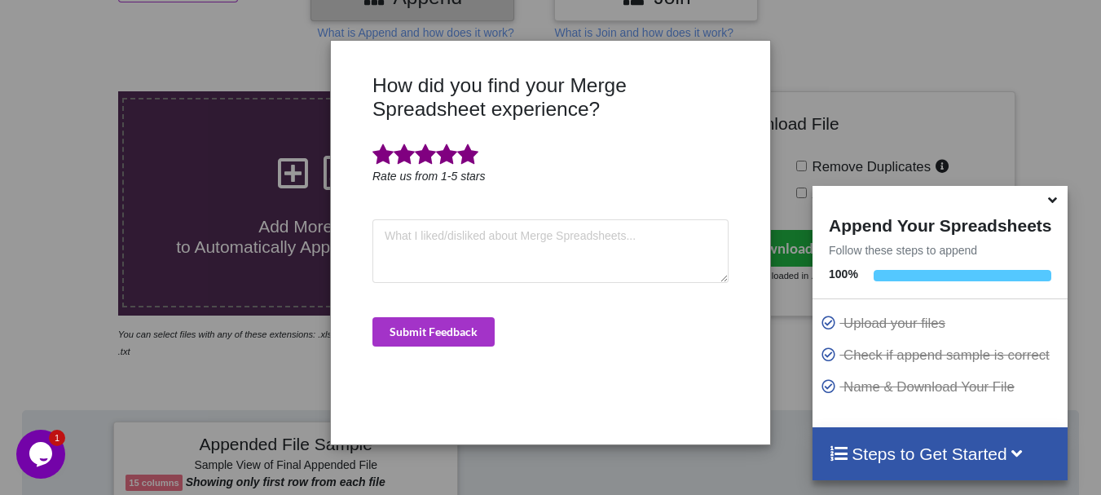
click at [445, 346] on div "How did you find your Merge Spreadsheet experience? Rate us from 1-5 stars Subm…" at bounding box center [550, 252] width 364 height 359
click at [439, 333] on button "Submit Feedback" at bounding box center [434, 331] width 122 height 29
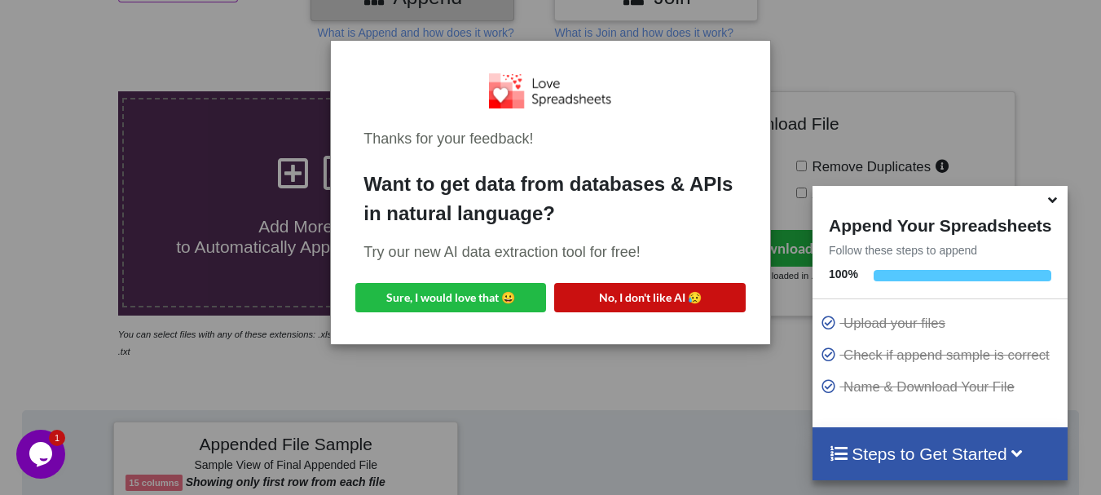
click at [612, 295] on button "No, I don't like AI 😥" at bounding box center [649, 297] width 191 height 29
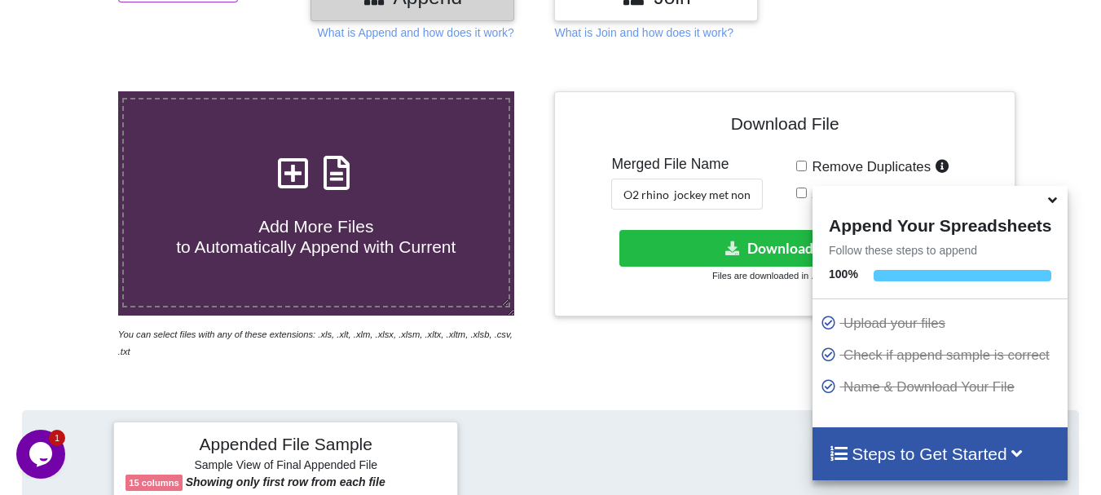
scroll to position [209, 0]
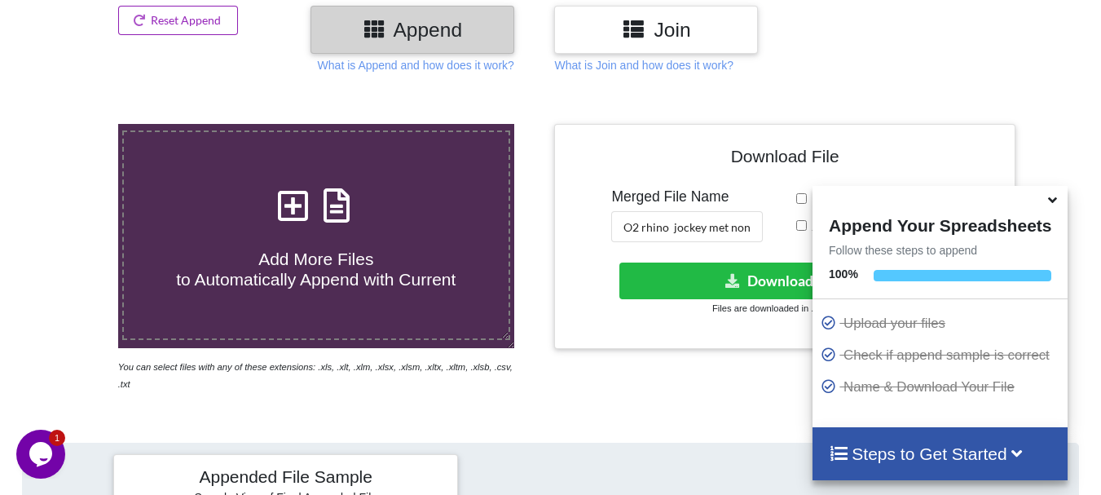
click at [137, 11] on button "Reset Append" at bounding box center [178, 20] width 121 height 29
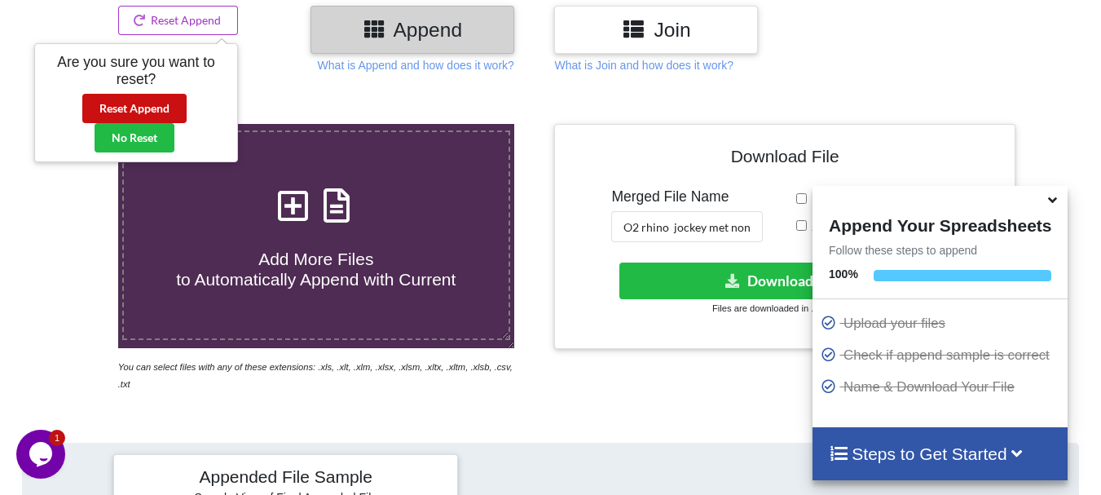
click at [134, 102] on button "Reset Append" at bounding box center [134, 108] width 104 height 29
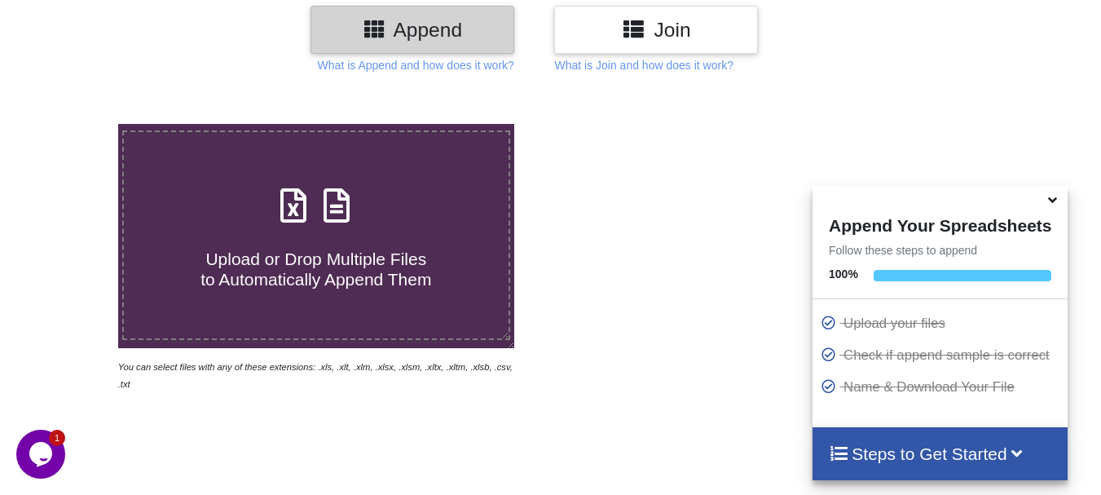
click at [241, 165] on label "Upload or Drop Multiple Files to Automatically Append Them" at bounding box center [316, 234] width 388 height 209
click at [73, 124] on input "Upload or Drop Multiple Files to Automatically Append Them" at bounding box center [73, 124] width 0 height 0
type input "C:\fakepath\DT_02_mcherry_A488cenpc_670jockey3_P13_R3D_PRJ_PLY_STATS.csv"
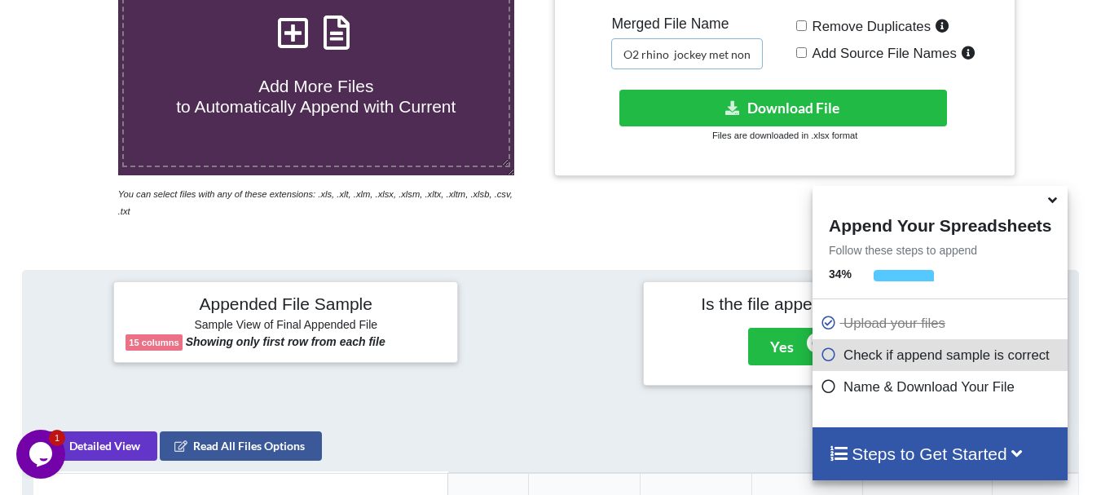
scroll to position [0, 60]
drag, startPoint x: 626, startPoint y: 52, endPoint x: 872, endPoint y: 38, distance: 246.6
click at [872, 38] on div "Download File Merged File Name O2 rhino jockey met non cen merged Remove Duplic…" at bounding box center [785, 63] width 436 height 201
type input "P"
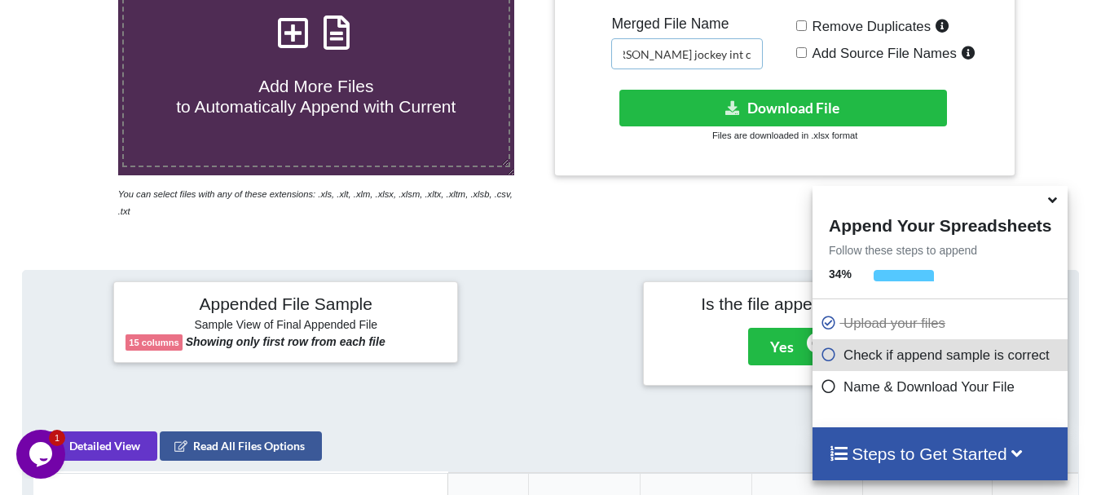
scroll to position [0, 93]
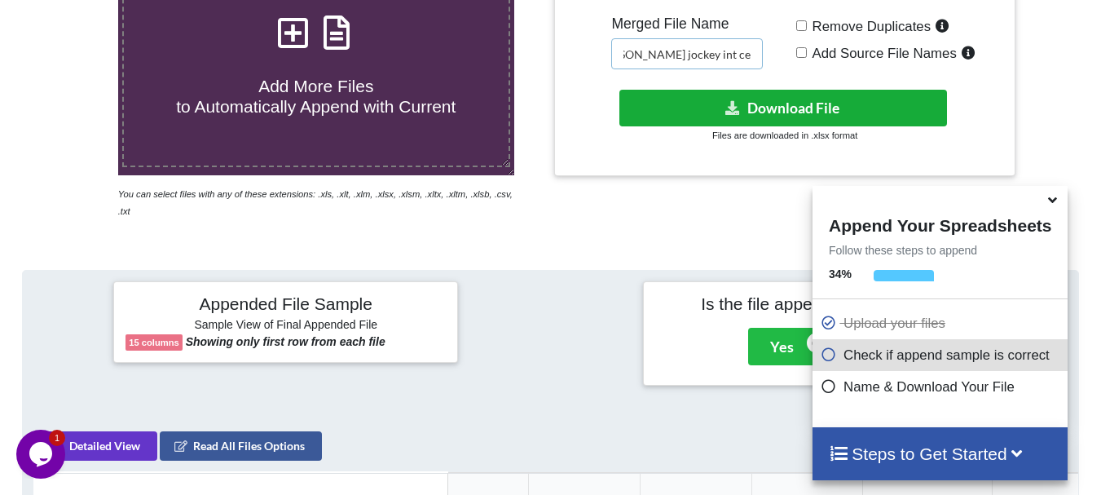
type input "O3 (O17.16) [PERSON_NAME] jockey int cen merged"
click at [795, 104] on button "Download File" at bounding box center [784, 108] width 328 height 37
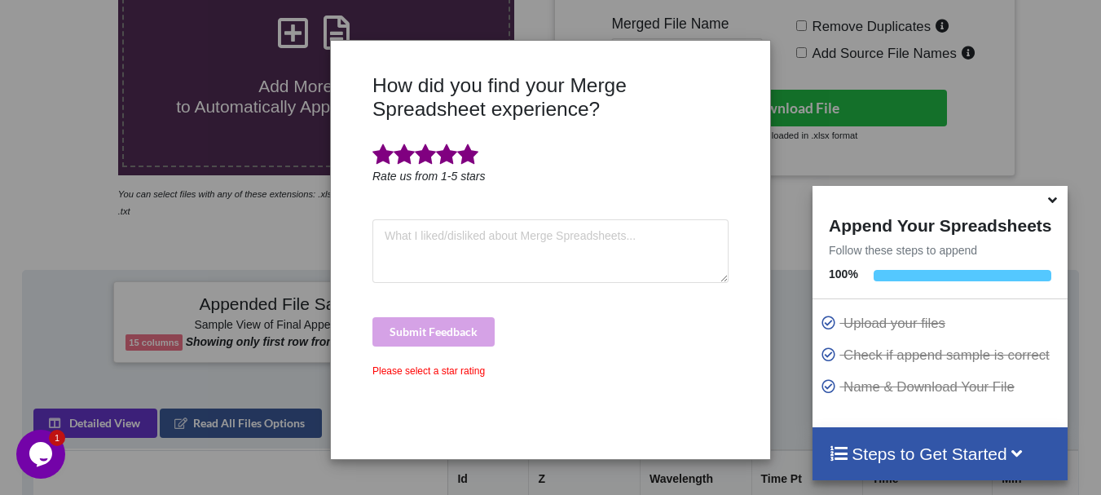
click at [474, 154] on span at bounding box center [467, 154] width 21 height 23
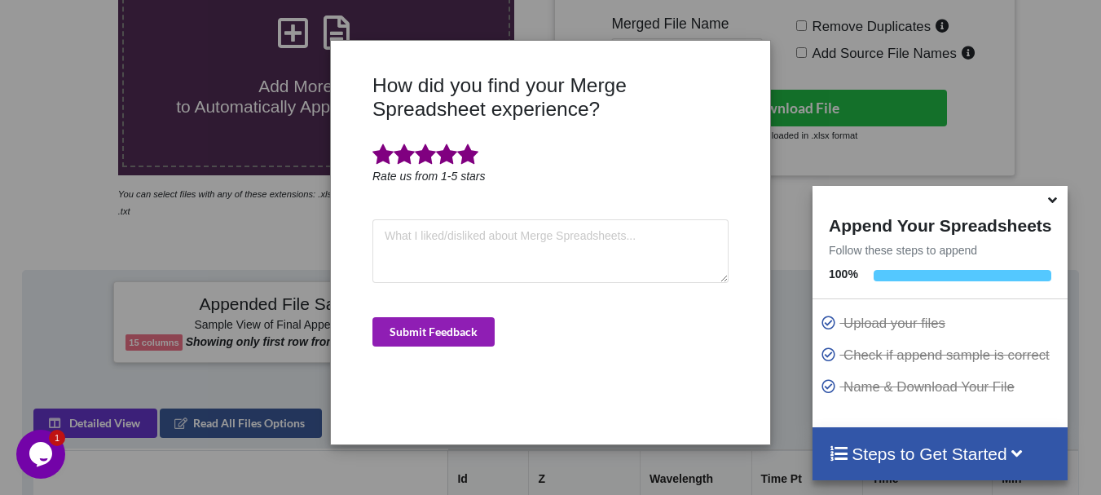
click at [454, 325] on button "Submit Feedback" at bounding box center [434, 331] width 122 height 29
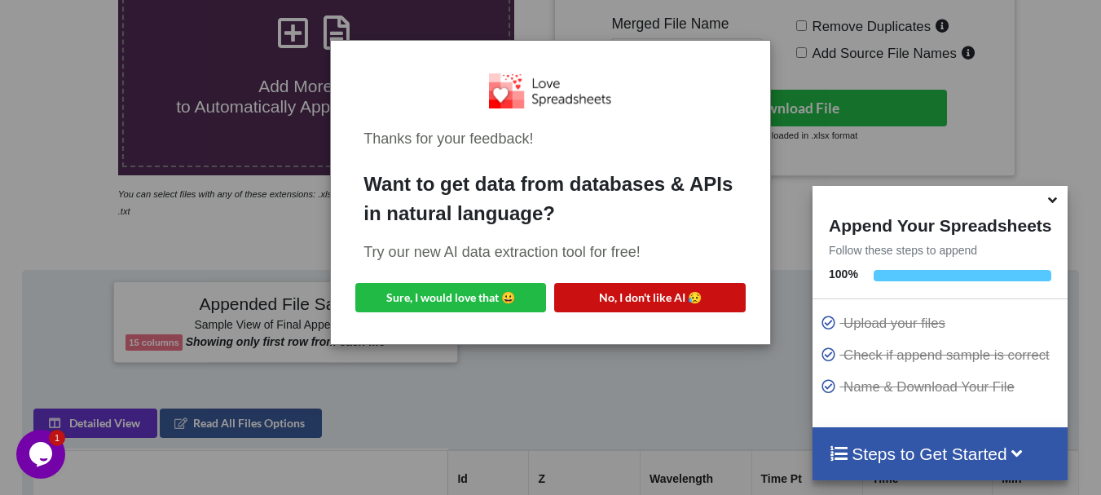
click at [589, 303] on button "No, I don't like AI 😥" at bounding box center [649, 297] width 191 height 29
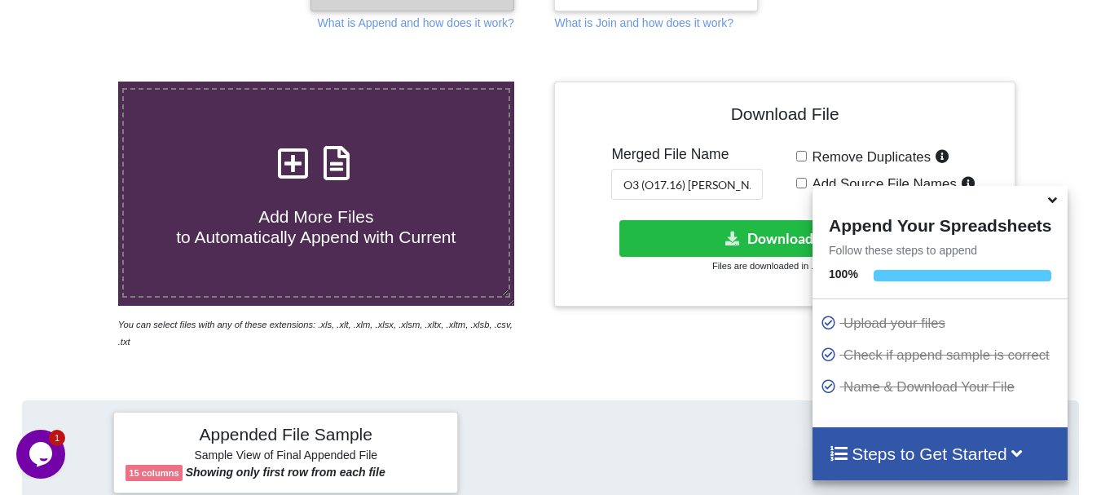
scroll to position [186, 0]
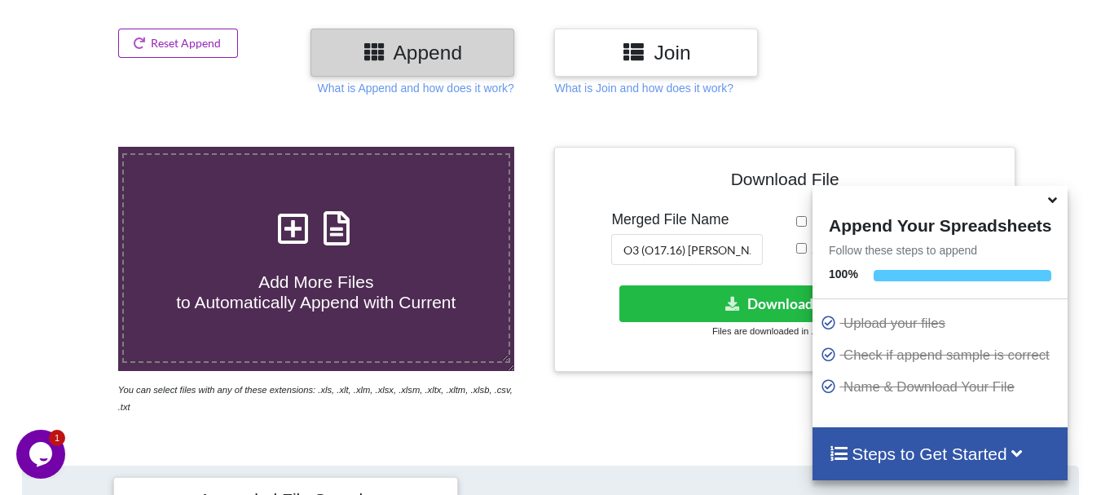
click at [185, 42] on button "Reset Append" at bounding box center [178, 43] width 121 height 29
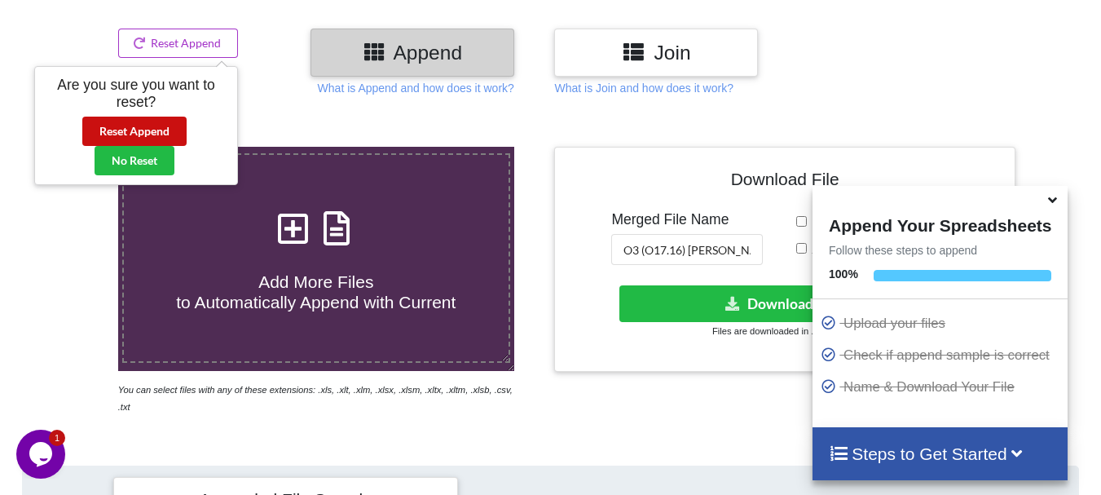
click at [172, 117] on button "Reset Append" at bounding box center [134, 131] width 104 height 29
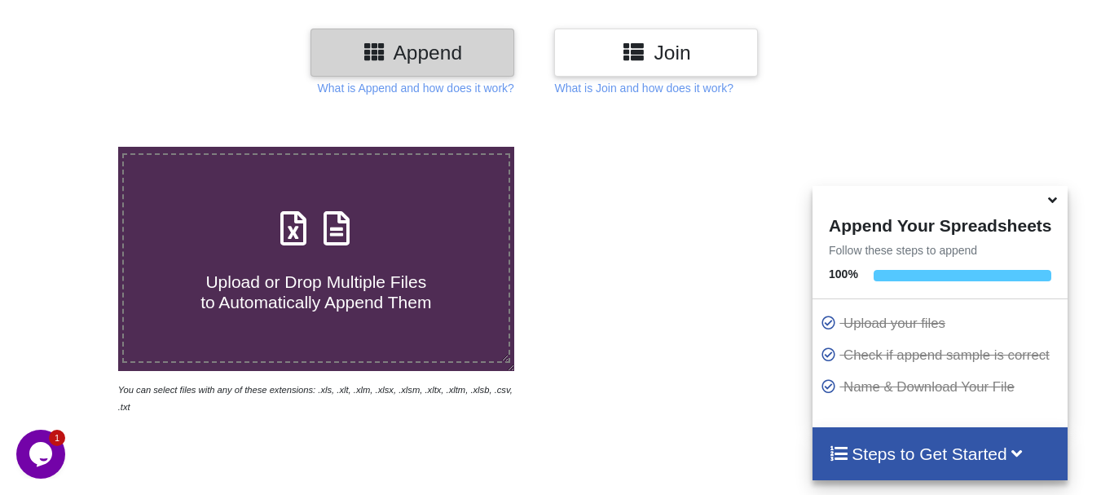
click at [208, 186] on label "Upload or Drop Multiple Files to Automatically Append Them" at bounding box center [316, 257] width 388 height 209
click at [73, 147] on input "Upload or Drop Multiple Files to Automatically Append Them" at bounding box center [73, 147] width 0 height 0
type input "C:\fakepath\Myimage_P36_R3D_PRJ_PLY_STATS.csv"
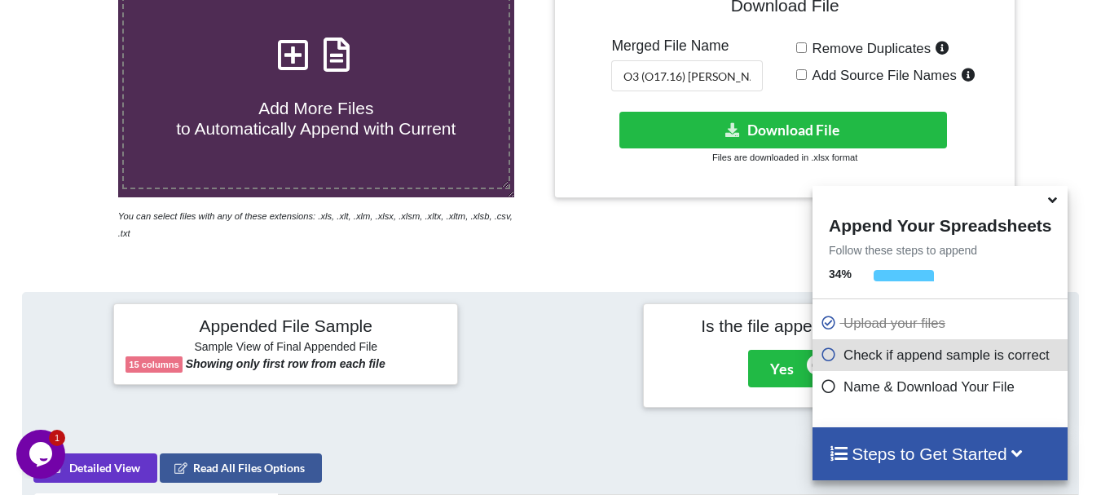
scroll to position [351, 0]
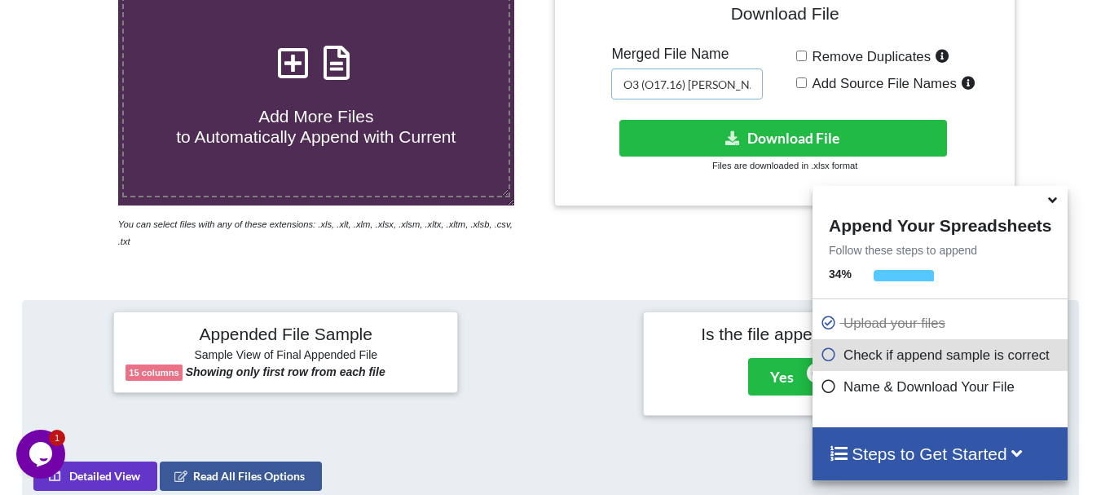
click at [744, 85] on input "O3 (O17.16) [PERSON_NAME] jockey int cen merged" at bounding box center [687, 83] width 152 height 31
click at [728, 84] on input "O3 (O17.16) [PERSON_NAME] jockey int cen merged" at bounding box center [687, 83] width 152 height 31
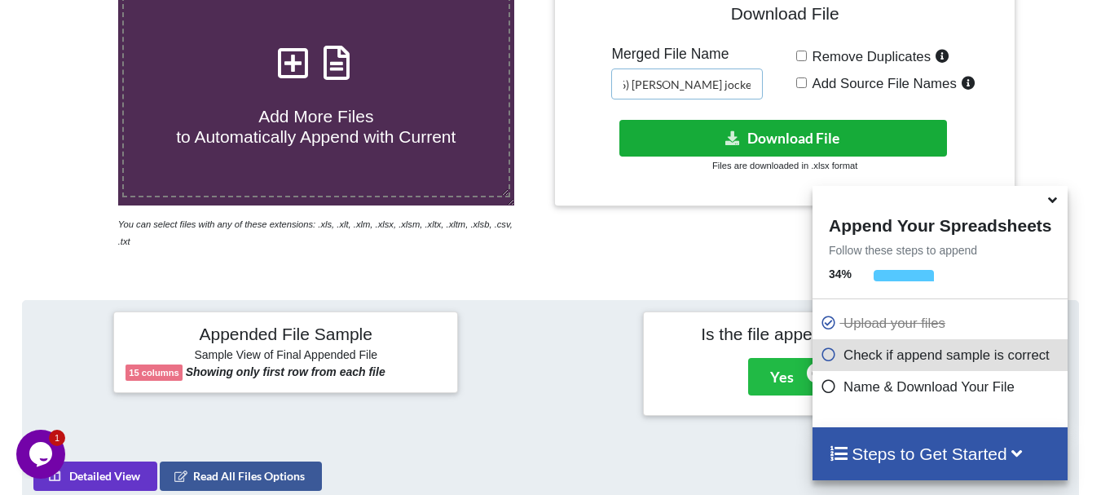
type input "O3 (O17.16) [PERSON_NAME] jockey int non cen merged"
click at [728, 126] on button "Download File" at bounding box center [784, 138] width 328 height 37
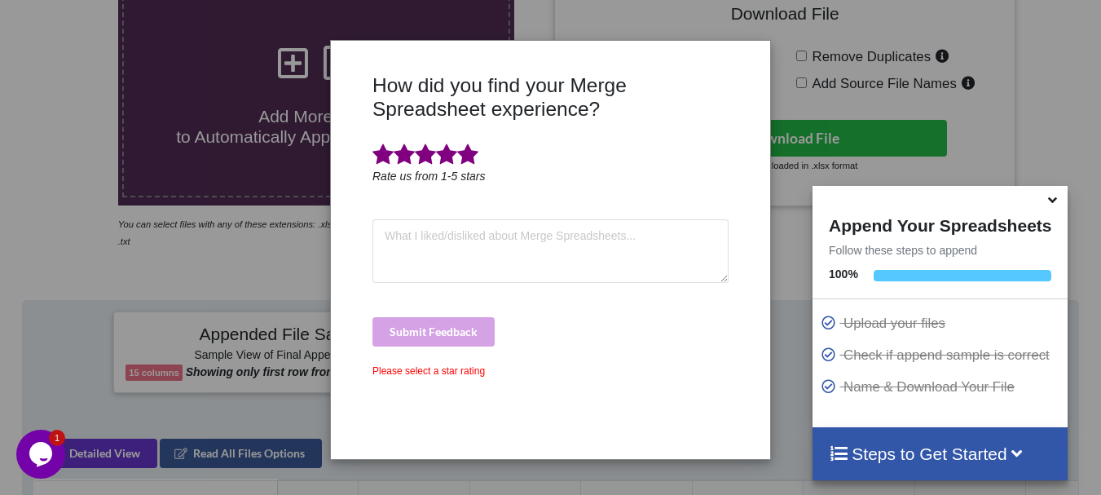
click at [467, 161] on span at bounding box center [467, 154] width 21 height 23
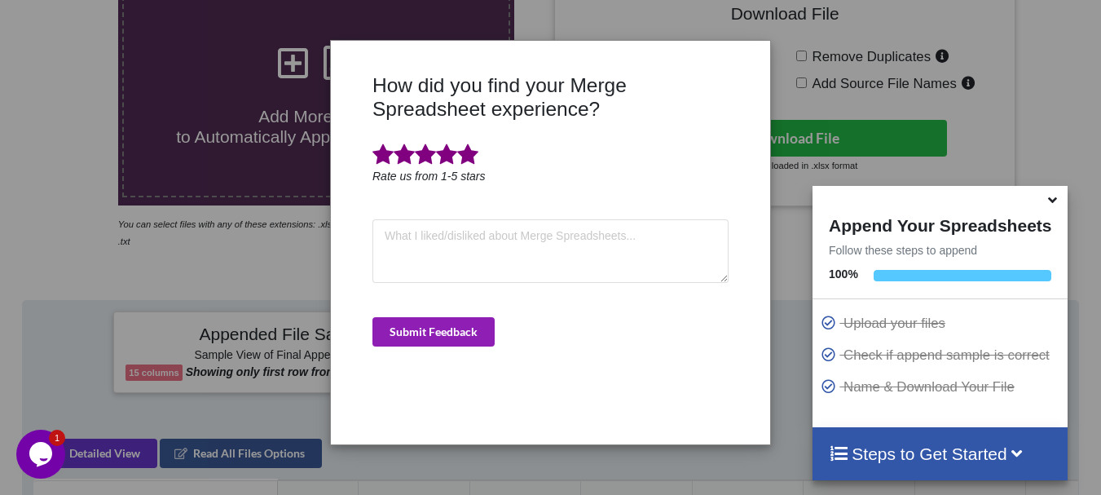
click at [443, 329] on button "Submit Feedback" at bounding box center [434, 331] width 122 height 29
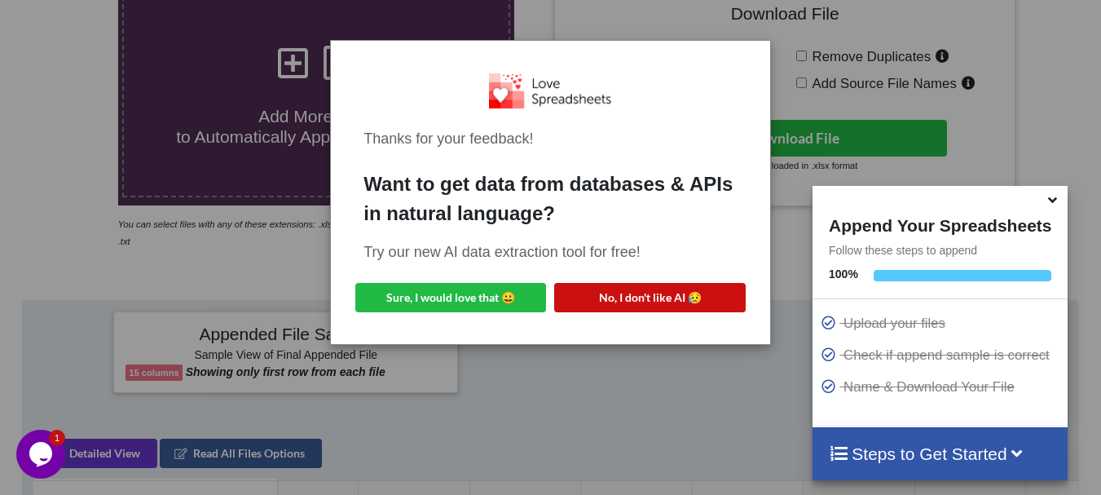
click at [568, 306] on button "No, I don't like AI 😥" at bounding box center [649, 297] width 191 height 29
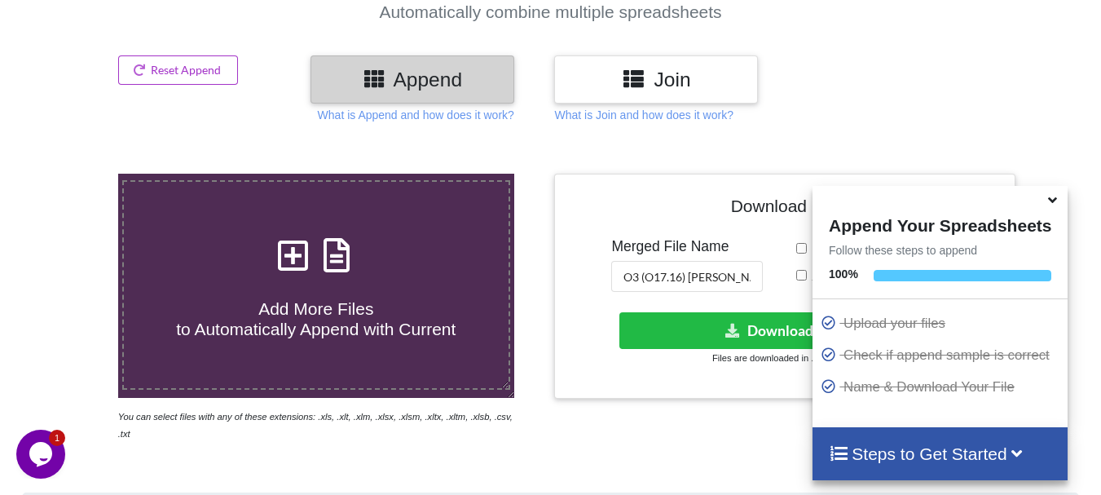
scroll to position [148, 0]
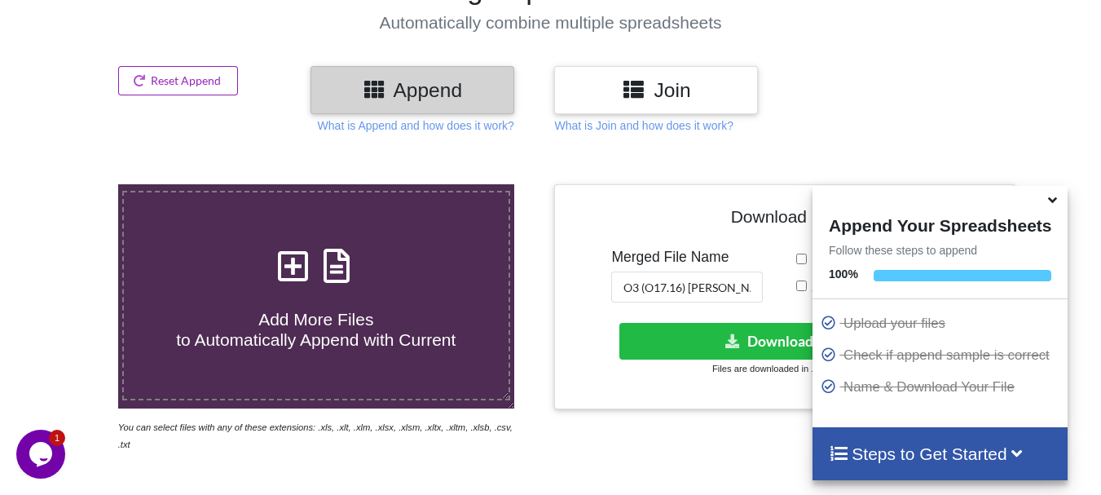
click at [196, 73] on button "Reset Append" at bounding box center [178, 80] width 121 height 29
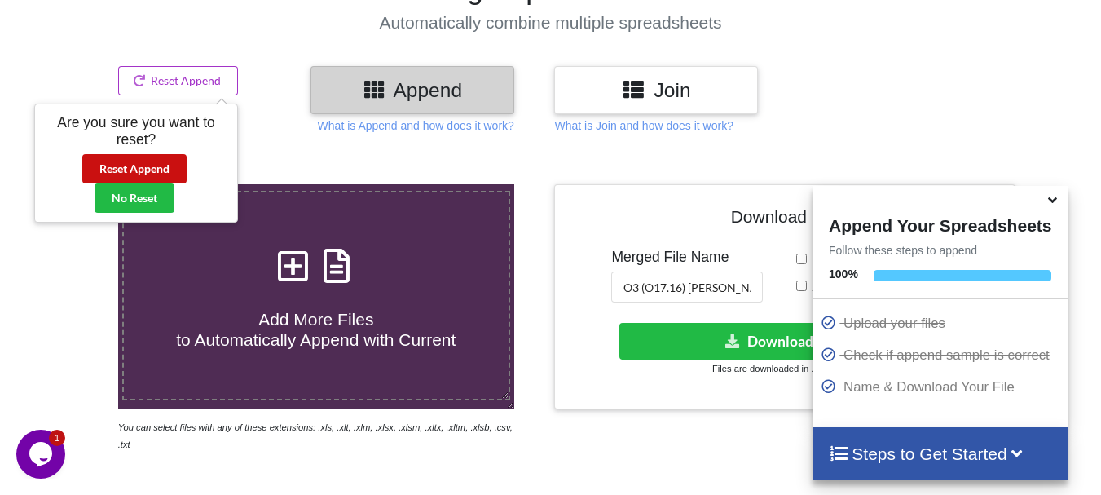
click at [157, 154] on button "Reset Append" at bounding box center [134, 168] width 104 height 29
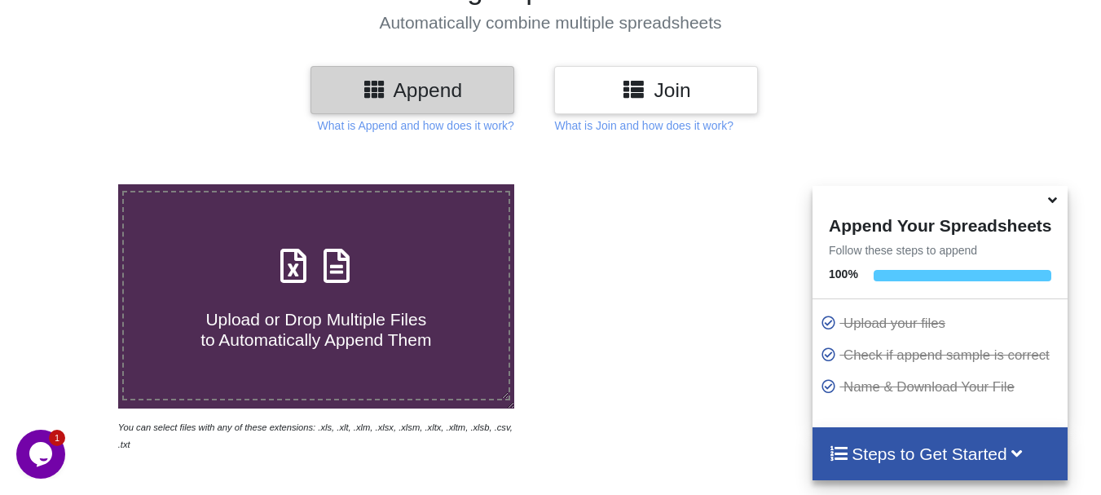
click at [258, 234] on label "Upload or Drop Multiple Files to Automatically Append Them" at bounding box center [316, 295] width 388 height 209
click at [73, 184] on input "Upload or Drop Multiple Files to Automatically Append Them" at bounding box center [73, 184] width 0 height 0
click at [405, 207] on label "Upload or Drop Multiple Files to Automatically Append Them" at bounding box center [316, 295] width 388 height 209
click at [73, 184] on input "Upload or Drop Multiple Files to Automatically Append Them" at bounding box center [73, 184] width 0 height 0
click at [312, 321] on span "Upload or Drop Multiple Files to Automatically Append Them" at bounding box center [316, 329] width 231 height 39
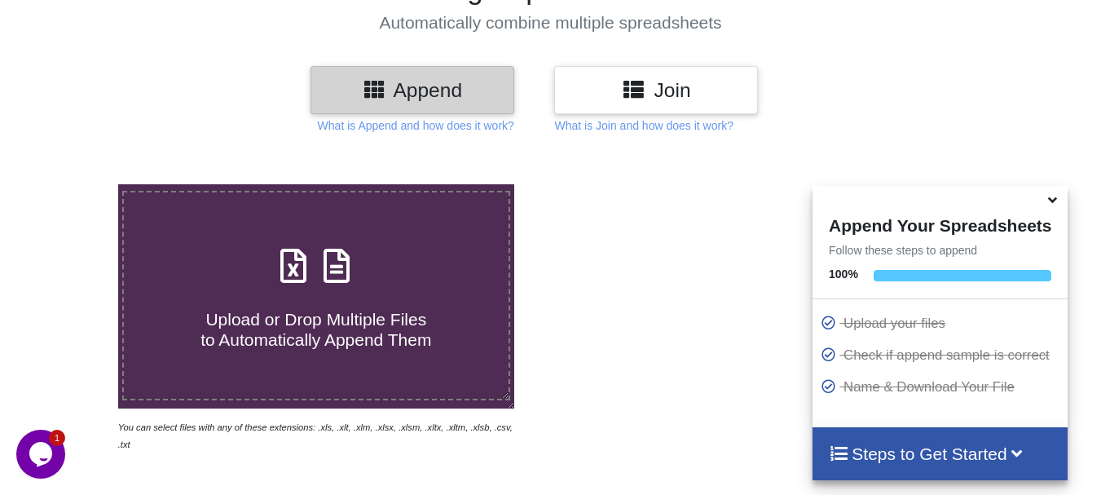
click at [73, 184] on input "Upload or Drop Multiple Files to Automatically Append Them" at bounding box center [73, 184] width 0 height 0
type input "C:\fakepath\DT_02_mcherry_A488cenpc_670jockey3_P13_R3D_PRJ_PLY_STATS.csv"
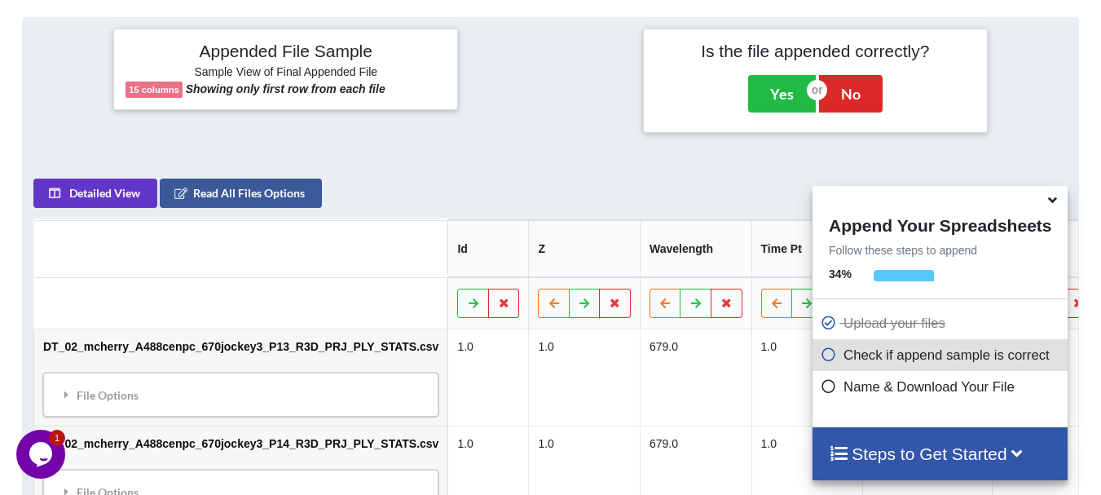
scroll to position [201, 0]
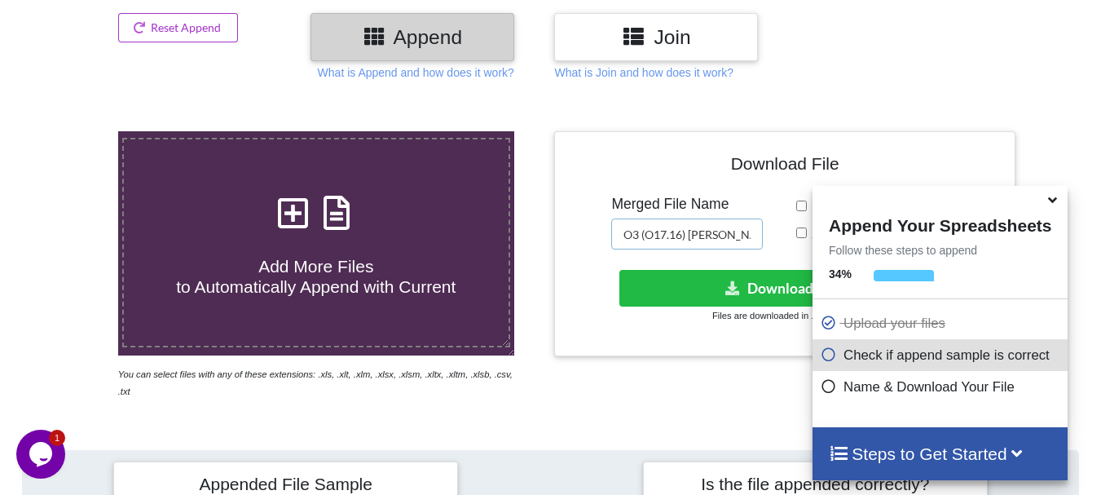
click at [722, 231] on input "O3 (O17.16) [PERSON_NAME] jockey int non cen merged" at bounding box center [687, 233] width 152 height 31
click at [725, 233] on input "O3 (O17.16) [PERSON_NAME] jockey int non cen merged" at bounding box center [687, 233] width 152 height 31
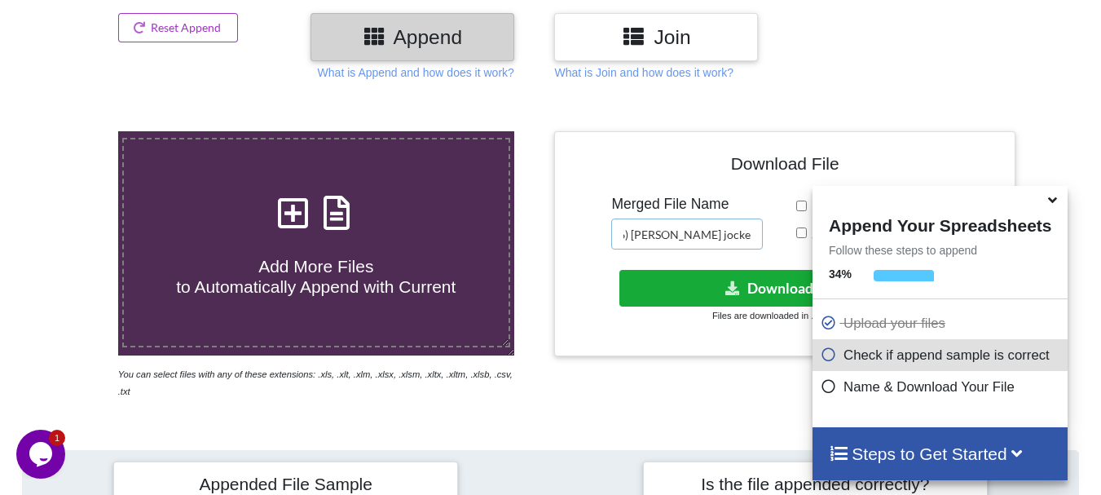
type input "O3 (O17.16) [PERSON_NAME] jockey met non cen merged"
click at [714, 278] on button "Download File" at bounding box center [784, 288] width 328 height 37
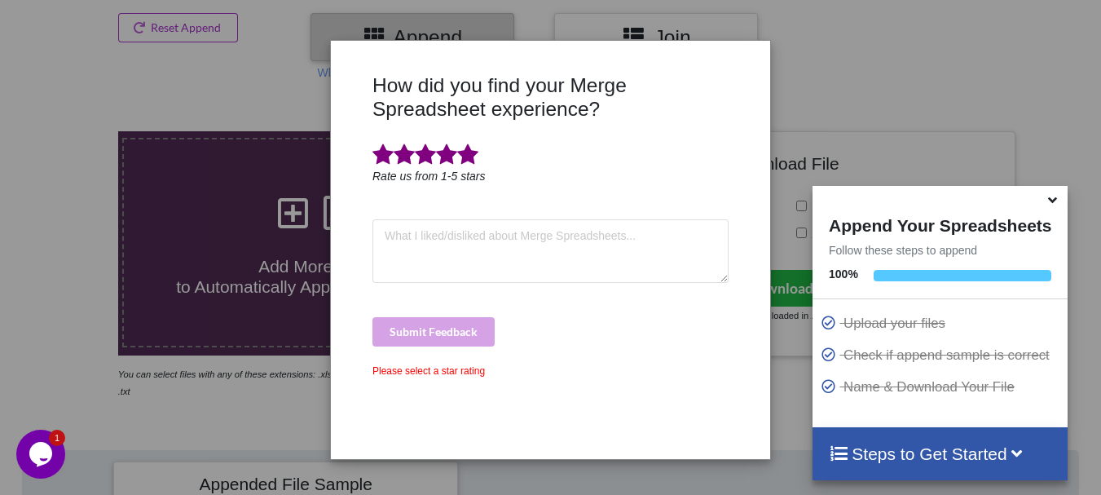
click at [469, 161] on span at bounding box center [467, 154] width 21 height 23
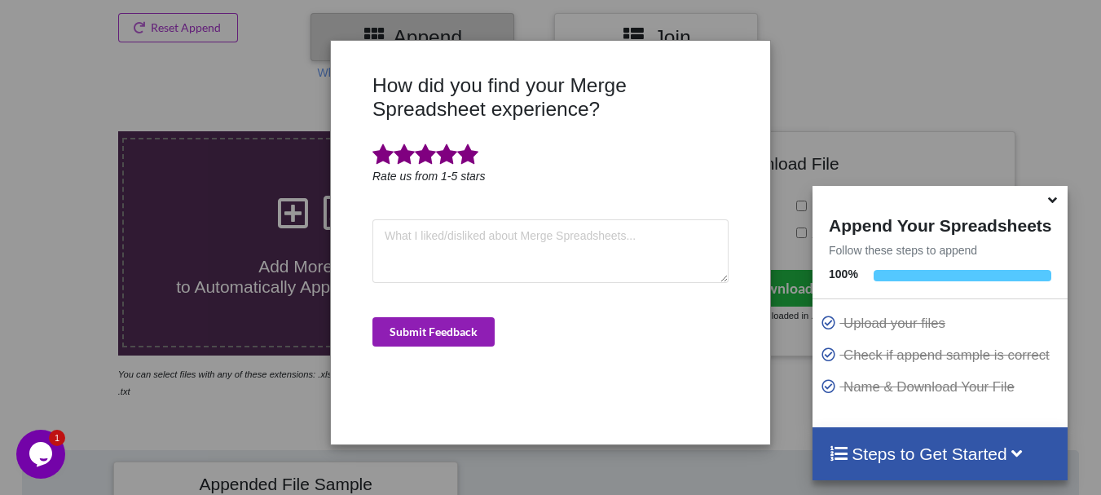
click at [463, 321] on button "Submit Feedback" at bounding box center [434, 331] width 122 height 29
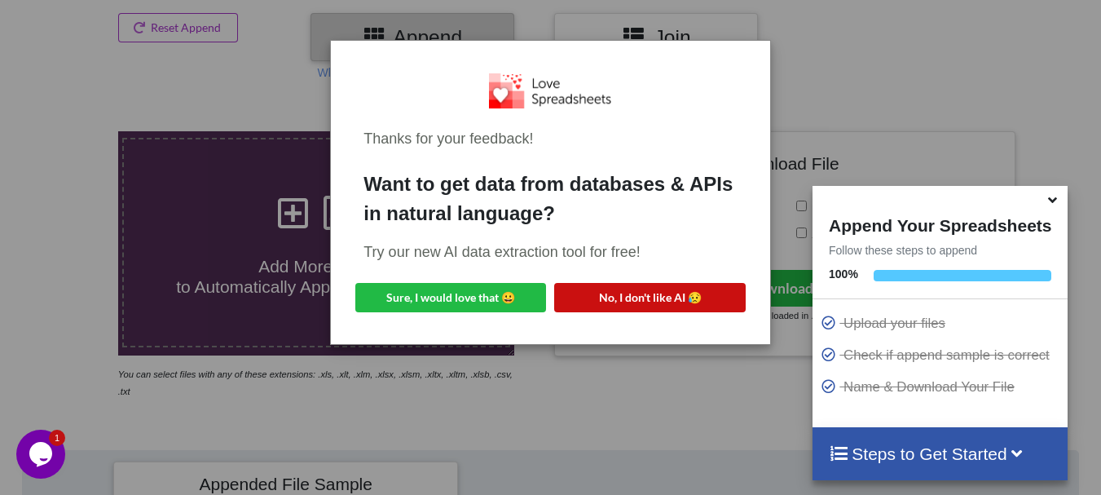
click at [604, 310] on button "No, I don't like AI 😥" at bounding box center [649, 297] width 191 height 29
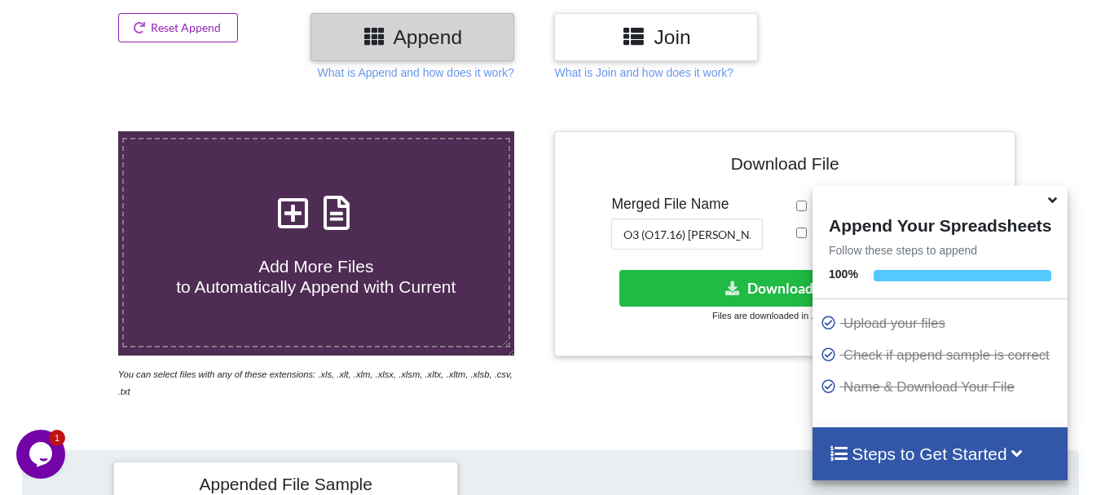
click at [190, 38] on button "Reset Append" at bounding box center [178, 27] width 121 height 29
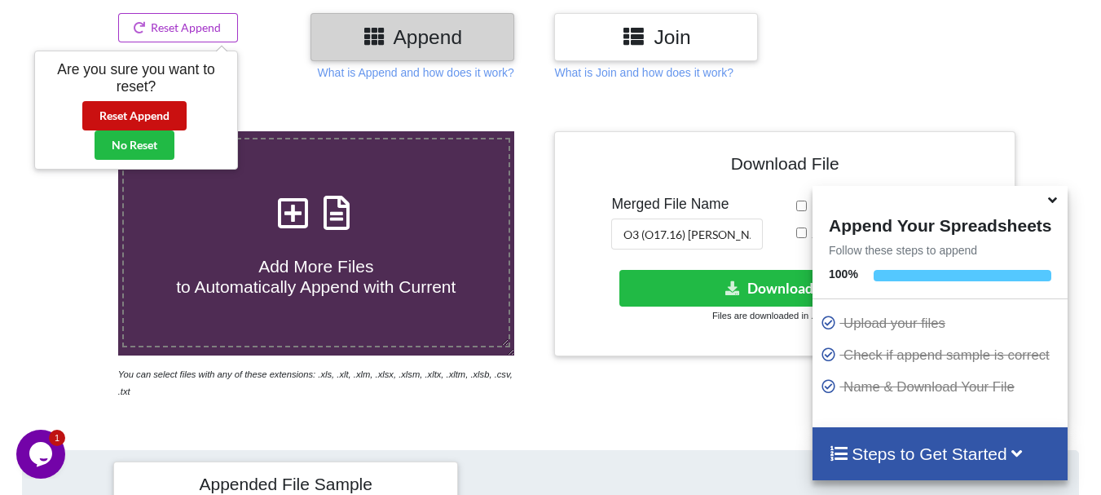
click at [155, 117] on button "Reset Append" at bounding box center [134, 115] width 104 height 29
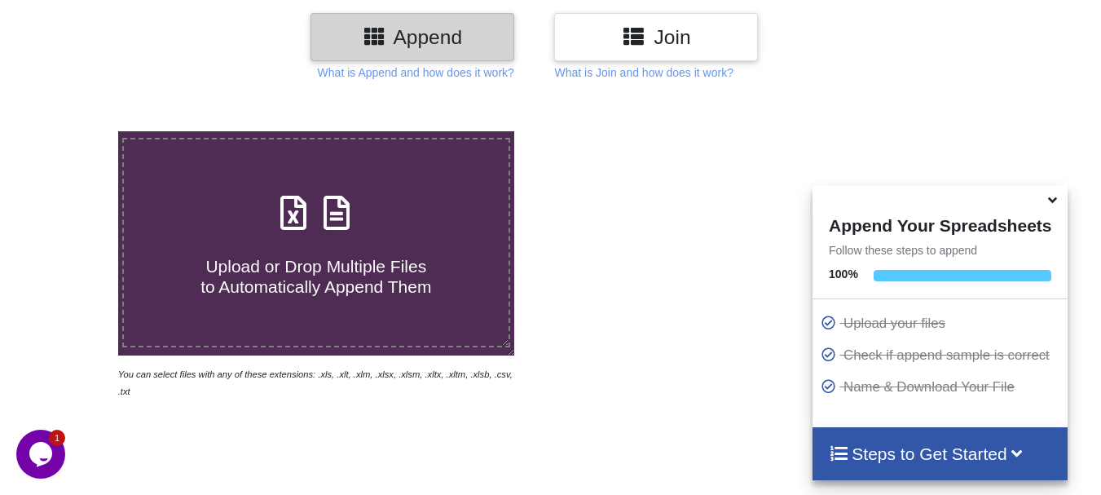
click at [212, 231] on div "Upload or Drop Multiple Files to Automatically Append Them" at bounding box center [316, 242] width 385 height 110
click at [73, 131] on input "Upload or Drop Multiple Files to Automatically Append Them" at bounding box center [73, 131] width 0 height 0
type input "C:\fakepath\DT_02_ago3kd_a488cenpc_670jockey_570burdock_P87_R3D_PRJ_PLY_STATS.c…"
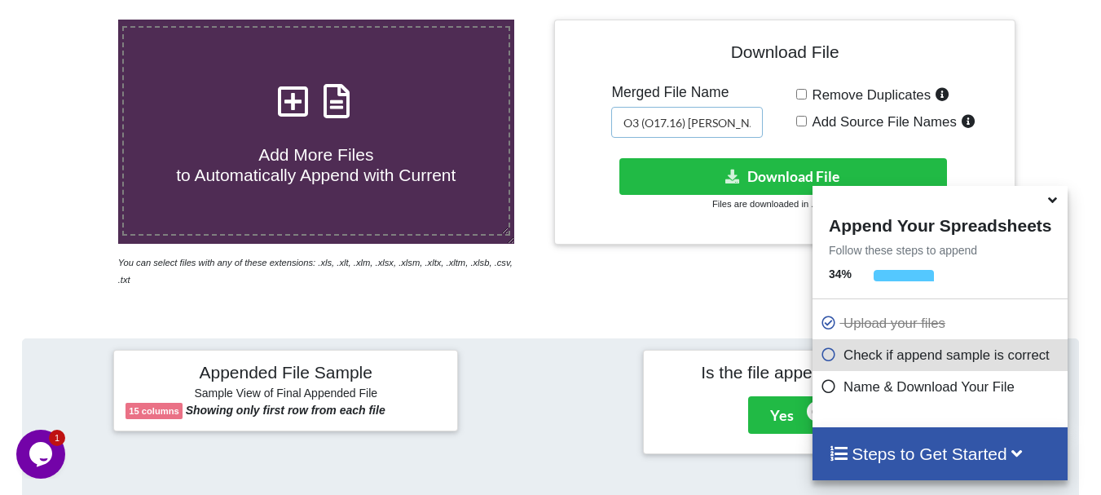
scroll to position [0, 121]
drag, startPoint x: 647, startPoint y: 125, endPoint x: 806, endPoint y: 121, distance: 159.0
click at [806, 121] on div "Download File Merged File Name O3 (O17.16) [PERSON_NAME] jockey met non cen mer…" at bounding box center [785, 132] width 436 height 201
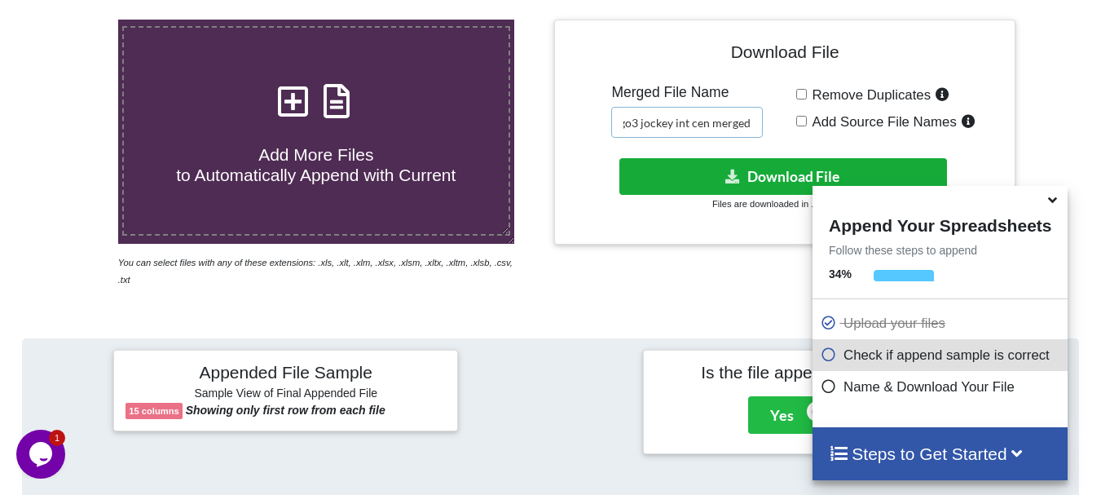
type input "O3 ago3 jockey int cen merged"
click at [765, 165] on button "Download File" at bounding box center [784, 176] width 328 height 37
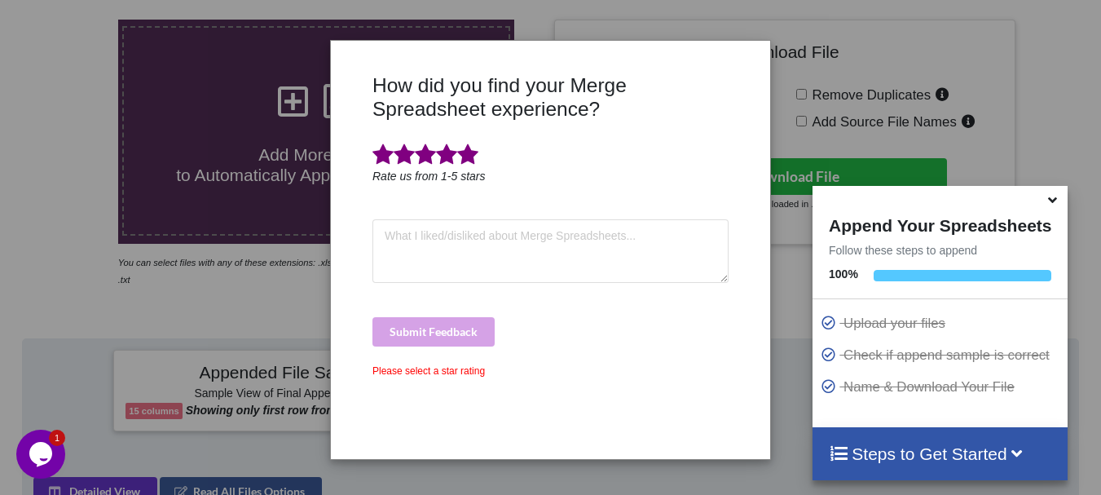
click at [474, 162] on span at bounding box center [467, 154] width 21 height 23
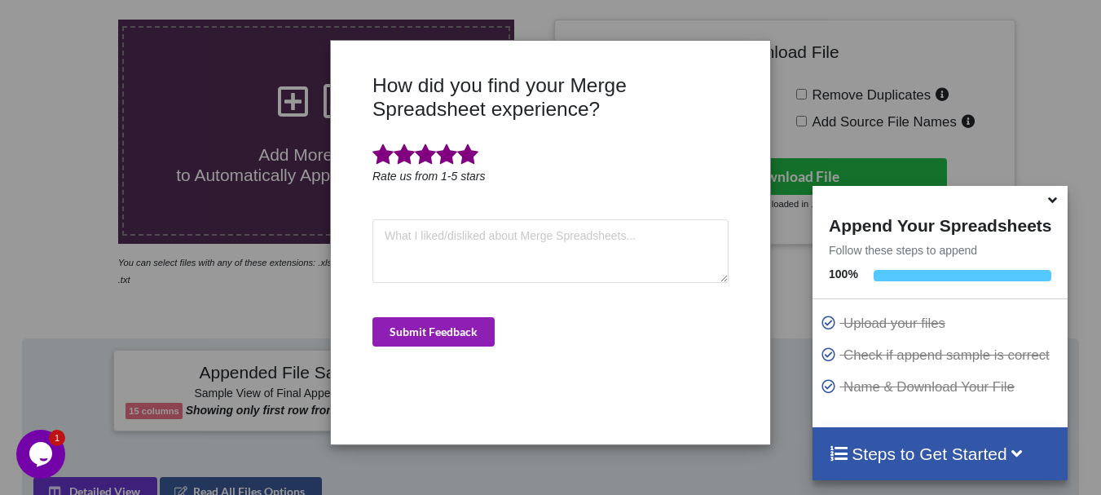
click at [470, 320] on button "Submit Feedback" at bounding box center [434, 331] width 122 height 29
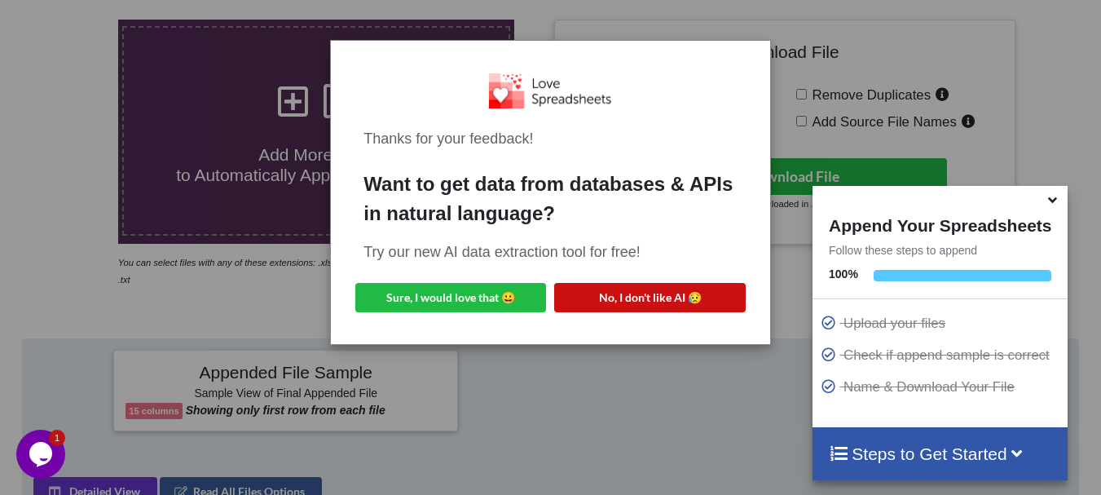
click at [611, 295] on button "No, I don't like AI 😥" at bounding box center [649, 297] width 191 height 29
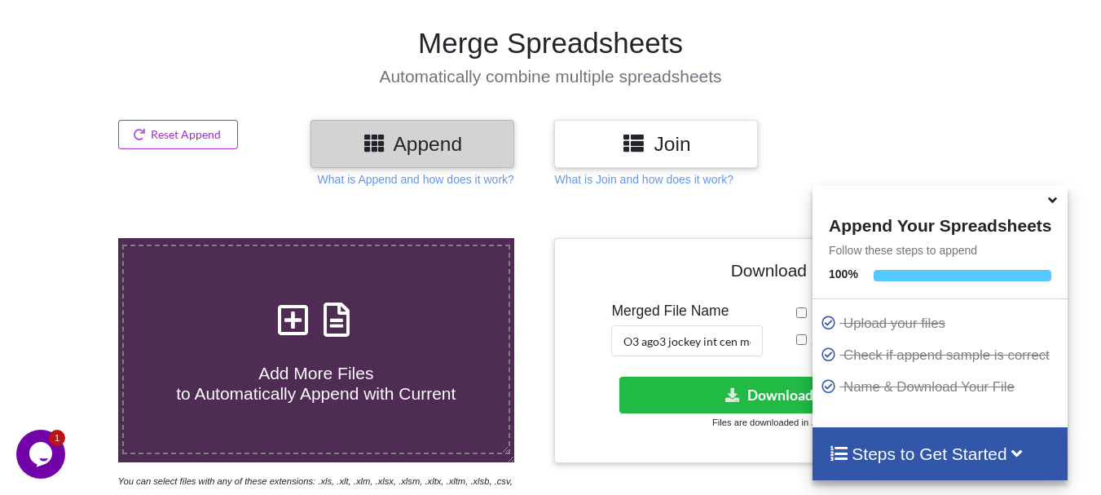
scroll to position [92, 0]
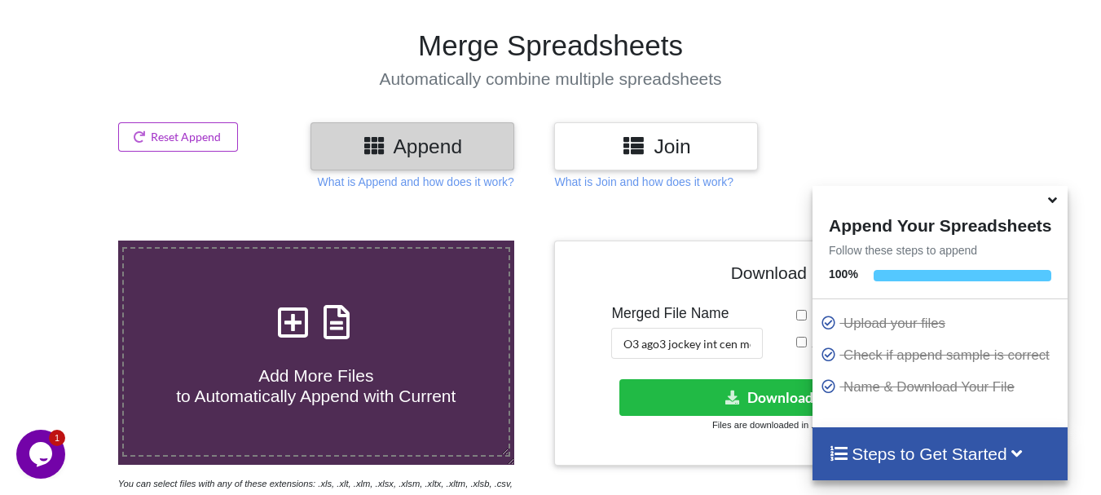
click at [483, 298] on div "Add More Files to Automatically Append with Current" at bounding box center [316, 352] width 385 height 110
click at [73, 240] on input "Add More Files to Automatically Append with Current" at bounding box center [73, 240] width 0 height 0
type input "C:\fakepath\DT_02_ago3kd_a488cenpc_670jockey_570burdock_P87_R3D_PRJ_PLY_STATS.c…"
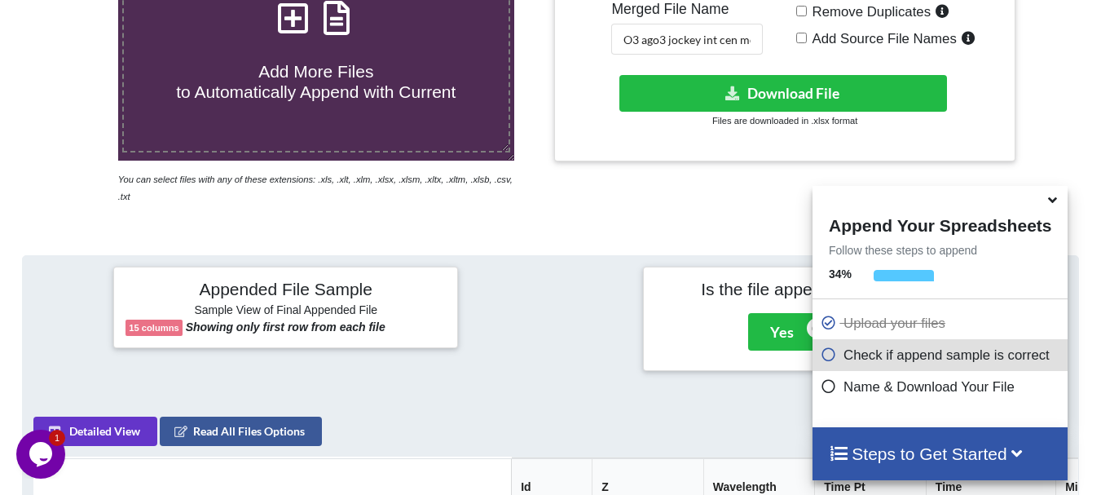
scroll to position [392, 0]
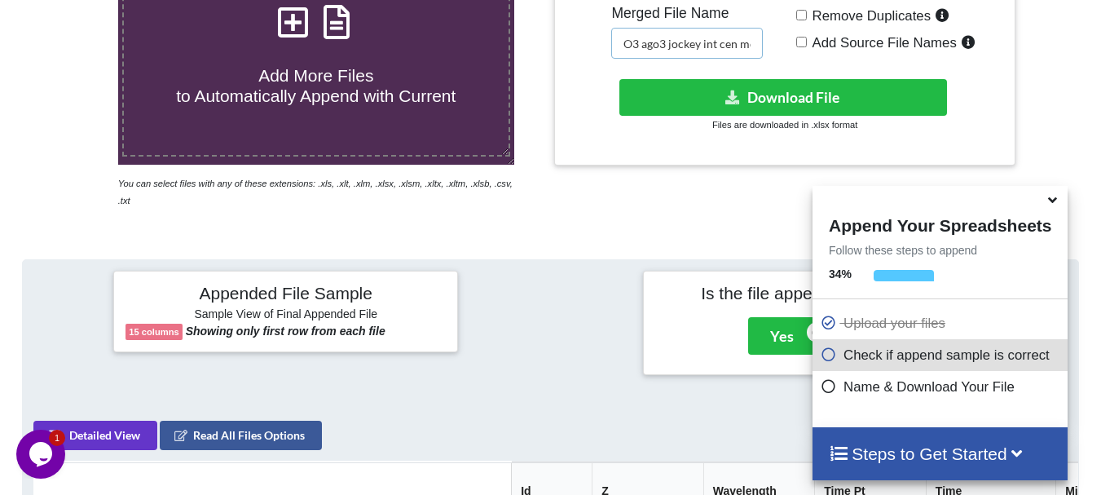
click at [723, 45] on input "O3 ago3 jockey int cen merged" at bounding box center [687, 43] width 152 height 31
click at [723, 45] on input "O3 ago3 jockey int noncen merged" at bounding box center [687, 43] width 152 height 31
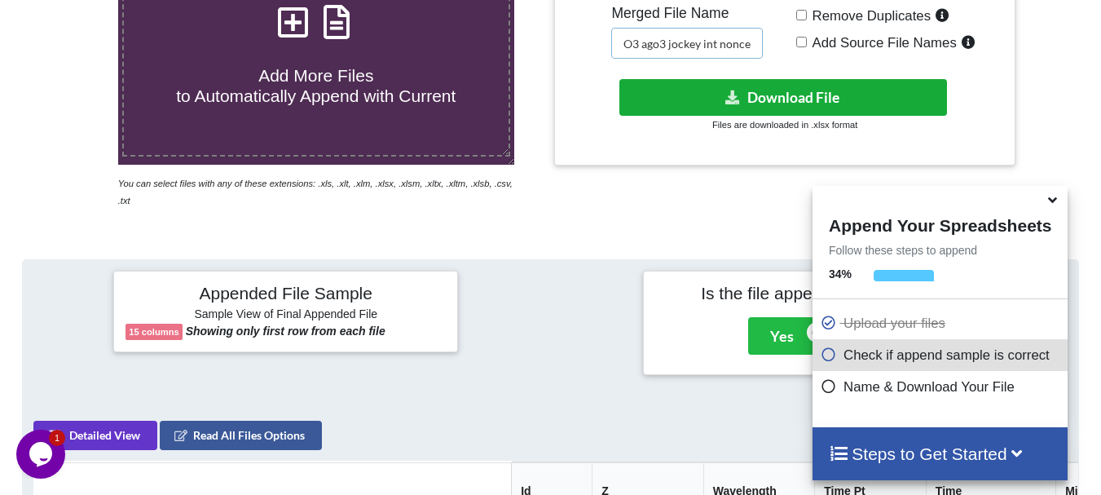
type input "O3 ago3 jockey int noncen merged"
click at [724, 89] on button "Download File" at bounding box center [784, 97] width 328 height 37
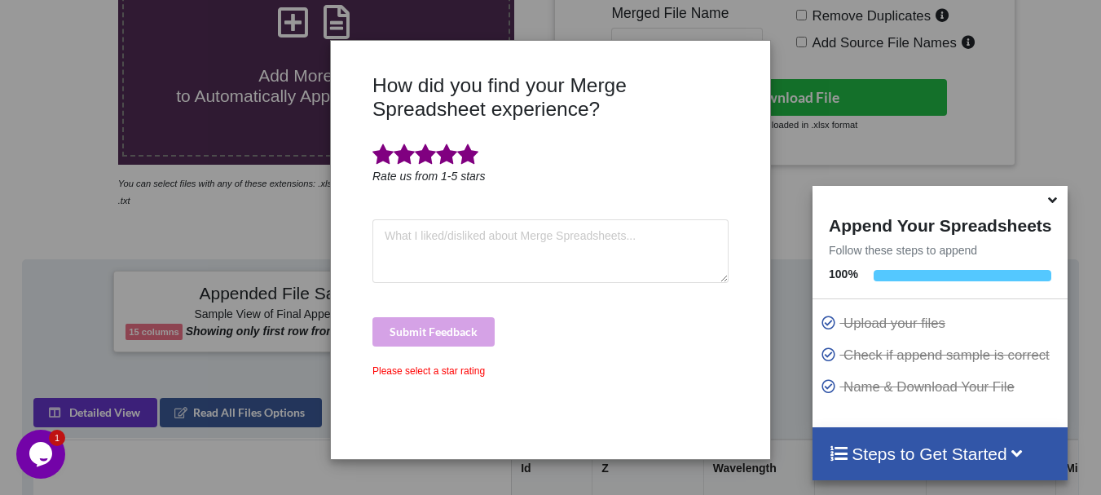
click at [478, 147] on span at bounding box center [467, 154] width 21 height 23
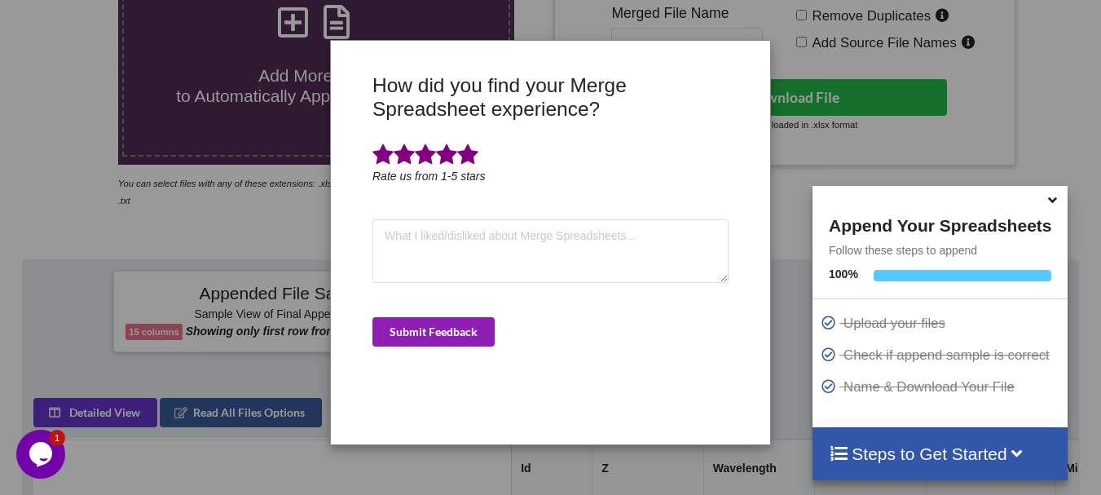
click at [455, 324] on button "Submit Feedback" at bounding box center [434, 331] width 122 height 29
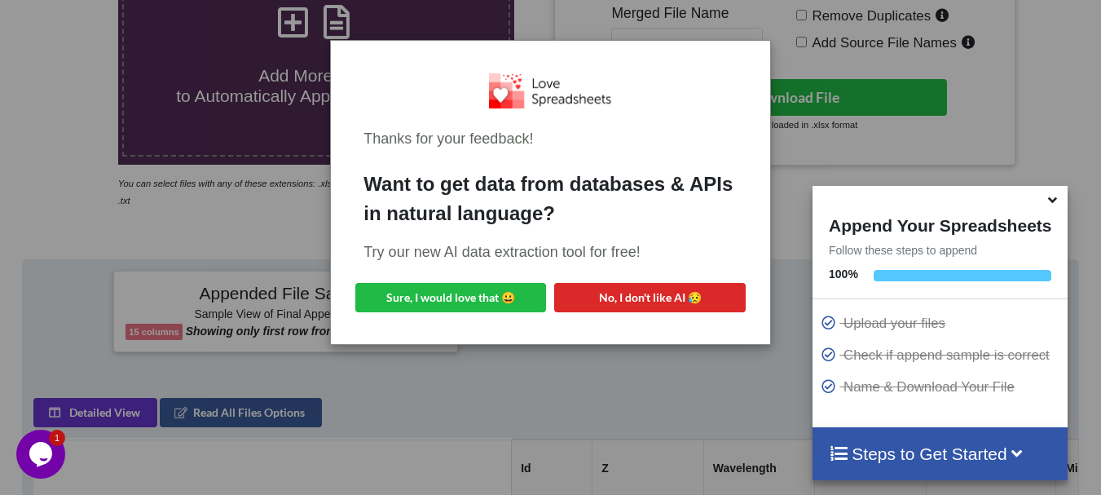
click at [455, 324] on div "Thanks for your feedback! Want to get data from databases & APIs in natural lan…" at bounding box center [550, 193] width 412 height 278
click at [611, 293] on button "No, I don't like AI 😥" at bounding box center [649, 297] width 191 height 29
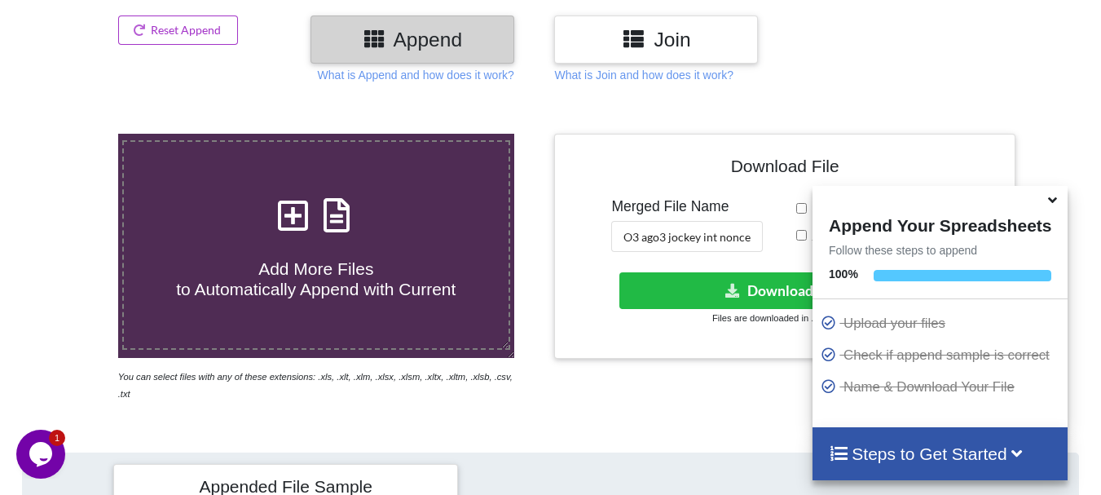
scroll to position [196, 0]
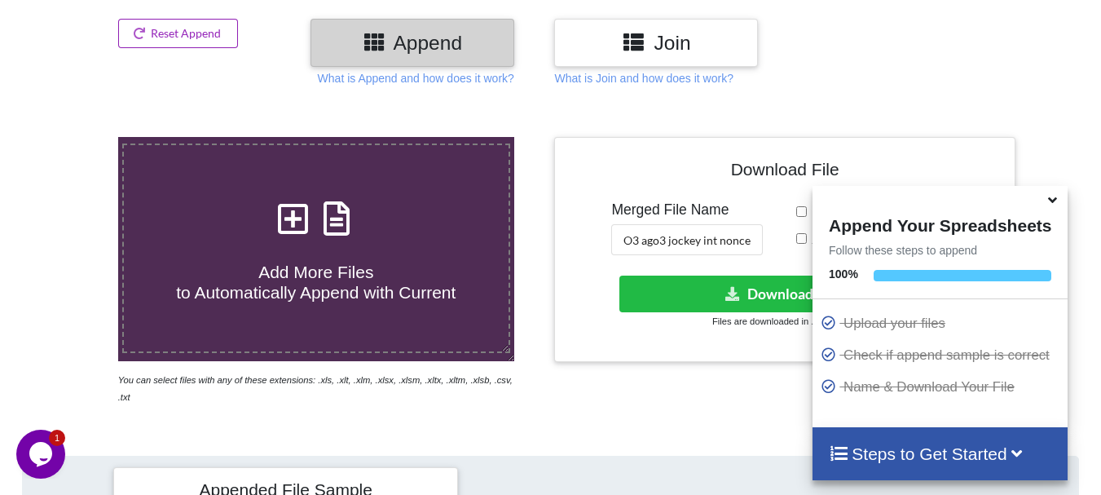
click at [196, 45] on button "Reset Append" at bounding box center [178, 33] width 121 height 29
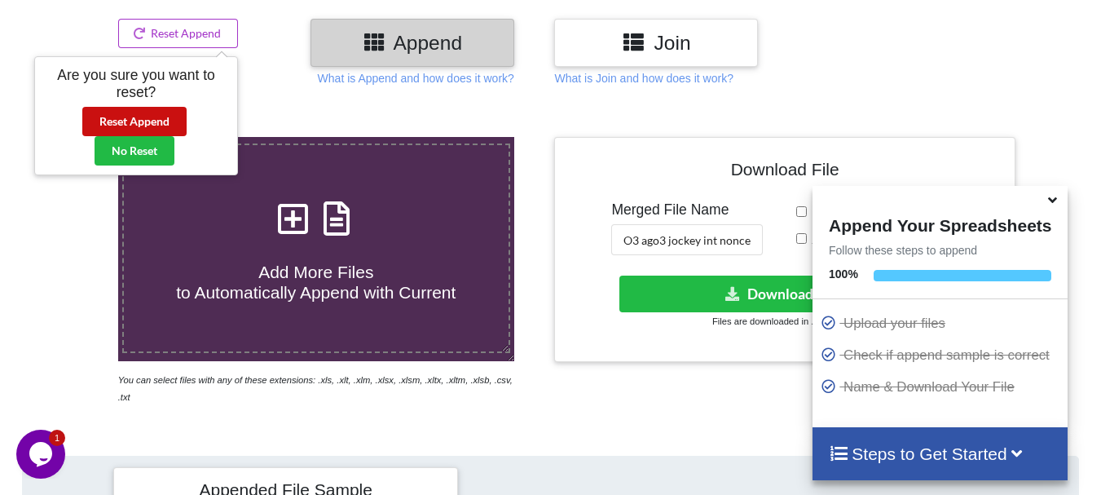
click at [173, 126] on button "Reset Append" at bounding box center [134, 121] width 104 height 29
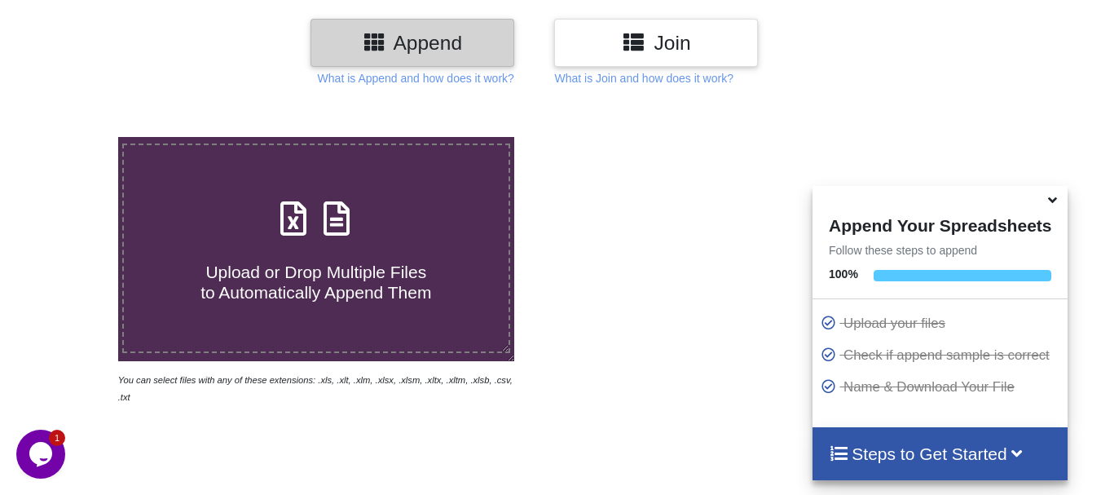
click at [243, 225] on div "Upload or Drop Multiple Files to Automatically Append Them" at bounding box center [316, 248] width 385 height 110
click at [73, 137] on input "Upload or Drop Multiple Files to Automatically Append Them" at bounding box center [73, 137] width 0 height 0
type input "C:\fakepath\DT_02_ago3kd_a488cenpc_670jockey_570burdock_P68_R3D_PRJ_PLY_STATS.c…"
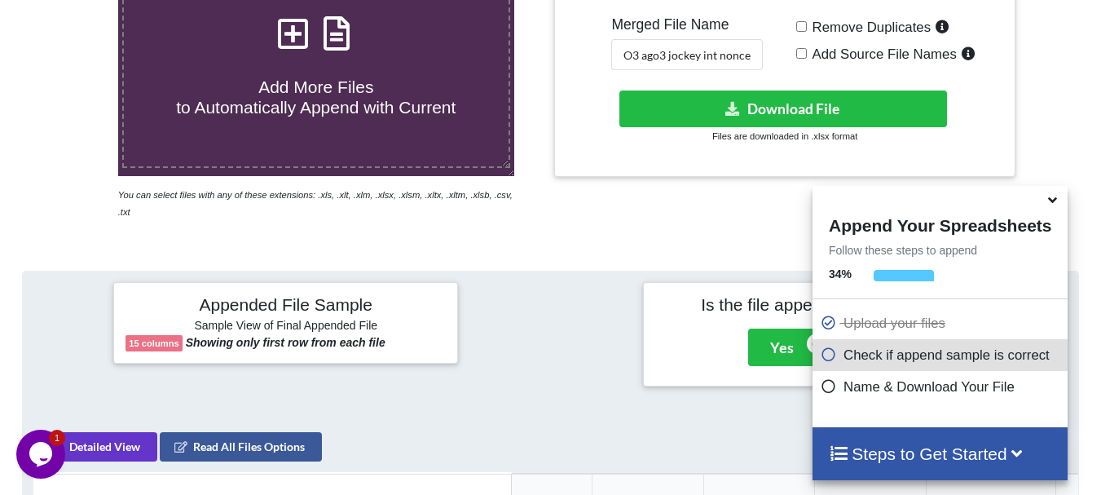
scroll to position [372, 0]
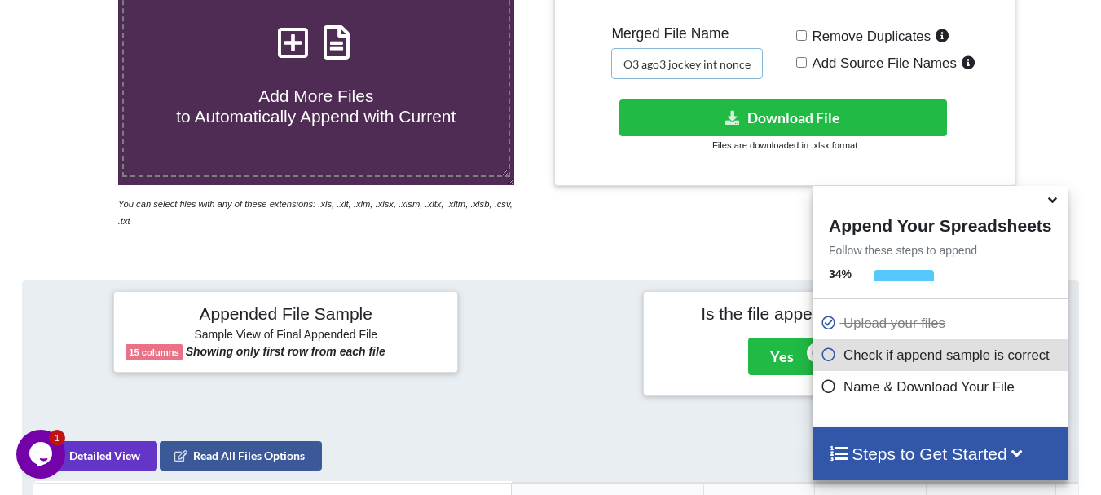
click at [720, 65] on input "O3 ago3 jockey int noncen merged" at bounding box center [687, 63] width 152 height 31
click at [748, 66] on input "O3 ago3 jockey met noncen merged" at bounding box center [687, 63] width 152 height 31
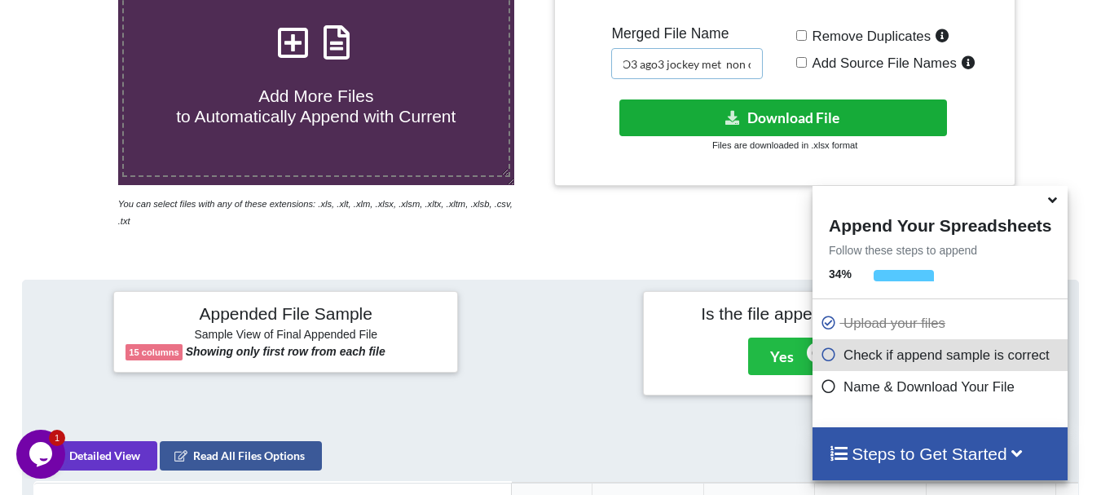
type input "O3 ago3 jockey met non cen merged"
click at [739, 117] on icon at bounding box center [733, 117] width 17 height 12
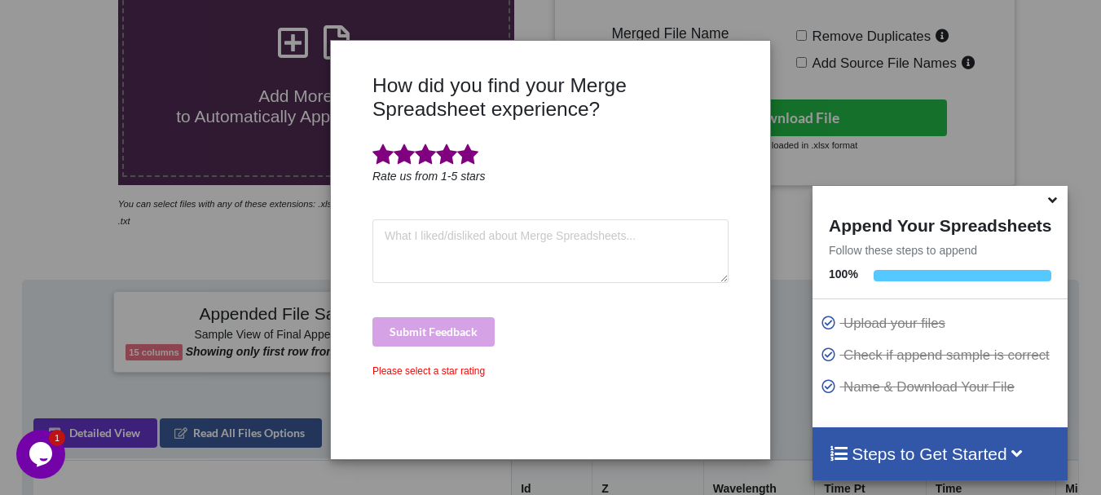
click at [471, 151] on span at bounding box center [467, 154] width 21 height 23
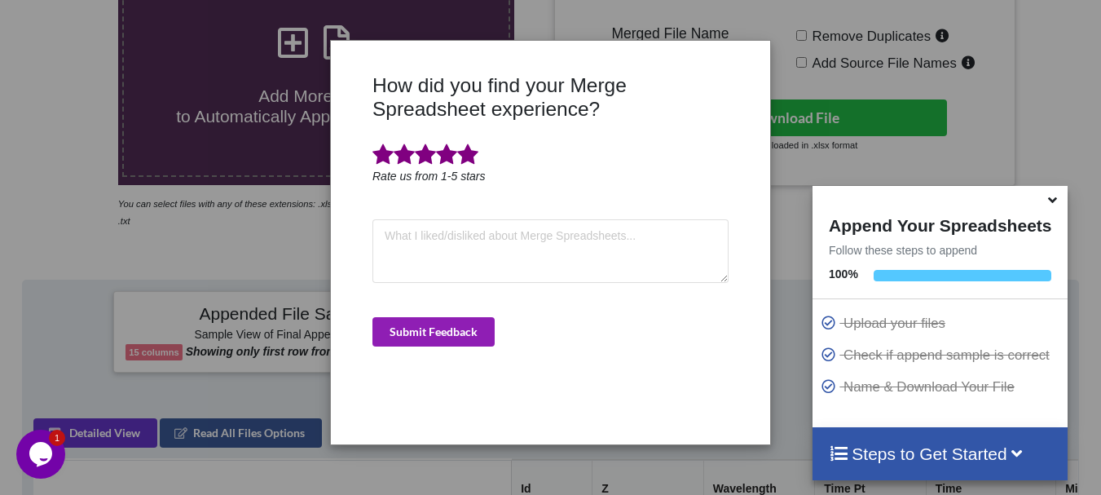
click at [442, 337] on button "Submit Feedback" at bounding box center [434, 331] width 122 height 29
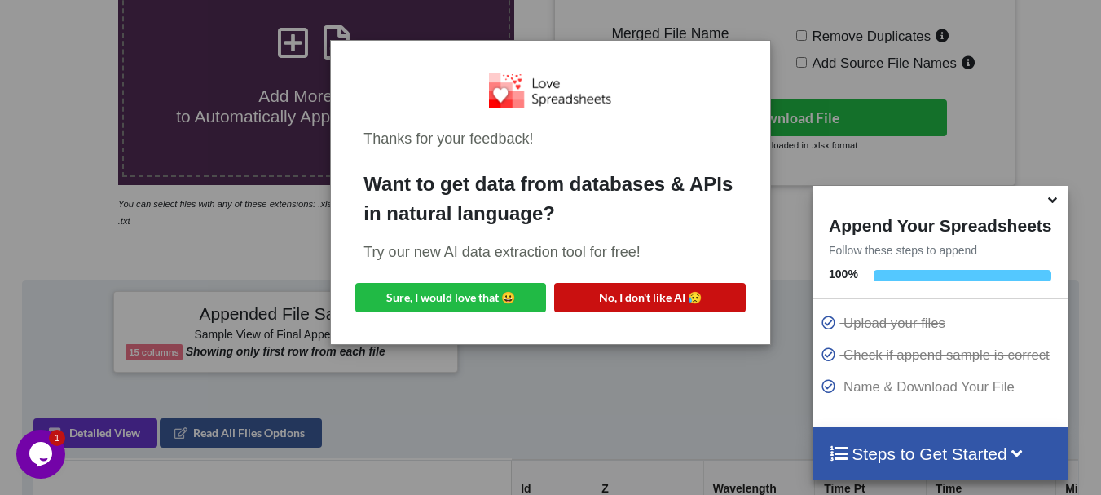
click at [602, 285] on button "No, I don't like AI 😥" at bounding box center [649, 297] width 191 height 29
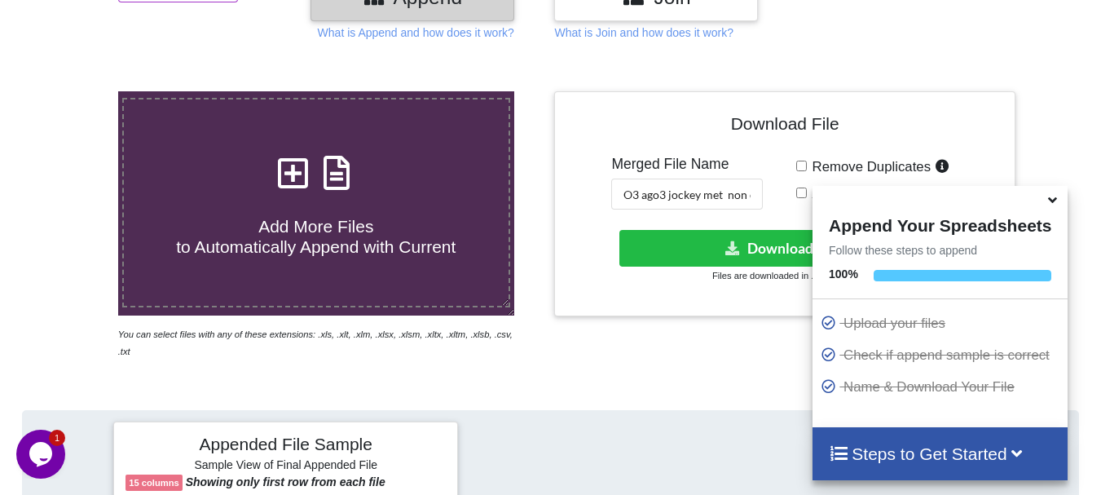
scroll to position [78, 0]
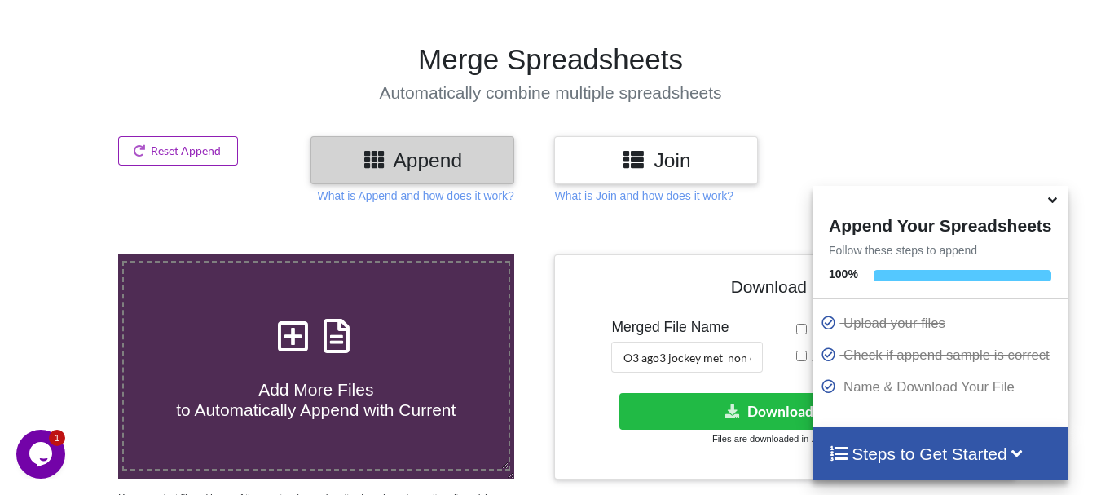
click at [223, 143] on button "Reset Append" at bounding box center [178, 150] width 121 height 29
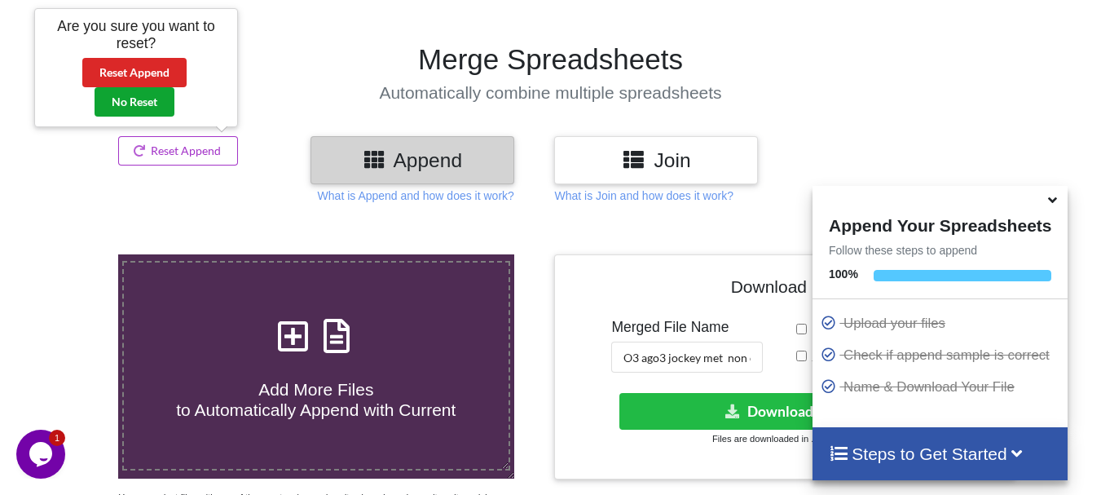
click at [153, 108] on button "No Reset" at bounding box center [135, 101] width 80 height 29
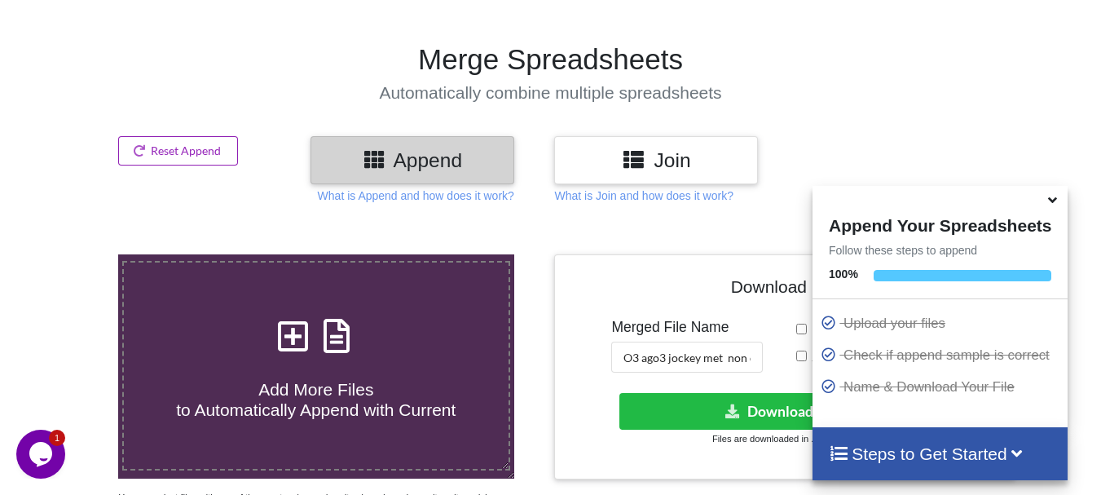
click at [153, 145] on button "Reset Append" at bounding box center [178, 150] width 121 height 29
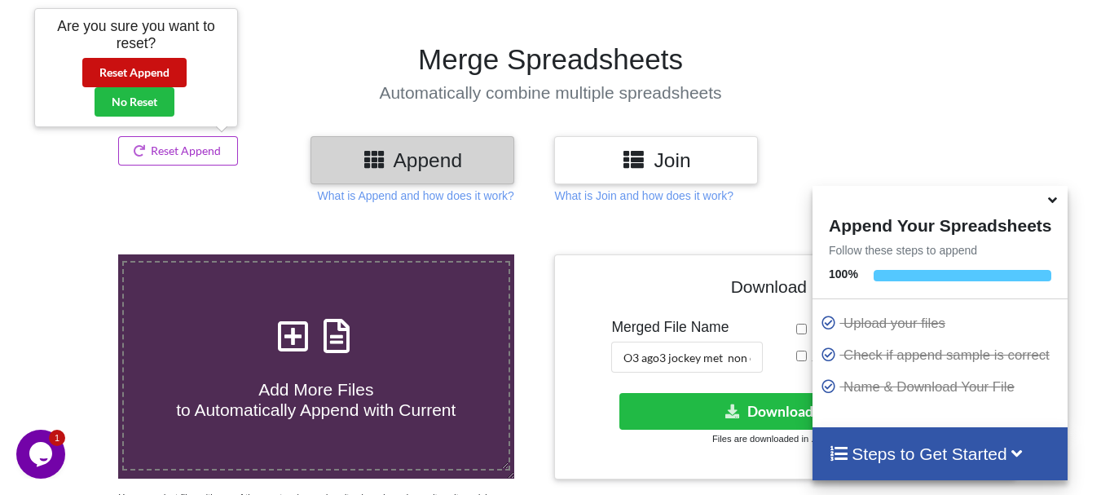
click at [134, 75] on button "Reset Append" at bounding box center [134, 72] width 104 height 29
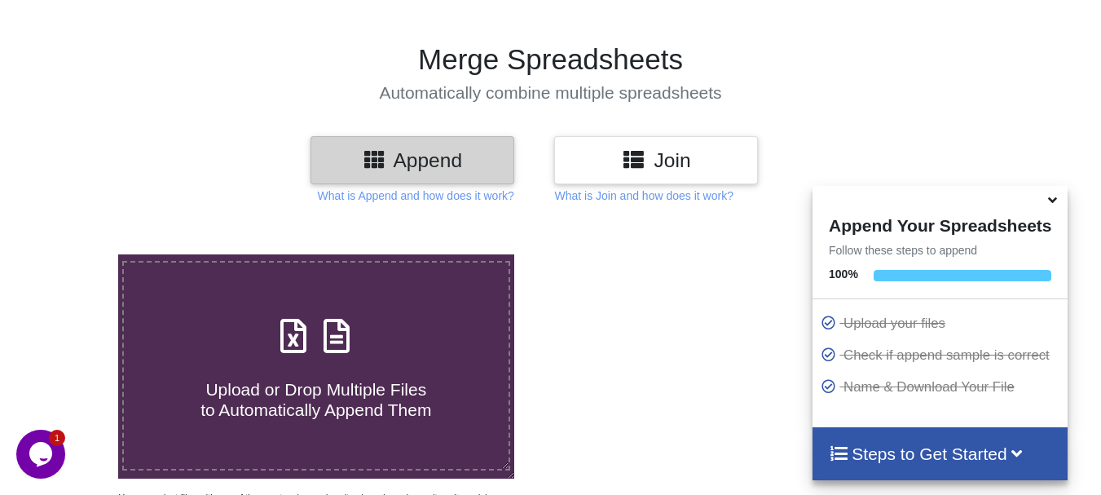
click at [214, 295] on label "Upload or Drop Multiple Files to Automatically Append Them" at bounding box center [316, 365] width 388 height 209
click at [73, 254] on input "Upload or Drop Multiple Files to Automatically Append Them" at bounding box center [73, 254] width 0 height 0
type input "C:\fakepath\DT_02_GFP_a488cenpc_670jockey_570burdock_P7_R3D_PRJ_PLY_STATS.csv"
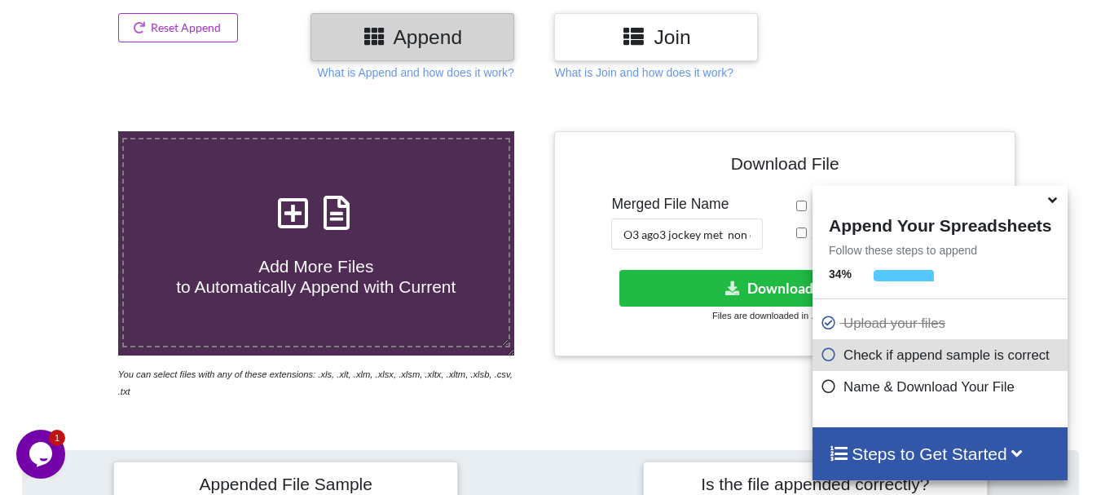
scroll to position [207, 0]
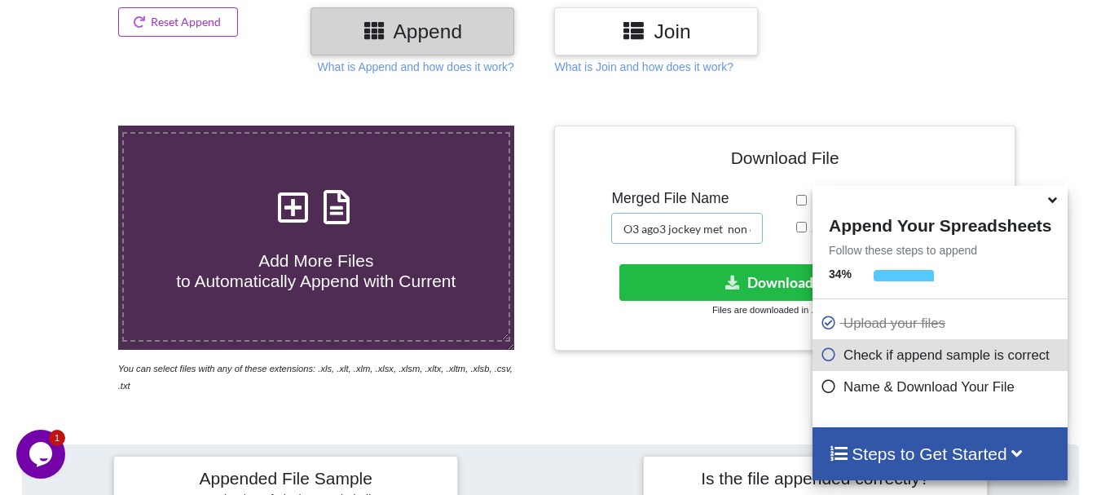
click at [671, 228] on input "O3 ago3 jockey met non cen merged" at bounding box center [687, 228] width 152 height 31
click at [671, 228] on input "O3 GFP jockey met non cen merged" at bounding box center [687, 228] width 152 height 31
click at [746, 228] on input "O3 GFP jockey met non cen merged" at bounding box center [687, 228] width 152 height 31
type input "O3 GFP jockey int cen merged"
click at [744, 270] on button "Download File" at bounding box center [784, 282] width 328 height 37
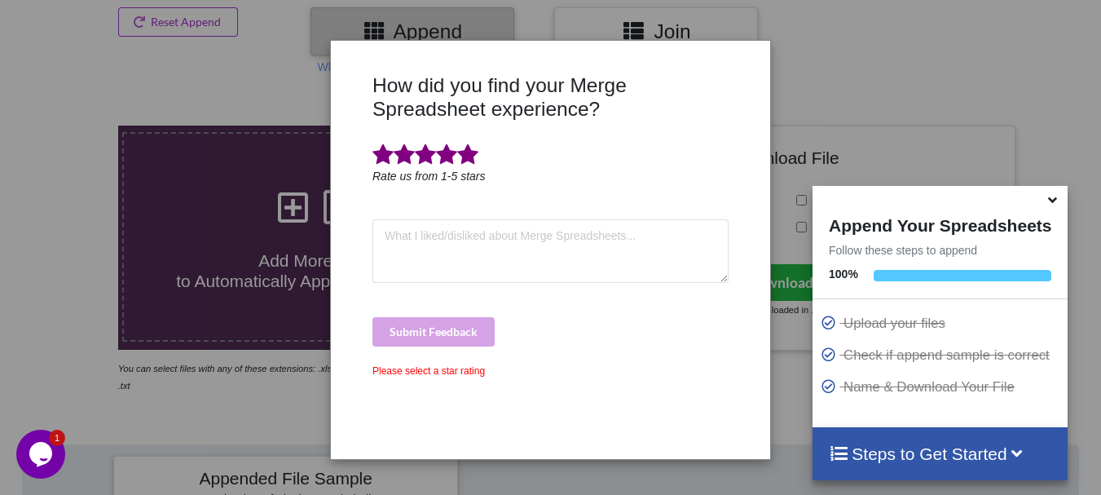
click at [470, 157] on span at bounding box center [467, 154] width 21 height 23
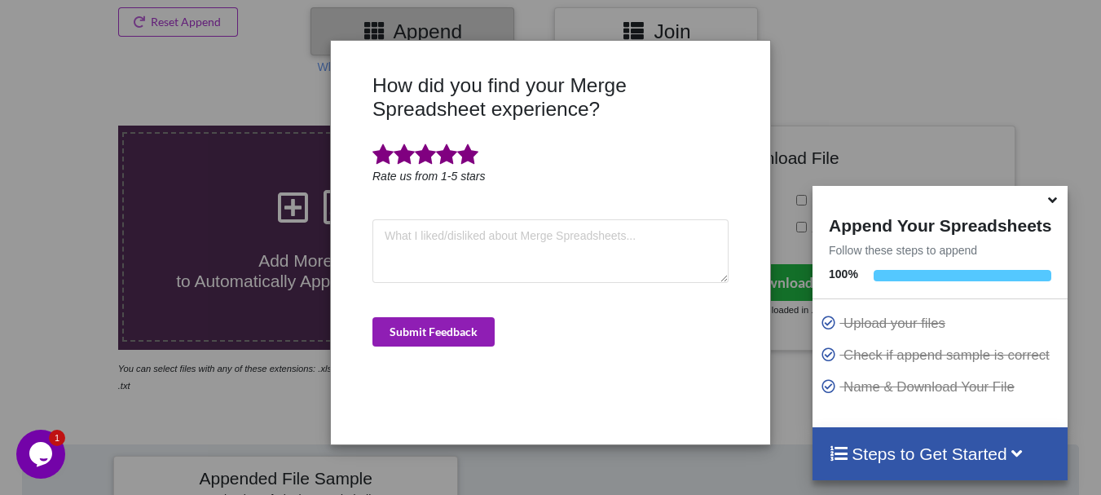
click at [462, 339] on button "Submit Feedback" at bounding box center [434, 331] width 122 height 29
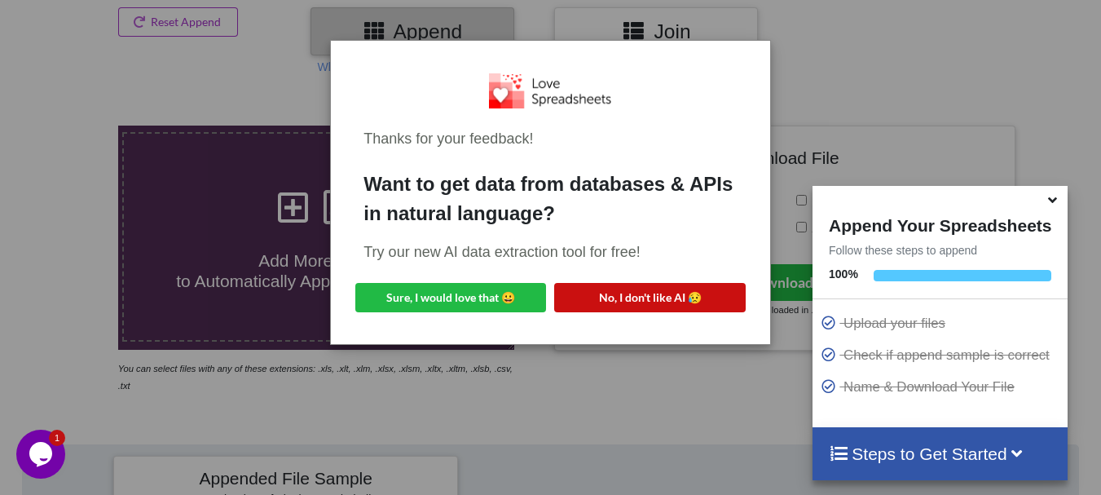
click at [601, 289] on button "No, I don't like AI 😥" at bounding box center [649, 297] width 191 height 29
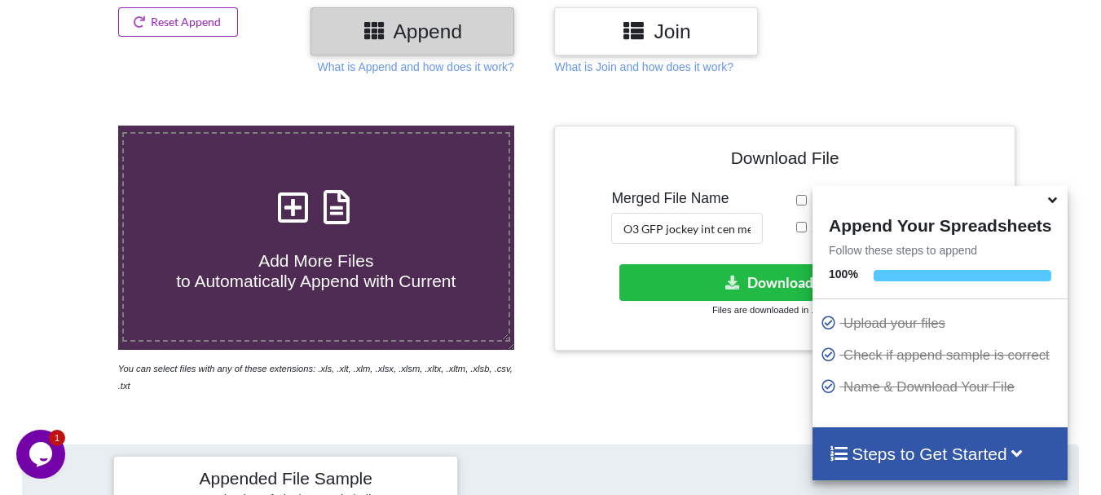
click at [187, 22] on button "Reset Append" at bounding box center [178, 21] width 121 height 29
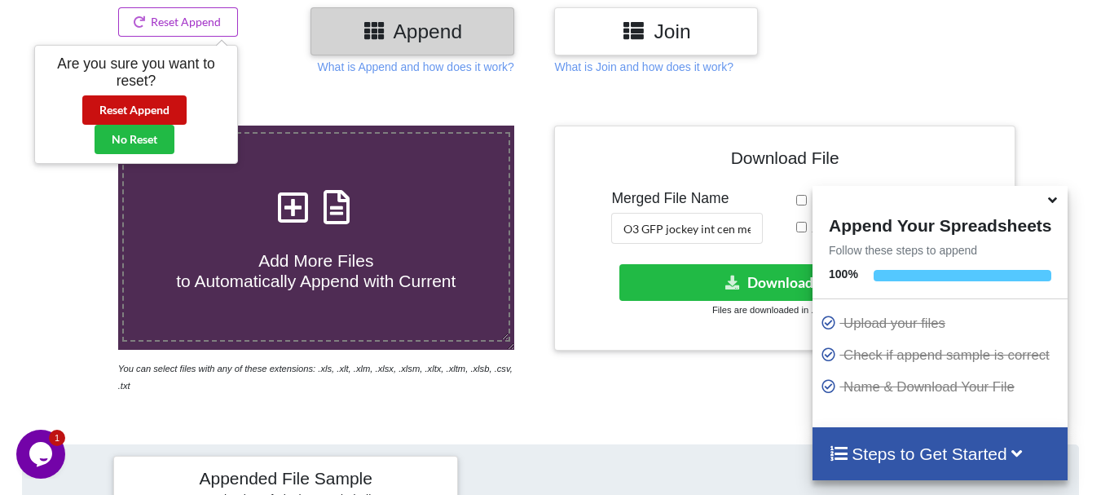
click at [158, 109] on button "Reset Append" at bounding box center [134, 109] width 104 height 29
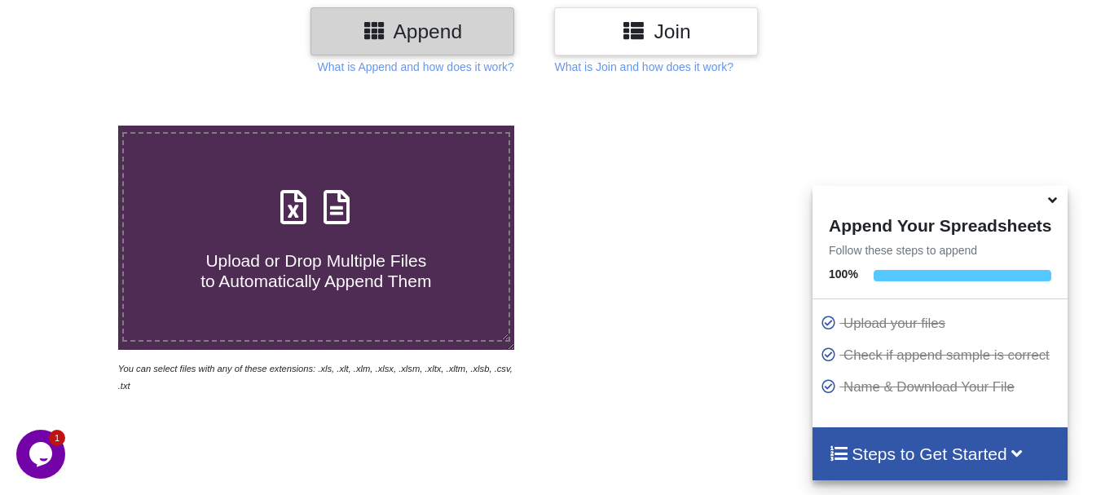
click at [267, 213] on div "Upload or Drop Multiple Files to Automatically Append Them" at bounding box center [316, 237] width 385 height 110
click at [73, 126] on input "Upload or Drop Multiple Files to Automatically Append Them" at bounding box center [73, 126] width 0 height 0
type input "C:\fakepath\DT_02_GFP_a488cenpc_670jockey_570burdock_P1_R3D_PRJ_PLY_STATS.csv"
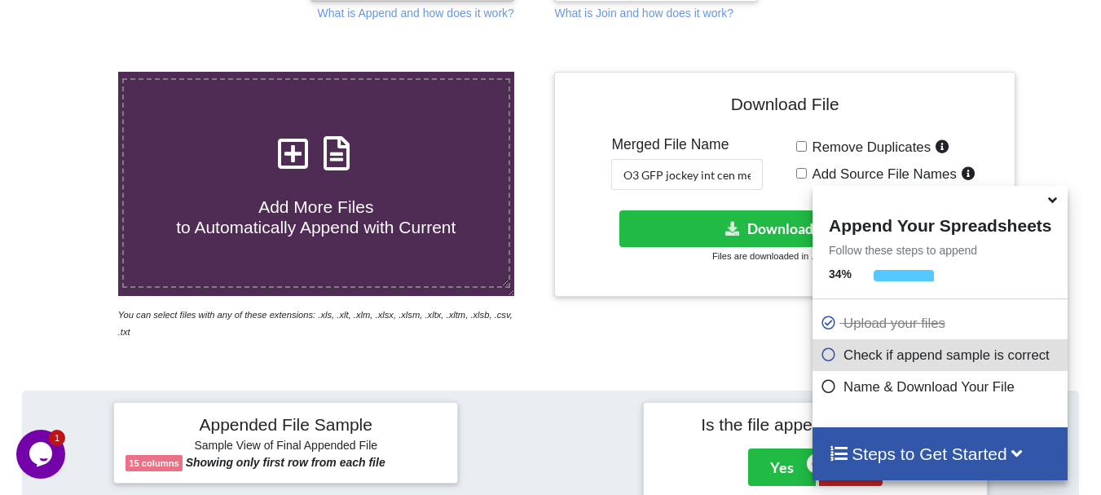
scroll to position [255, 0]
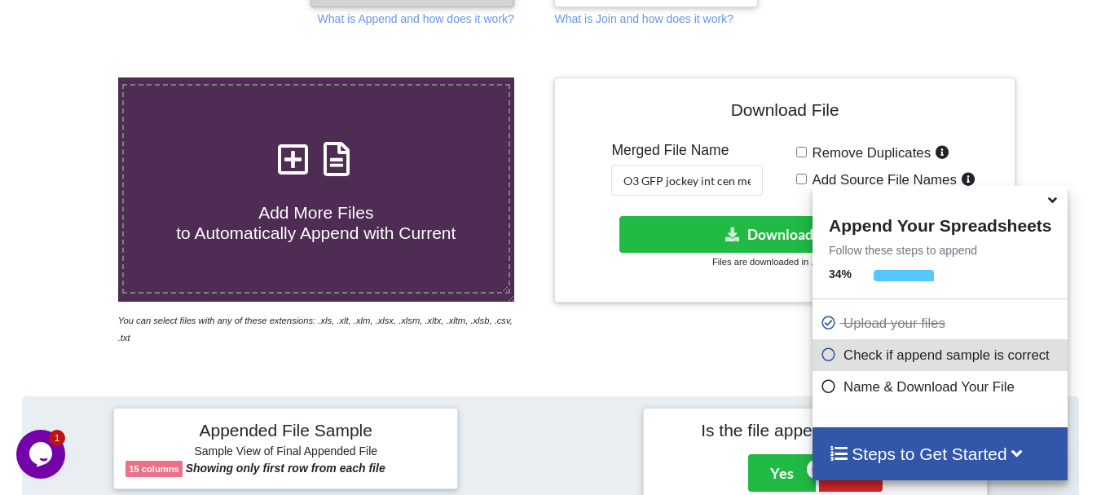
click at [422, 220] on span "Add More Files to Automatically Append with Current" at bounding box center [316, 222] width 280 height 39
click at [73, 77] on input "Add More Files to Automatically Append with Current" at bounding box center [73, 77] width 0 height 0
click at [720, 179] on input "O3 GFP jockey int cen merged" at bounding box center [687, 180] width 152 height 31
type input "O3 GFP jockey int non cen merged"
click at [720, 232] on button "Download File" at bounding box center [784, 234] width 328 height 37
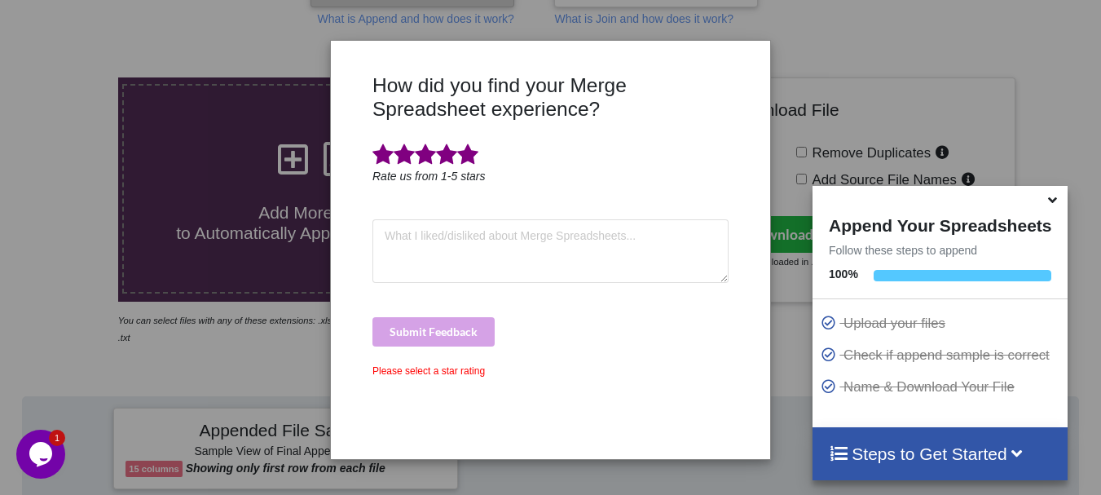
click at [474, 161] on span at bounding box center [467, 154] width 21 height 23
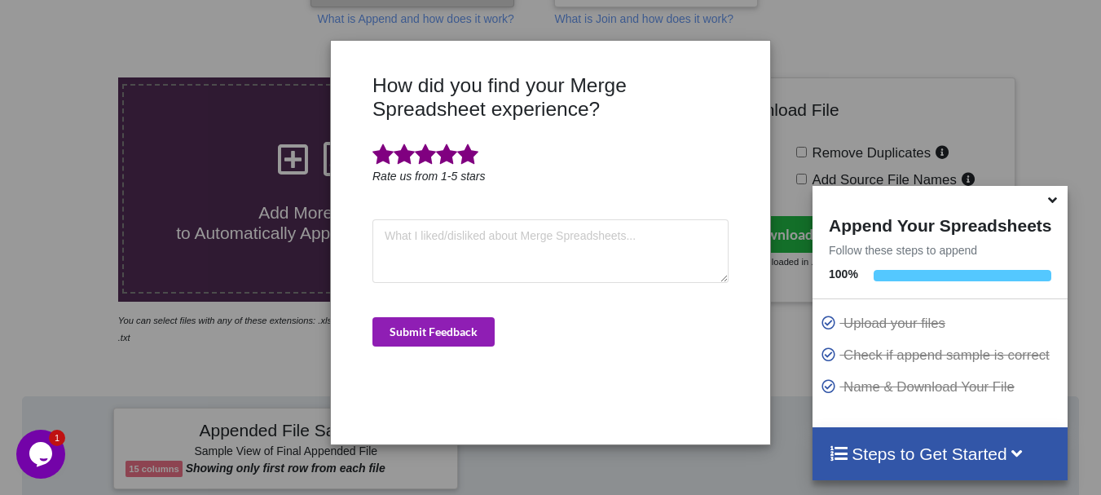
click at [472, 343] on button "Submit Feedback" at bounding box center [434, 331] width 122 height 29
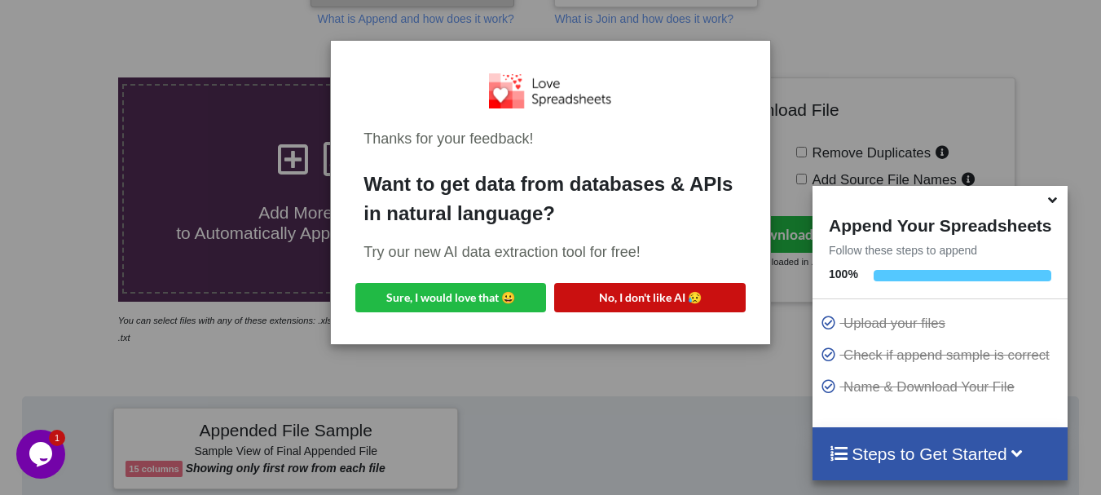
click at [573, 295] on button "No, I don't like AI 😥" at bounding box center [649, 297] width 191 height 29
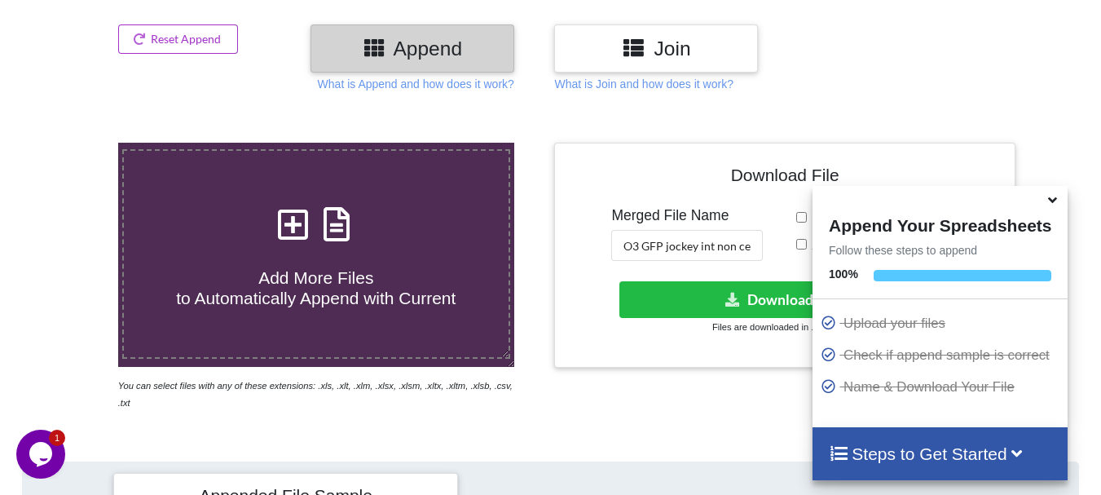
scroll to position [157, 0]
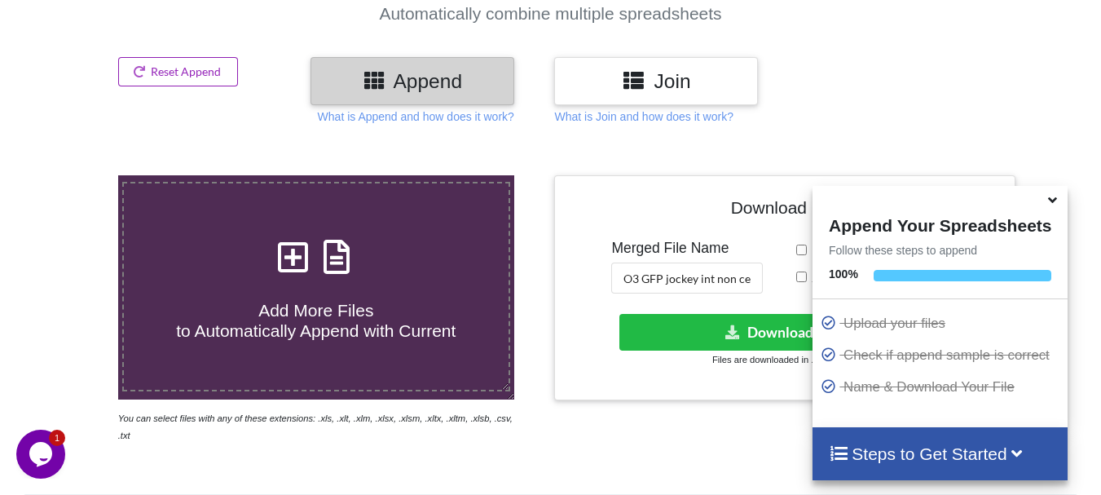
click at [192, 77] on button "Reset Append" at bounding box center [178, 71] width 121 height 29
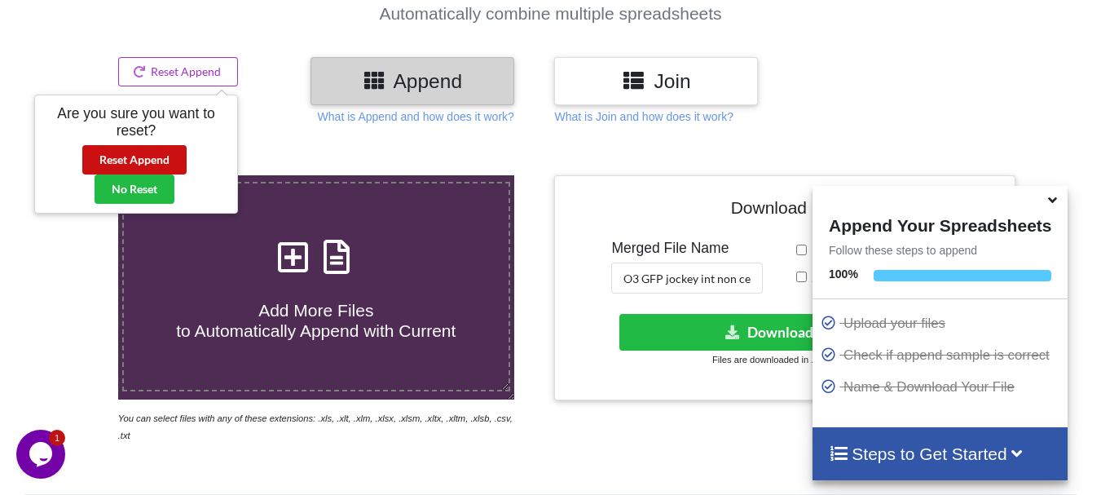
click at [158, 166] on button "Reset Append" at bounding box center [134, 159] width 104 height 29
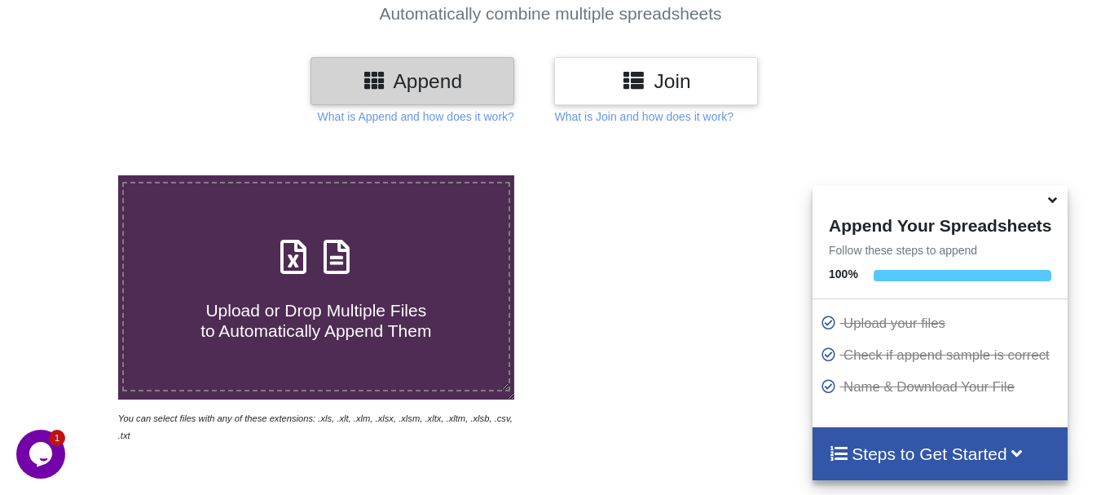
click at [213, 246] on div "Upload or Drop Multiple Files to Automatically Append Them" at bounding box center [316, 286] width 385 height 110
click at [73, 175] on input "Upload or Drop Multiple Files to Automatically Append Them" at bounding box center [73, 175] width 0 height 0
type input "C:\fakepath\DT_02_GFP_a488cenpc_670jockey_570burdock_P1_R3D_PRJ_PLY_STATS.csv"
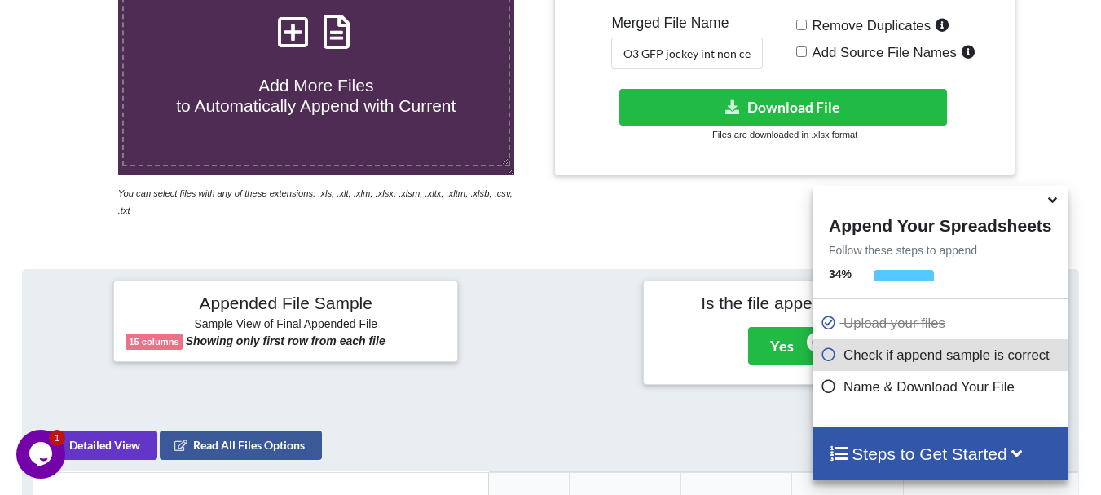
scroll to position [295, 0]
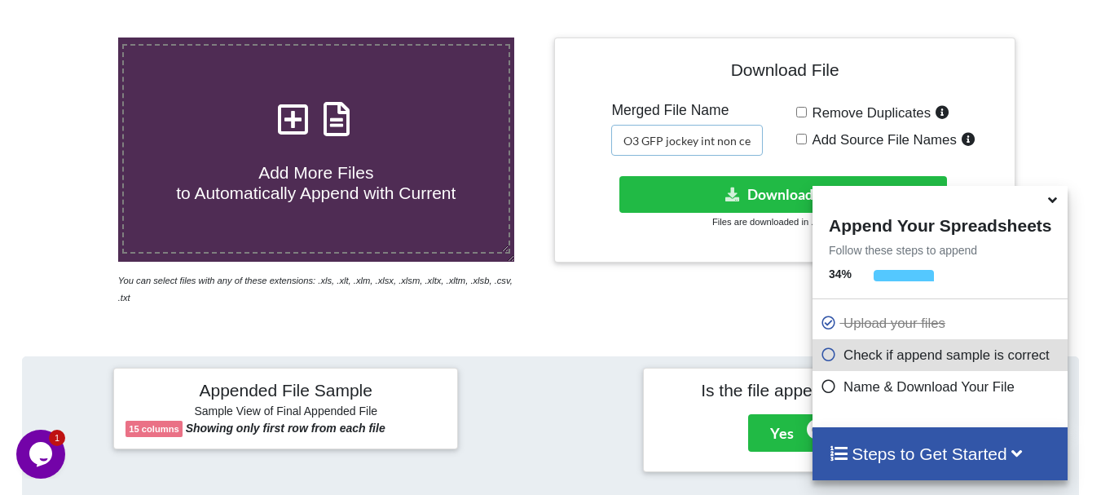
click at [718, 139] on input "O3 GFP jockey int non cen merged" at bounding box center [687, 140] width 152 height 31
type input "O3 GFP jockey met non cen merged"
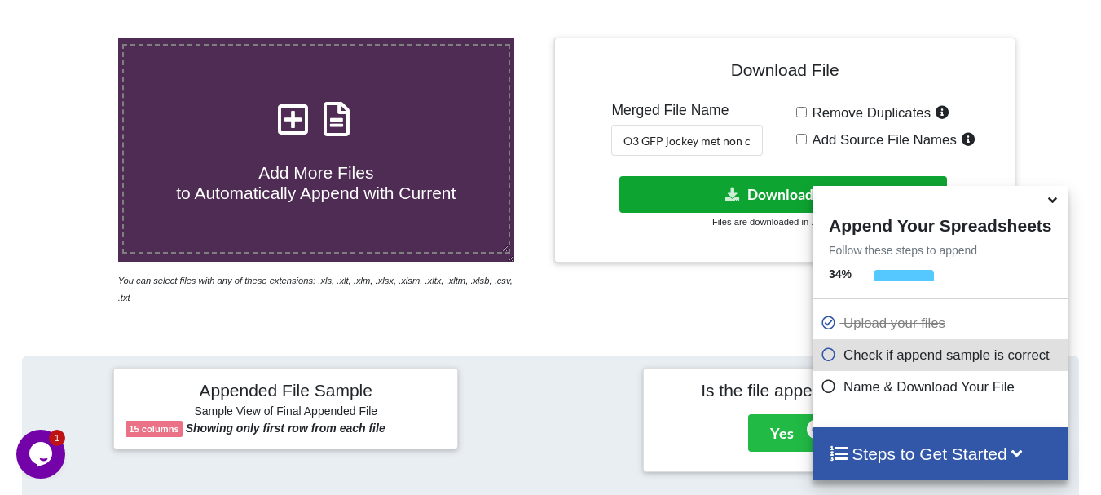
click at [718, 179] on button "Download File" at bounding box center [784, 194] width 328 height 37
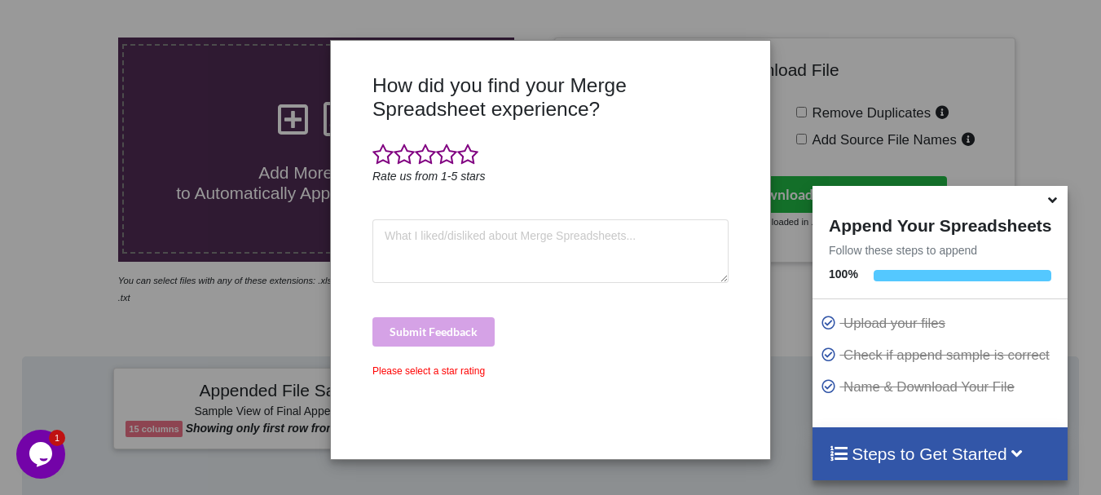
click at [471, 138] on div "How did you find your Merge Spreadsheet experience? Rate us from 1-5 stars Subm…" at bounding box center [550, 260] width 364 height 374
click at [470, 159] on span at bounding box center [467, 154] width 21 height 23
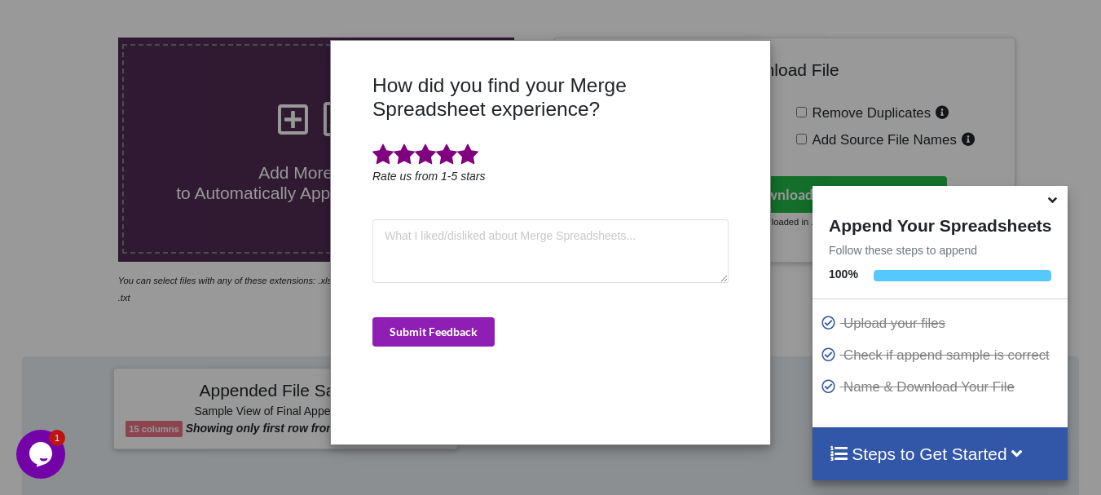
click at [443, 328] on button "Submit Feedback" at bounding box center [434, 331] width 122 height 29
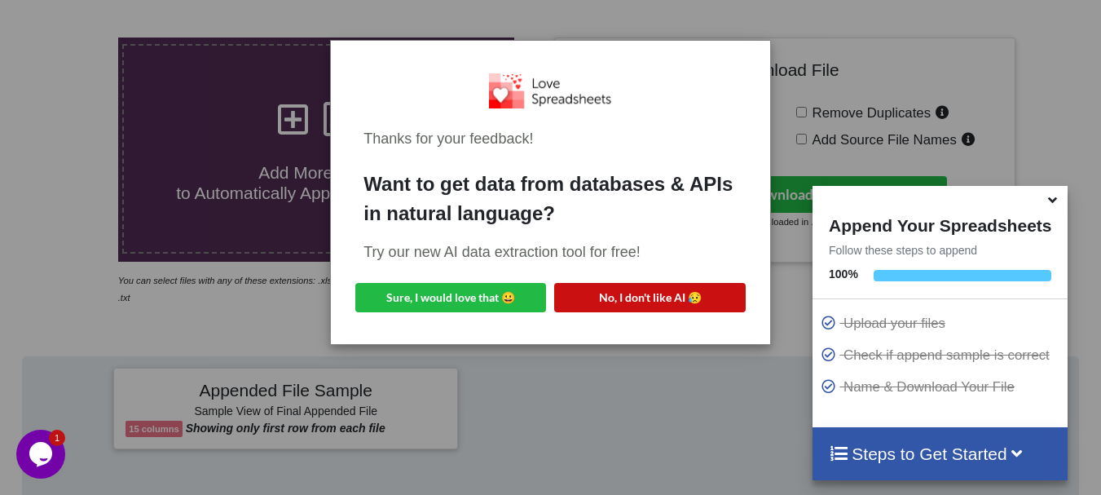
click at [572, 293] on button "No, I don't like AI 😥" at bounding box center [649, 297] width 191 height 29
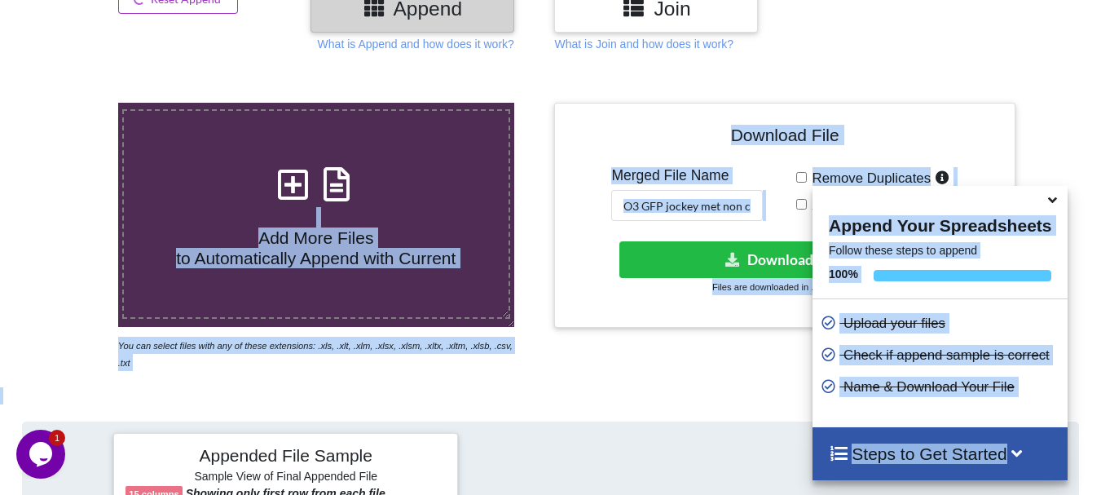
scroll to position [197, 0]
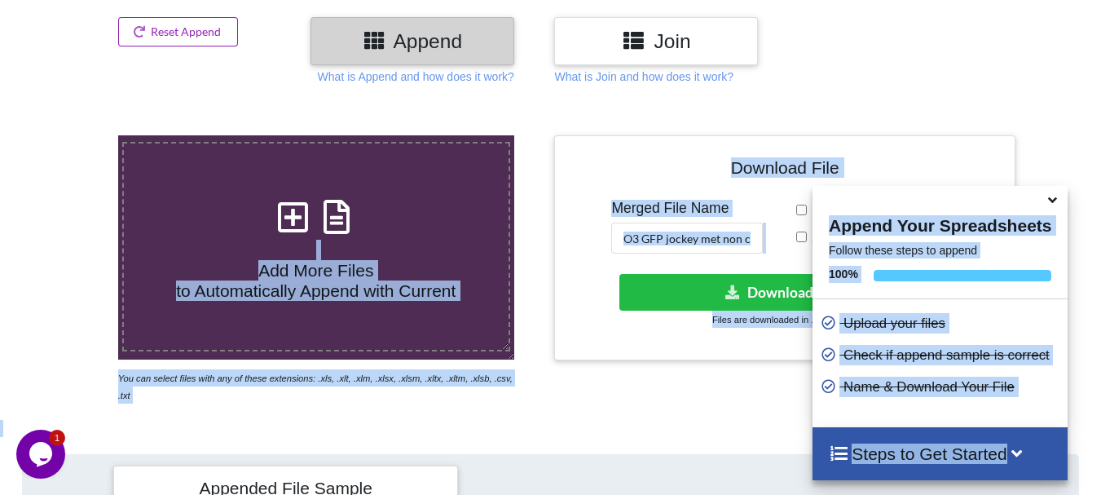
click at [184, 45] on button "Reset Append" at bounding box center [178, 31] width 121 height 29
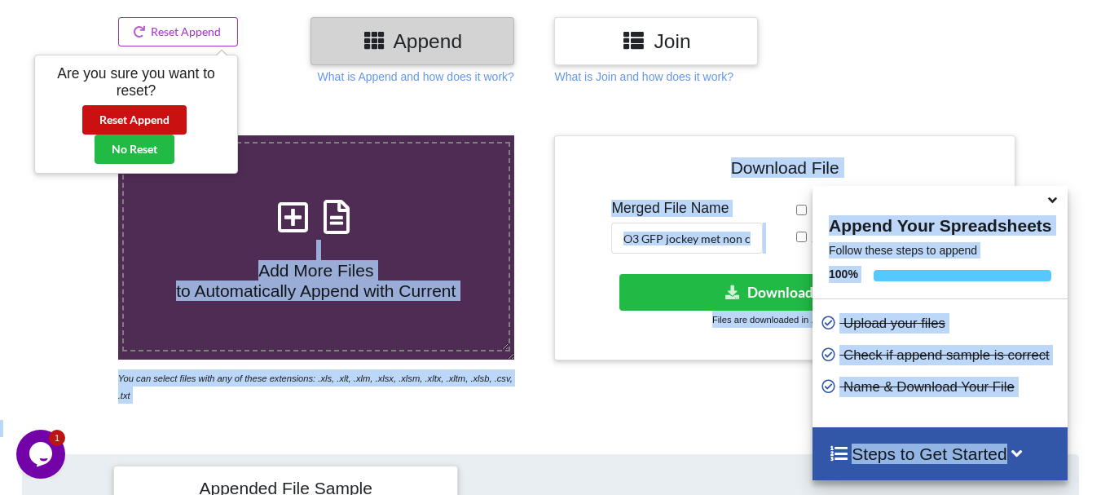
click at [161, 117] on button "Reset Append" at bounding box center [134, 119] width 104 height 29
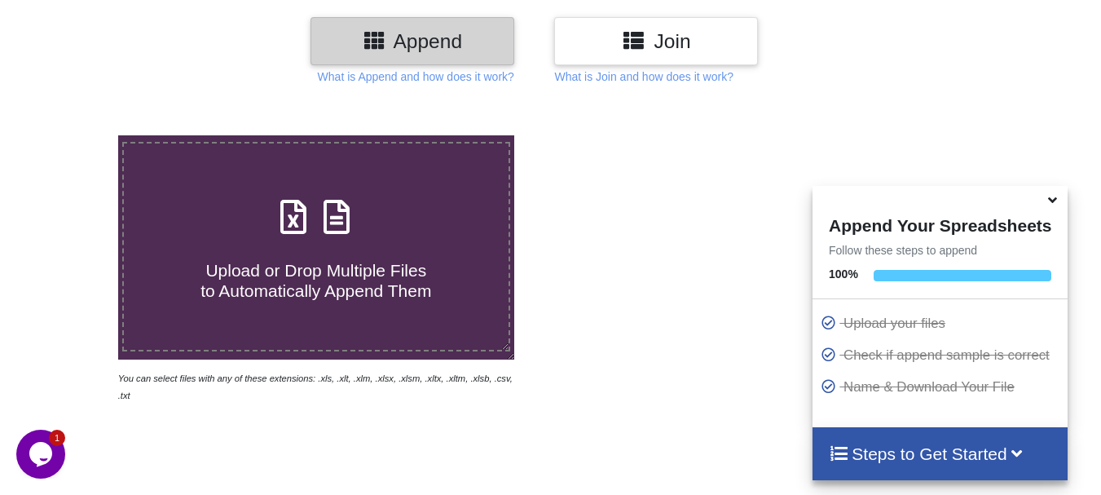
click at [227, 205] on div "Upload or Drop Multiple Files to Automatically Append Them" at bounding box center [316, 247] width 385 height 110
click at [73, 135] on input "Upload or Drop Multiple Files to Automatically Append Them" at bounding box center [73, 135] width 0 height 0
type input "C:\fakepath\DT_02_rhino_a488cenpc_670jockey_570burdock_P3_R3D_PRJ_PLY_STATS.csv"
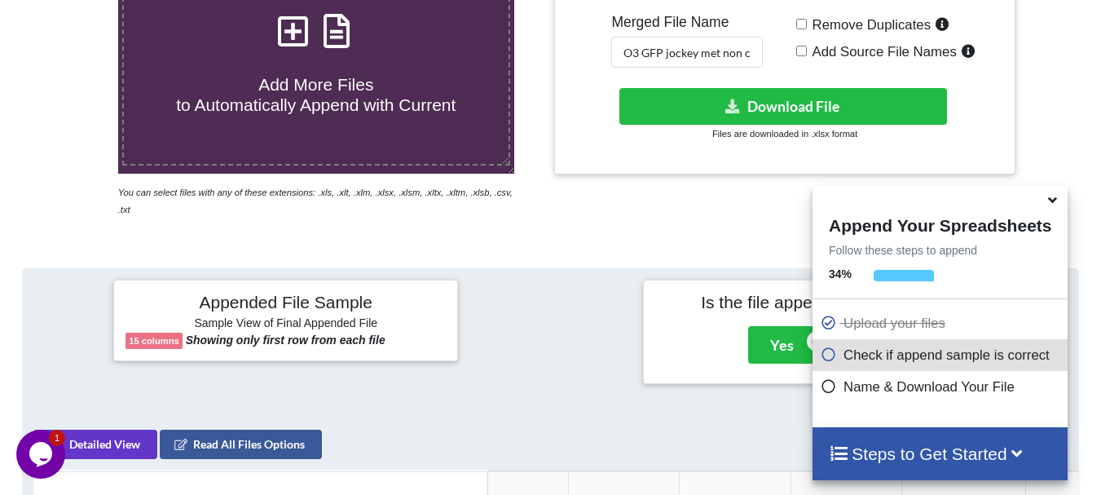
scroll to position [381, 0]
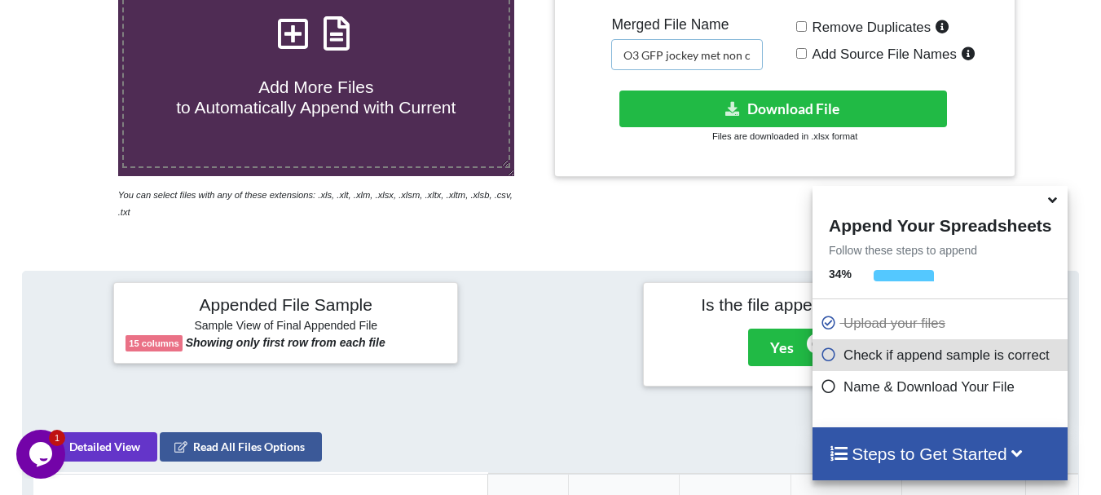
click at [668, 51] on input "O3 GFP jockey met non cen merged" at bounding box center [687, 54] width 152 height 31
click at [668, 51] on input "O3 rhino jockey met non cen merged" at bounding box center [687, 54] width 152 height 31
click at [749, 54] on input "O3 rhino jockey met non cen merged" at bounding box center [687, 54] width 152 height 31
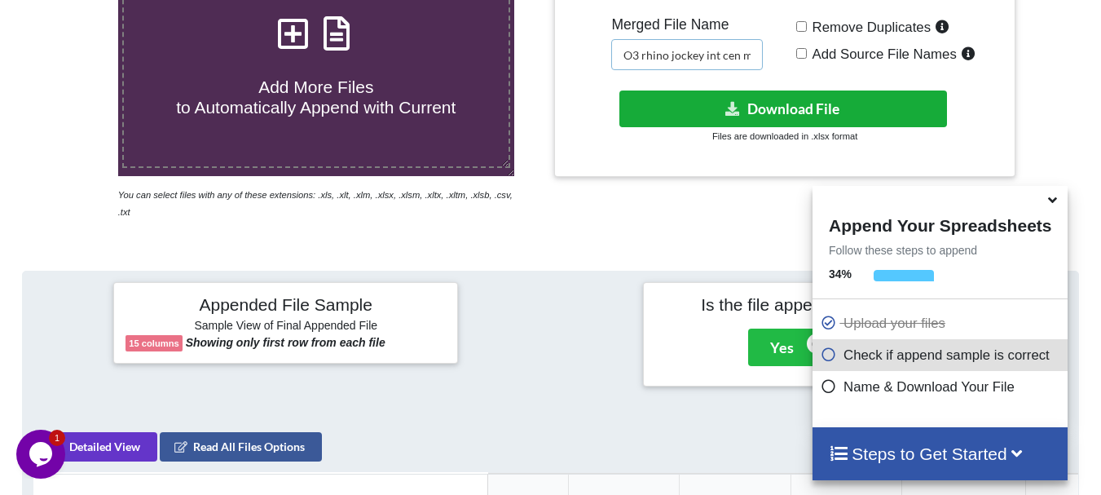
type input "O3 rhino jockey int cen merged"
click at [722, 111] on button "Download File" at bounding box center [784, 108] width 328 height 37
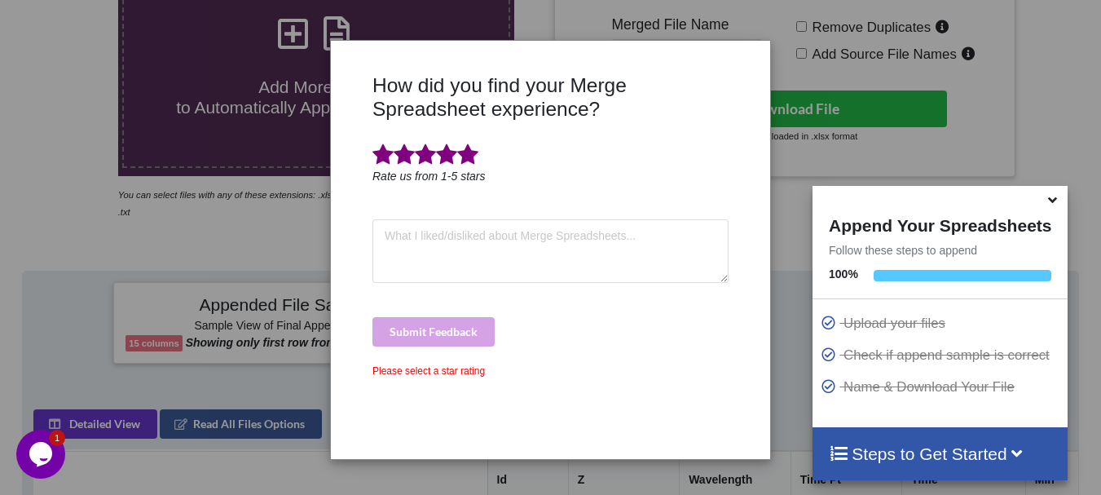
click at [471, 162] on span at bounding box center [467, 154] width 21 height 23
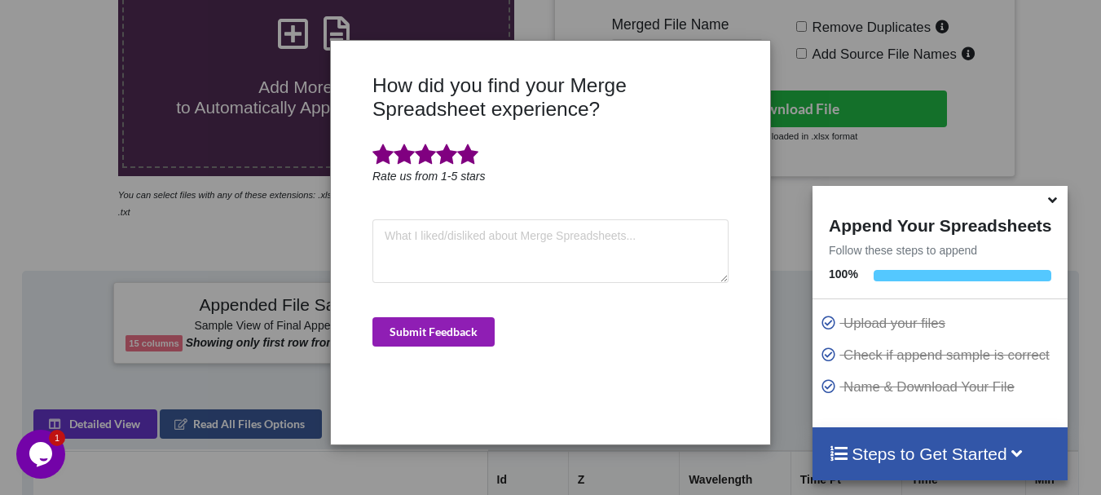
click at [454, 332] on button "Submit Feedback" at bounding box center [434, 331] width 122 height 29
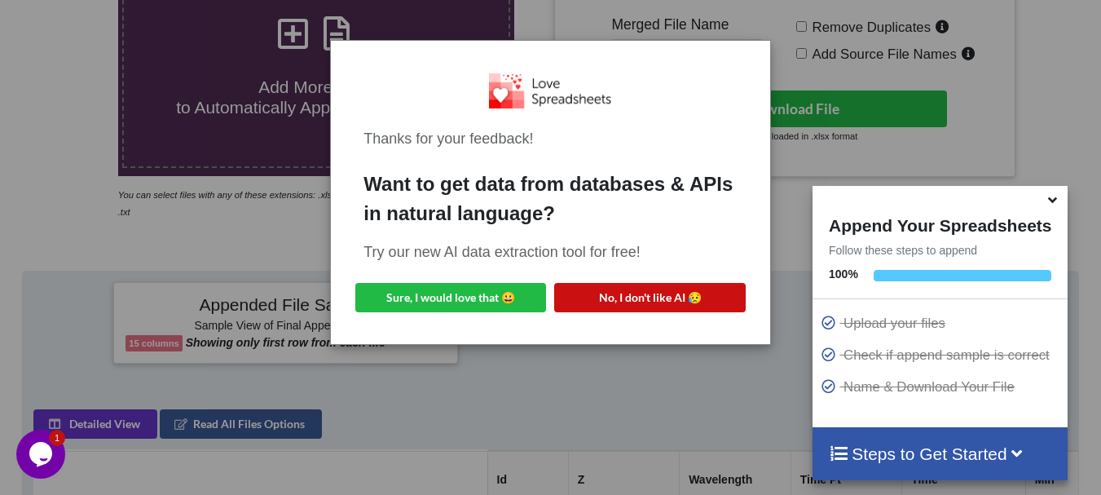
click at [634, 305] on button "No, I don't like AI 😥" at bounding box center [649, 297] width 191 height 29
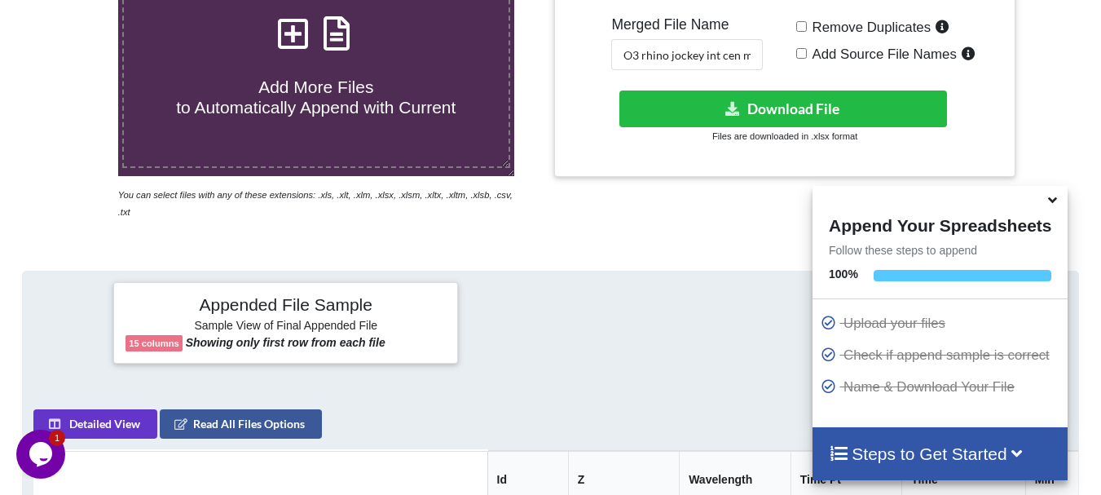
scroll to position [0, 0]
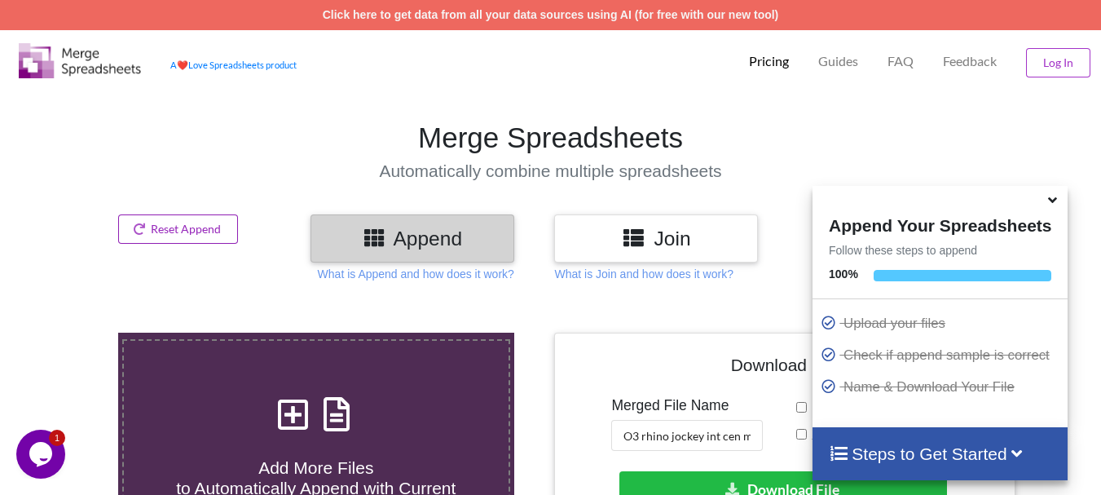
click at [196, 223] on button "Reset Append" at bounding box center [178, 228] width 121 height 29
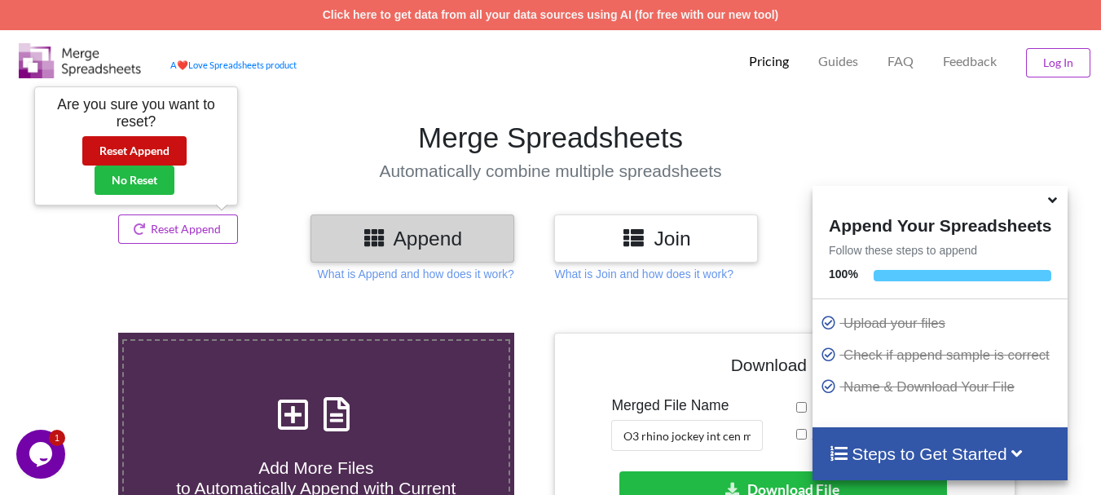
click at [168, 153] on button "Reset Append" at bounding box center [134, 150] width 104 height 29
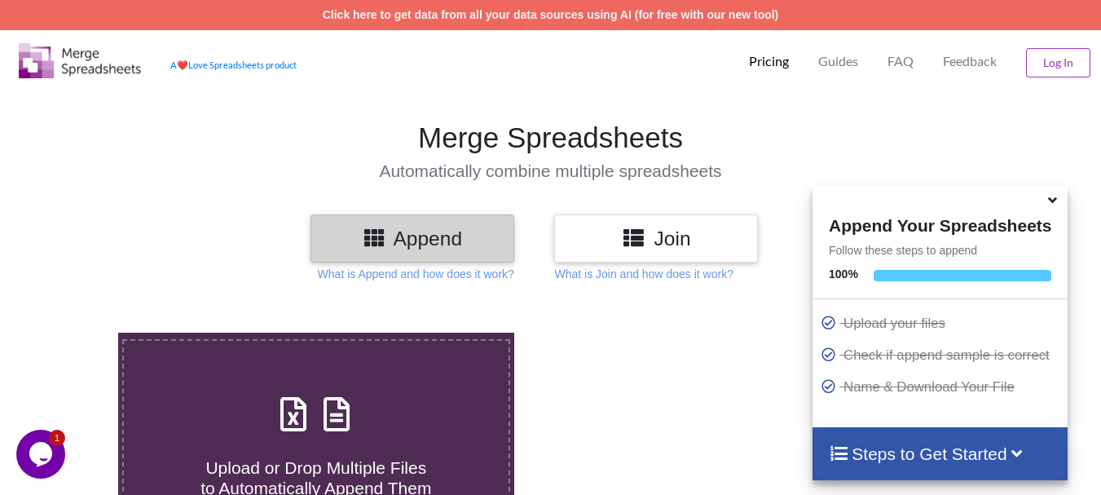
click at [168, 153] on h1 "Merge Spreadsheets" at bounding box center [551, 138] width 1118 height 34
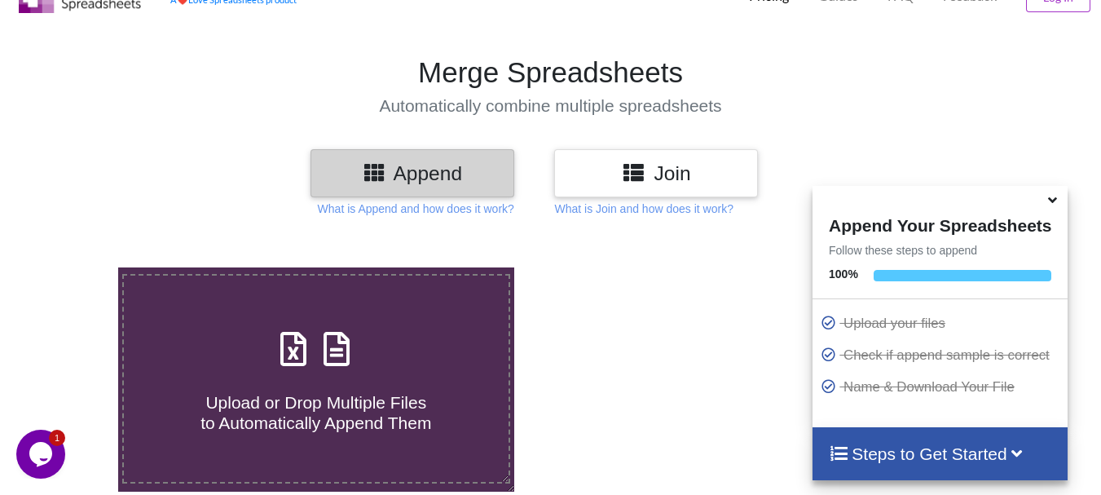
scroll to position [98, 0]
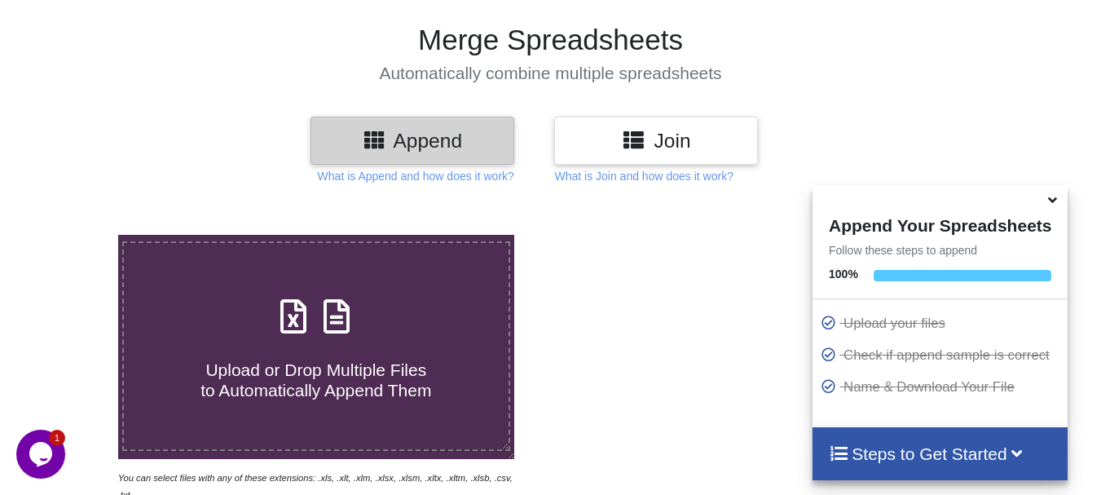
click at [184, 306] on div "Upload or Drop Multiple Files to Automatically Append Them" at bounding box center [316, 346] width 385 height 110
click at [73, 235] on input "Upload or Drop Multiple Files to Automatically Append Them" at bounding box center [73, 235] width 0 height 0
type input "C:\fakepath\DT_02_rhino_a488cenpc_670jockey_570burdock_P1_R3D_PRJ_PLY_STATS.csv"
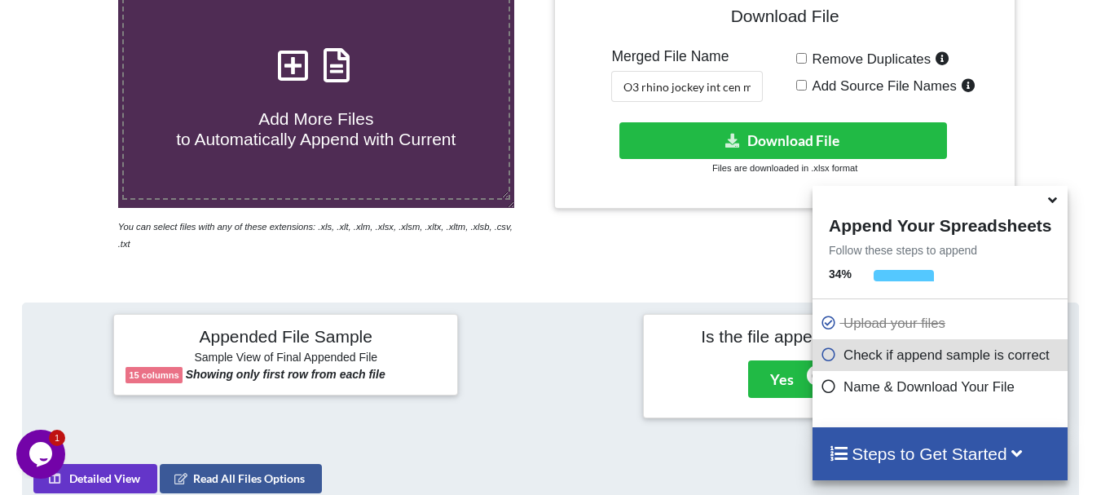
scroll to position [342, 0]
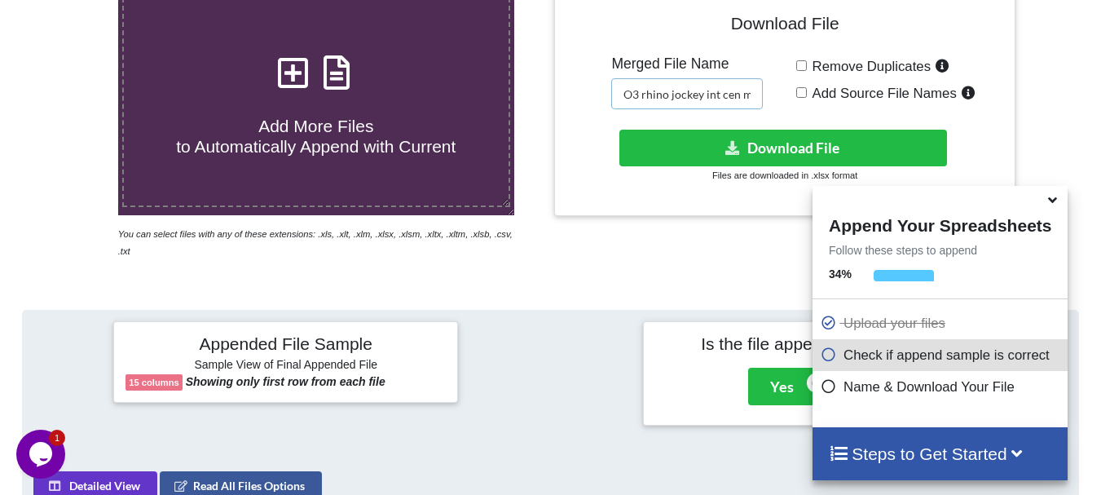
click at [672, 95] on input "O3 rhino jockey int cen merged" at bounding box center [687, 93] width 152 height 31
click at [671, 95] on input "O3 rhinoint jockey int cen merged" at bounding box center [687, 93] width 152 height 31
click at [689, 96] on input "O3 rhino int jockey int cen merged" at bounding box center [687, 93] width 152 height 31
click at [725, 93] on input "O3 rhino jockey int cen merged" at bounding box center [687, 93] width 152 height 31
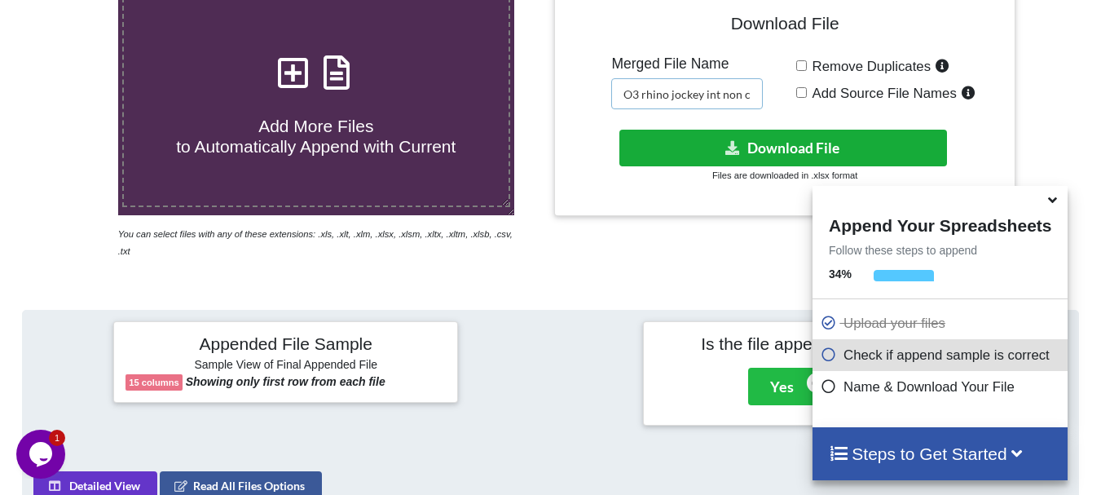
type input "O3 rhino jockey int non cen merged"
click at [725, 136] on button "Download File" at bounding box center [784, 148] width 328 height 37
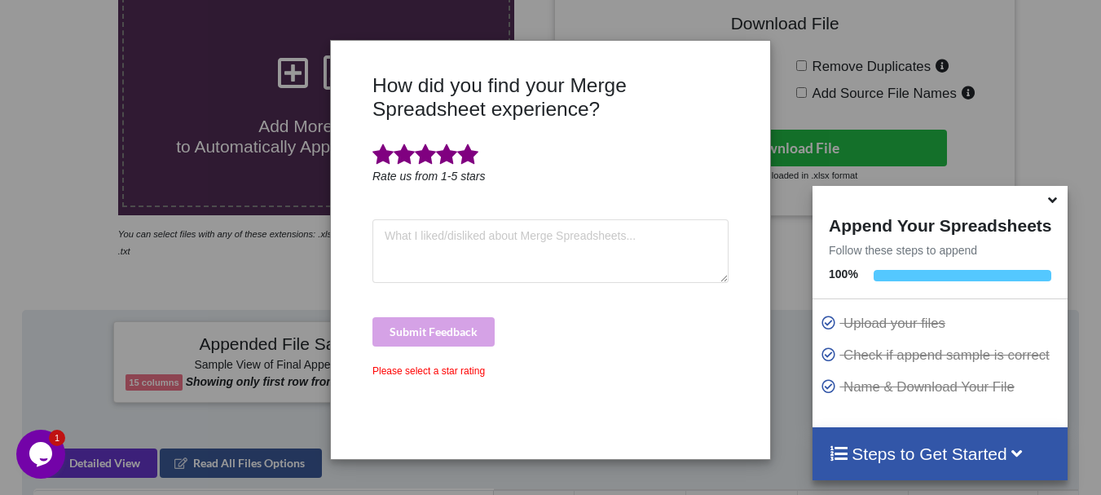
click at [474, 160] on span at bounding box center [467, 154] width 21 height 23
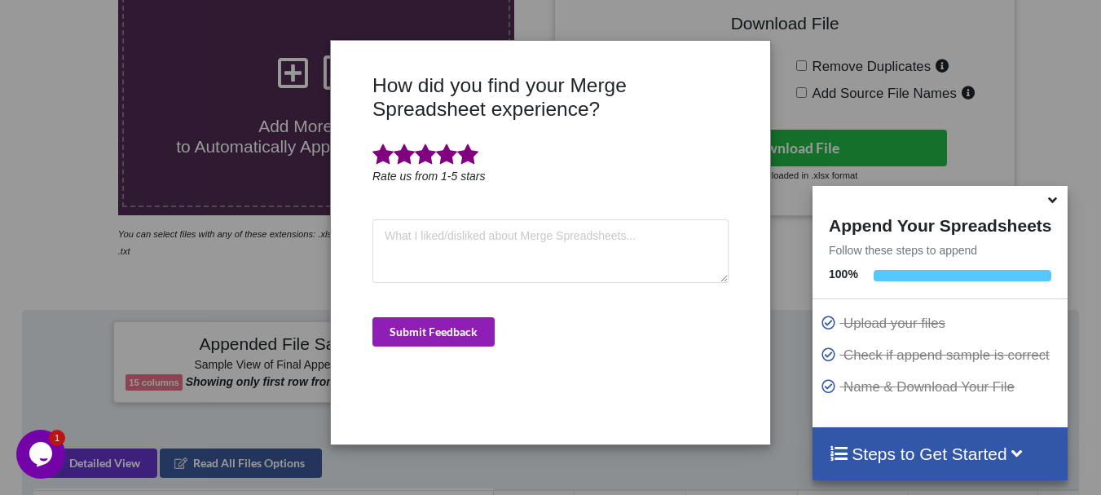
click at [456, 339] on button "Submit Feedback" at bounding box center [434, 331] width 122 height 29
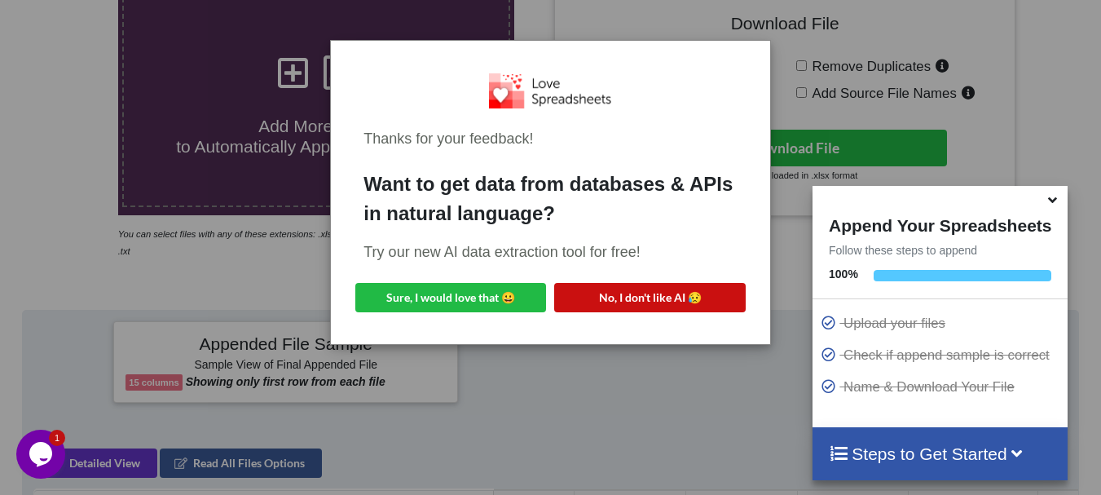
click at [598, 302] on button "No, I don't like AI 😥" at bounding box center [649, 297] width 191 height 29
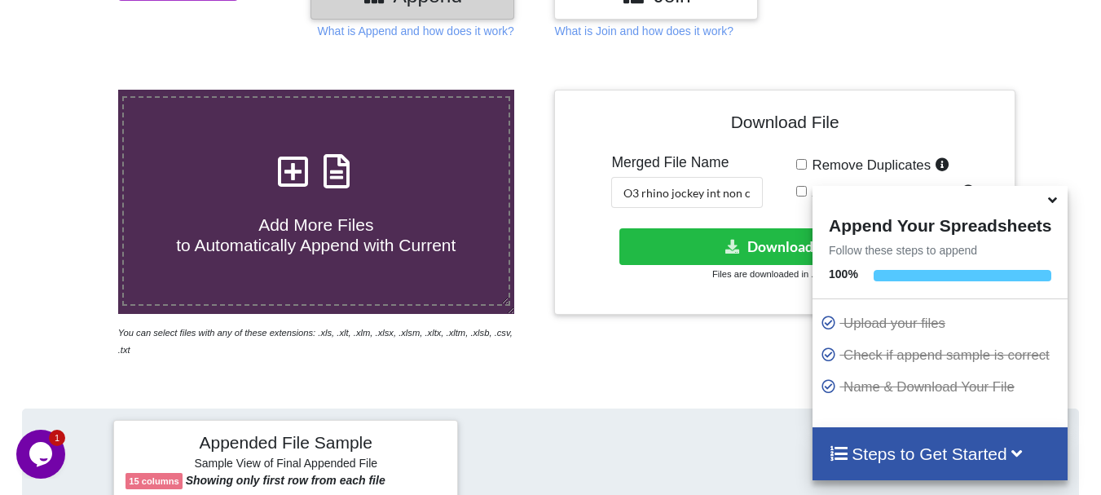
scroll to position [210, 0]
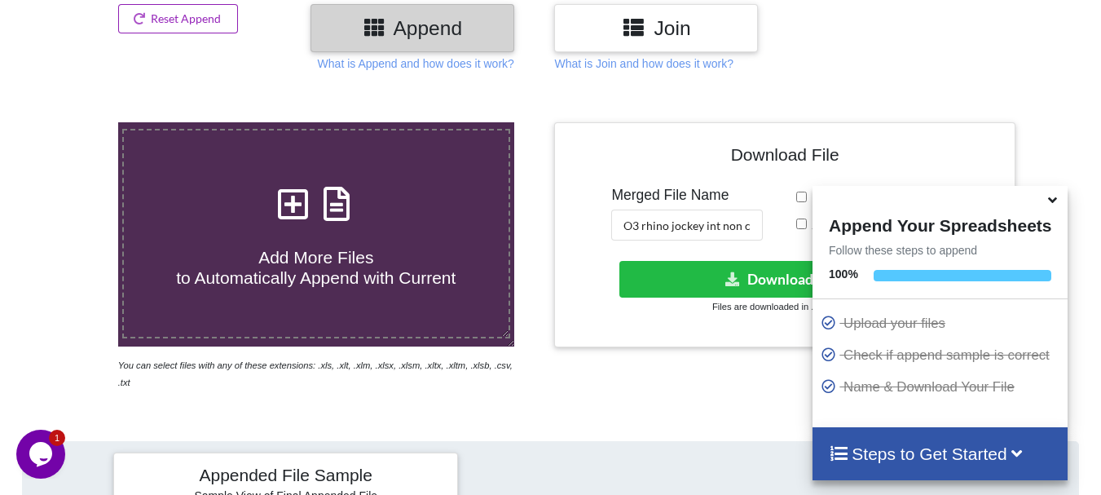
click at [208, 24] on button "Reset Append" at bounding box center [178, 18] width 121 height 29
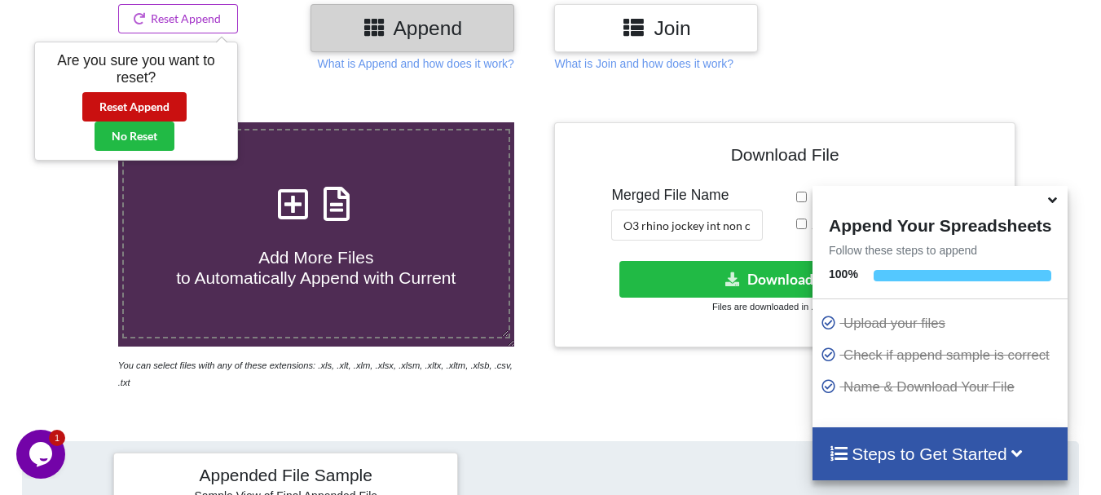
click at [181, 103] on button "Reset Append" at bounding box center [134, 106] width 104 height 29
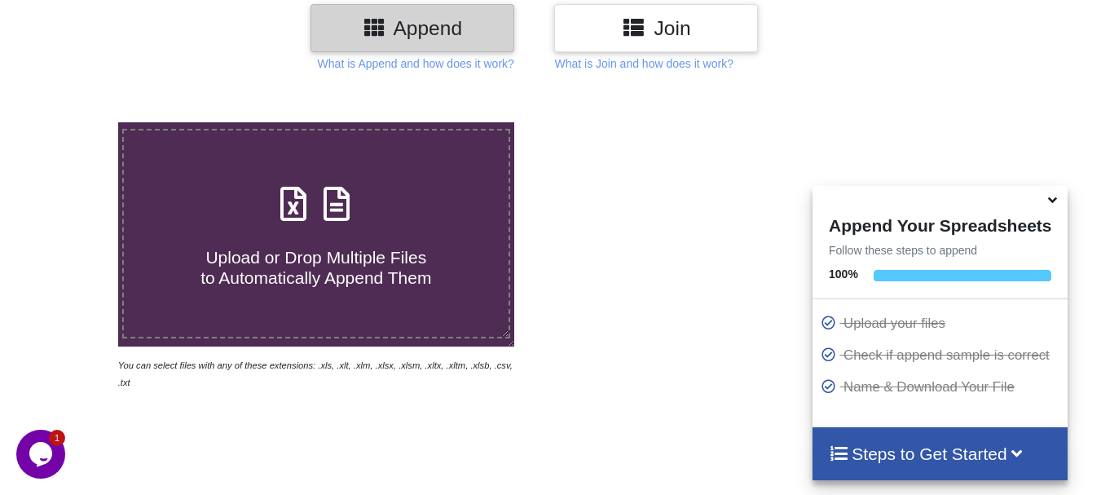
click at [229, 201] on div "Upload or Drop Multiple Files to Automatically Append Them" at bounding box center [316, 234] width 385 height 110
click at [73, 122] on input "Upload or Drop Multiple Files to Automatically Append Them" at bounding box center [73, 122] width 0 height 0
type input "C:\fakepath\DT_02_rhino_a488cenpc_670jockey_570burdock_P7_R3D_PRJ_PLY_STATS.csv"
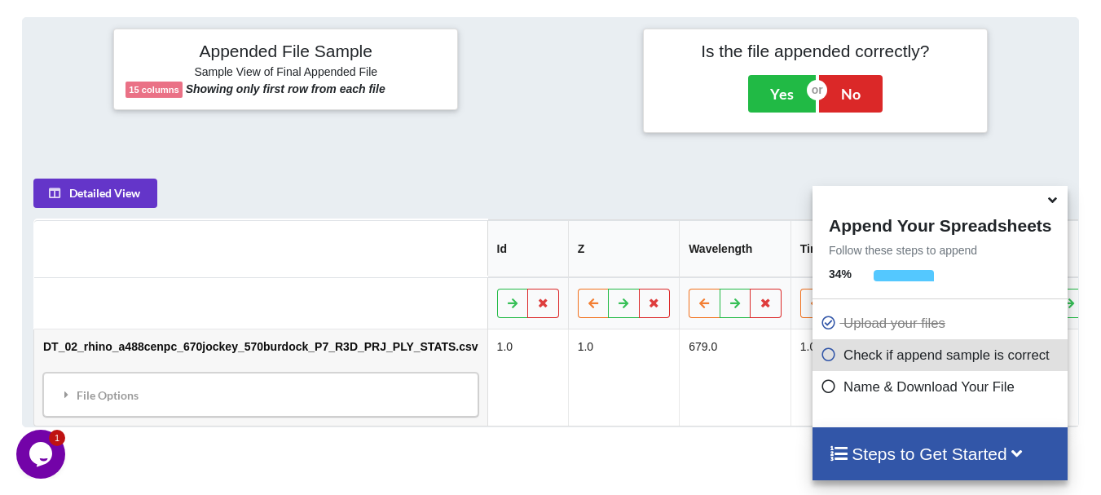
scroll to position [201, 0]
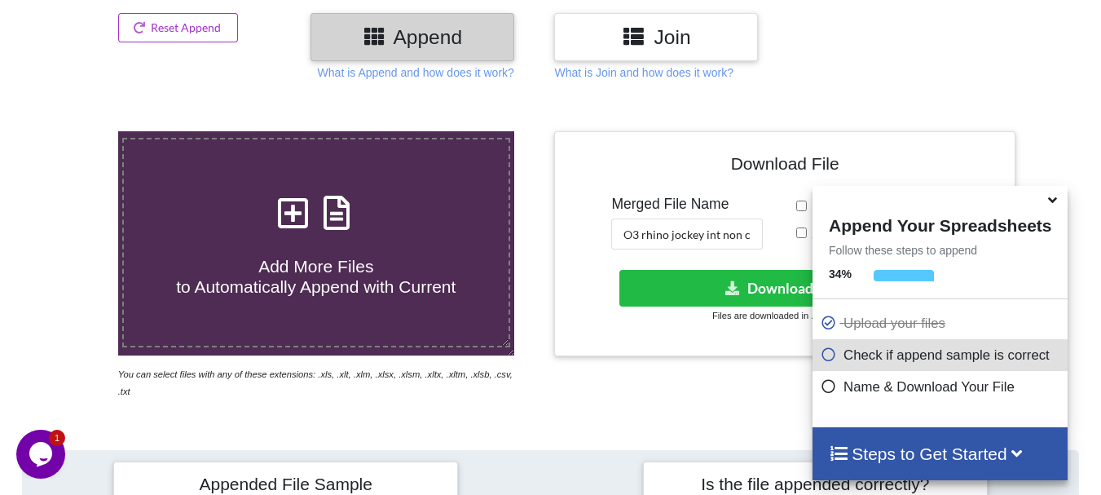
click at [458, 186] on label "Add More Files to Automatically Append with Current" at bounding box center [316, 242] width 388 height 209
click at [73, 131] on input "Add More Files to Automatically Append with Current" at bounding box center [73, 131] width 0 height 0
click at [724, 231] on input "O3 rhino jockey int non cen merged" at bounding box center [687, 233] width 152 height 31
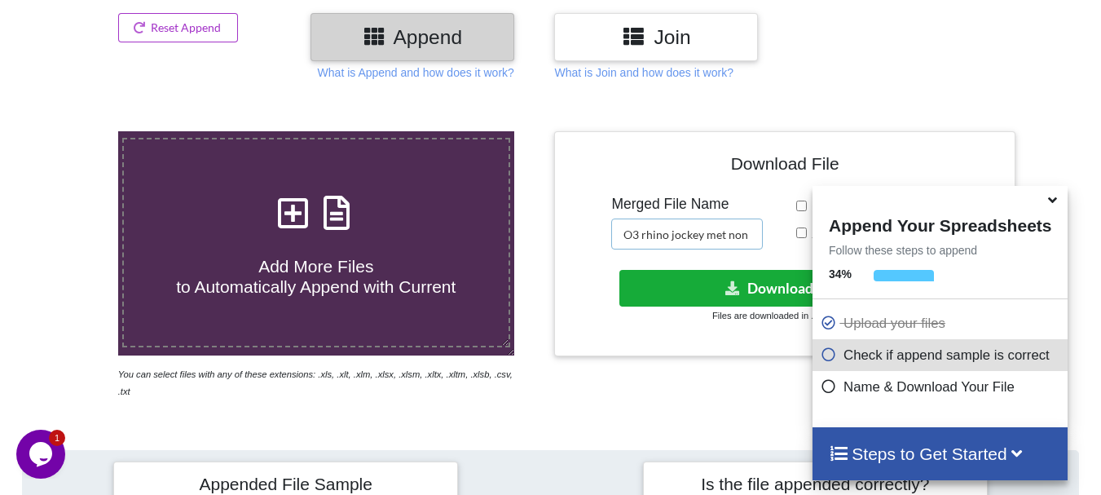
type input "O3 rhino jockey met non cen merged"
click at [721, 296] on button "Download File" at bounding box center [784, 288] width 328 height 37
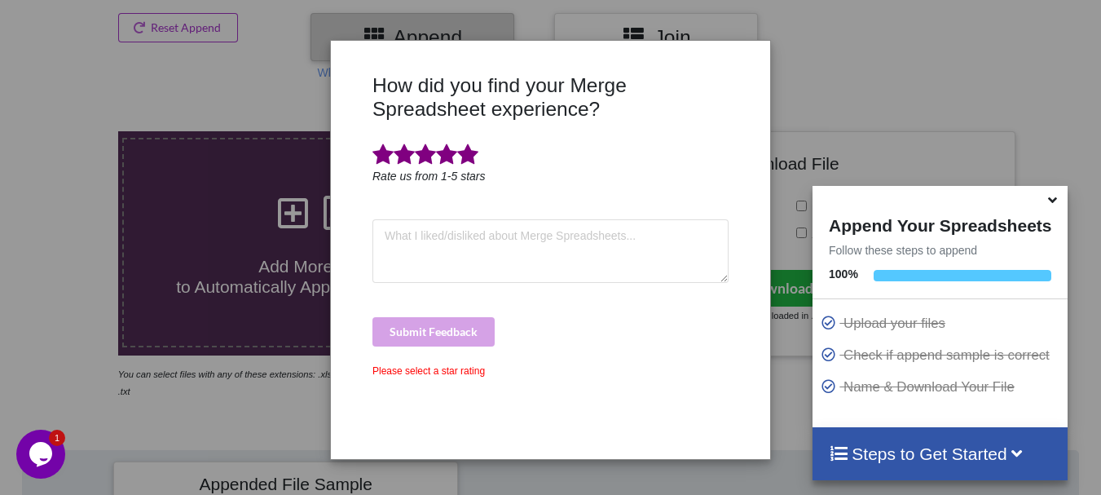
click at [477, 154] on span at bounding box center [467, 154] width 21 height 23
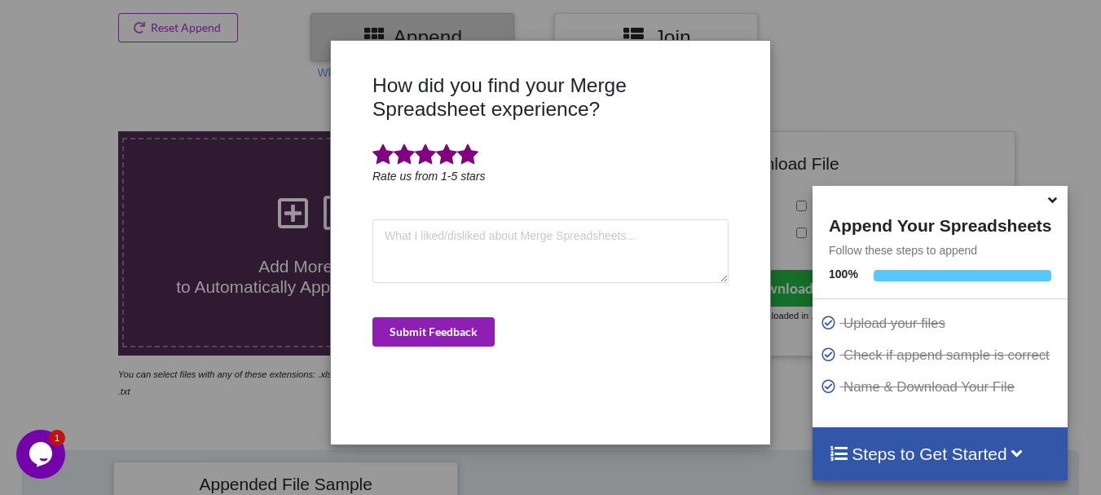
click at [466, 342] on button "Submit Feedback" at bounding box center [434, 331] width 122 height 29
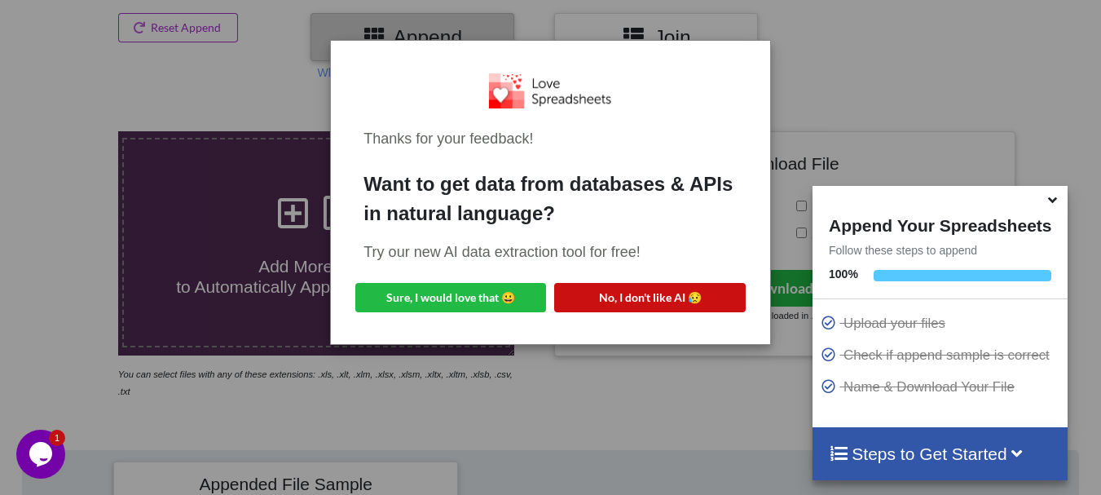
click at [592, 287] on button "No, I don't like AI 😥" at bounding box center [649, 297] width 191 height 29
